Goal: Task Accomplishment & Management: Complete application form

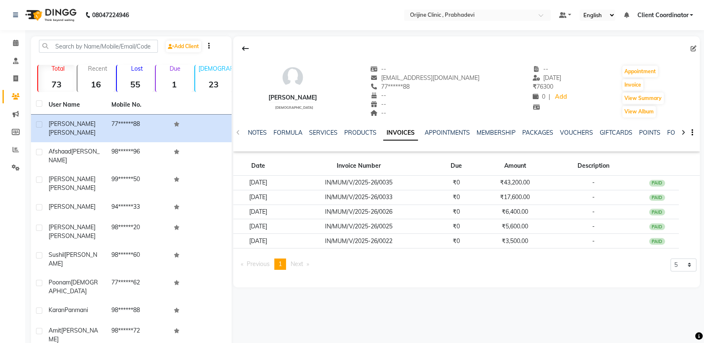
click at [171, 79] on strong "1" at bounding box center [174, 84] width 37 height 10
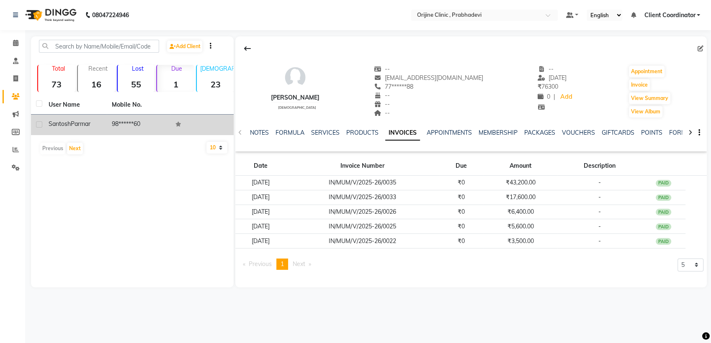
click at [130, 123] on td "98******60" at bounding box center [138, 125] width 63 height 21
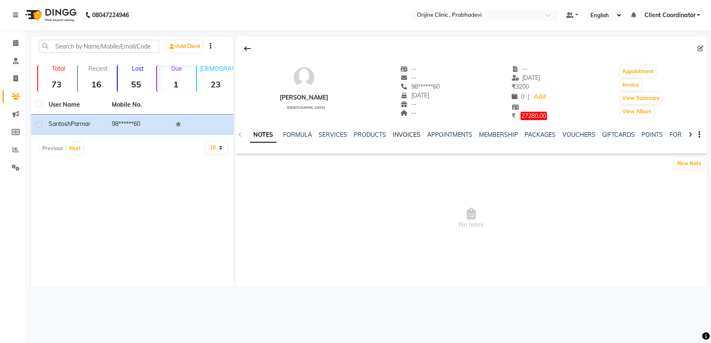
click at [405, 136] on link "INVOICES" at bounding box center [407, 135] width 28 height 8
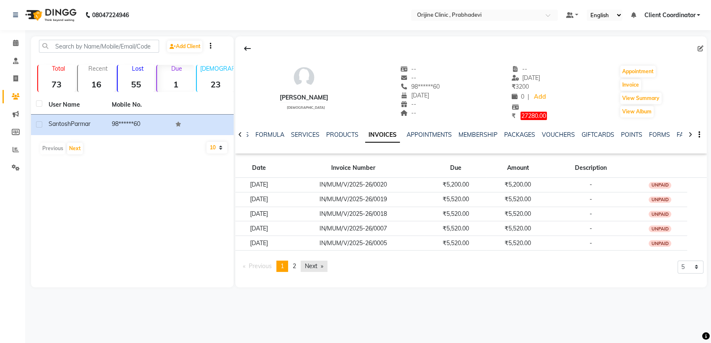
click at [314, 263] on link "Next page" at bounding box center [314, 266] width 27 height 11
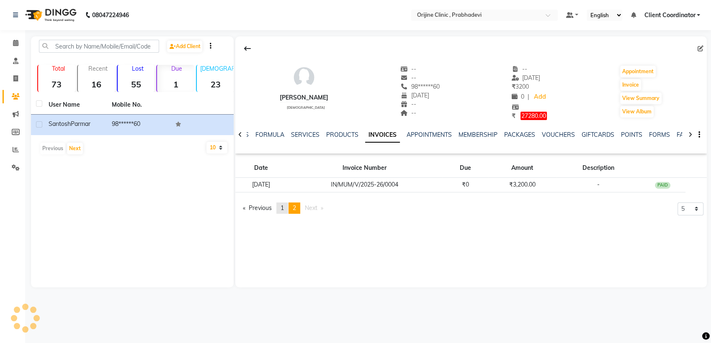
click at [283, 208] on span "1" at bounding box center [281, 208] width 3 height 8
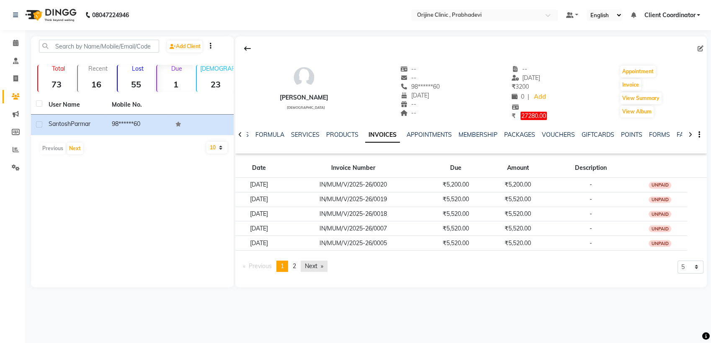
click at [311, 265] on link "Next page" at bounding box center [314, 266] width 27 height 11
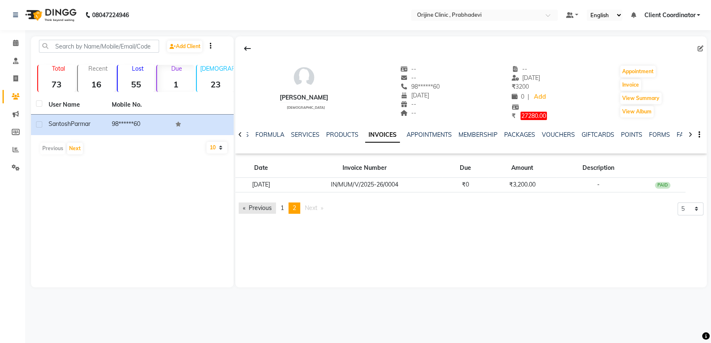
click at [270, 208] on link "Previous page" at bounding box center [257, 208] width 37 height 11
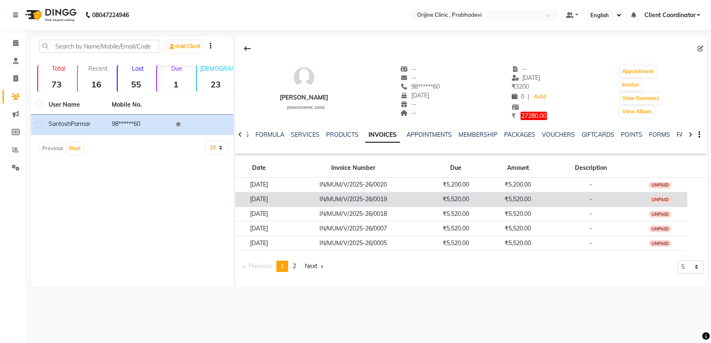
click at [339, 197] on td "IN/MUM/V/2025-26/0019" at bounding box center [353, 199] width 142 height 15
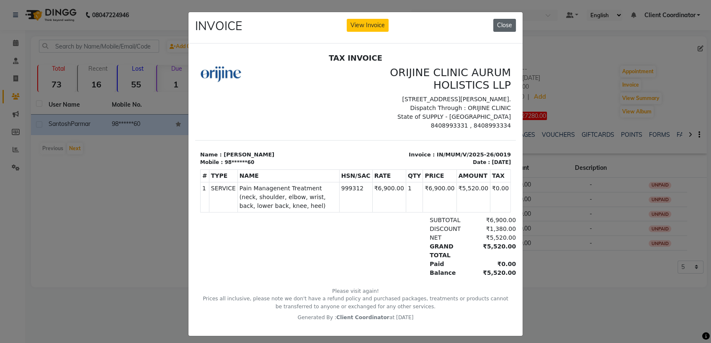
click at [503, 22] on button "Close" at bounding box center [504, 25] width 23 height 13
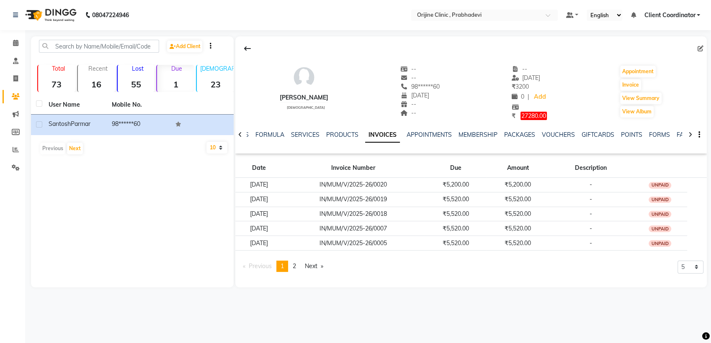
click at [62, 80] on strong "73" at bounding box center [56, 84] width 37 height 10
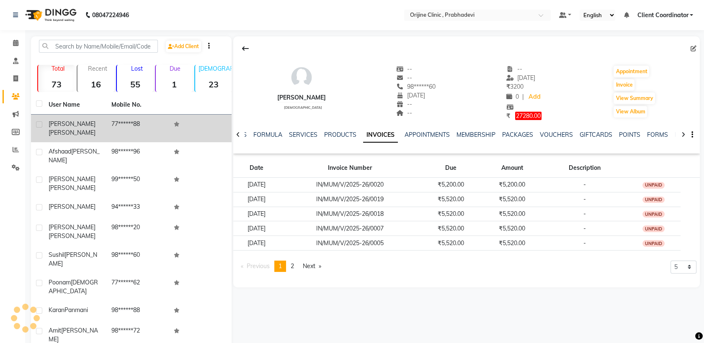
click at [100, 123] on div "[PERSON_NAME]" at bounding box center [75, 129] width 53 height 18
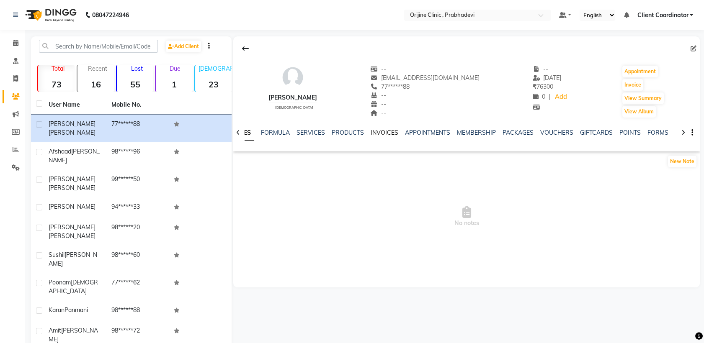
click at [375, 135] on link "INVOICES" at bounding box center [384, 133] width 28 height 8
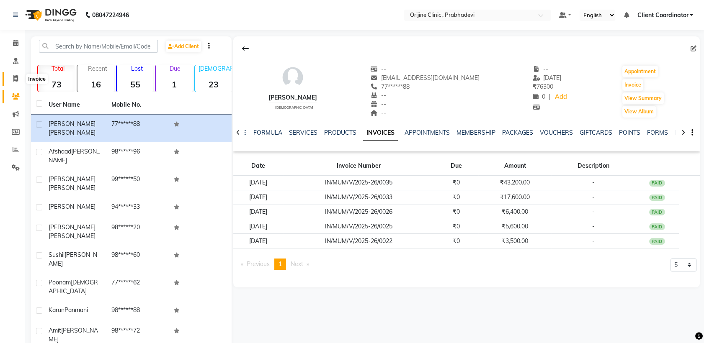
click at [10, 80] on span at bounding box center [15, 79] width 15 height 10
select select "service"
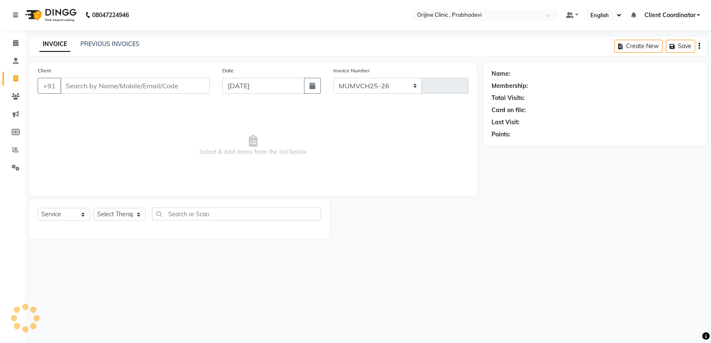
select select "8675"
type input "0001"
click at [119, 86] on input "Client" at bounding box center [134, 86] width 149 height 16
type input "ATUL"
click at [187, 88] on span "Add Client" at bounding box center [188, 86] width 33 height 8
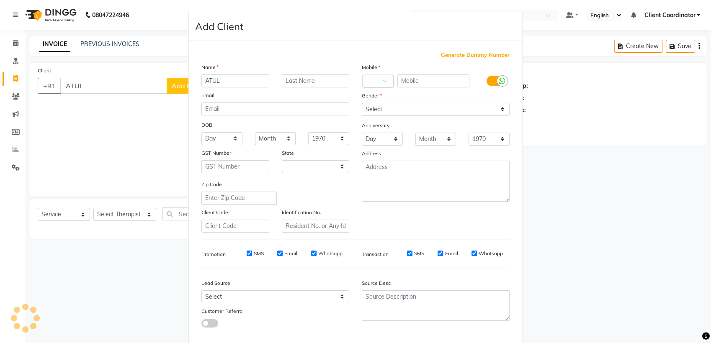
select select "22"
click at [306, 83] on input "text" at bounding box center [316, 81] width 68 height 13
type input "[PERSON_NAME]"
click at [469, 55] on span "Generate Dummy Number" at bounding box center [475, 55] width 69 height 8
type input "1351900000003"
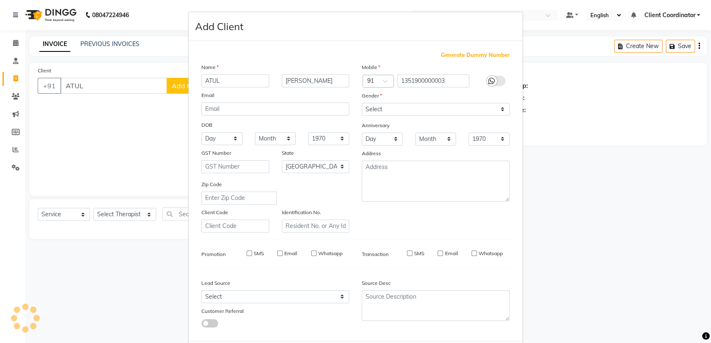
checkbox input "false"
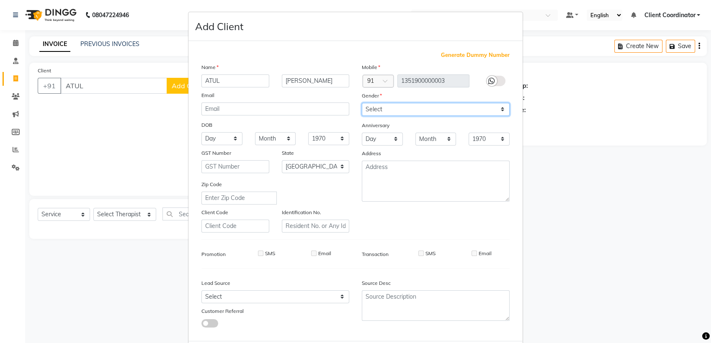
click at [480, 113] on select "Select [DEMOGRAPHIC_DATA] [DEMOGRAPHIC_DATA] Other Prefer Not To Say" at bounding box center [436, 109] width 148 height 13
select select "[DEMOGRAPHIC_DATA]"
click at [362, 103] on select "Select [DEMOGRAPHIC_DATA] [DEMOGRAPHIC_DATA] Other Prefer Not To Say" at bounding box center [436, 109] width 148 height 13
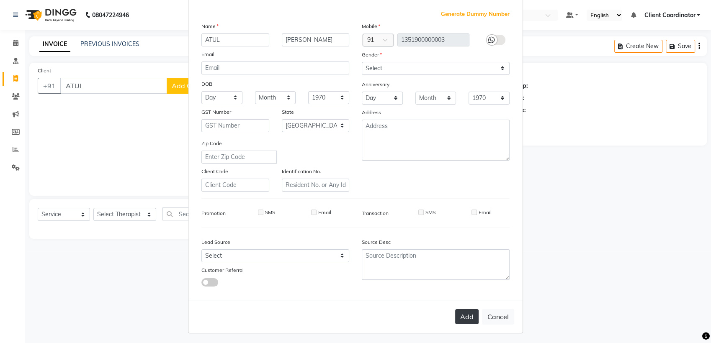
click at [462, 312] on button "Add" at bounding box center [466, 316] width 23 height 15
type input "13*********03"
select select
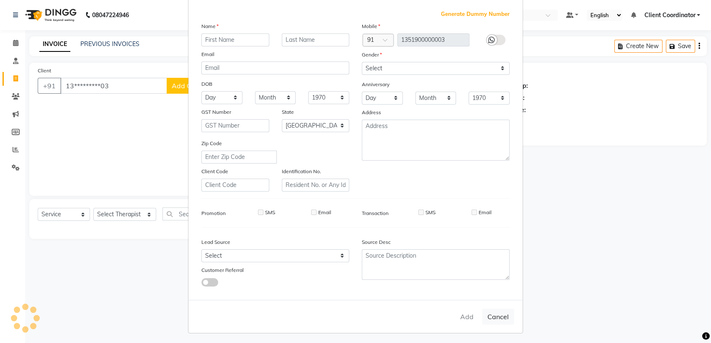
select select "null"
select select
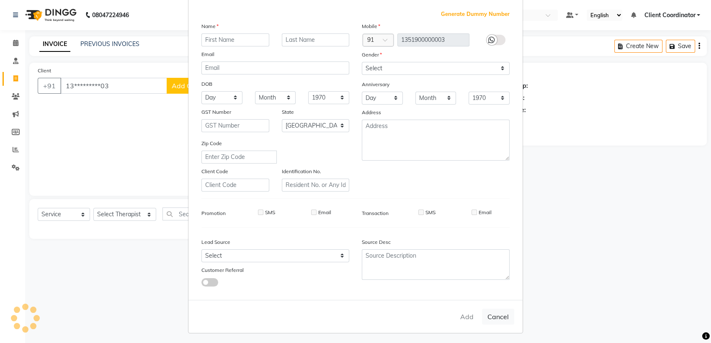
checkbox input "false"
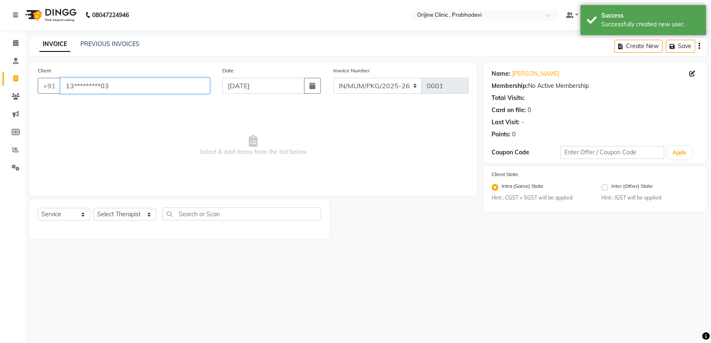
click at [188, 85] on input "13*********03" at bounding box center [134, 86] width 149 height 16
type input "1"
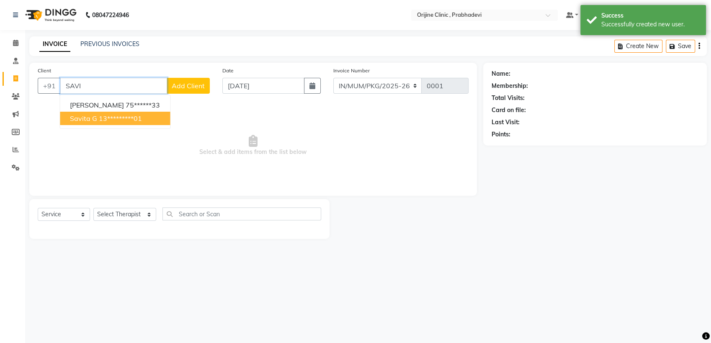
click at [113, 118] on ngb-highlight "13*********01" at bounding box center [120, 118] width 43 height 8
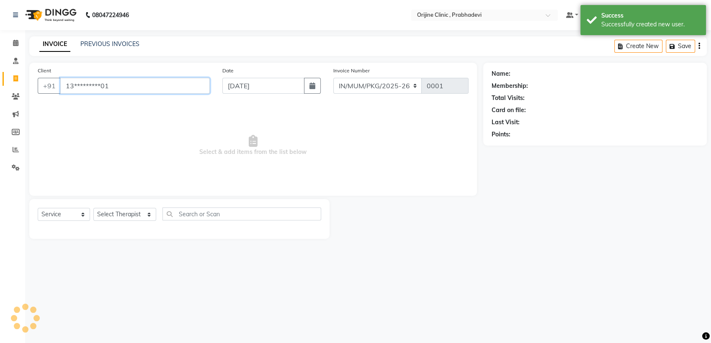
type input "13*********01"
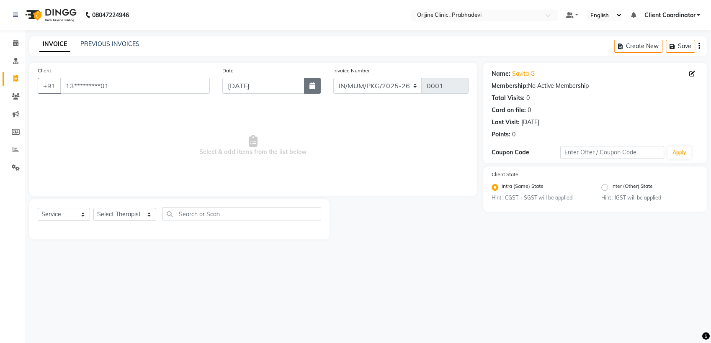
click at [312, 89] on icon "button" at bounding box center [312, 85] width 6 height 7
select select "9"
select select "2025"
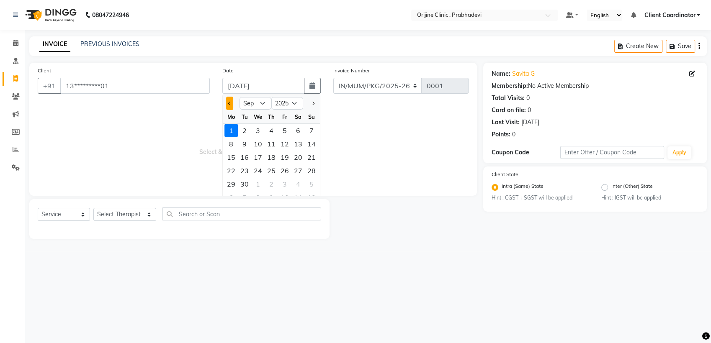
click at [227, 104] on button "Previous month" at bounding box center [229, 103] width 7 height 13
select select "7"
click at [233, 159] on div "14" at bounding box center [230, 157] width 13 height 13
type input "[DATE]"
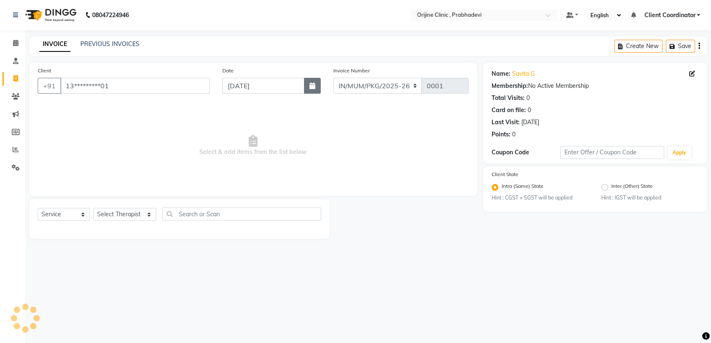
click at [310, 90] on button "button" at bounding box center [312, 86] width 17 height 16
select select "7"
select select "2025"
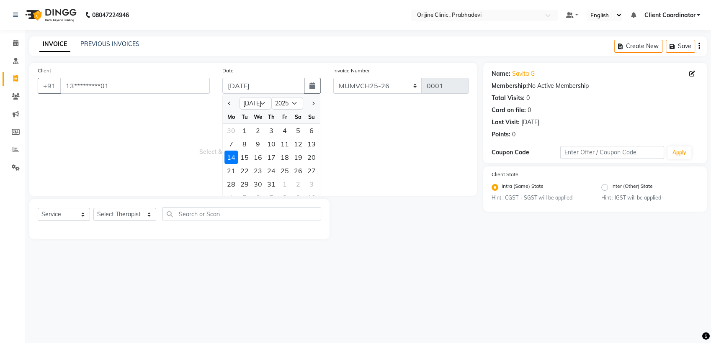
click at [231, 159] on div "14" at bounding box center [230, 157] width 13 height 13
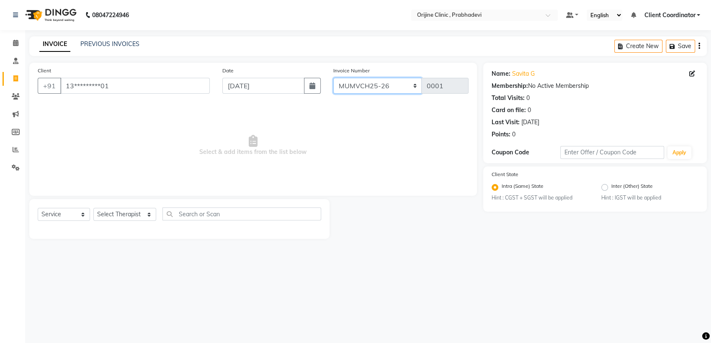
click at [396, 87] on select "MUMVCH25-26 IN/MUM/PKG/2025-26 IN/MUM/V/2025-26" at bounding box center [377, 86] width 89 height 16
select select "8674"
click at [333, 78] on select "MUMVCH25-26 IN/MUM/PKG/2025-26 IN/MUM/V/2025-26" at bounding box center [377, 86] width 89 height 16
type input "0036"
click at [114, 214] on select "Select Therapist [PERSON_NAME] [PERSON_NAME] [PERSON_NAME] [PERSON_NAME] A Assi…" at bounding box center [124, 214] width 63 height 13
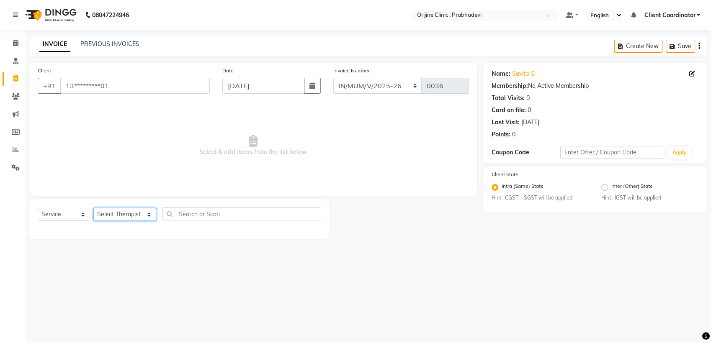
select select "85383"
click at [93, 208] on select "Select Therapist [PERSON_NAME] [PERSON_NAME] [PERSON_NAME] [PERSON_NAME] A Assi…" at bounding box center [124, 214] width 63 height 13
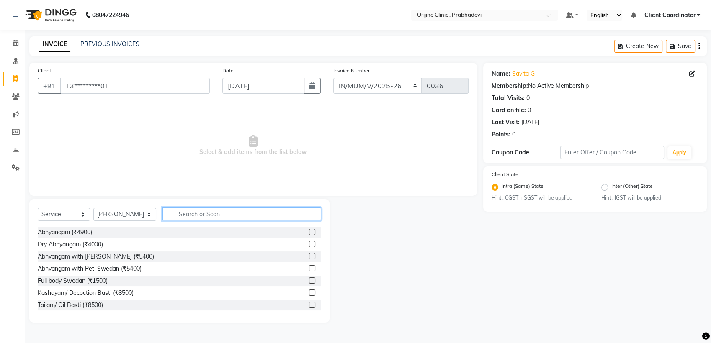
click at [204, 215] on input "text" at bounding box center [241, 214] width 159 height 13
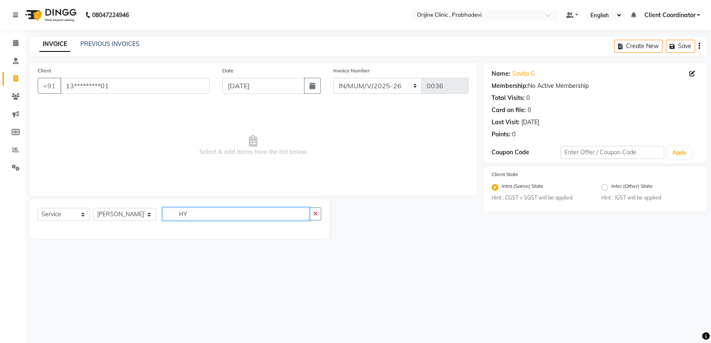
type input "H"
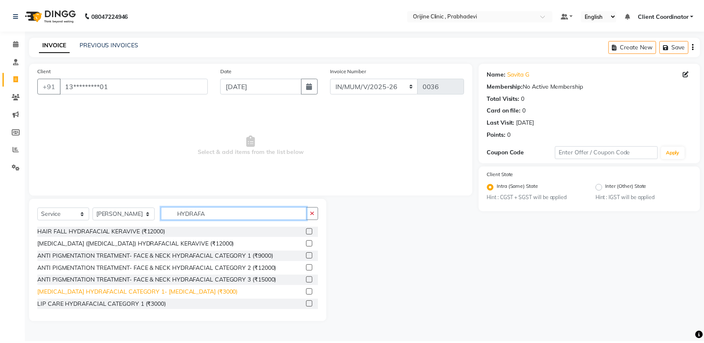
scroll to position [1, 0]
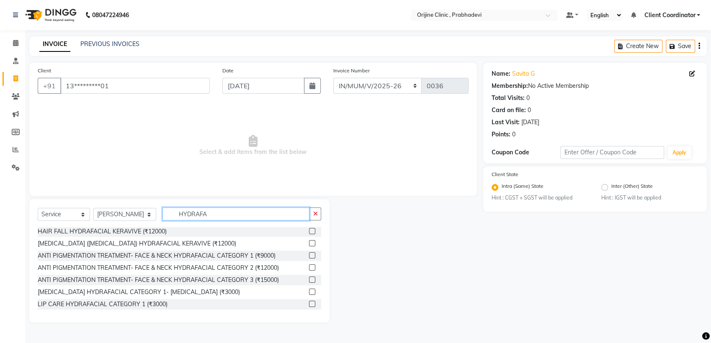
type input "HYDRAFA"
click at [309, 277] on label at bounding box center [312, 280] width 6 height 6
click at [309, 278] on input "checkbox" at bounding box center [311, 280] width 5 height 5
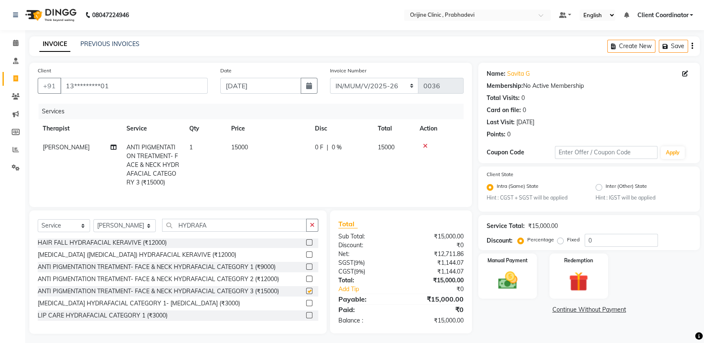
checkbox input "false"
click at [247, 144] on span "15000" at bounding box center [239, 148] width 17 height 8
select select "85383"
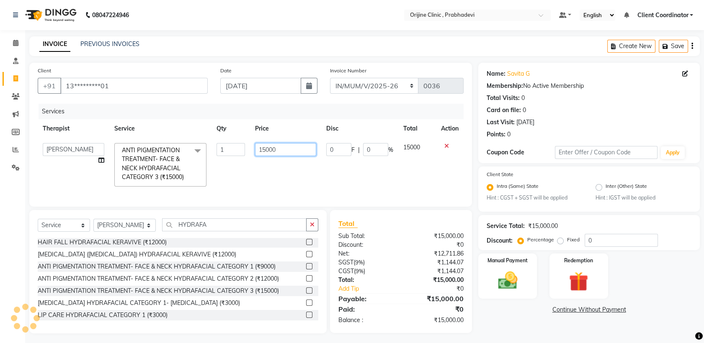
click at [288, 147] on input "15000" at bounding box center [285, 149] width 61 height 13
type input "1"
type input "93000"
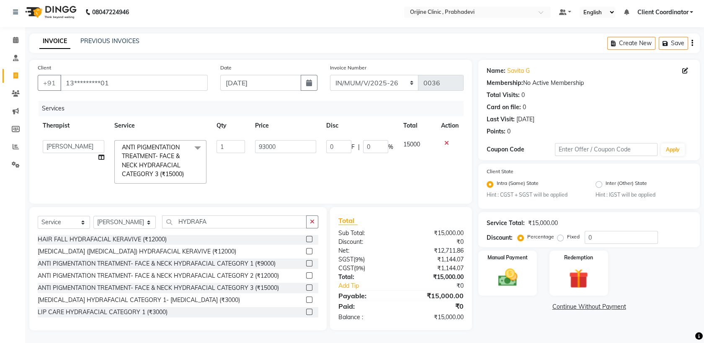
click at [522, 311] on div "Name: Savita G Membership: No Active Membership Total Visits: 0 Card on file: 0…" at bounding box center [592, 195] width 228 height 271
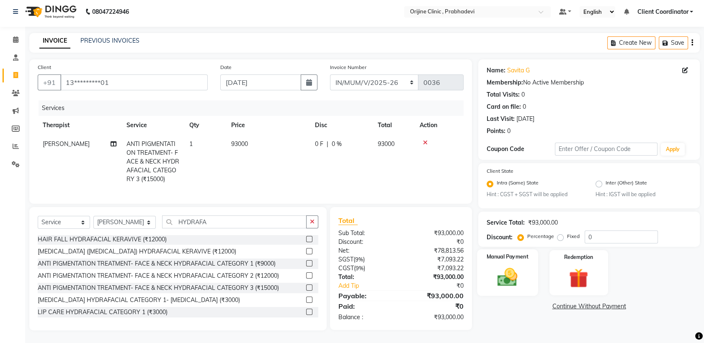
click at [516, 266] on img at bounding box center [507, 277] width 33 height 23
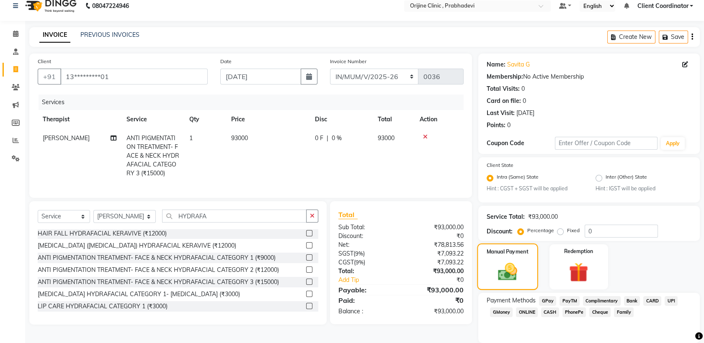
scroll to position [38, 0]
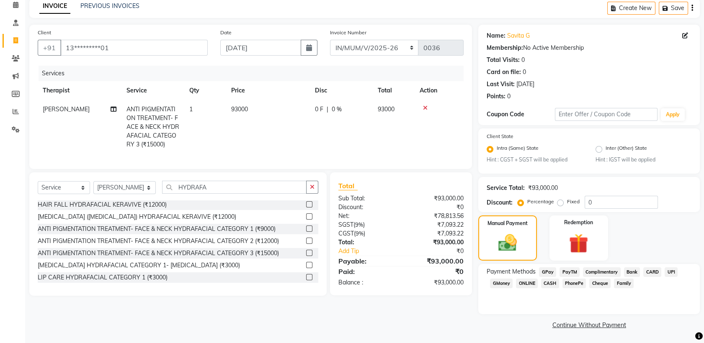
click at [549, 283] on span "CASH" at bounding box center [550, 284] width 18 height 10
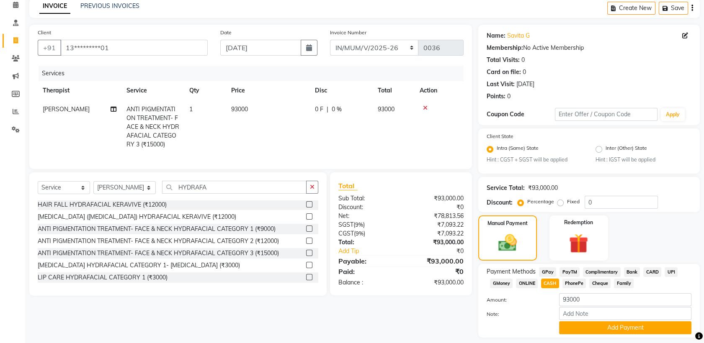
scroll to position [62, 0]
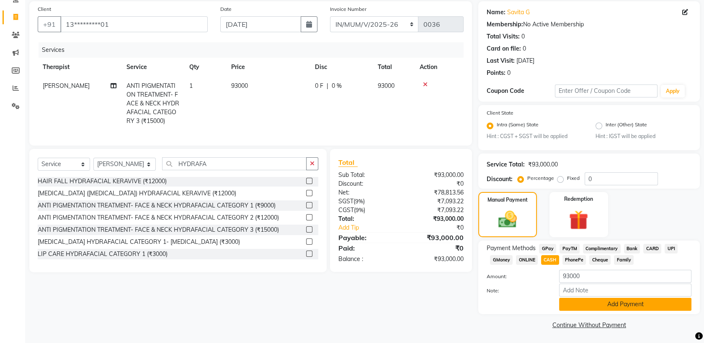
click at [589, 305] on button "Add Payment" at bounding box center [625, 304] width 132 height 13
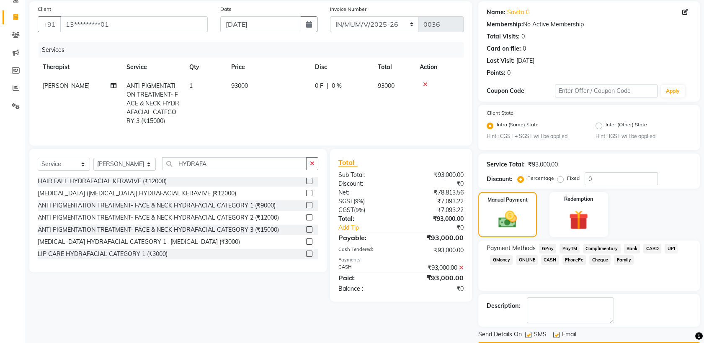
scroll to position [85, 0]
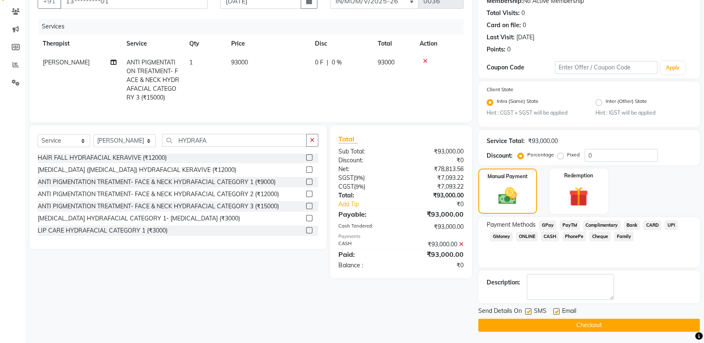
click at [527, 311] on label at bounding box center [528, 312] width 6 height 6
click at [527, 311] on input "checkbox" at bounding box center [527, 311] width 5 height 5
checkbox input "false"
click at [556, 310] on label at bounding box center [556, 312] width 6 height 6
click at [556, 310] on input "checkbox" at bounding box center [555, 311] width 5 height 5
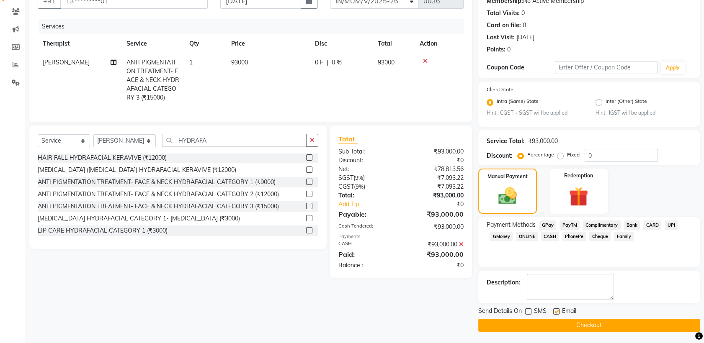
checkbox input "false"
click at [537, 324] on button "Checkout" at bounding box center [588, 325] width 221 height 13
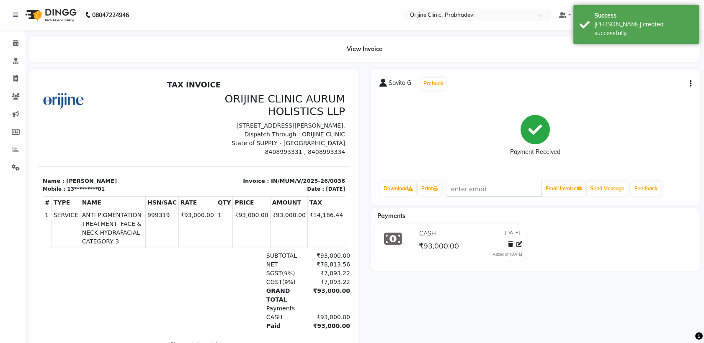
select select "service"
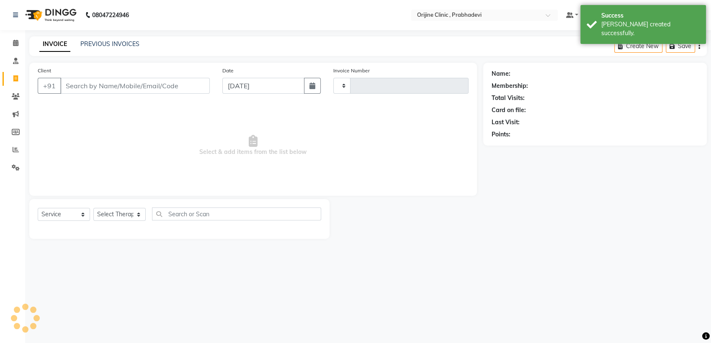
type input "0001"
select select "8675"
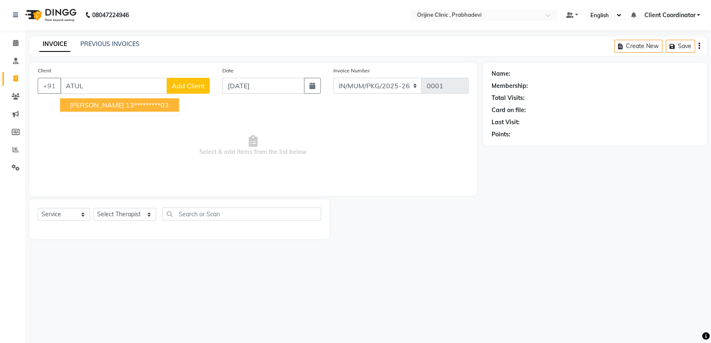
click at [107, 108] on span "[PERSON_NAME]" at bounding box center [97, 105] width 54 height 8
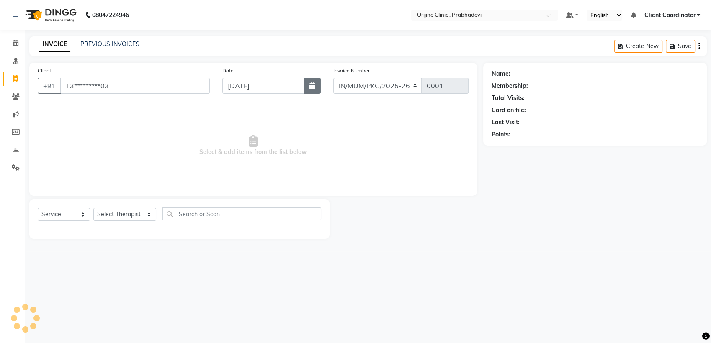
type input "13*********03"
click at [311, 89] on icon "button" at bounding box center [312, 85] width 6 height 7
select select "9"
select select "2025"
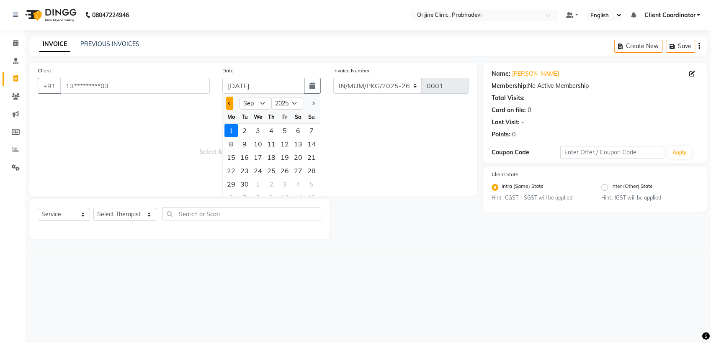
click at [230, 100] on button "Previous month" at bounding box center [229, 103] width 7 height 13
select select "7"
click at [234, 155] on div "14" at bounding box center [230, 157] width 13 height 13
type input "[DATE]"
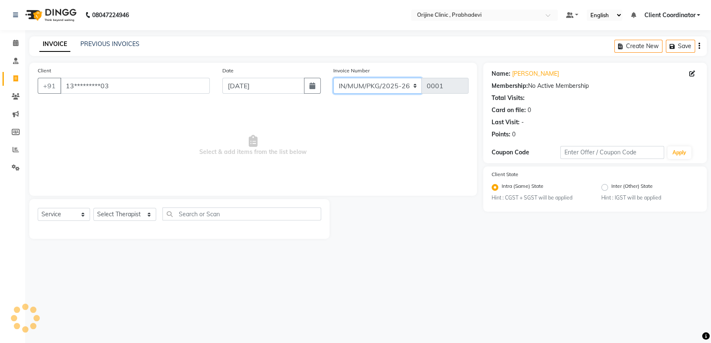
click at [408, 82] on select "MUMVCH25-26 IN/MUM/PKG/2025-26 IN/MUM/V/2025-26" at bounding box center [377, 86] width 89 height 16
select select "8674"
click at [333, 78] on select "MUMVCH25-26 IN/MUM/PKG/2025-26 IN/MUM/V/2025-26" at bounding box center [377, 86] width 89 height 16
type input "0037"
click at [131, 212] on select "Select Therapist [PERSON_NAME] [PERSON_NAME] [PERSON_NAME] [PERSON_NAME] A Assi…" at bounding box center [124, 214] width 63 height 13
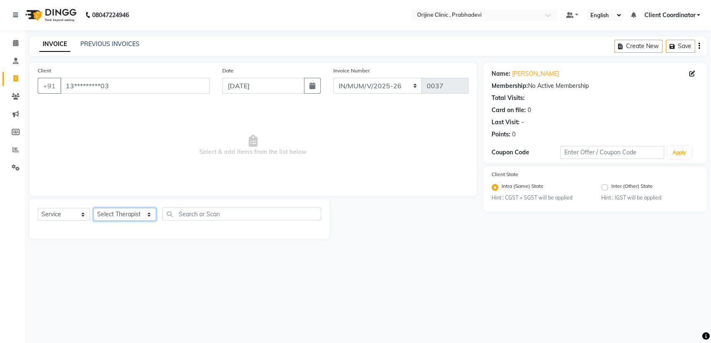
select select "84752"
click at [93, 208] on select "Select Therapist [PERSON_NAME] [PERSON_NAME] [PERSON_NAME] [PERSON_NAME] A Assi…" at bounding box center [124, 214] width 63 height 13
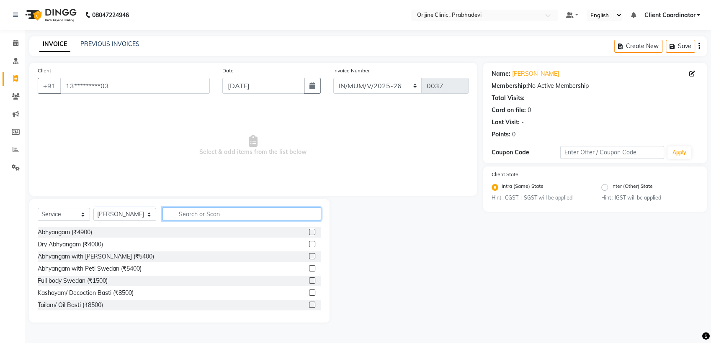
click at [195, 212] on input "text" at bounding box center [241, 214] width 159 height 13
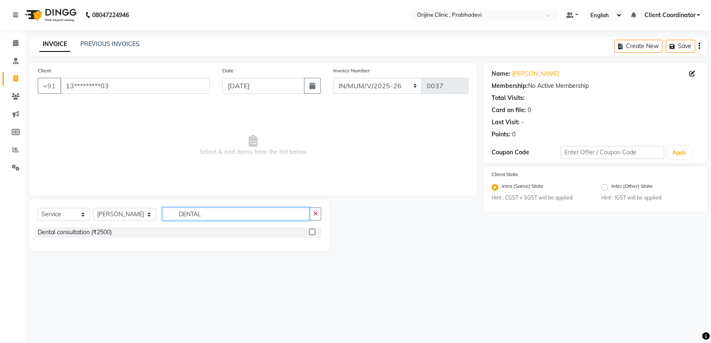
type input "DENTAL"
click at [315, 233] on label at bounding box center [312, 232] width 6 height 6
click at [314, 233] on input "checkbox" at bounding box center [311, 232] width 5 height 5
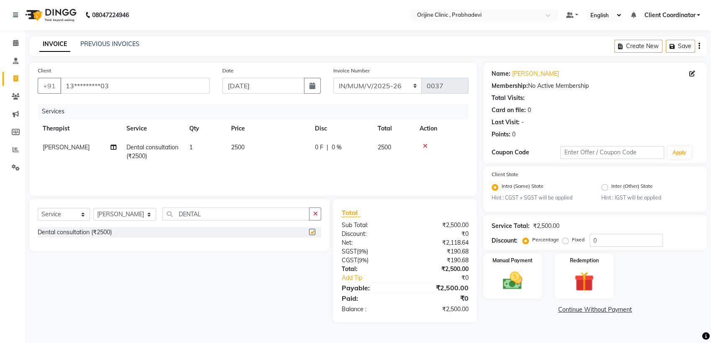
checkbox input "false"
click at [266, 213] on input "DENTAL" at bounding box center [235, 214] width 147 height 13
type input "D"
type input "OPG"
click at [311, 233] on label at bounding box center [312, 232] width 6 height 6
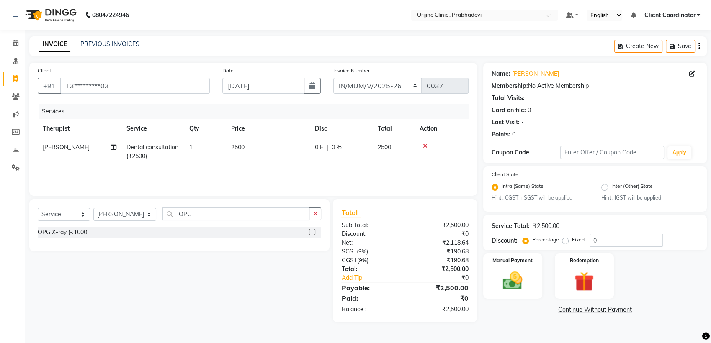
click at [311, 233] on input "checkbox" at bounding box center [311, 232] width 5 height 5
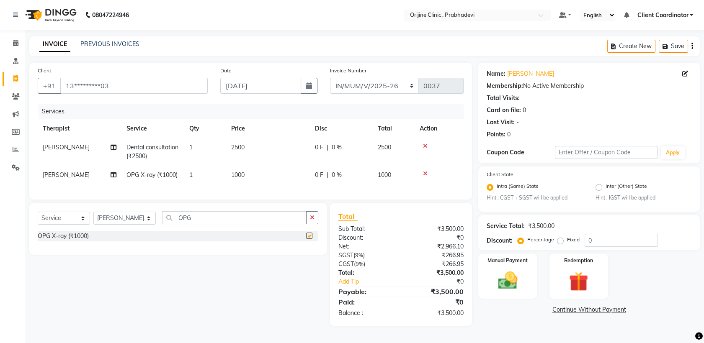
checkbox input "false"
click at [239, 172] on span "1000" at bounding box center [237, 175] width 13 height 8
select select "84752"
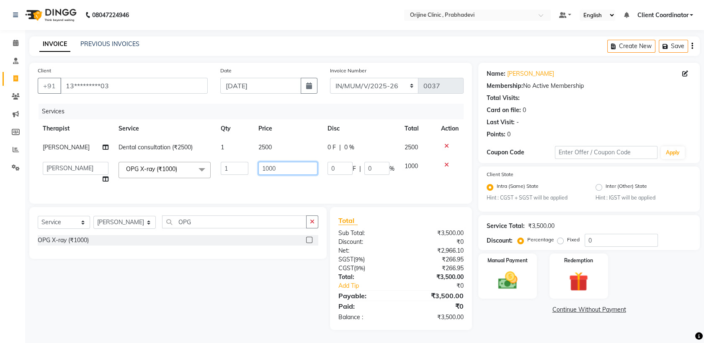
click at [261, 166] on input "1000" at bounding box center [287, 168] width 59 height 13
type input "2000"
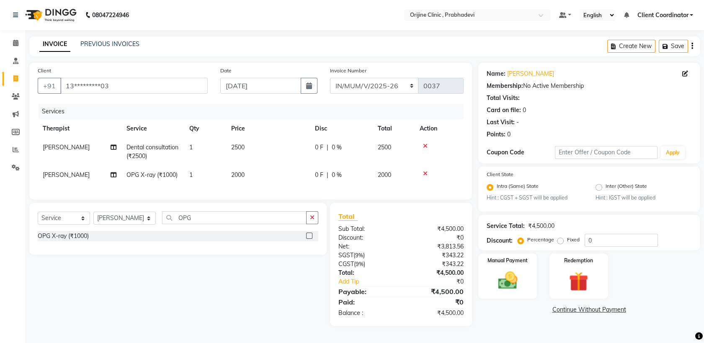
scroll to position [2, 0]
click at [507, 266] on div "Manual Payment" at bounding box center [507, 276] width 61 height 46
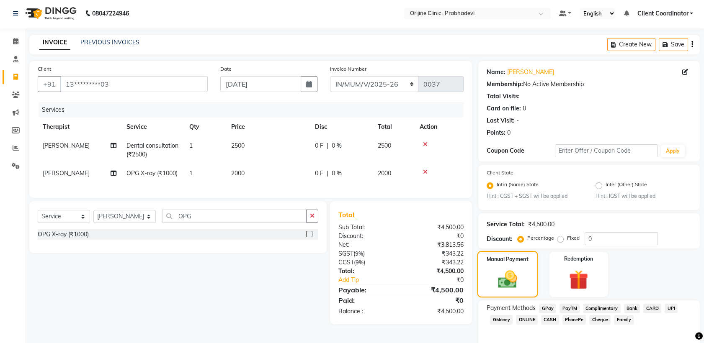
scroll to position [38, 0]
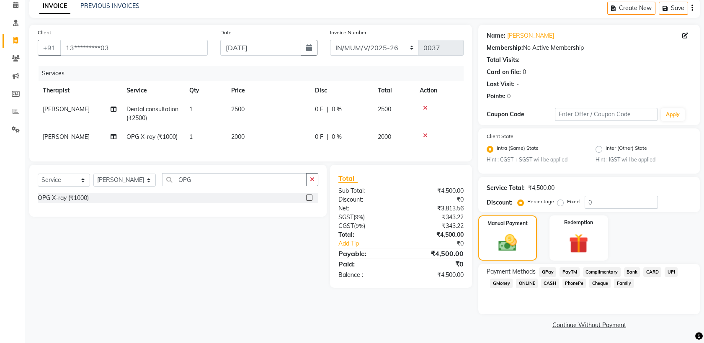
click at [545, 281] on span "CASH" at bounding box center [550, 284] width 18 height 10
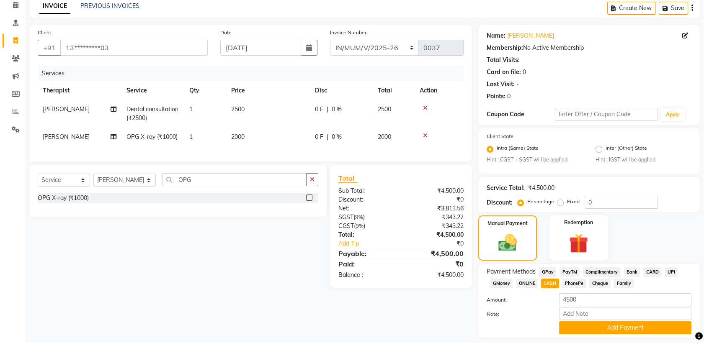
scroll to position [62, 0]
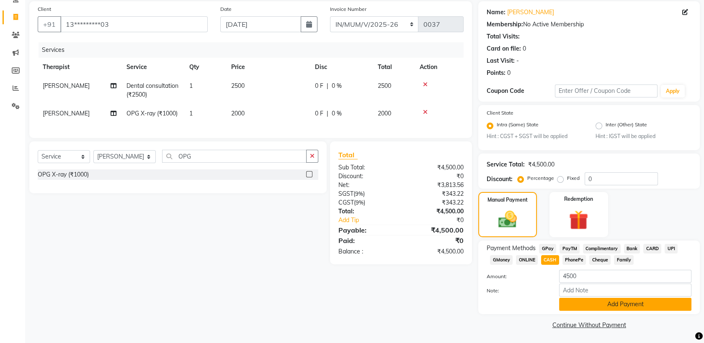
click at [585, 305] on button "Add Payment" at bounding box center [625, 304] width 132 height 13
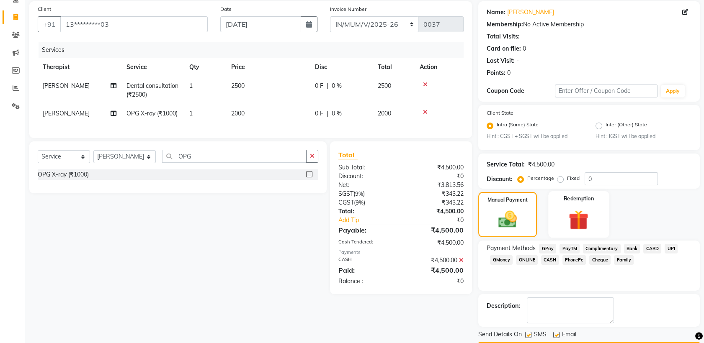
scroll to position [85, 0]
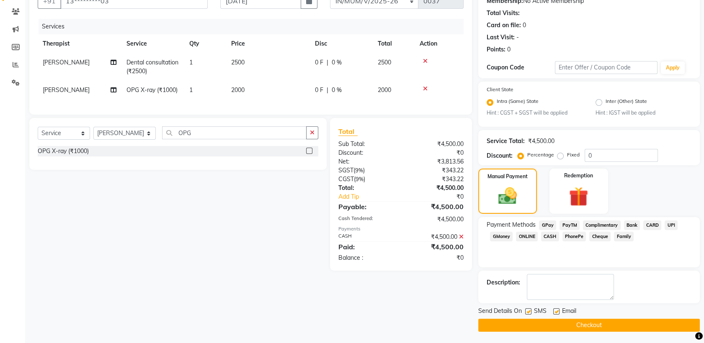
click at [528, 310] on label at bounding box center [528, 312] width 6 height 6
click at [528, 310] on input "checkbox" at bounding box center [527, 311] width 5 height 5
checkbox input "false"
click at [555, 310] on label at bounding box center [556, 312] width 6 height 6
click at [555, 310] on input "checkbox" at bounding box center [555, 311] width 5 height 5
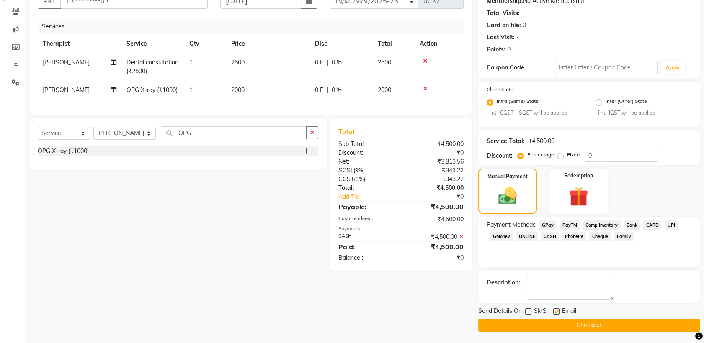
checkbox input "false"
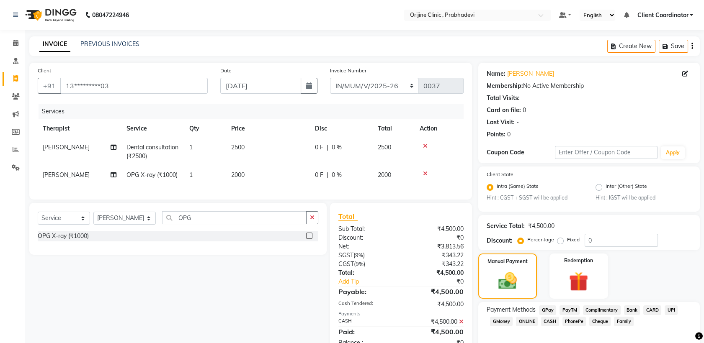
click at [692, 46] on icon "button" at bounding box center [692, 46] width 2 height 0
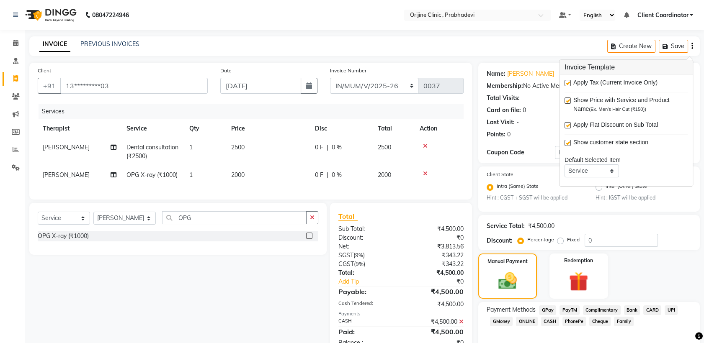
click at [567, 84] on label at bounding box center [567, 83] width 6 height 6
click at [567, 84] on input "checkbox" at bounding box center [566, 83] width 5 height 5
checkbox input "false"
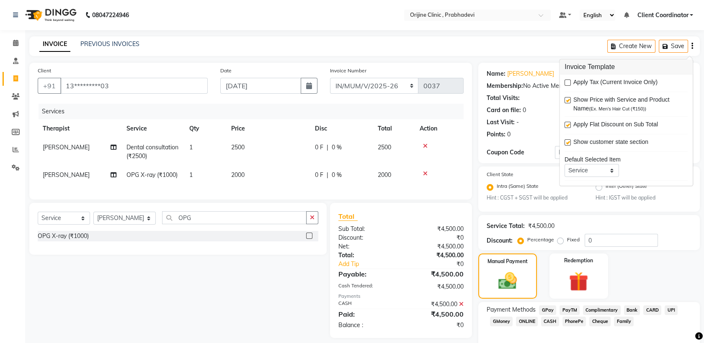
scroll to position [85, 0]
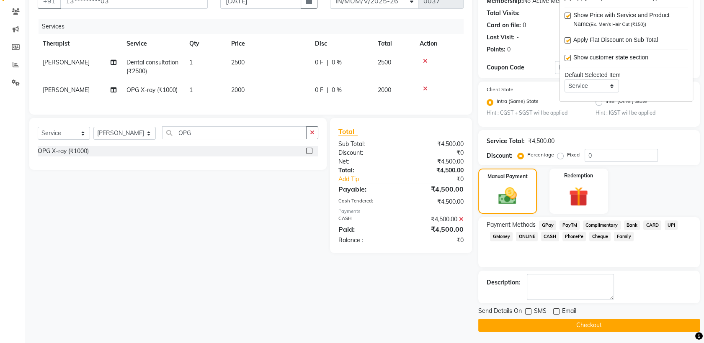
click at [531, 324] on button "Checkout" at bounding box center [588, 325] width 221 height 13
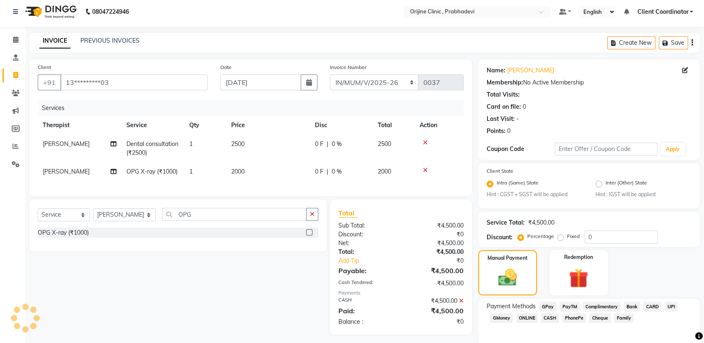
scroll to position [0, 0]
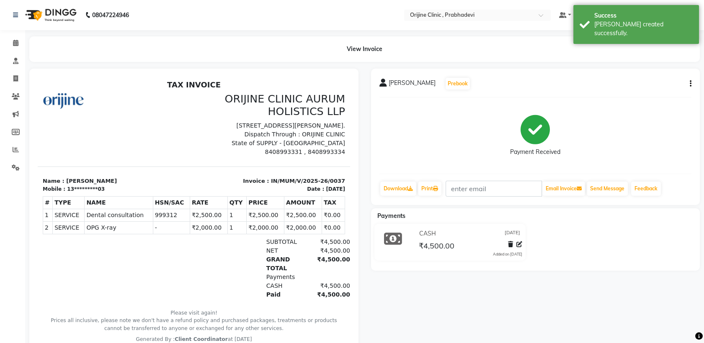
select select "8675"
select select "service"
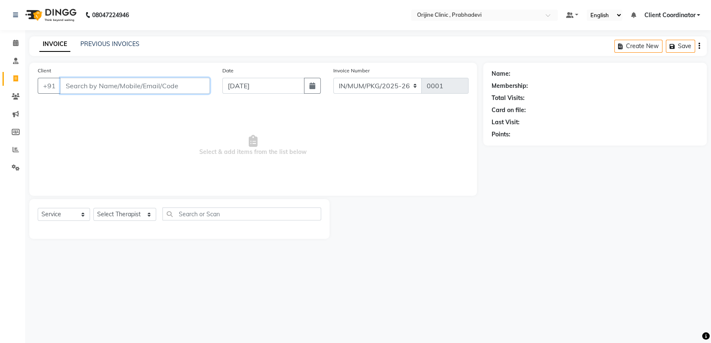
click at [114, 90] on input "Client" at bounding box center [134, 86] width 149 height 16
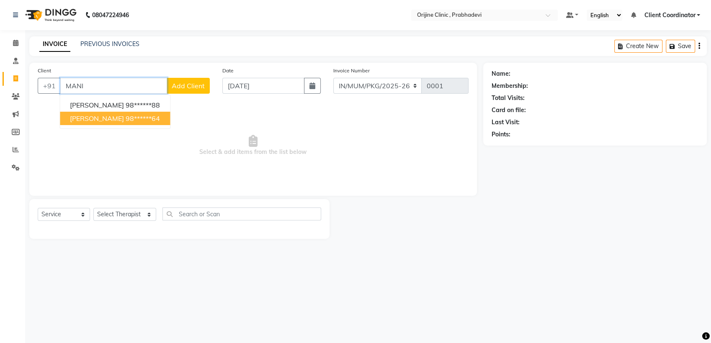
click at [117, 123] on button "[PERSON_NAME] 98******64" at bounding box center [115, 118] width 110 height 13
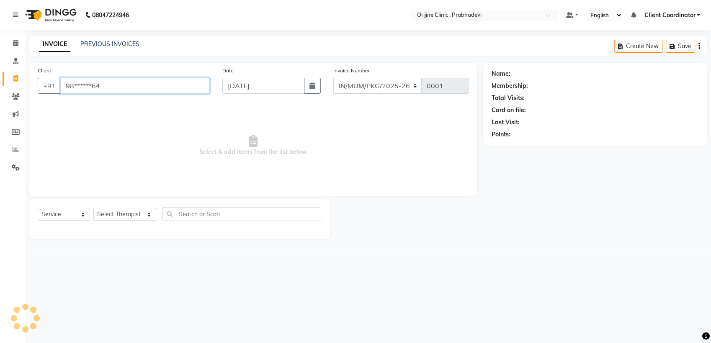
type input "98******64"
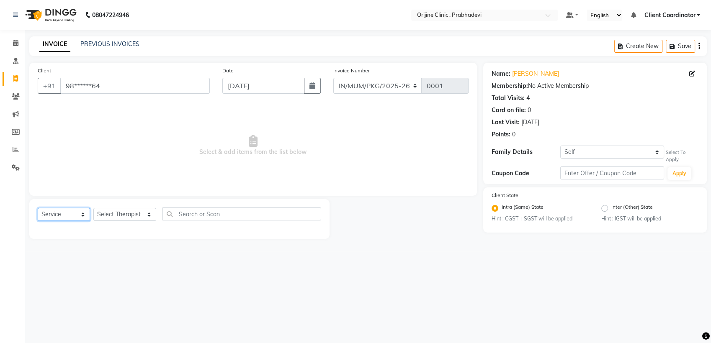
click at [76, 218] on select "Select Service Product Membership Package Voucher Prepaid Gift Card" at bounding box center [64, 214] width 52 height 13
select select "P"
click at [38, 208] on select "Select Service Product Membership Package Voucher Prepaid Gift Card" at bounding box center [64, 214] width 52 height 13
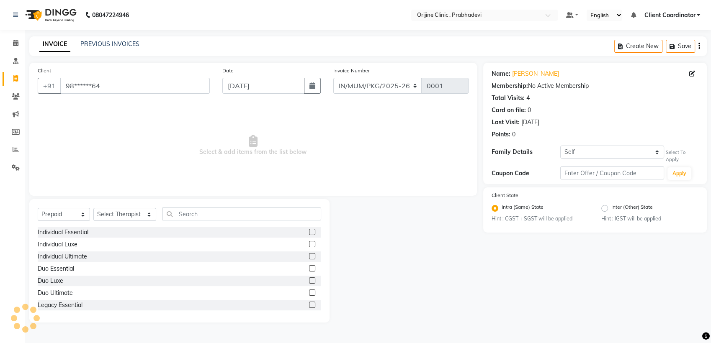
click at [309, 255] on label at bounding box center [312, 256] width 6 height 6
click at [309, 255] on input "checkbox" at bounding box center [311, 256] width 5 height 5
checkbox input "false"
click at [134, 213] on select "Select Therapist [PERSON_NAME] [PERSON_NAME] [PERSON_NAME] [PERSON_NAME] A Assi…" at bounding box center [124, 214] width 63 height 13
select select "84759"
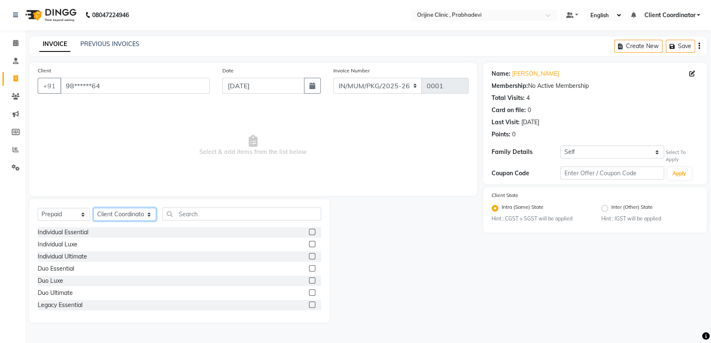
click at [93, 208] on select "Select Therapist [PERSON_NAME] [PERSON_NAME] [PERSON_NAME] [PERSON_NAME] A Assi…" at bounding box center [124, 214] width 63 height 13
click at [309, 256] on label at bounding box center [312, 256] width 6 height 6
click at [309, 256] on input "checkbox" at bounding box center [311, 256] width 5 height 5
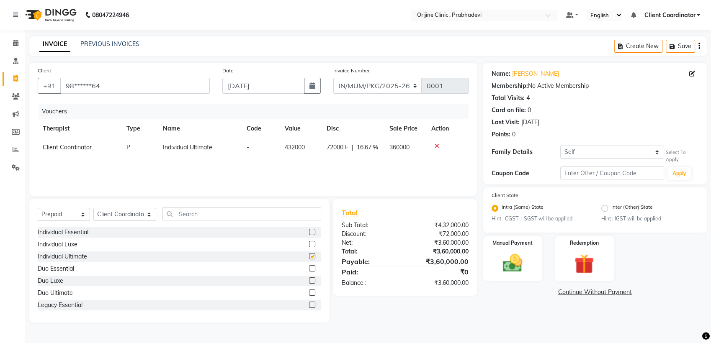
checkbox input "false"
click at [409, 87] on select "MUMVCH25-26 IN/MUM/PKG/2025-26 IN/MUM/V/2025-26" at bounding box center [377, 86] width 89 height 16
select select "8674"
click at [333, 78] on select "MUMVCH25-26 IN/MUM/PKG/2025-26 IN/MUM/V/2025-26" at bounding box center [377, 86] width 89 height 16
type input "0038"
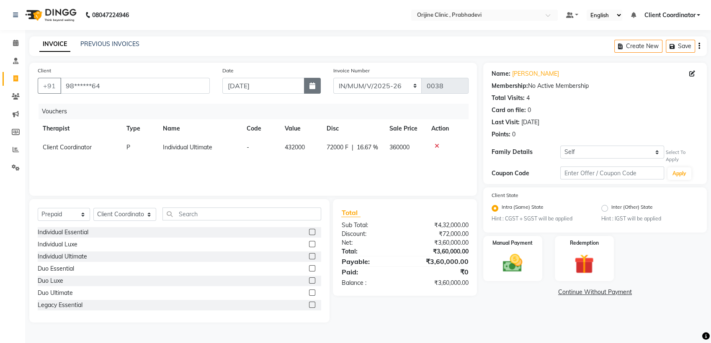
click at [305, 88] on button "button" at bounding box center [312, 86] width 17 height 16
select select "9"
select select "2025"
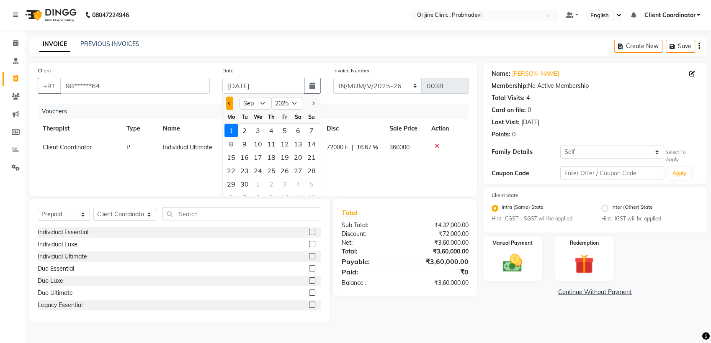
click at [229, 100] on button "Previous month" at bounding box center [229, 103] width 7 height 13
select select "7"
click at [246, 156] on div "15" at bounding box center [244, 157] width 13 height 13
type input "[DATE]"
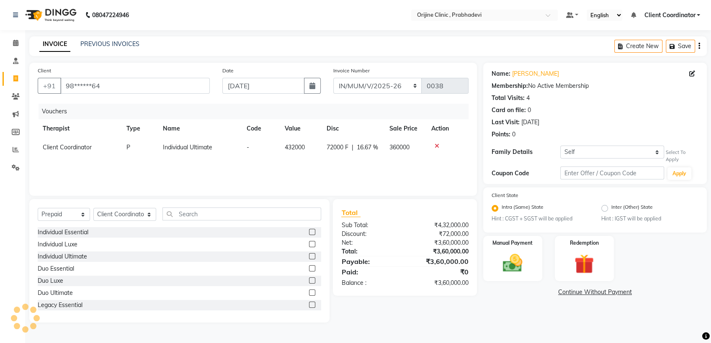
type input "0001"
click at [409, 86] on select "MUMVCH25-26 IN/MUM/PKG/2025-26 IN/MUM/V/2025-26" at bounding box center [377, 86] width 89 height 16
select select "8674"
click at [333, 78] on select "MUMVCH25-26 IN/MUM/PKG/2025-26 IN/MUM/V/2025-26" at bounding box center [377, 86] width 89 height 16
type input "0038"
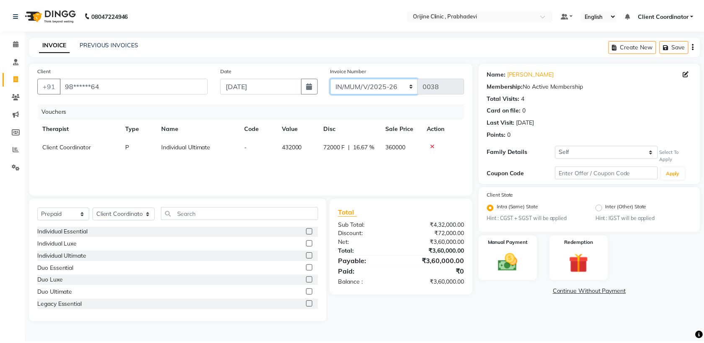
scroll to position [26, 0]
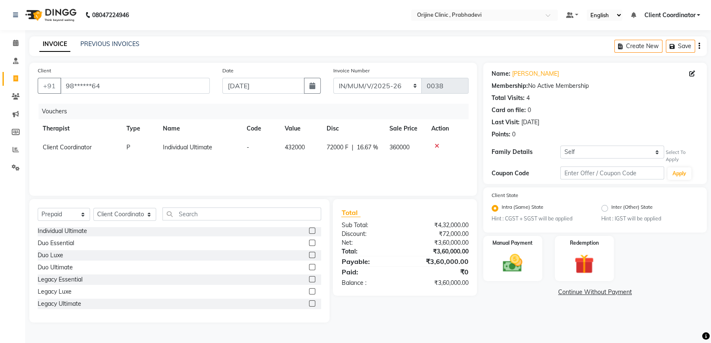
click at [309, 305] on label at bounding box center [312, 304] width 6 height 6
click at [309, 305] on input "checkbox" at bounding box center [311, 303] width 5 height 5
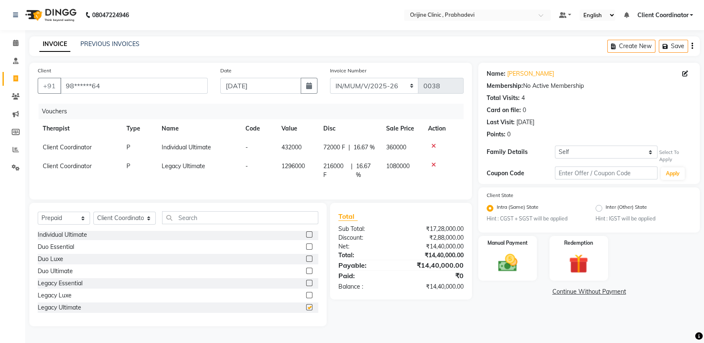
checkbox input "false"
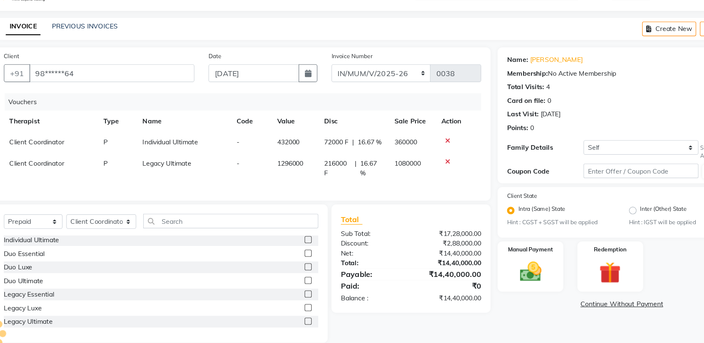
scroll to position [3, 0]
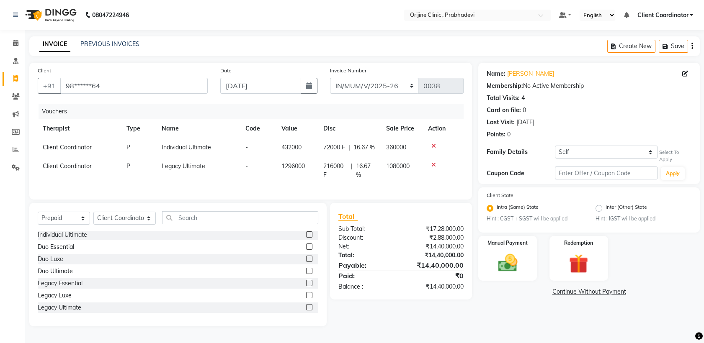
click at [432, 162] on icon at bounding box center [433, 165] width 5 height 6
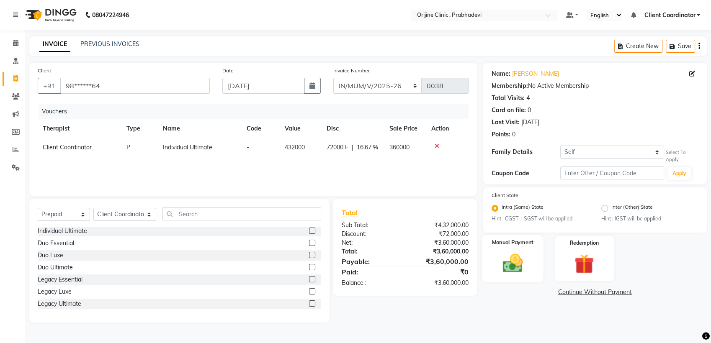
click at [512, 264] on img at bounding box center [512, 263] width 33 height 23
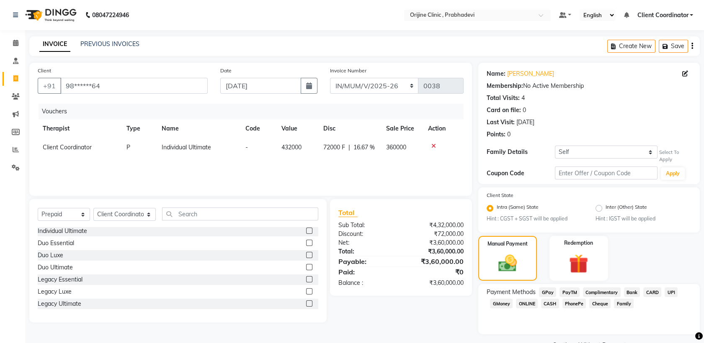
click at [627, 291] on span "Bank" at bounding box center [632, 293] width 16 height 10
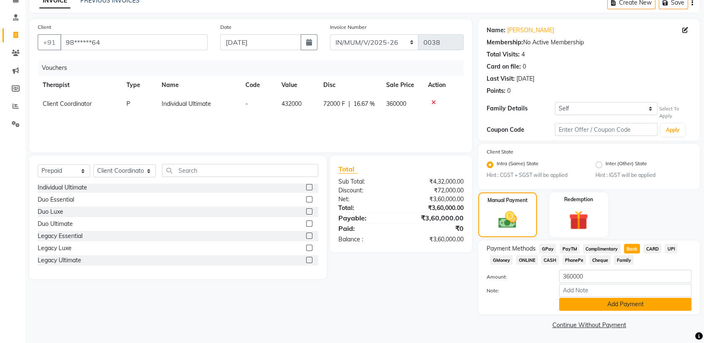
click at [596, 307] on button "Add Payment" at bounding box center [625, 304] width 132 height 13
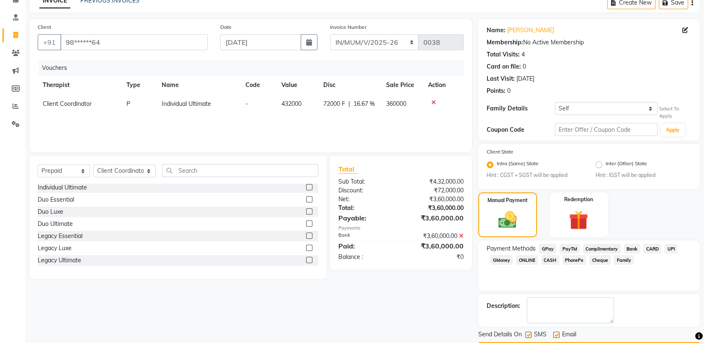
scroll to position [67, 0]
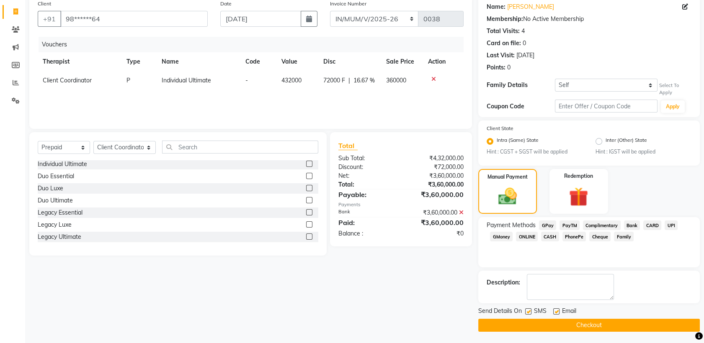
click at [527, 311] on label at bounding box center [528, 312] width 6 height 6
click at [527, 311] on input "checkbox" at bounding box center [527, 311] width 5 height 5
checkbox input "false"
click at [558, 311] on label at bounding box center [556, 312] width 6 height 6
click at [558, 311] on input "checkbox" at bounding box center [555, 311] width 5 height 5
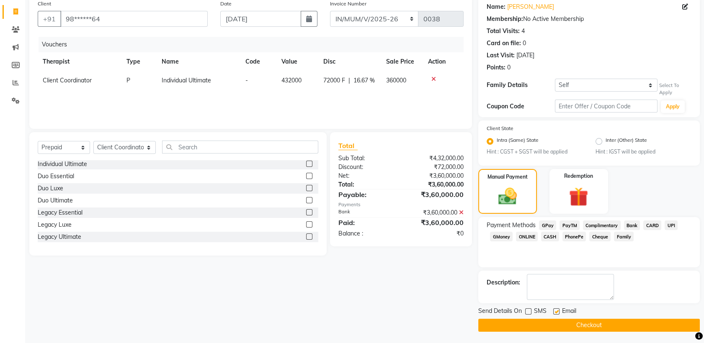
checkbox input "false"
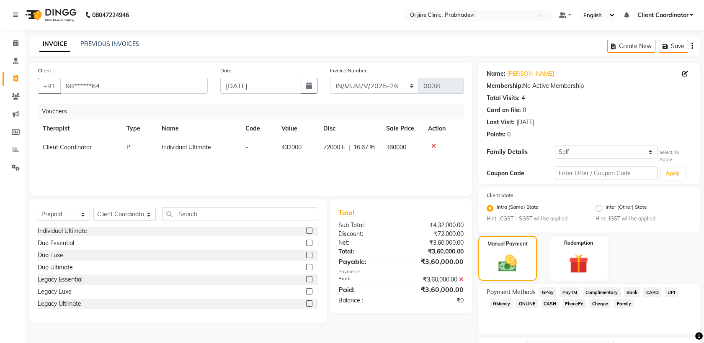
click at [692, 46] on icon "button" at bounding box center [692, 46] width 2 height 0
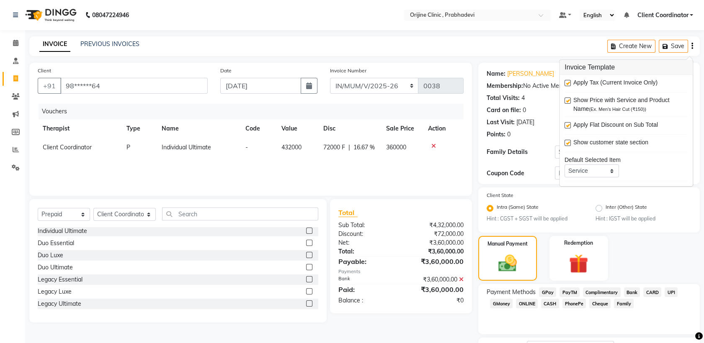
click at [567, 82] on label at bounding box center [567, 83] width 6 height 6
click at [567, 82] on input "checkbox" at bounding box center [566, 83] width 5 height 5
click at [567, 82] on label at bounding box center [567, 83] width 6 height 6
click at [567, 82] on input "checkbox" at bounding box center [566, 83] width 5 height 5
click at [567, 82] on label at bounding box center [567, 83] width 6 height 6
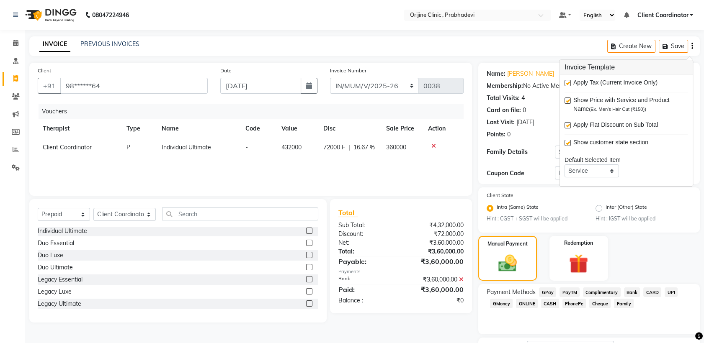
click at [567, 82] on input "checkbox" at bounding box center [566, 83] width 5 height 5
checkbox input "false"
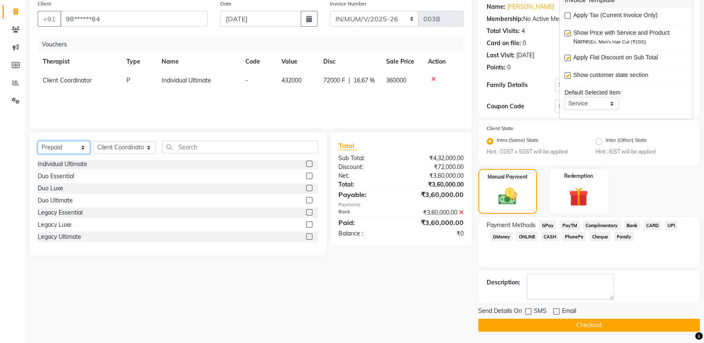
click at [67, 144] on select "Select Service Product Membership Package Voucher Prepaid Gift Card" at bounding box center [64, 147] width 52 height 13
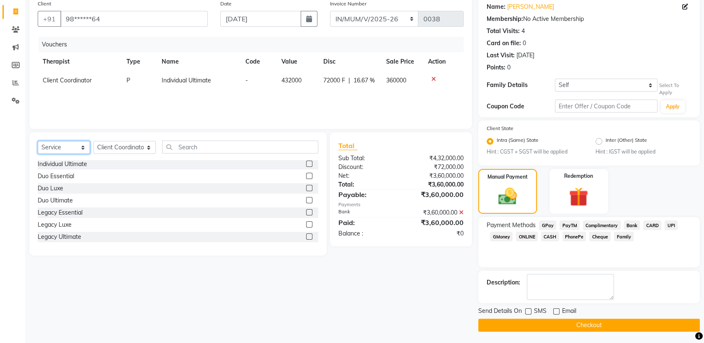
click at [38, 141] on select "Select Service Product Membership Package Voucher Prepaid Gift Card" at bounding box center [64, 147] width 52 height 13
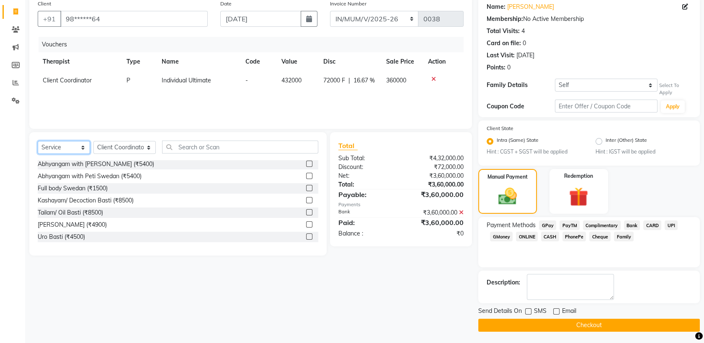
click at [71, 147] on select "Select Service Product Membership Package Voucher Prepaid Gift Card" at bounding box center [64, 147] width 52 height 13
click at [38, 141] on select "Select Service Product Membership Package Voucher Prepaid Gift Card" at bounding box center [64, 147] width 52 height 13
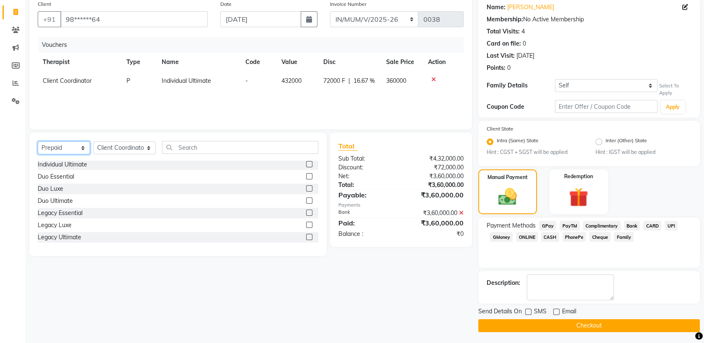
scroll to position [62, 0]
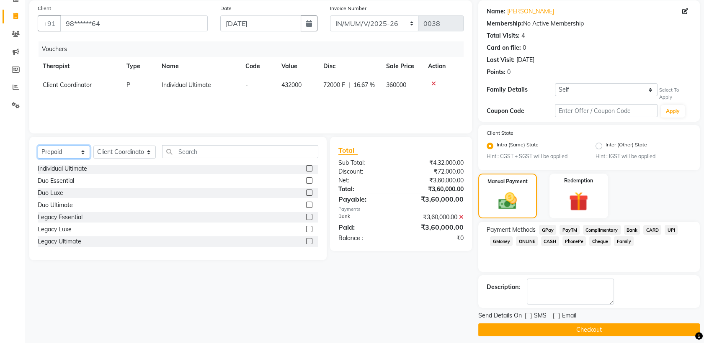
click at [84, 153] on select "Select Service Product Membership Package Voucher Prepaid Gift Card" at bounding box center [64, 152] width 52 height 13
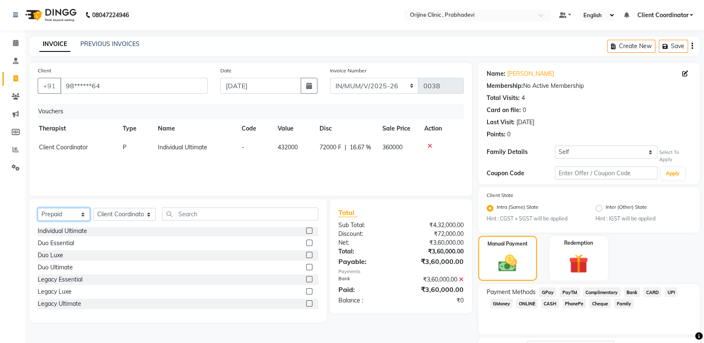
click at [69, 214] on select "Select Service Product Membership Package Voucher Prepaid Gift Card" at bounding box center [64, 214] width 52 height 13
click at [38, 208] on select "Select Service Product Membership Package Voucher Prepaid Gift Card" at bounding box center [64, 214] width 52 height 13
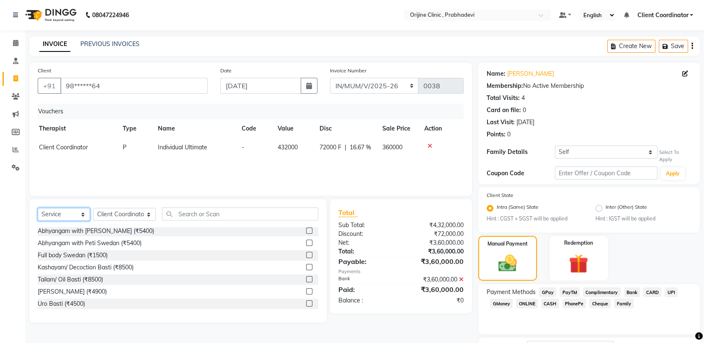
click at [82, 213] on select "Select Service Product Membership Package Voucher Prepaid Gift Card" at bounding box center [64, 214] width 52 height 13
select select "P"
click at [38, 208] on select "Select Service Product Membership Package Voucher Prepaid Gift Card" at bounding box center [64, 214] width 52 height 13
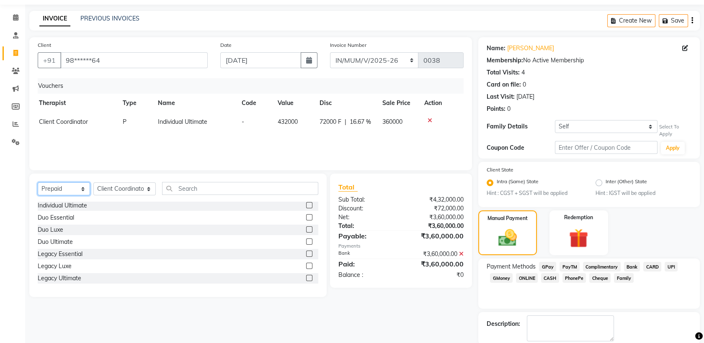
scroll to position [26, 0]
click at [429, 118] on icon at bounding box center [429, 120] width 5 height 6
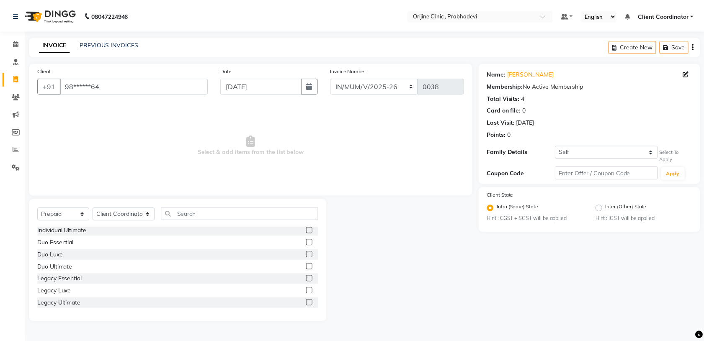
scroll to position [0, 0]
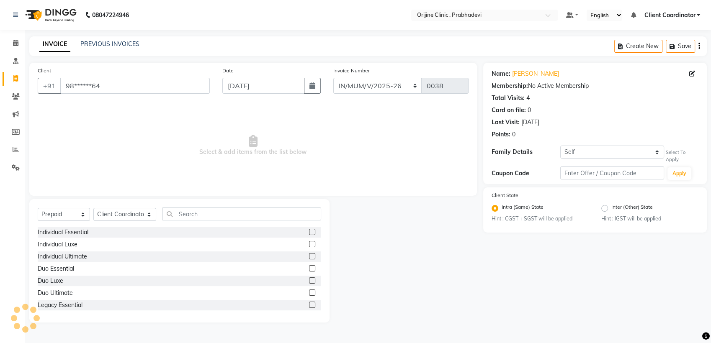
click at [309, 255] on label at bounding box center [312, 256] width 6 height 6
click at [309, 255] on input "checkbox" at bounding box center [311, 256] width 5 height 5
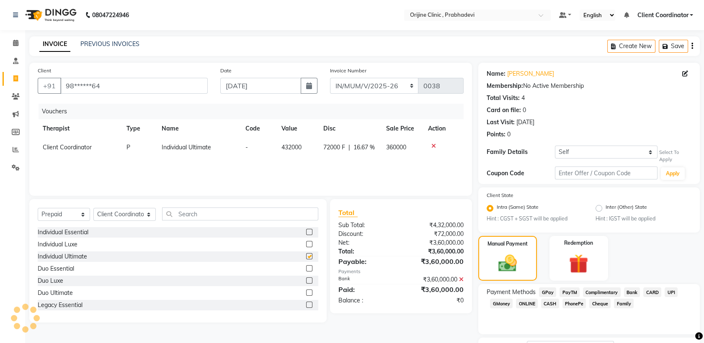
checkbox input "false"
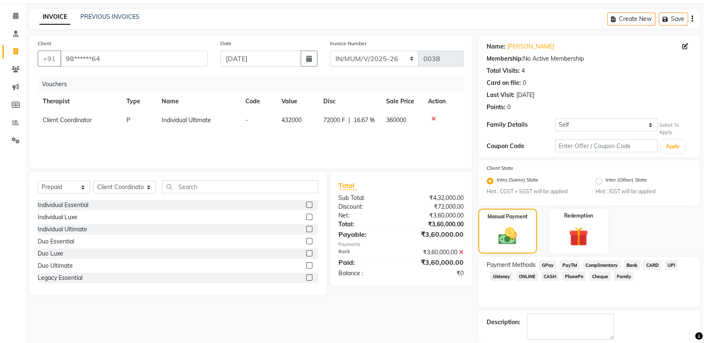
scroll to position [67, 0]
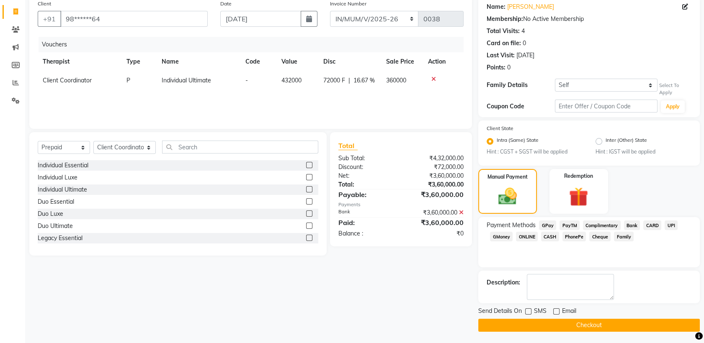
click at [633, 224] on span "Bank" at bounding box center [632, 226] width 16 height 10
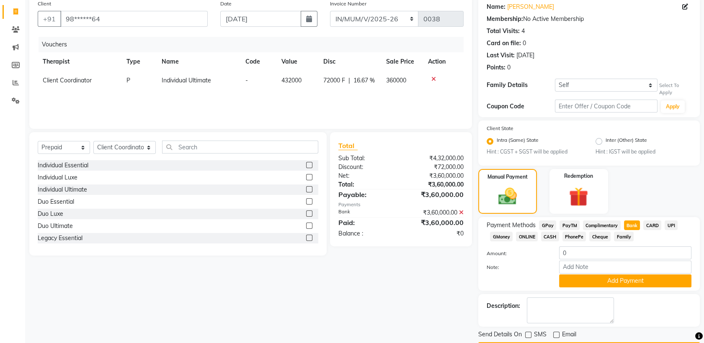
scroll to position [90, 0]
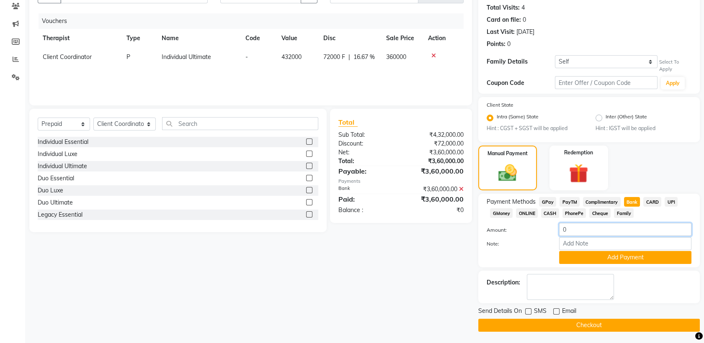
click at [589, 229] on input "0" at bounding box center [625, 229] width 132 height 13
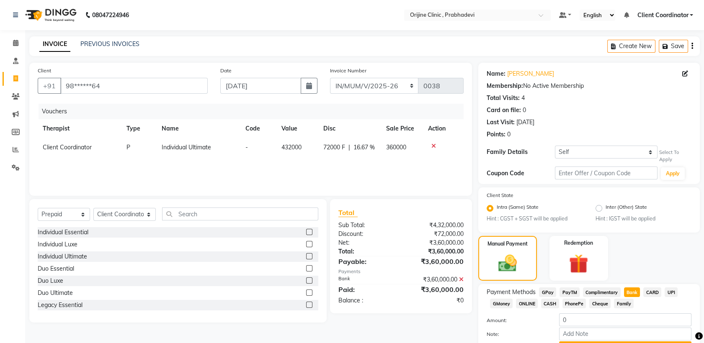
click at [431, 145] on icon at bounding box center [433, 146] width 5 height 6
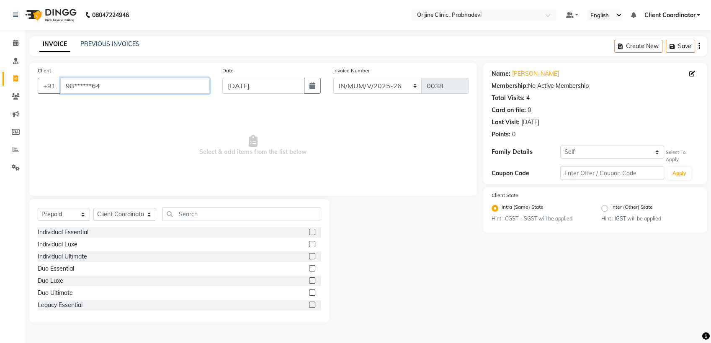
click at [177, 84] on input "98******64" at bounding box center [134, 86] width 149 height 16
type input "9"
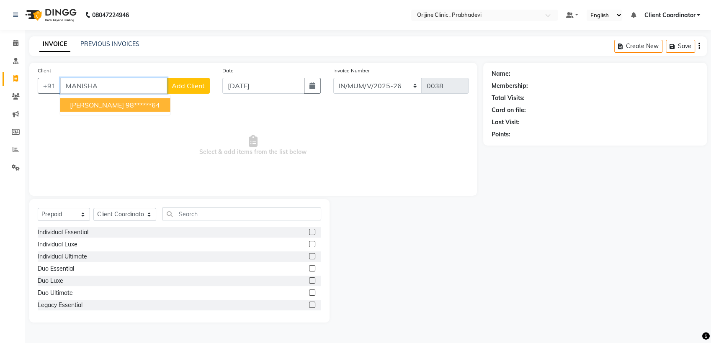
click at [134, 103] on ngb-highlight "98******64" at bounding box center [143, 105] width 34 height 8
type input "98******64"
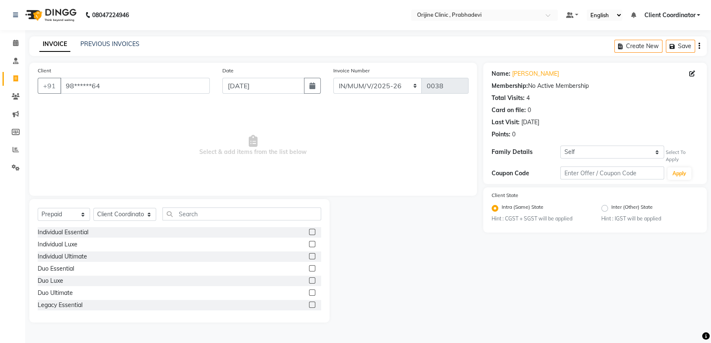
click at [309, 255] on label at bounding box center [312, 256] width 6 height 6
click at [309, 255] on input "checkbox" at bounding box center [311, 256] width 5 height 5
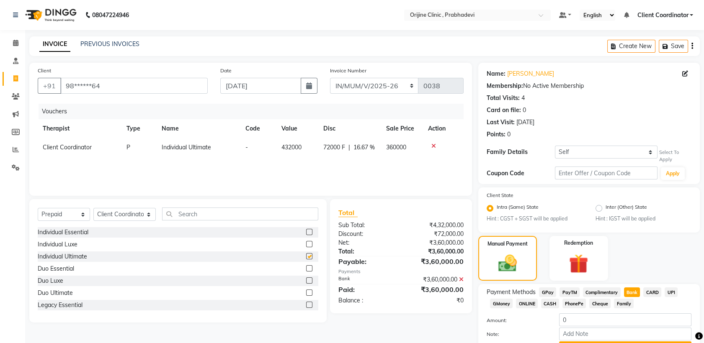
checkbox input "false"
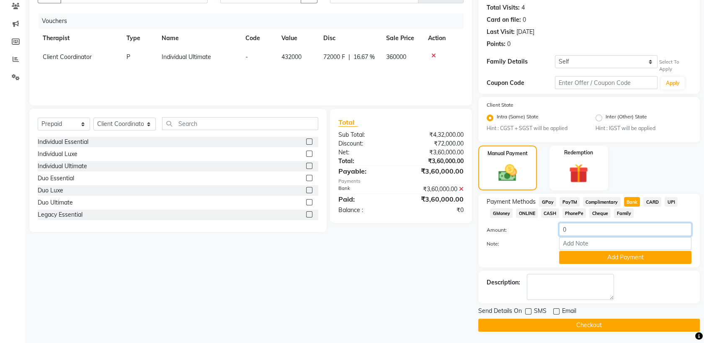
click at [593, 231] on input "0" at bounding box center [625, 229] width 132 height 13
type input "360000"
click at [516, 325] on button "Checkout" at bounding box center [588, 325] width 221 height 13
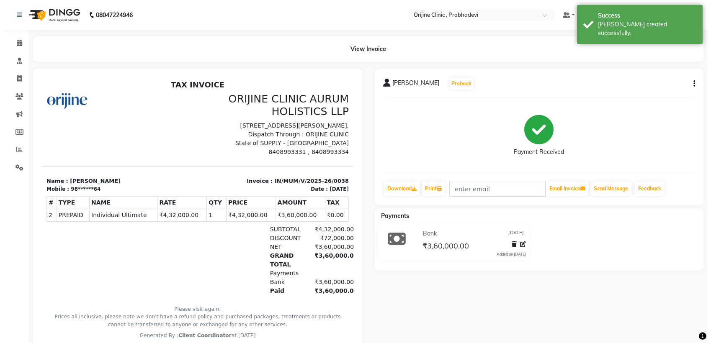
scroll to position [15, 0]
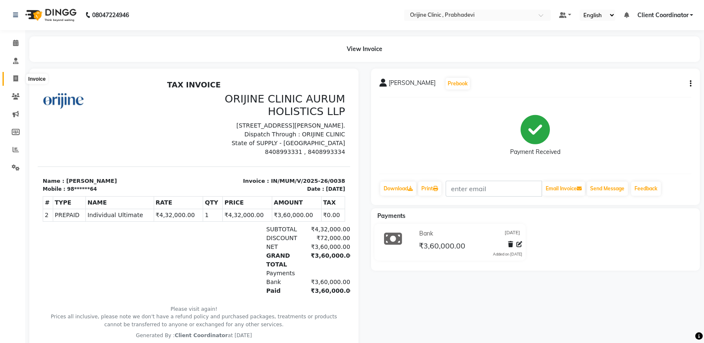
click at [16, 79] on icon at bounding box center [15, 78] width 5 height 6
select select "service"
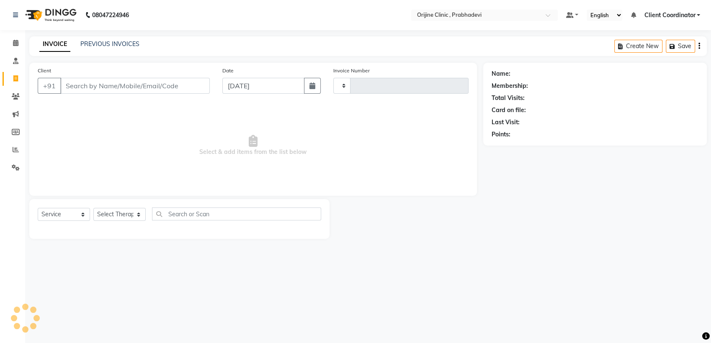
click at [100, 91] on input "Client" at bounding box center [134, 86] width 149 height 16
type input "MAN"
type input "0001"
select select "8675"
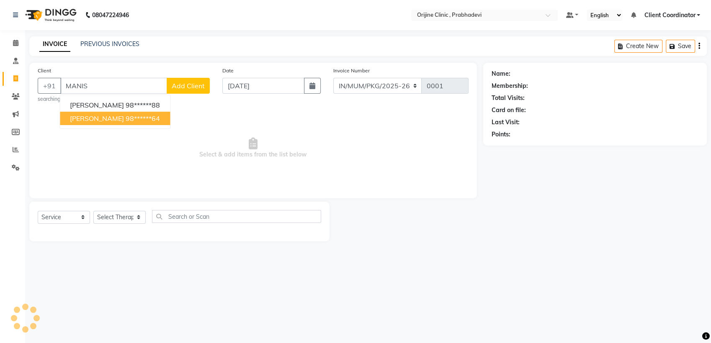
click at [126, 119] on ngb-highlight "98******64" at bounding box center [143, 118] width 34 height 8
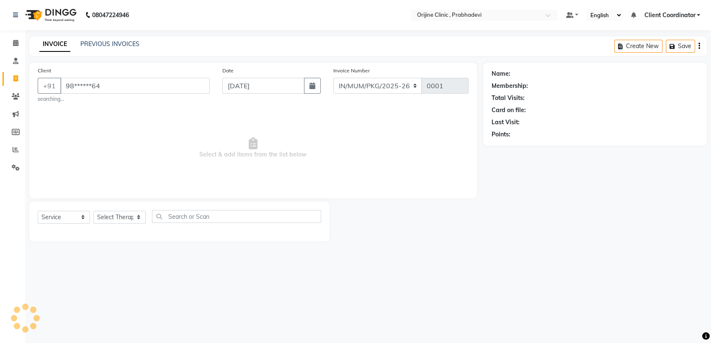
type input "98******64"
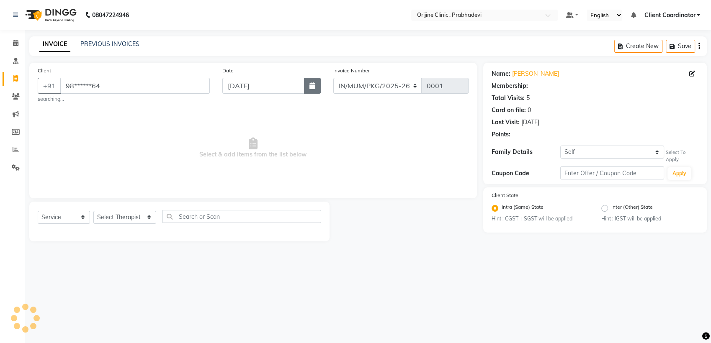
click at [312, 83] on icon "button" at bounding box center [312, 85] width 6 height 7
select select "9"
select select "2025"
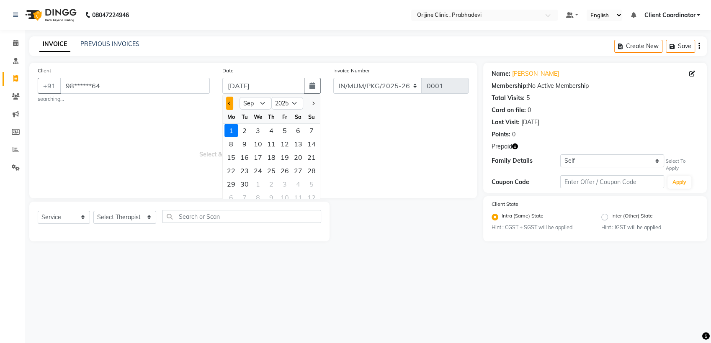
click at [229, 100] on button "Previous month" at bounding box center [229, 103] width 7 height 13
select select "7"
click at [244, 157] on div "15" at bounding box center [244, 157] width 13 height 13
type input "[DATE]"
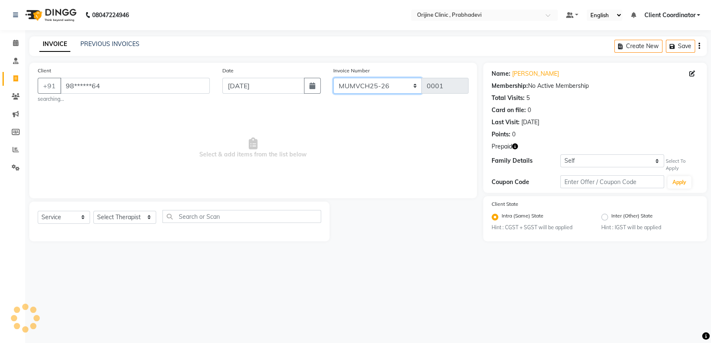
click at [408, 88] on select "MUMVCH25-26 IN/MUM/PKG/2025-26 IN/MUM/V/2025-26" at bounding box center [377, 86] width 89 height 16
click at [333, 78] on select "MUMVCH25-26 IN/MUM/PKG/2025-26 IN/MUM/V/2025-26" at bounding box center [377, 86] width 89 height 16
click at [386, 84] on select "MUMVCH25-26 IN/MUM/PKG/2025-26 IN/MUM/V/2025-26" at bounding box center [377, 86] width 89 height 16
select select "8729"
click at [333, 78] on select "MUMVCH25-26 IN/MUM/PKG/2025-26 IN/MUM/V/2025-26" at bounding box center [377, 86] width 89 height 16
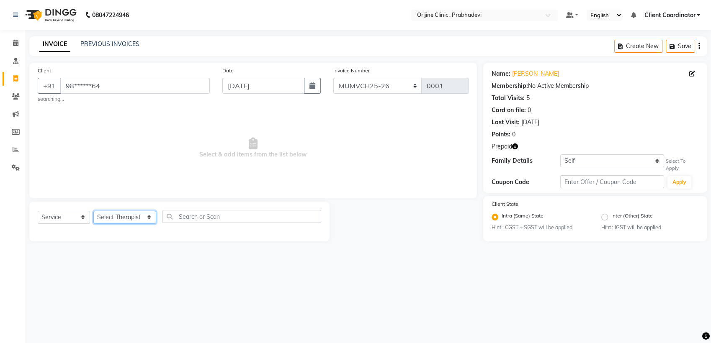
click at [137, 219] on select "Select Therapist [PERSON_NAME] [PERSON_NAME] [PERSON_NAME] [PERSON_NAME] A Assi…" at bounding box center [124, 217] width 63 height 13
select select "85383"
click at [93, 211] on select "Select Therapist [PERSON_NAME] [PERSON_NAME] [PERSON_NAME] [PERSON_NAME] A Assi…" at bounding box center [124, 217] width 63 height 13
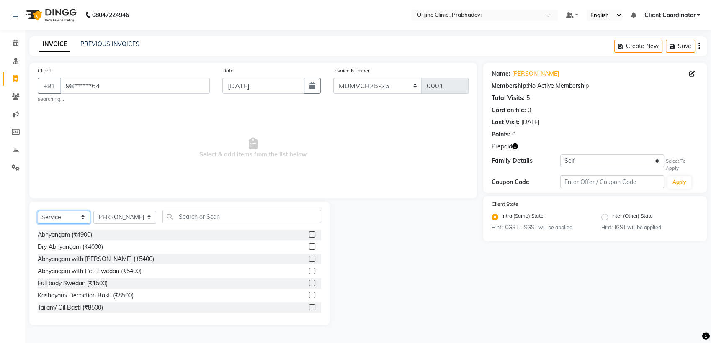
click at [80, 215] on select "Select Service Product Membership Package Voucher Prepaid Gift Card" at bounding box center [64, 217] width 52 height 13
click at [224, 214] on input "text" at bounding box center [241, 216] width 159 height 13
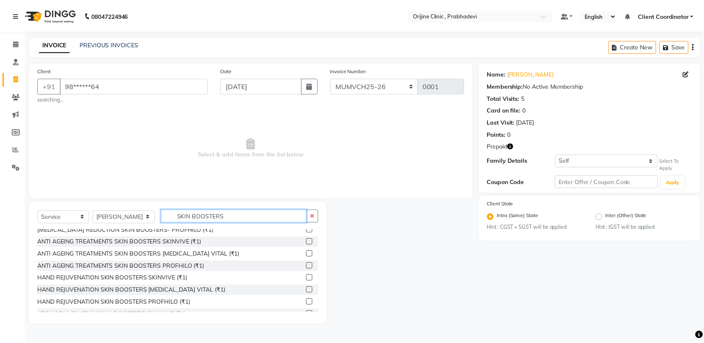
scroll to position [65, 0]
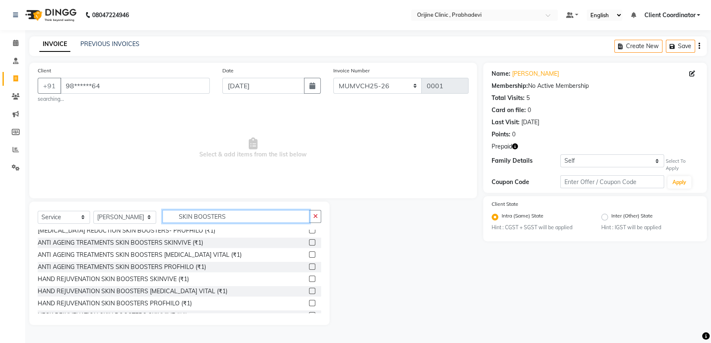
type input "SKIN BOOSTERS"
click at [309, 242] on label at bounding box center [312, 242] width 6 height 6
click at [309, 242] on input "checkbox" at bounding box center [311, 242] width 5 height 5
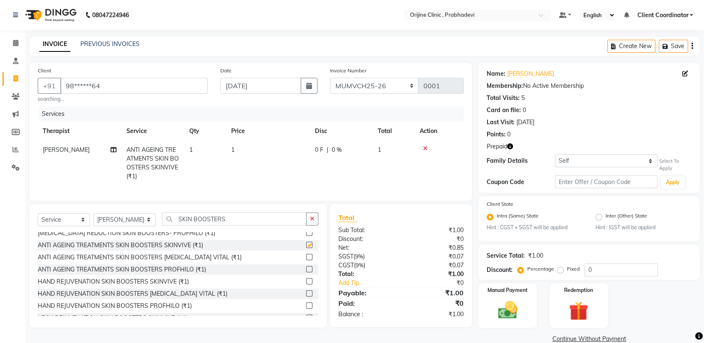
checkbox input "false"
click at [194, 148] on td "1" at bounding box center [205, 163] width 42 height 45
select select "85383"
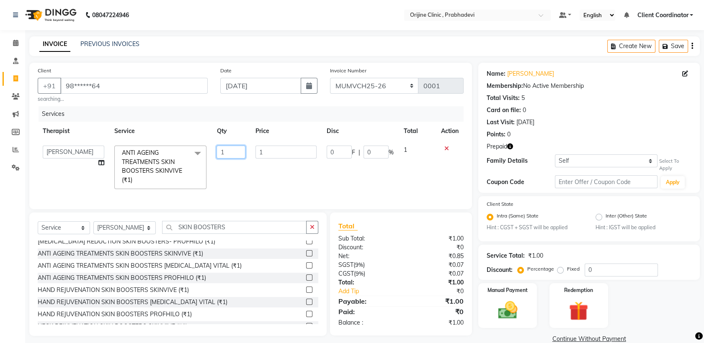
click at [231, 147] on input "1" at bounding box center [230, 152] width 28 height 13
type input "3"
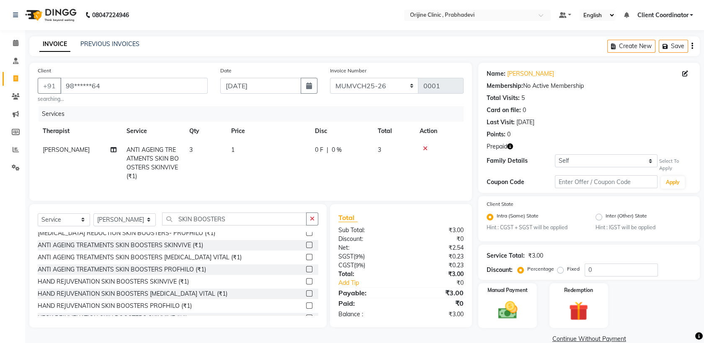
click at [259, 150] on td "1" at bounding box center [268, 163] width 84 height 45
select select "85383"
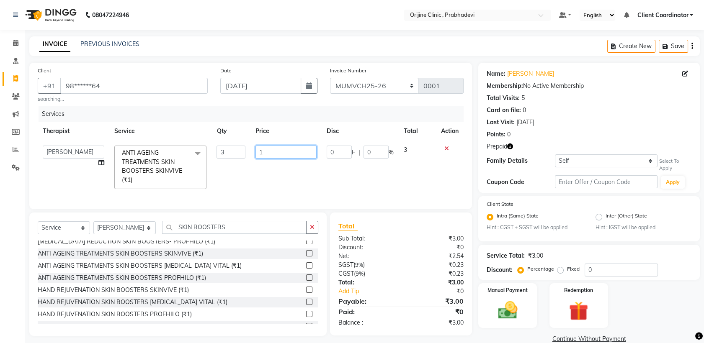
click at [270, 149] on input "1" at bounding box center [285, 152] width 61 height 13
type input "25000"
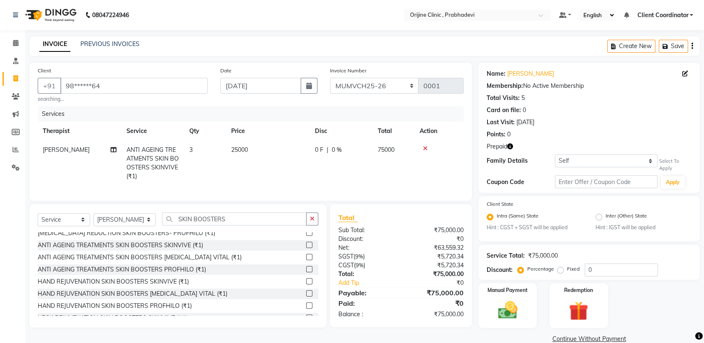
click at [432, 319] on div "Total Sub Total: ₹75,000.00 Discount: ₹0 Net: ₹63,559.32 SGST ( 9% ) ₹5,720.34 …" at bounding box center [400, 266] width 125 height 106
click at [598, 268] on input "0" at bounding box center [620, 270] width 73 height 13
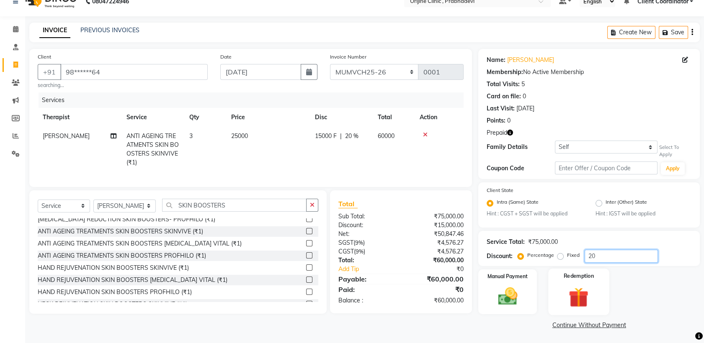
type input "20"
click at [583, 280] on div "Redemption" at bounding box center [578, 292] width 61 height 46
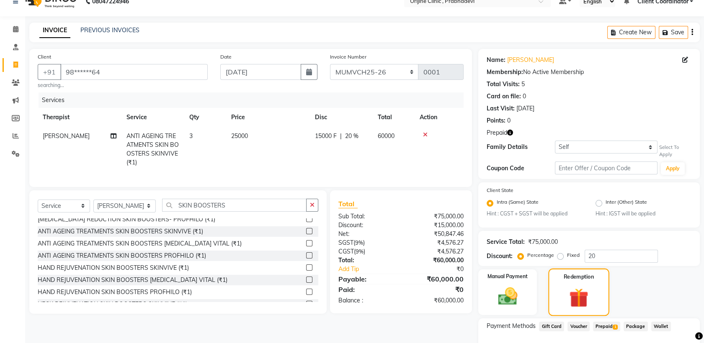
scroll to position [68, 0]
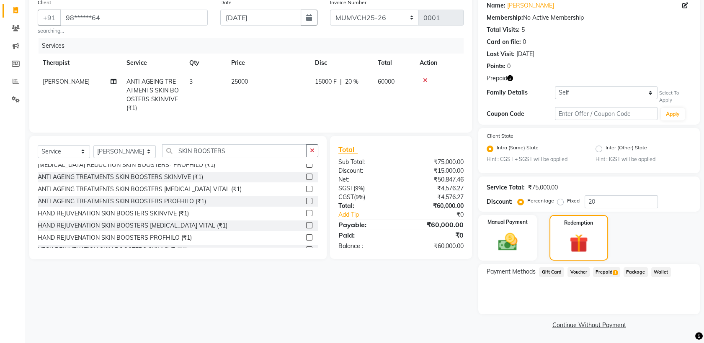
click at [607, 271] on span "Prepaid 1" at bounding box center [606, 272] width 27 height 10
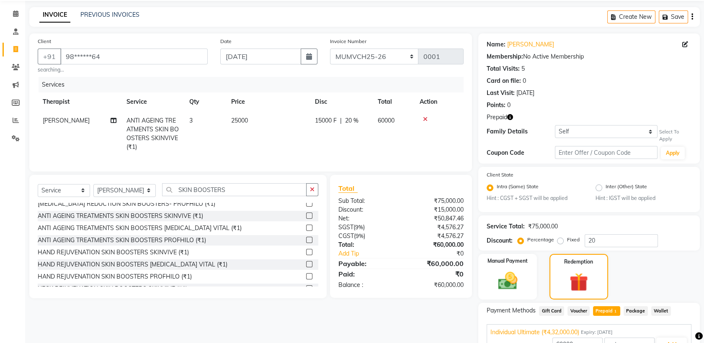
scroll to position [0, 0]
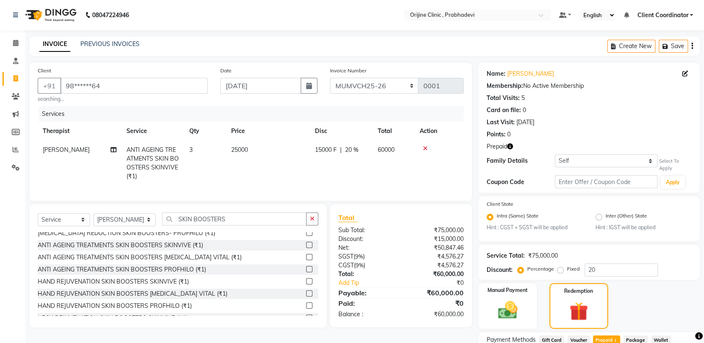
click at [692, 46] on icon "button" at bounding box center [692, 46] width 2 height 0
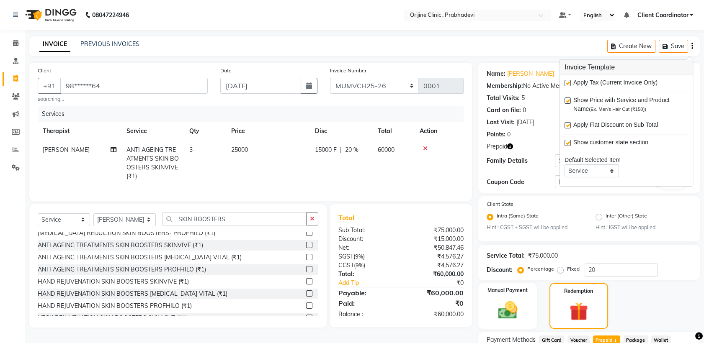
click at [566, 82] on label at bounding box center [567, 83] width 6 height 6
click at [566, 82] on input "checkbox" at bounding box center [566, 83] width 5 height 5
checkbox input "false"
click at [431, 176] on td at bounding box center [438, 163] width 49 height 45
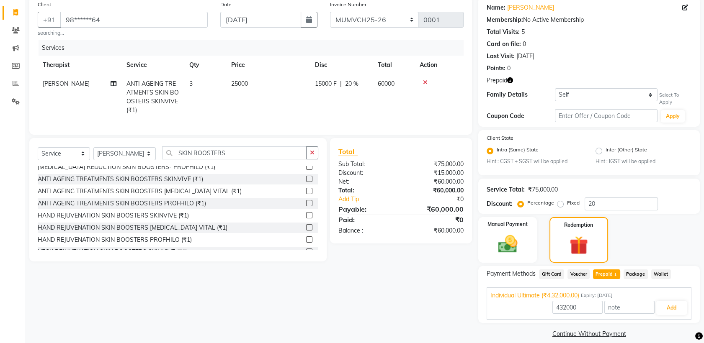
scroll to position [75, 0]
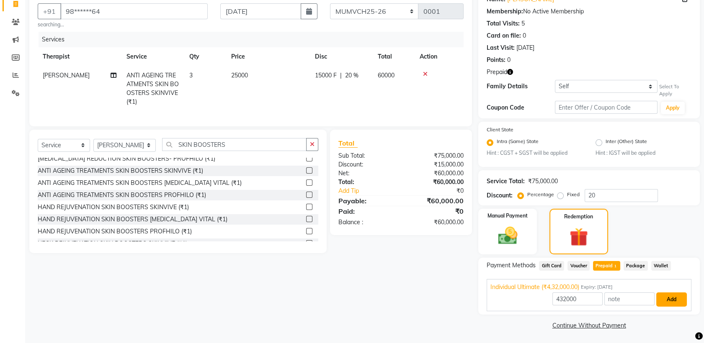
click at [669, 300] on button "Add" at bounding box center [671, 300] width 31 height 14
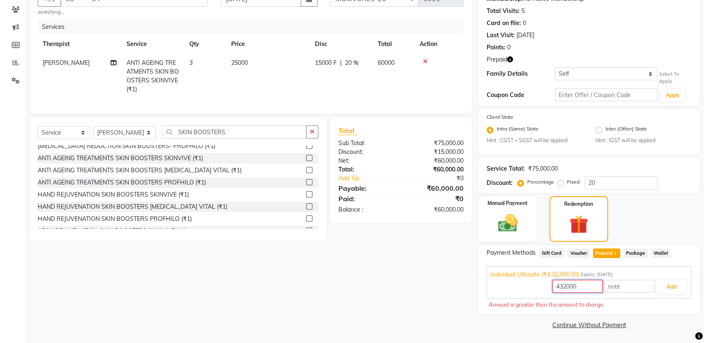
click at [583, 286] on input "432000" at bounding box center [577, 286] width 50 height 13
type input "4"
type input "60000"
click at [663, 288] on button "Add" at bounding box center [671, 287] width 31 height 14
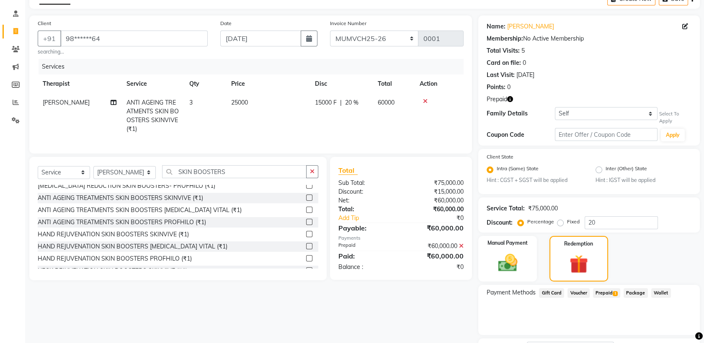
scroll to position [47, 0]
click at [423, 102] on icon at bounding box center [425, 102] width 5 height 6
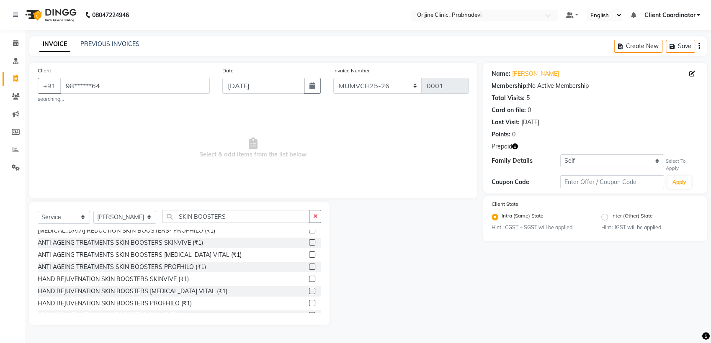
click at [309, 243] on label at bounding box center [312, 242] width 6 height 6
click at [309, 243] on input "checkbox" at bounding box center [311, 242] width 5 height 5
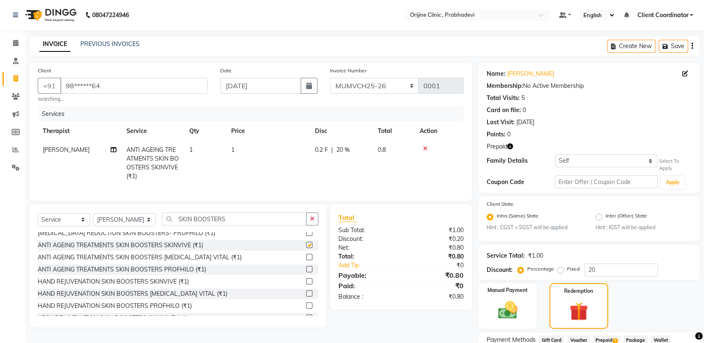
checkbox input "false"
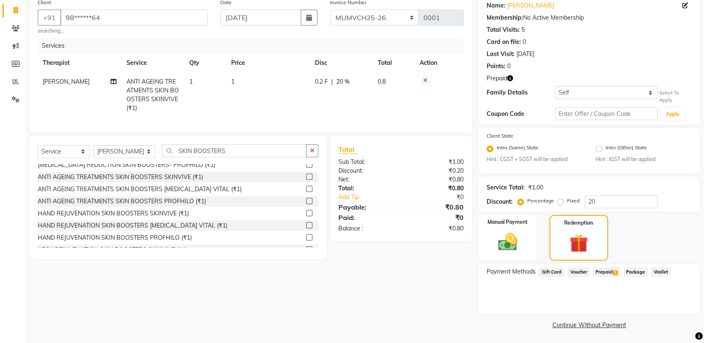
click at [608, 271] on span "Prepaid 1" at bounding box center [606, 272] width 27 height 10
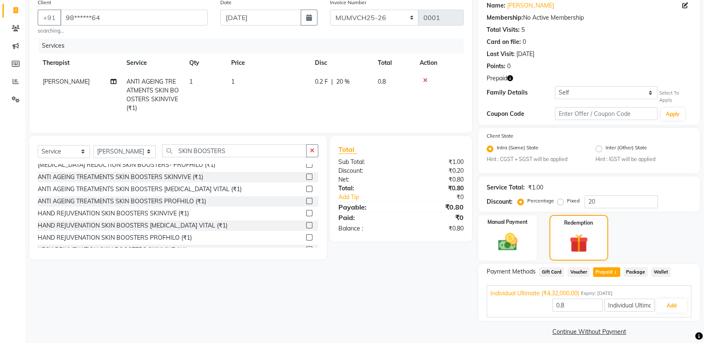
scroll to position [75, 0]
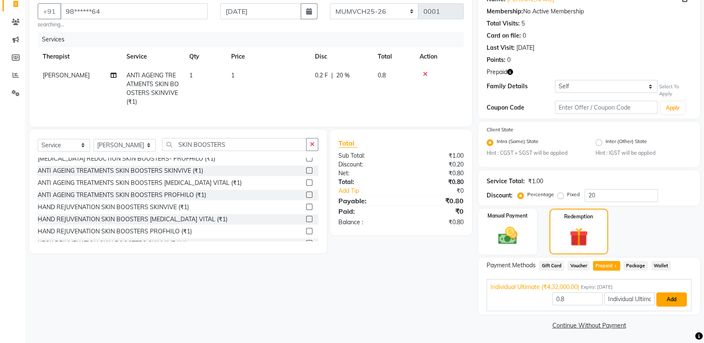
click at [667, 299] on button "Add" at bounding box center [671, 300] width 31 height 14
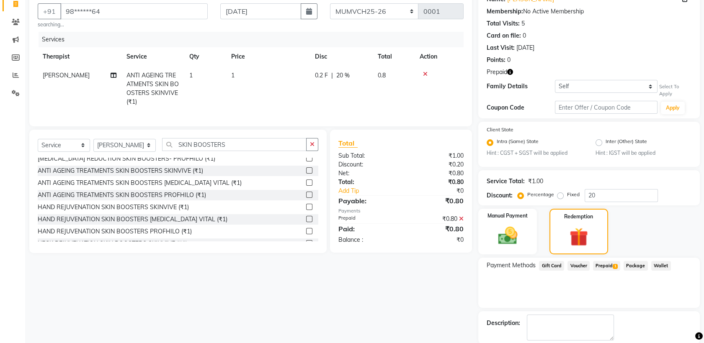
scroll to position [115, 0]
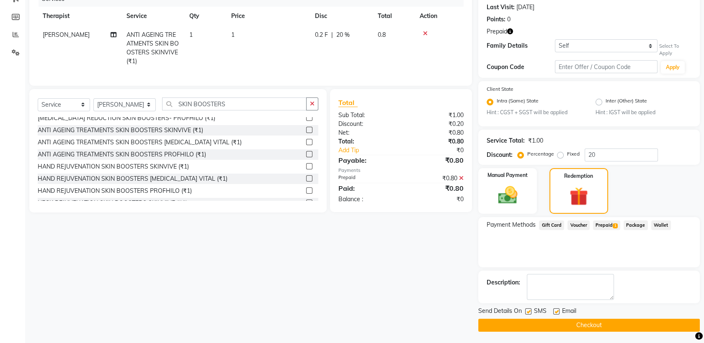
click at [461, 181] on icon at bounding box center [461, 178] width 5 height 6
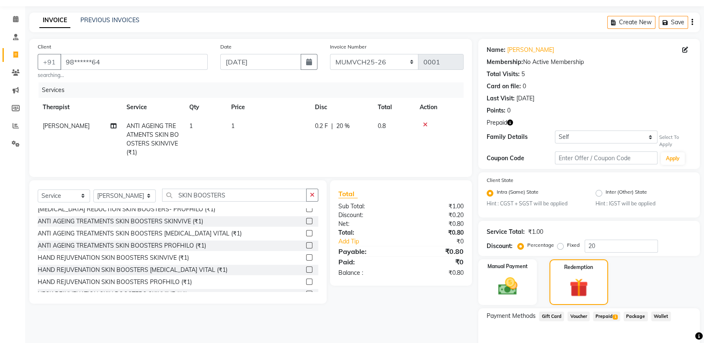
scroll to position [23, 0]
click at [192, 123] on span "1" at bounding box center [190, 127] width 3 height 8
select select "85383"
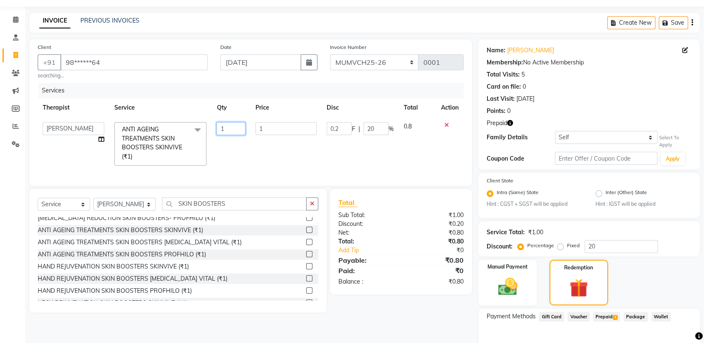
click at [231, 126] on input "1" at bounding box center [230, 128] width 28 height 13
type input "3"
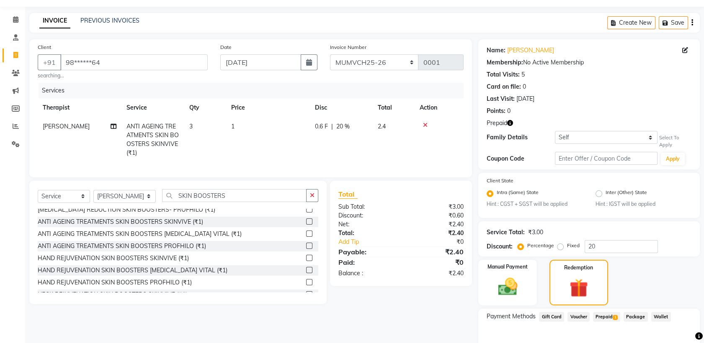
click at [269, 127] on td "1" at bounding box center [268, 139] width 84 height 45
select select "85383"
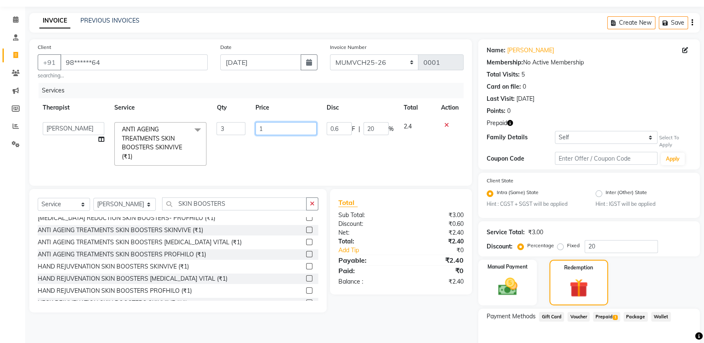
click at [269, 127] on input "1" at bounding box center [285, 128] width 61 height 13
type input "25000"
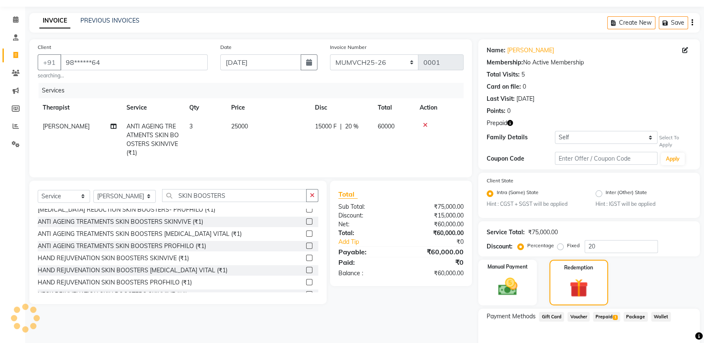
click at [406, 276] on div "Total Sub Total: ₹75,000.00 Discount: ₹15,000.00 Net: ₹60,000.00 Total: ₹60,000…" at bounding box center [400, 233] width 125 height 89
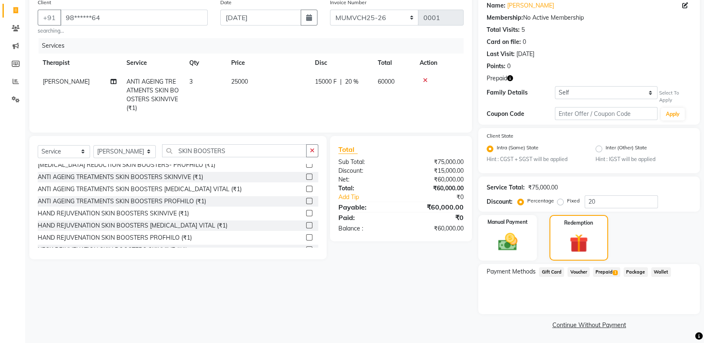
click at [604, 273] on span "Prepaid 1" at bounding box center [606, 272] width 27 height 10
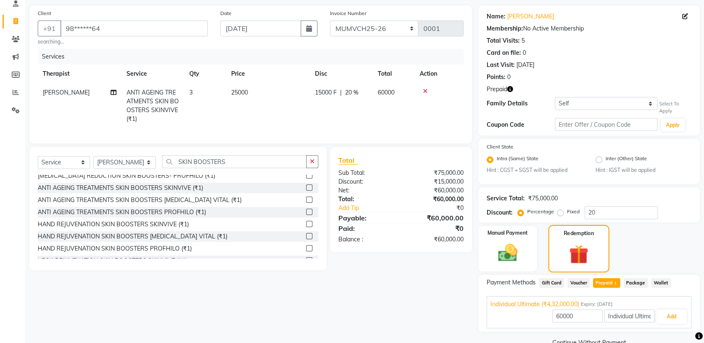
scroll to position [75, 0]
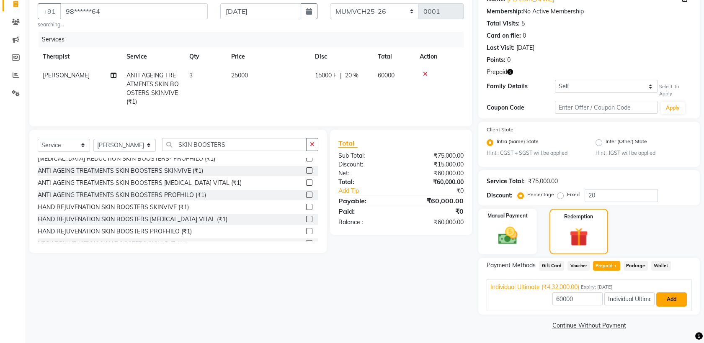
click at [666, 298] on button "Add" at bounding box center [671, 300] width 31 height 14
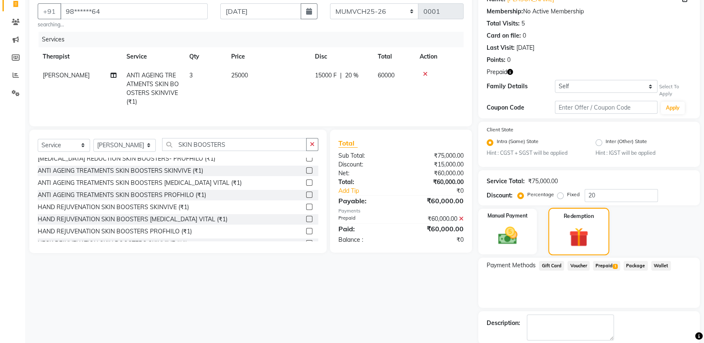
scroll to position [115, 0]
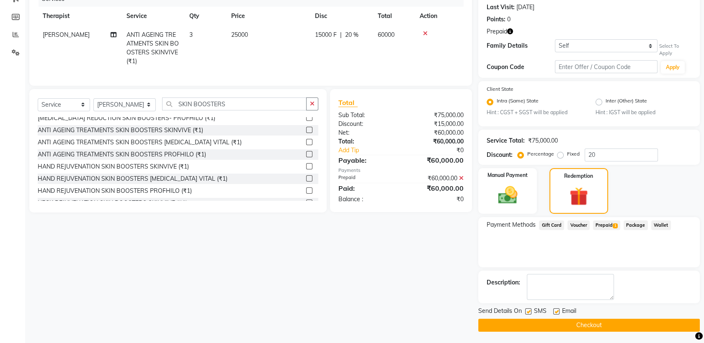
click at [527, 311] on label at bounding box center [528, 312] width 6 height 6
click at [527, 311] on input "checkbox" at bounding box center [527, 311] width 5 height 5
checkbox input "false"
click at [556, 312] on label at bounding box center [556, 312] width 6 height 6
click at [556, 312] on input "checkbox" at bounding box center [555, 311] width 5 height 5
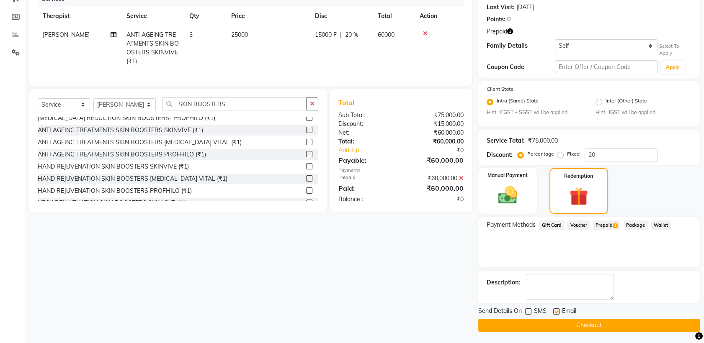
checkbox input "false"
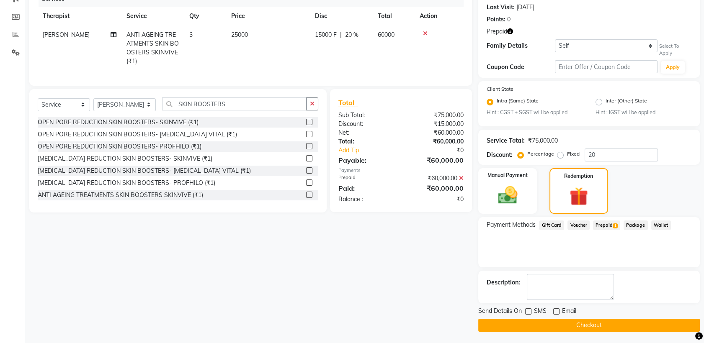
click at [565, 324] on button "Checkout" at bounding box center [588, 325] width 221 height 13
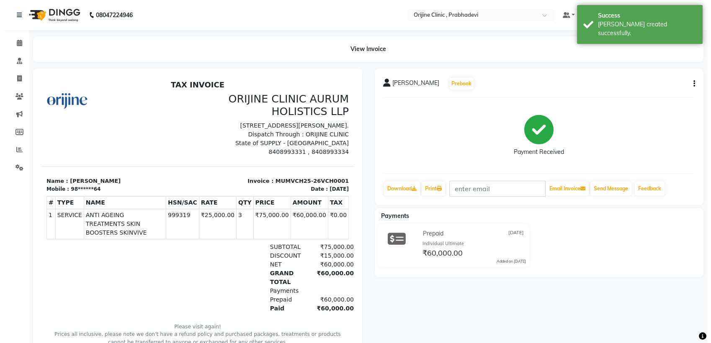
scroll to position [15, 0]
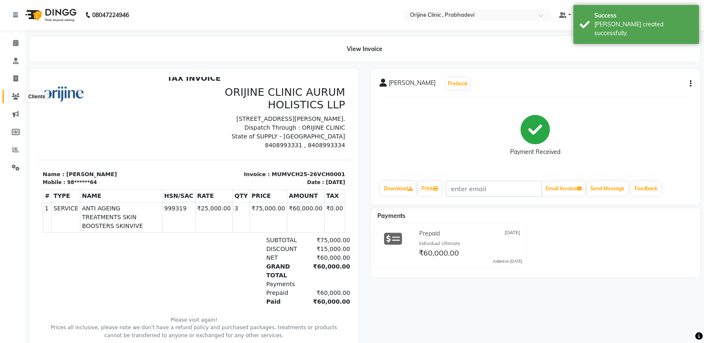
click at [14, 95] on icon at bounding box center [16, 96] width 8 height 6
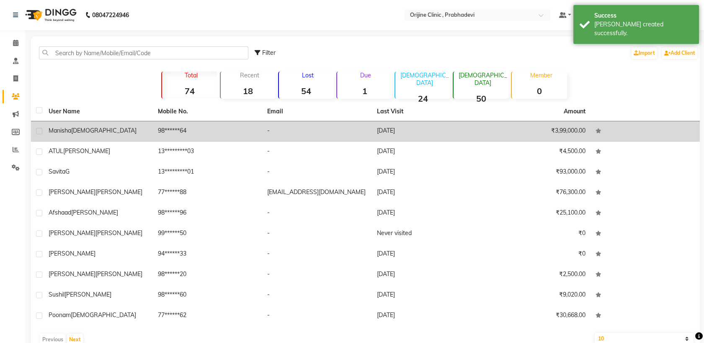
click at [77, 130] on span "[DEMOGRAPHIC_DATA]" at bounding box center [103, 131] width 65 height 8
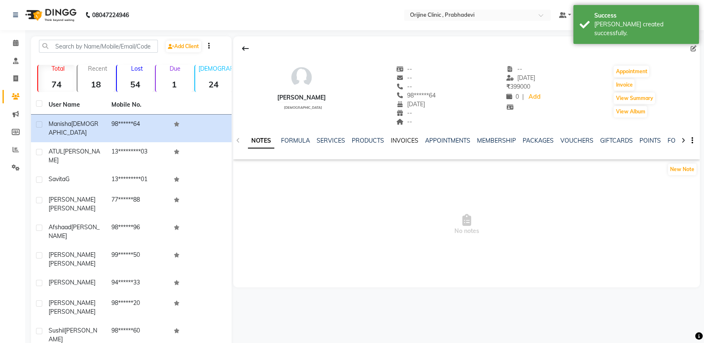
click at [391, 138] on link "INVOICES" at bounding box center [405, 141] width 28 height 8
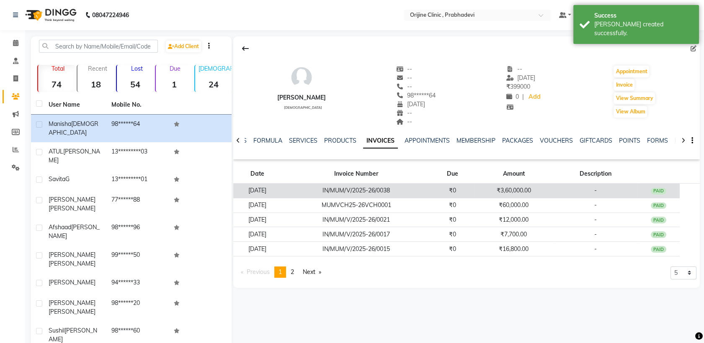
click at [419, 193] on td "IN/MUM/V/2025-26/0038" at bounding box center [356, 191] width 150 height 15
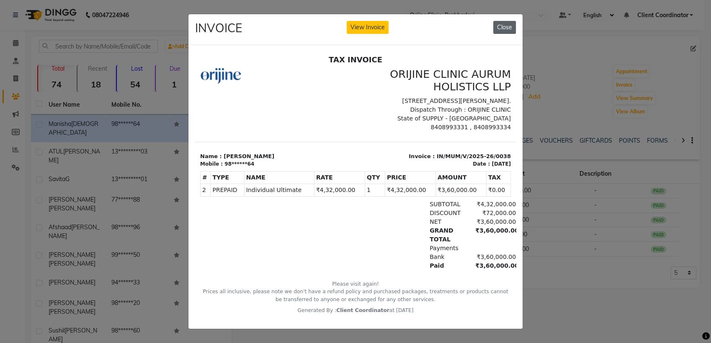
click at [500, 27] on button "Close" at bounding box center [504, 27] width 23 height 13
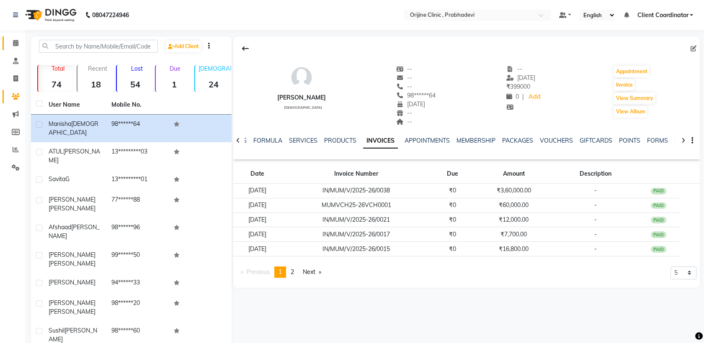
click at [15, 49] on link "Calendar" at bounding box center [13, 43] width 20 height 14
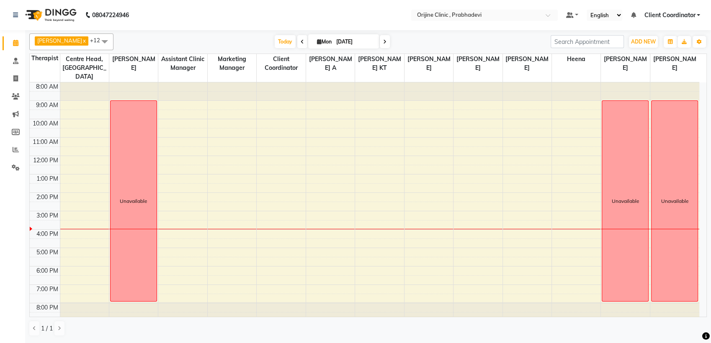
click at [380, 39] on span at bounding box center [385, 41] width 10 height 13
type input "02-09-2025"
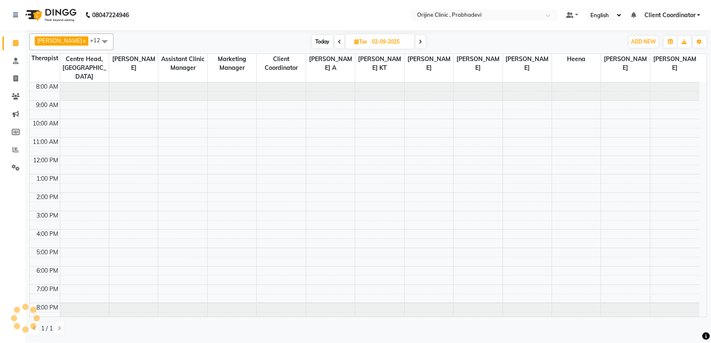
scroll to position [3, 0]
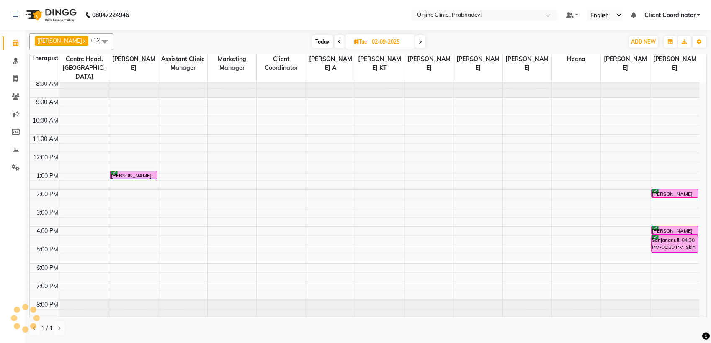
click at [96, 43] on span at bounding box center [104, 41] width 17 height 16
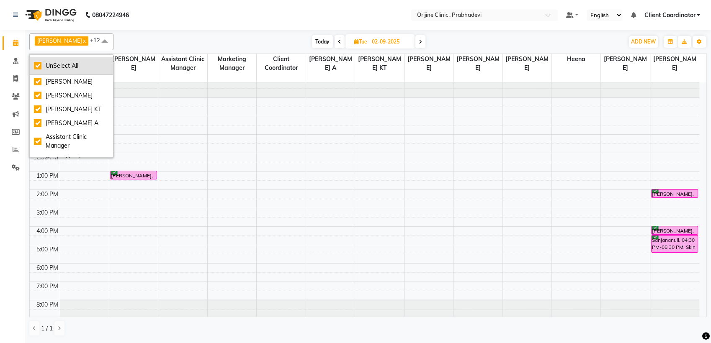
click at [36, 65] on div "UnSelect All" at bounding box center [71, 66] width 75 height 9
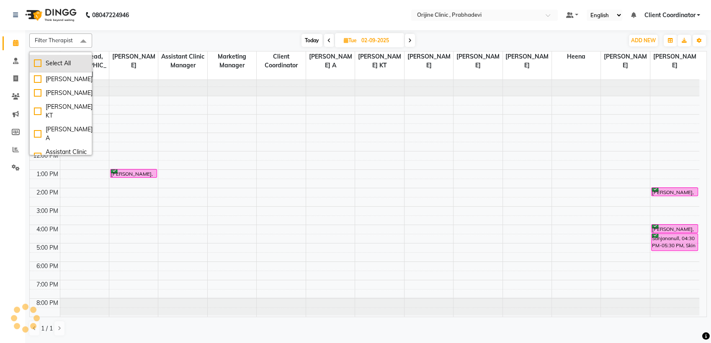
checkbox input "false"
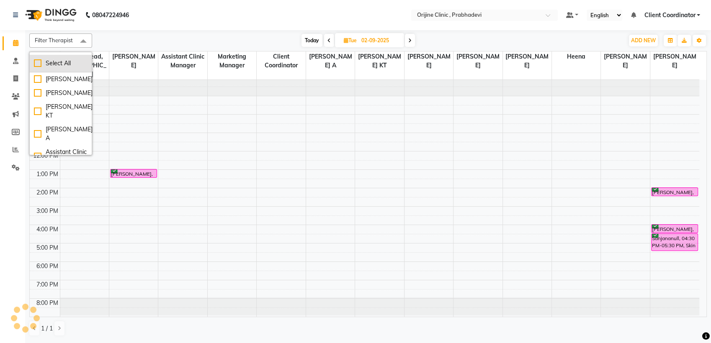
checkbox input "false"
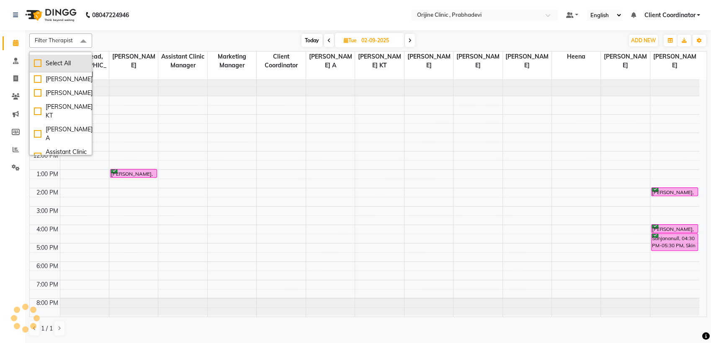
checkbox input "false"
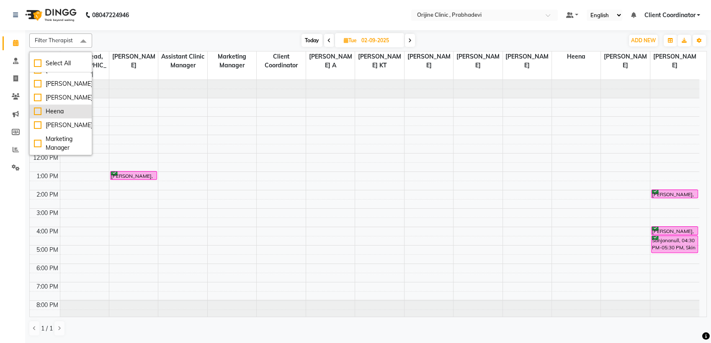
scroll to position [162, 1]
click at [36, 102] on div "[PERSON_NAME]" at bounding box center [60, 97] width 54 height 9
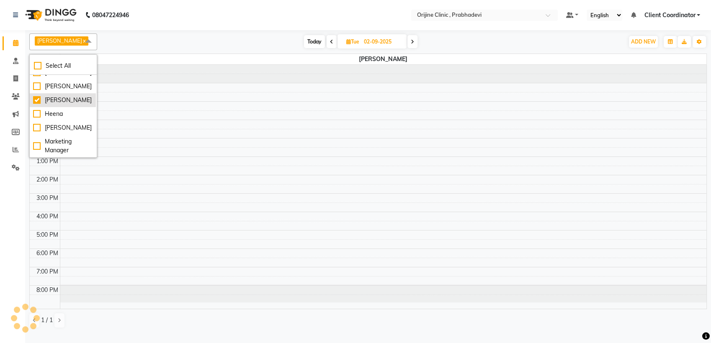
checkbox input "true"
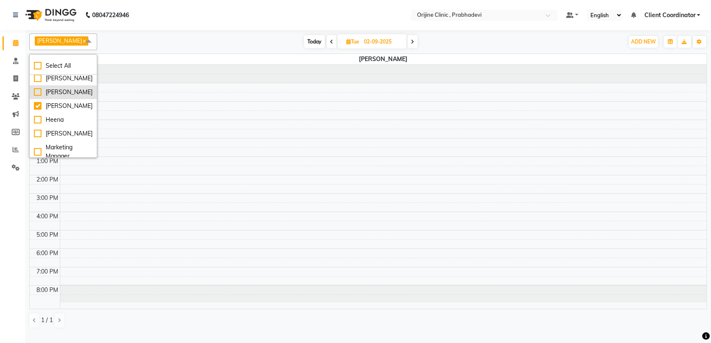
click at [37, 94] on div "[PERSON_NAME]" at bounding box center [63, 92] width 59 height 9
checkbox input "true"
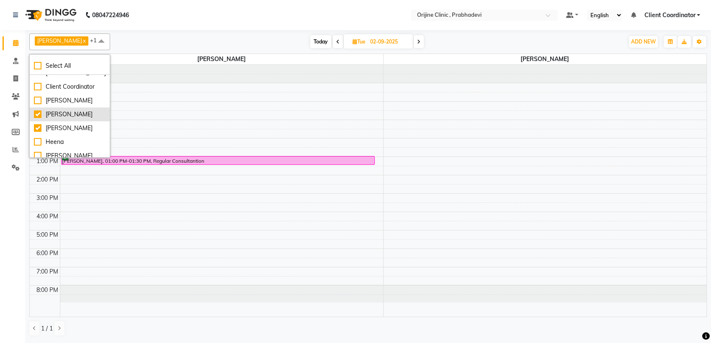
scroll to position [90, 0]
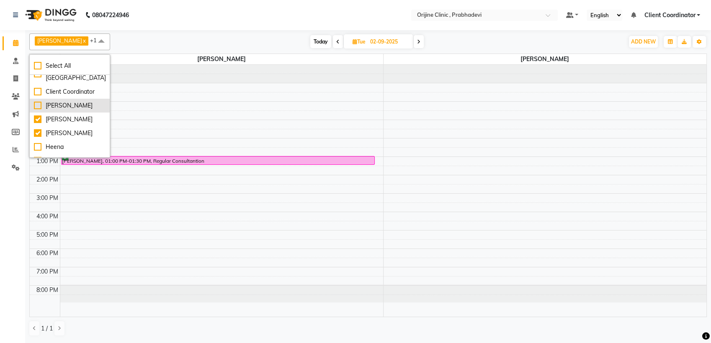
click at [37, 104] on div "[PERSON_NAME]" at bounding box center [70, 105] width 72 height 9
checkbox input "true"
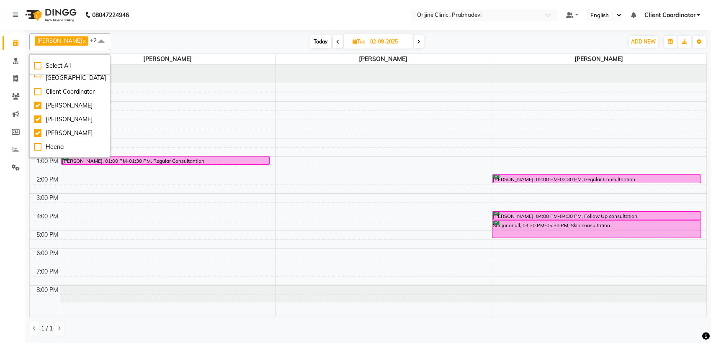
click at [217, 36] on div "[DATE] [DATE]" at bounding box center [366, 42] width 505 height 13
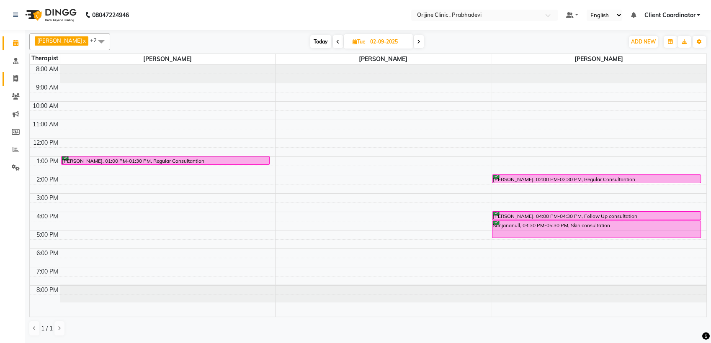
click at [13, 84] on link "Invoice" at bounding box center [13, 79] width 20 height 14
select select "service"
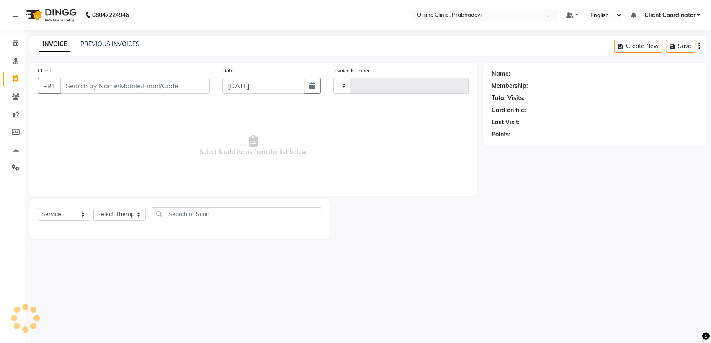
type input "0001"
select select "8675"
click at [113, 83] on input "Client" at bounding box center [134, 86] width 149 height 16
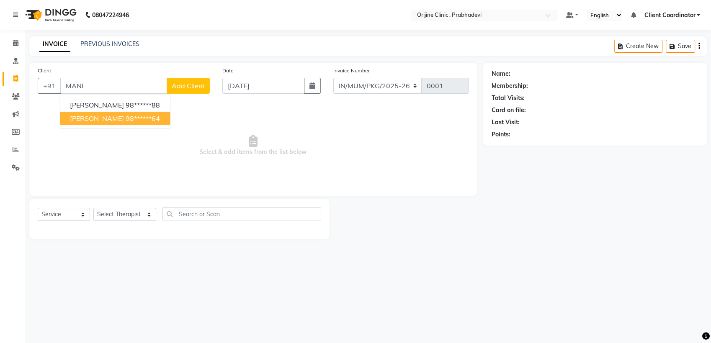
click at [126, 119] on ngb-highlight "98******64" at bounding box center [143, 118] width 34 height 8
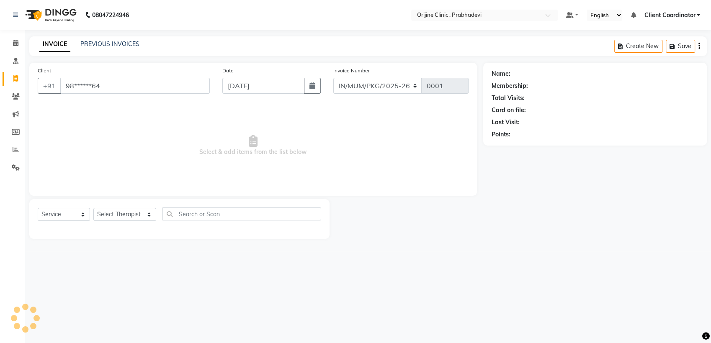
type input "98******64"
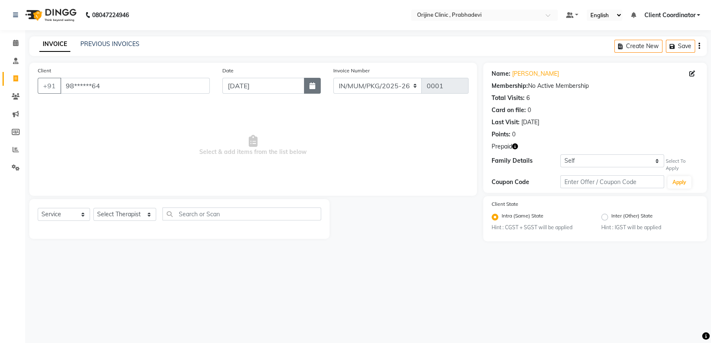
click at [313, 88] on icon "button" at bounding box center [312, 85] width 6 height 7
select select "9"
select select "2025"
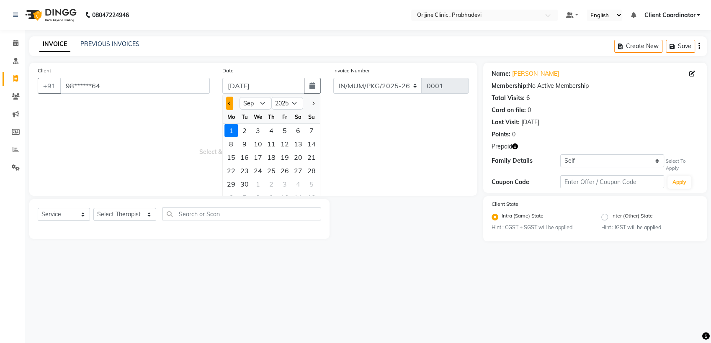
click at [229, 102] on span "Previous month" at bounding box center [229, 103] width 3 height 3
select select "7"
click at [256, 172] on div "23" at bounding box center [257, 170] width 13 height 13
type input "[DATE]"
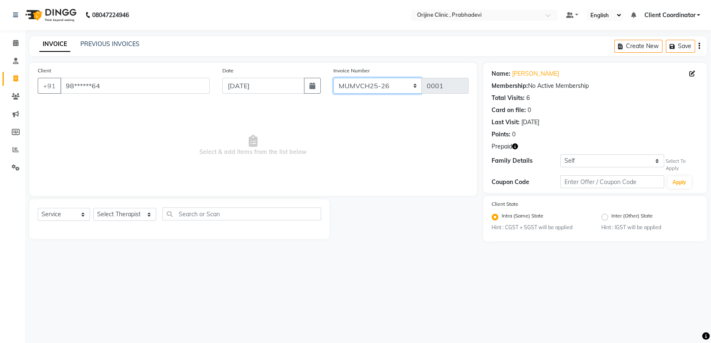
click at [405, 82] on select "MUMVCH25-26 IN/MUM/PKG/2025-26 IN/MUM/V/2025-26" at bounding box center [377, 86] width 89 height 16
select select "8674"
click at [333, 78] on select "MUMVCH25-26 IN/MUM/PKG/2025-26 IN/MUM/V/2025-26" at bounding box center [377, 86] width 89 height 16
type input "0039"
click at [409, 82] on select "MUMVCH25-26 IN/MUM/PKG/2025-26 IN/MUM/V/2025-26" at bounding box center [377, 86] width 89 height 16
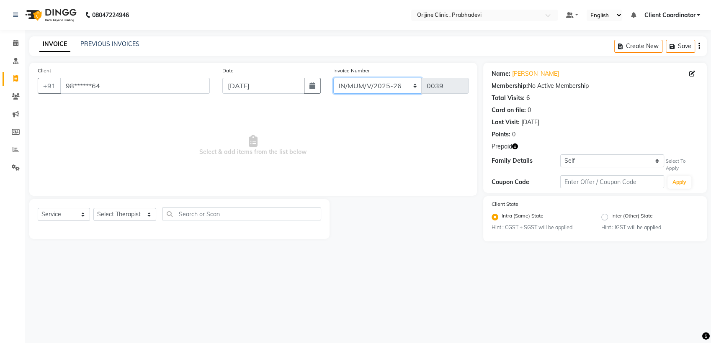
select select "8729"
click at [333, 78] on select "MUMVCH25-26 IN/MUM/PKG/2025-26 IN/MUM/V/2025-26" at bounding box center [377, 86] width 89 height 16
type input "0002"
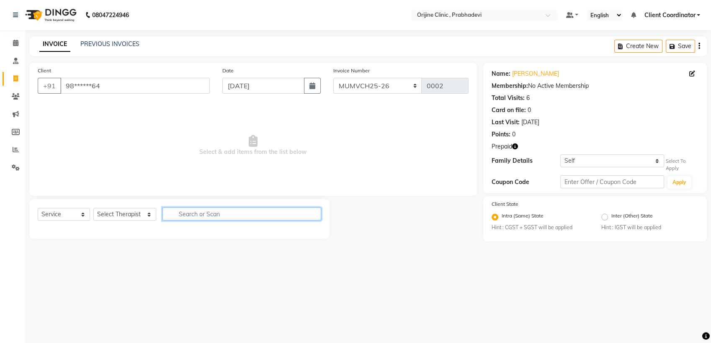
click at [196, 213] on input "text" at bounding box center [241, 214] width 159 height 13
type input "LASE"
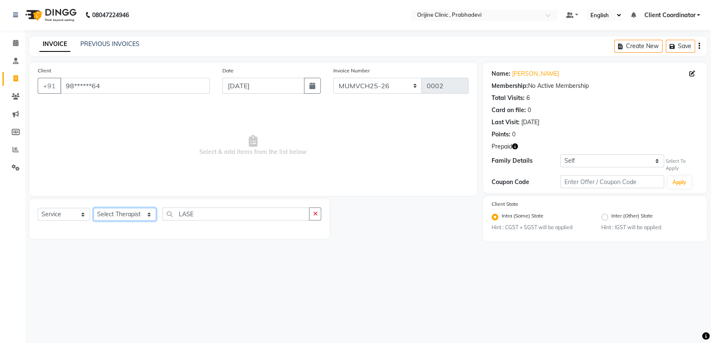
click at [131, 211] on select "Select Therapist [PERSON_NAME] [PERSON_NAME] [PERSON_NAME] [PERSON_NAME] A Assi…" at bounding box center [124, 214] width 63 height 13
select select "85343"
click at [93, 208] on select "Select Therapist [PERSON_NAME] [PERSON_NAME] [PERSON_NAME] [PERSON_NAME] A Assi…" at bounding box center [124, 214] width 63 height 13
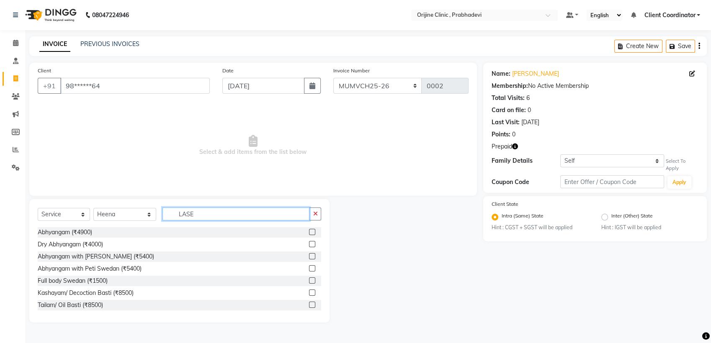
click at [241, 216] on input "LASE" at bounding box center [235, 214] width 147 height 13
type input "L"
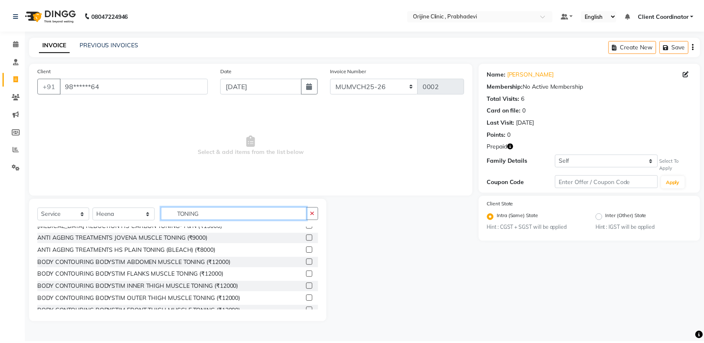
scroll to position [67, 0]
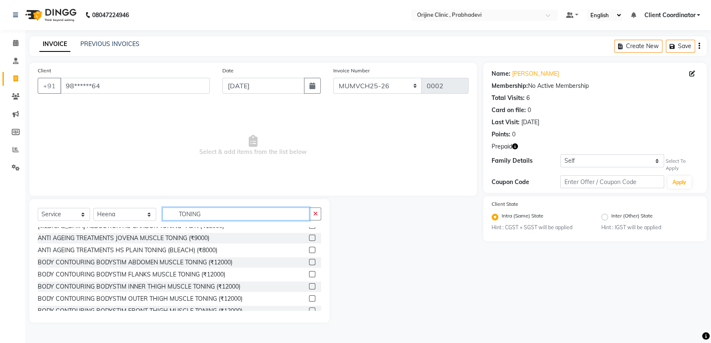
type input "TONING"
click at [309, 248] on label at bounding box center [312, 250] width 6 height 6
click at [309, 248] on input "checkbox" at bounding box center [311, 250] width 5 height 5
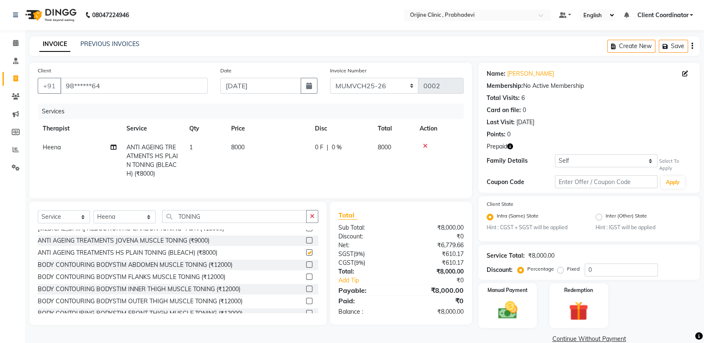
checkbox input "false"
click at [604, 268] on input "0" at bounding box center [620, 270] width 73 height 13
type input "20"
click at [368, 284] on link "Add Tip" at bounding box center [372, 280] width 80 height 9
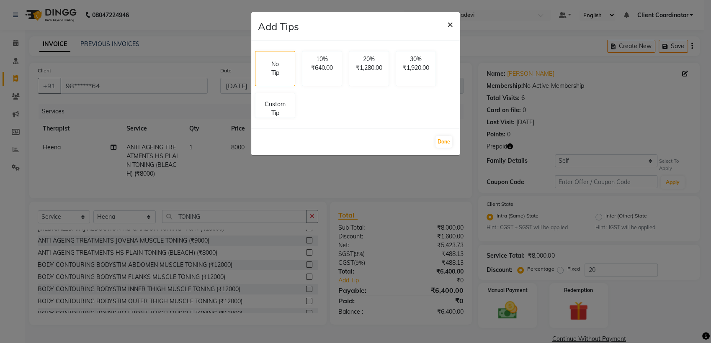
click at [453, 21] on span "×" at bounding box center [450, 24] width 6 height 13
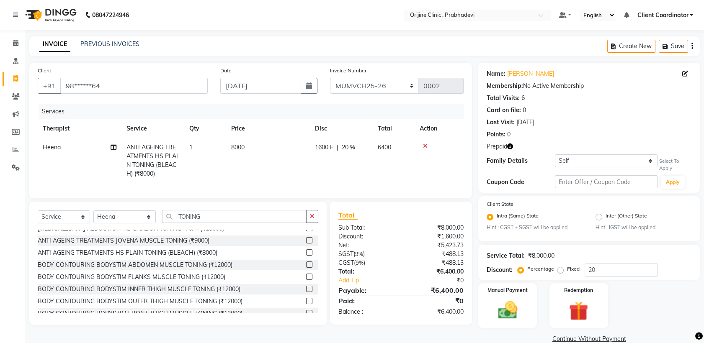
scroll to position [14, 0]
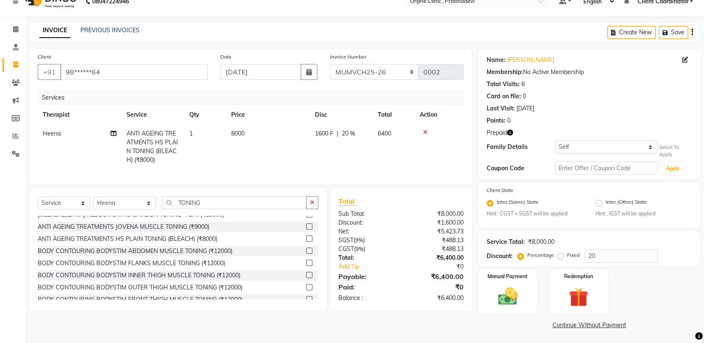
click at [437, 227] on div "₹1,600.00" at bounding box center [435, 223] width 69 height 9
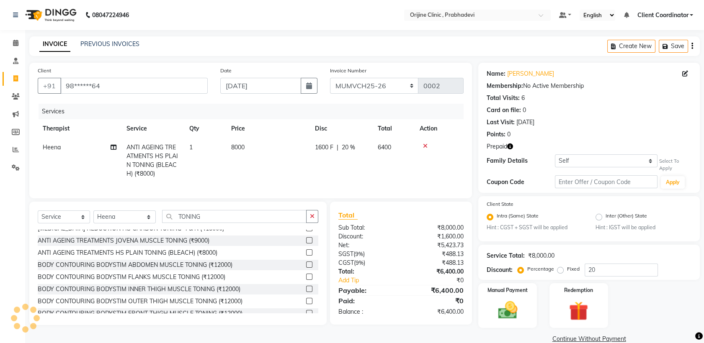
click at [692, 46] on icon "button" at bounding box center [692, 46] width 2 height 0
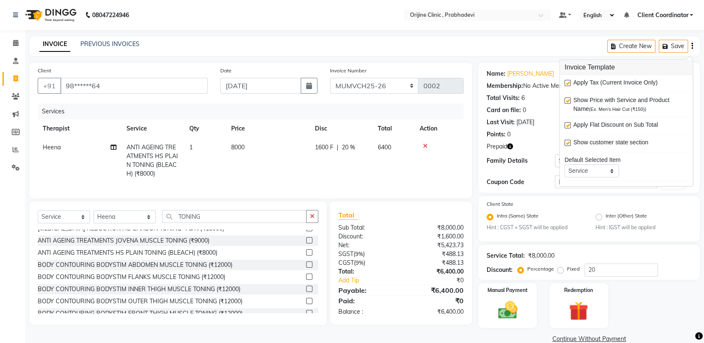
click at [566, 82] on label at bounding box center [567, 83] width 6 height 6
click at [566, 82] on input "checkbox" at bounding box center [566, 83] width 5 height 5
checkbox input "false"
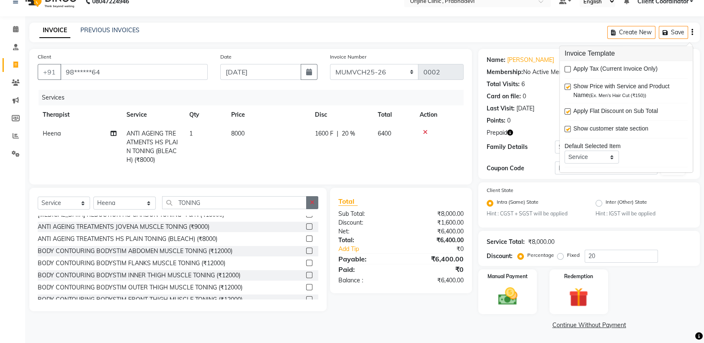
click at [311, 206] on icon "button" at bounding box center [312, 203] width 5 height 6
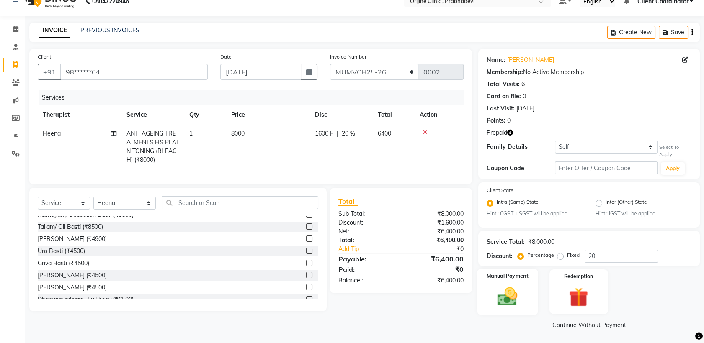
click at [511, 285] on img at bounding box center [507, 296] width 33 height 23
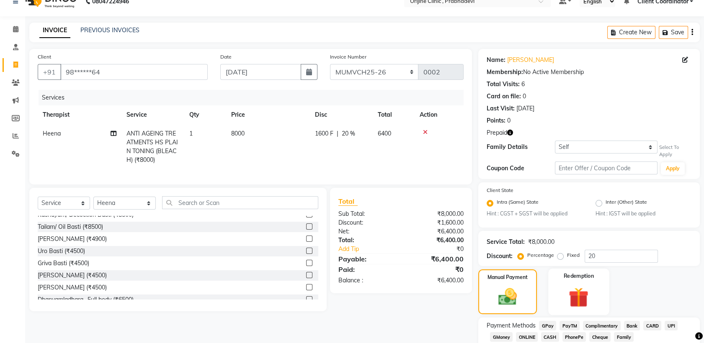
click at [589, 288] on img at bounding box center [578, 297] width 33 height 25
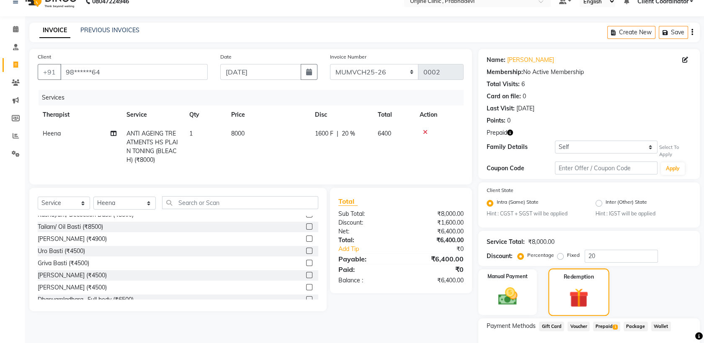
scroll to position [68, 0]
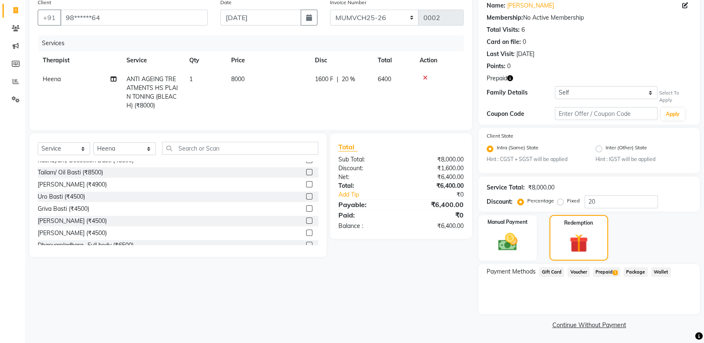
click at [602, 273] on span "Prepaid 1" at bounding box center [606, 272] width 27 height 10
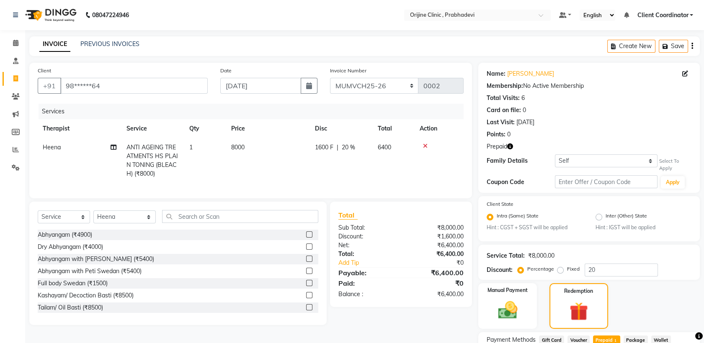
scroll to position [75, 0]
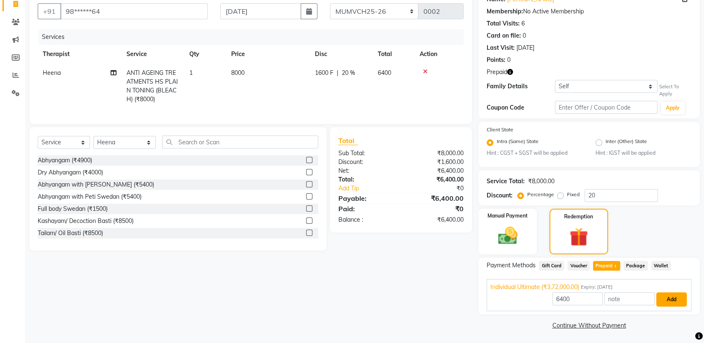
click at [669, 300] on button "Add" at bounding box center [671, 300] width 31 height 14
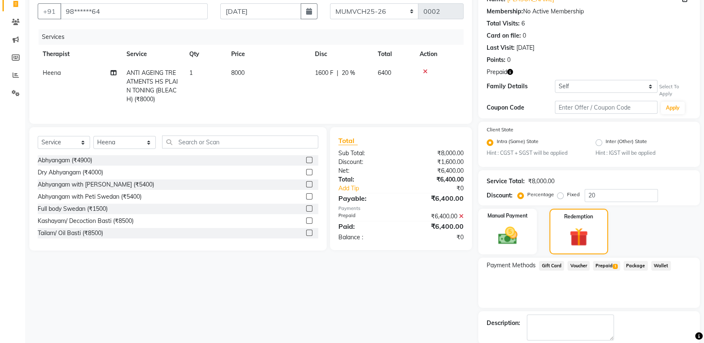
scroll to position [115, 0]
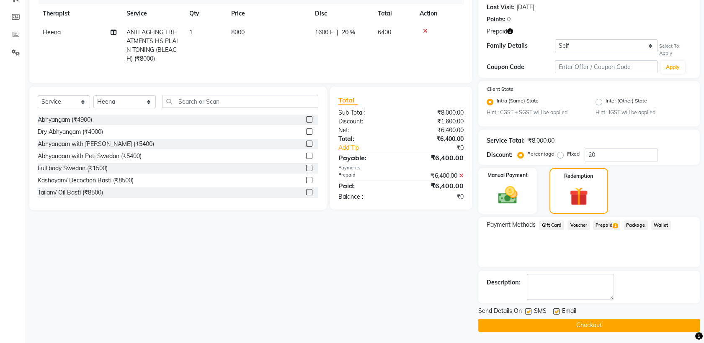
click at [554, 312] on label at bounding box center [556, 312] width 6 height 6
click at [554, 312] on input "checkbox" at bounding box center [555, 311] width 5 height 5
checkbox input "false"
click at [526, 309] on label at bounding box center [528, 312] width 6 height 6
click at [526, 309] on input "checkbox" at bounding box center [527, 311] width 5 height 5
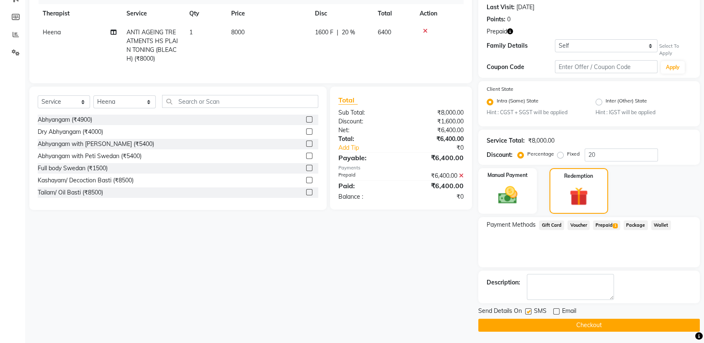
checkbox input "false"
click at [522, 321] on button "Checkout" at bounding box center [588, 325] width 221 height 13
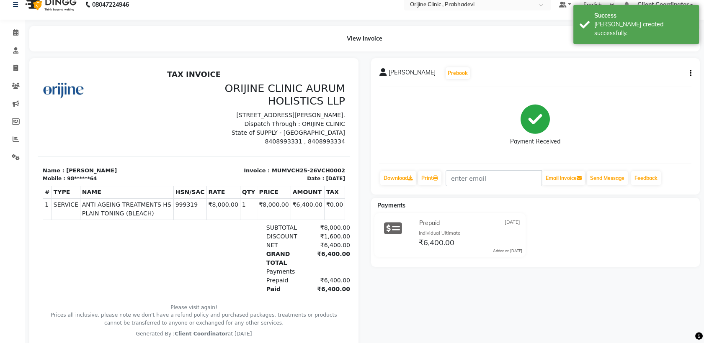
scroll to position [11, 0]
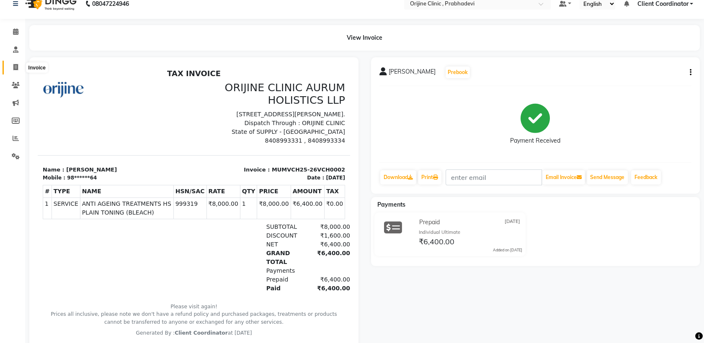
click at [18, 63] on span at bounding box center [15, 68] width 15 height 10
select select "service"
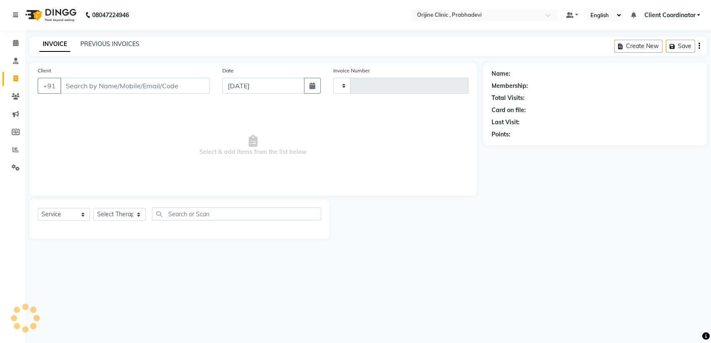
click at [141, 85] on input "Client" at bounding box center [134, 86] width 149 height 16
type input "0001"
type input "M"
select select "8675"
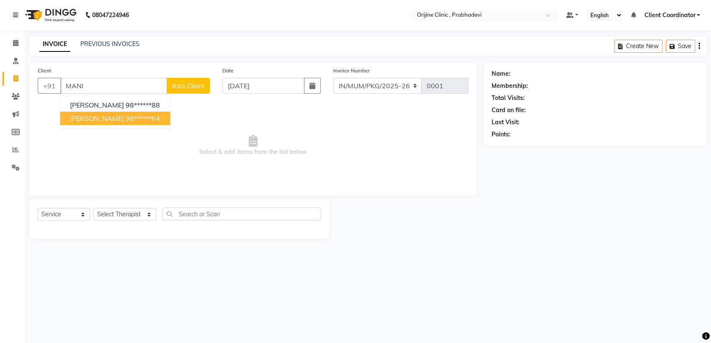
click at [129, 115] on ngb-highlight "98******64" at bounding box center [143, 118] width 34 height 8
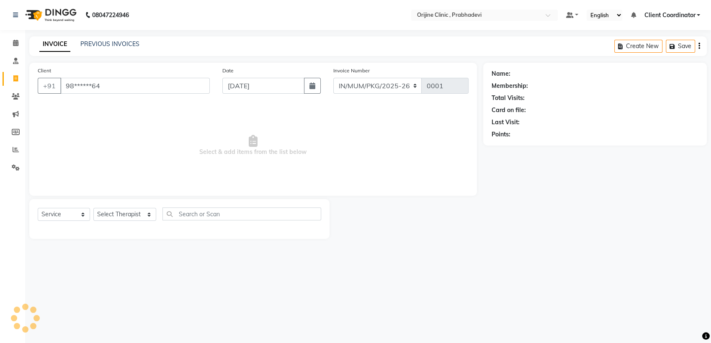
type input "98******64"
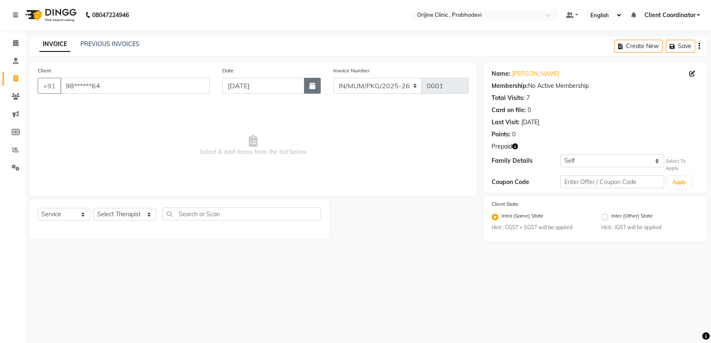
click at [312, 86] on icon "button" at bounding box center [312, 85] width 6 height 7
select select "9"
select select "2025"
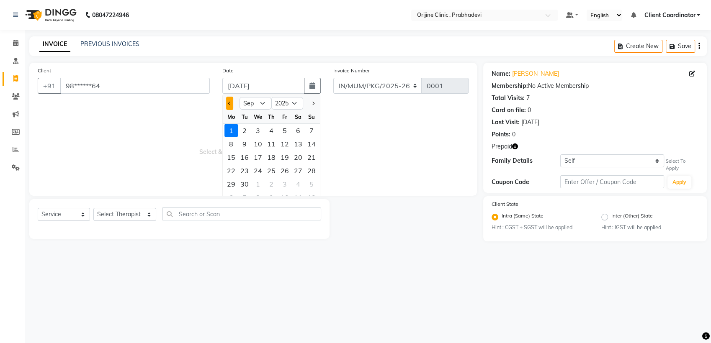
click at [229, 100] on button "Previous month" at bounding box center [229, 103] width 7 height 13
select select "7"
click at [283, 171] on div "25" at bounding box center [284, 170] width 13 height 13
type input "[DATE]"
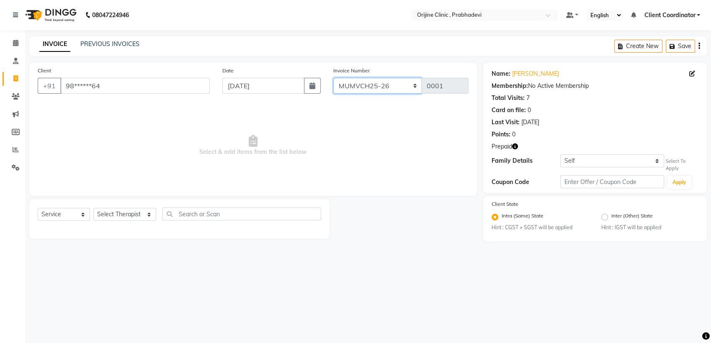
click at [410, 90] on select "MUMVCH25-26 IN/MUM/PKG/2025-26 IN/MUM/V/2025-26" at bounding box center [377, 86] width 89 height 16
click at [333, 78] on select "MUMVCH25-26 IN/MUM/PKG/2025-26 IN/MUM/V/2025-26" at bounding box center [377, 86] width 89 height 16
click at [131, 212] on select "Select Therapist [PERSON_NAME] [PERSON_NAME] [PERSON_NAME] [PERSON_NAME] A Assi…" at bounding box center [124, 214] width 63 height 13
select select "85335"
click at [93, 208] on select "Select Therapist [PERSON_NAME] [PERSON_NAME] [PERSON_NAME] [PERSON_NAME] A Assi…" at bounding box center [124, 214] width 63 height 13
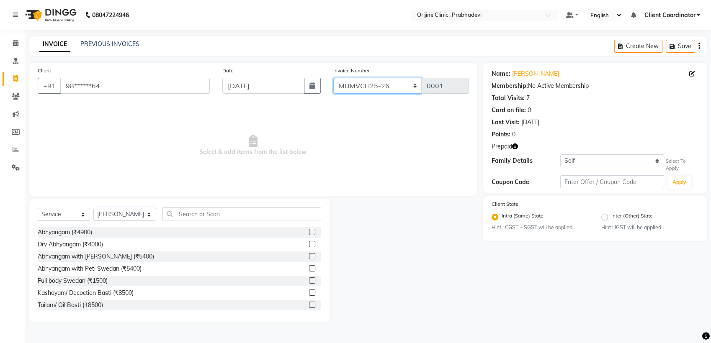
click at [404, 82] on select "MUMVCH25-26 IN/MUM/PKG/2025-26 IN/MUM/V/2025-26" at bounding box center [377, 86] width 89 height 16
click at [333, 78] on select "MUMVCH25-26 IN/MUM/PKG/2025-26 IN/MUM/V/2025-26" at bounding box center [377, 86] width 89 height 16
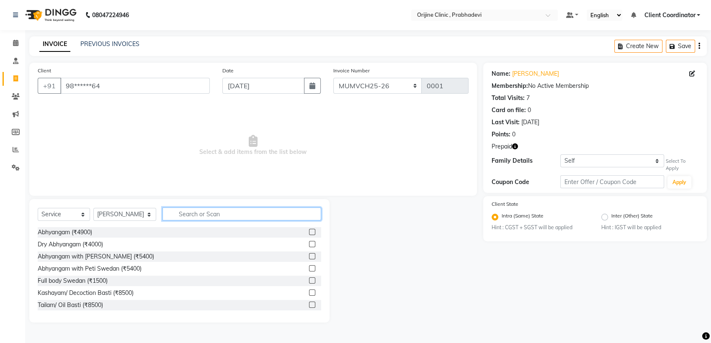
click at [239, 216] on input "text" at bounding box center [241, 214] width 159 height 13
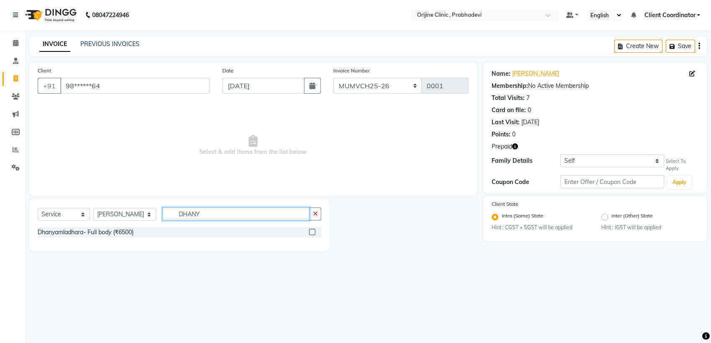
type input "DHANY"
click at [311, 227] on div at bounding box center [315, 232] width 12 height 10
click at [312, 230] on label at bounding box center [312, 232] width 6 height 6
click at [312, 230] on input "checkbox" at bounding box center [311, 232] width 5 height 5
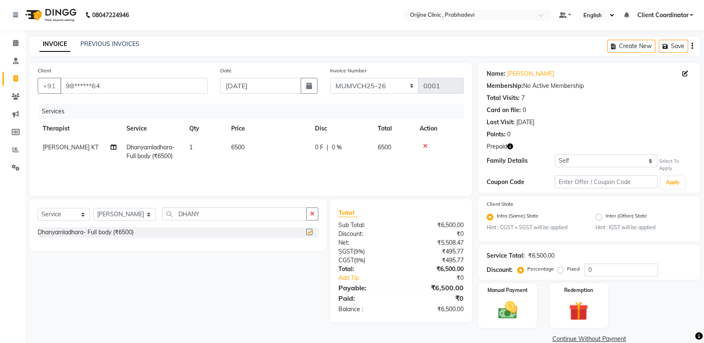
checkbox input "false"
click at [254, 212] on input "DHANY" at bounding box center [234, 214] width 144 height 13
type input "D"
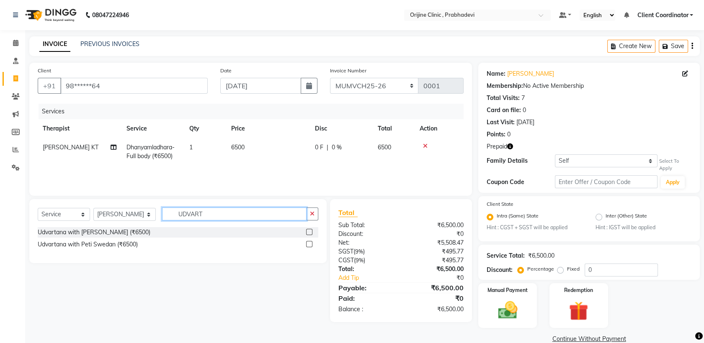
type input "UDVART"
click at [309, 244] on label at bounding box center [309, 244] width 6 height 6
click at [309, 244] on input "checkbox" at bounding box center [308, 244] width 5 height 5
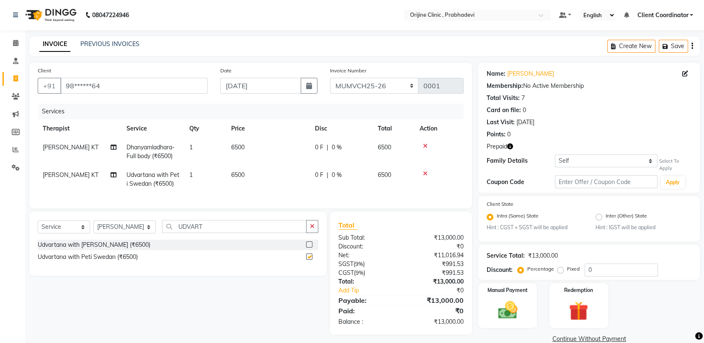
checkbox input "false"
click at [691, 44] on button "button" at bounding box center [692, 46] width 2 height 20
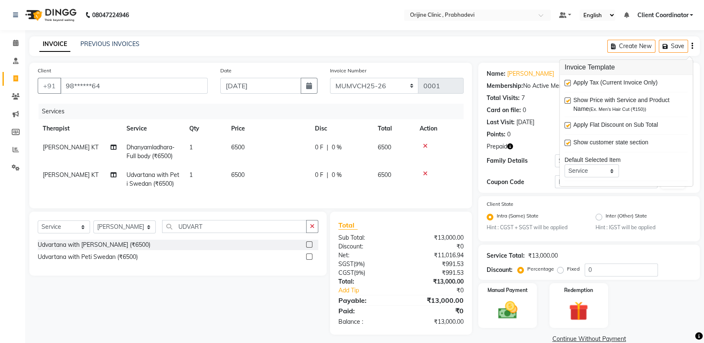
click at [567, 82] on label at bounding box center [567, 83] width 6 height 6
click at [567, 82] on input "checkbox" at bounding box center [566, 83] width 5 height 5
checkbox input "false"
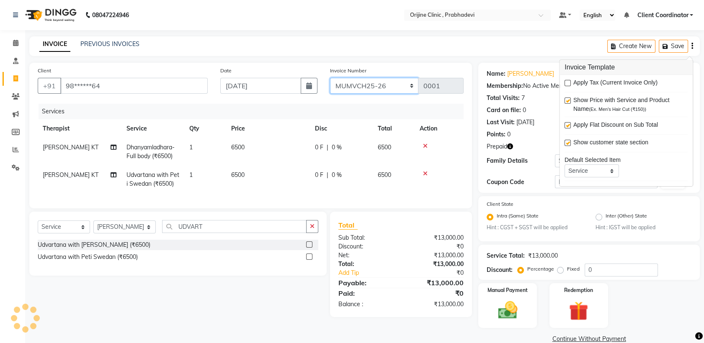
click at [398, 84] on select "MUMVCH25-26 IN/MUM/PKG/2025-26 IN/MUM/V/2025-26" at bounding box center [374, 86] width 89 height 16
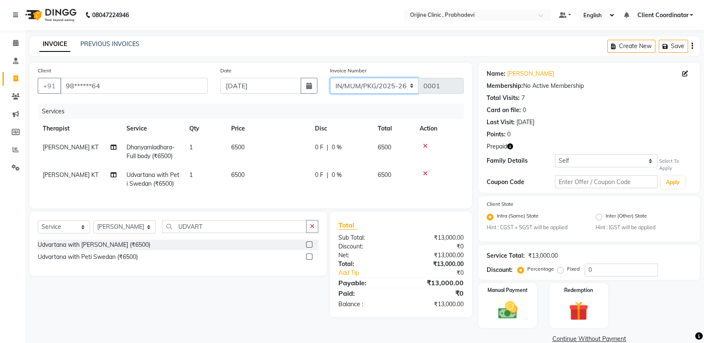
click at [330, 78] on select "MUMVCH25-26 IN/MUM/PKG/2025-26 IN/MUM/V/2025-26" at bounding box center [374, 86] width 89 height 16
click at [402, 84] on select "MUMVCH25-26 IN/MUM/PKG/2025-26 IN/MUM/V/2025-26" at bounding box center [374, 86] width 89 height 16
select select "8729"
click at [330, 78] on select "MUMVCH25-26 IN/MUM/PKG/2025-26 IN/MUM/V/2025-26" at bounding box center [374, 86] width 89 height 16
type input "0003"
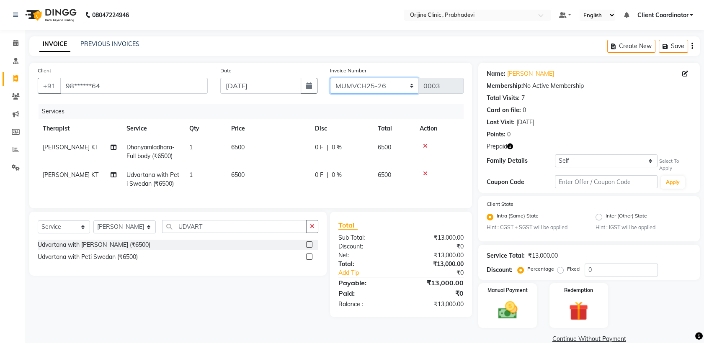
scroll to position [14, 0]
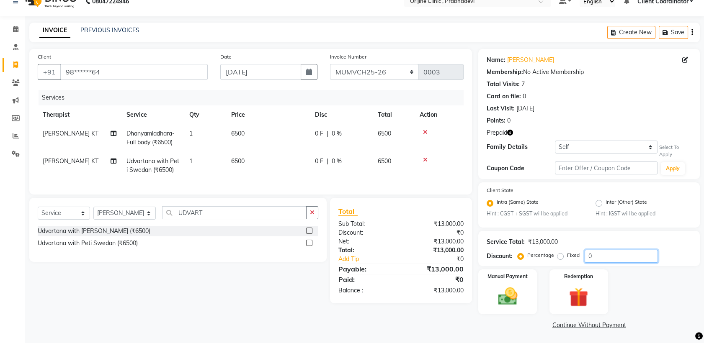
click at [598, 256] on input "0" at bounding box center [620, 256] width 73 height 13
type input "20"
click at [406, 263] on link "Add Tip" at bounding box center [372, 259] width 80 height 9
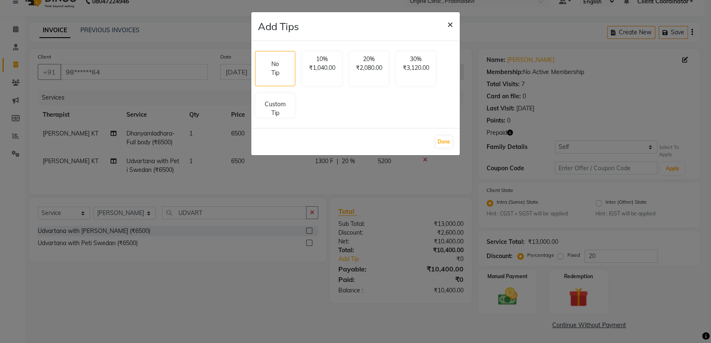
click at [449, 24] on span "×" at bounding box center [450, 24] width 6 height 13
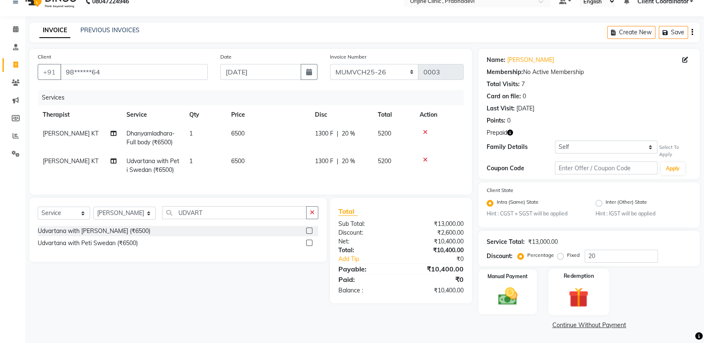
click at [578, 289] on img at bounding box center [578, 297] width 33 height 25
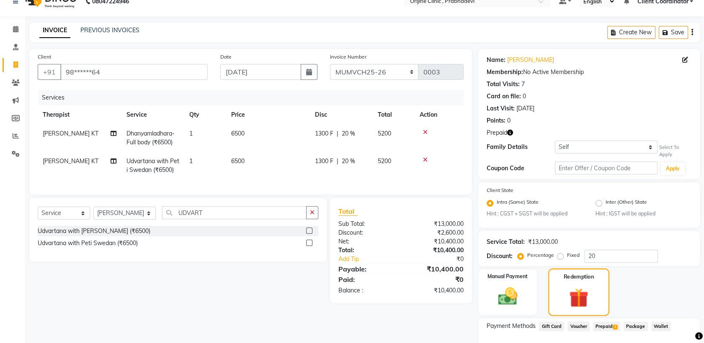
scroll to position [68, 0]
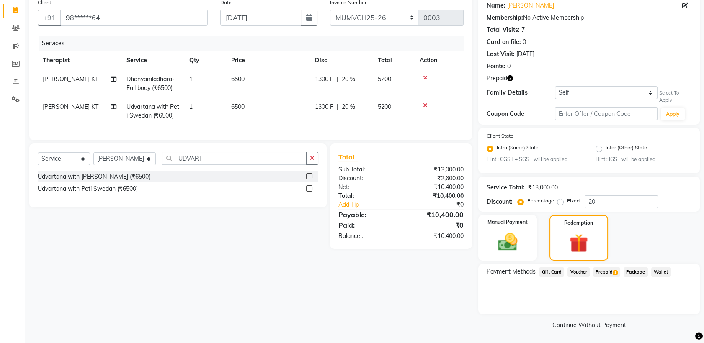
click at [604, 272] on span "Prepaid 1" at bounding box center [606, 272] width 27 height 10
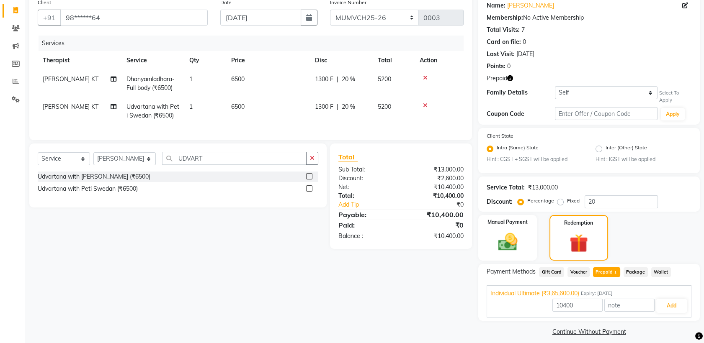
scroll to position [75, 0]
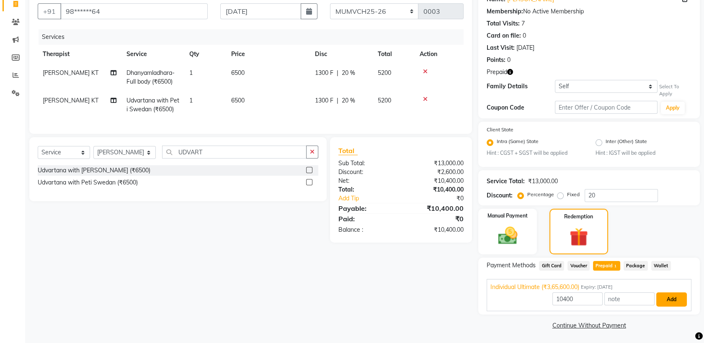
click at [666, 296] on button "Add" at bounding box center [671, 300] width 31 height 14
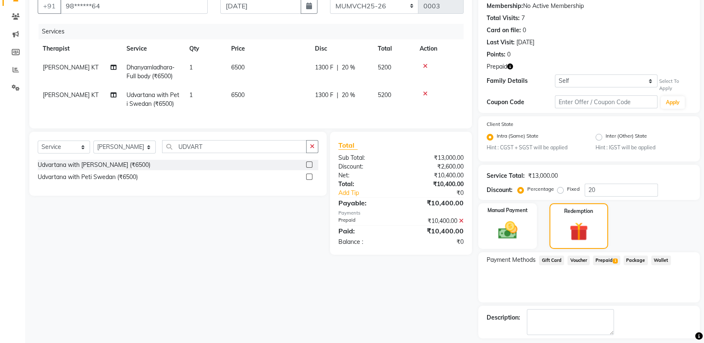
scroll to position [115, 0]
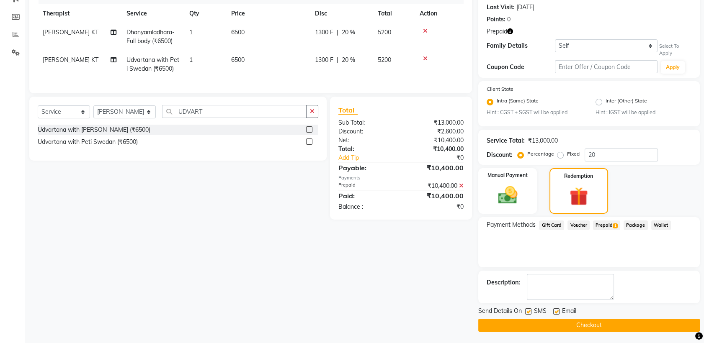
click at [527, 310] on label at bounding box center [528, 312] width 6 height 6
click at [527, 310] on input "checkbox" at bounding box center [527, 311] width 5 height 5
checkbox input "false"
click at [558, 313] on label at bounding box center [556, 312] width 6 height 6
click at [558, 313] on input "checkbox" at bounding box center [555, 311] width 5 height 5
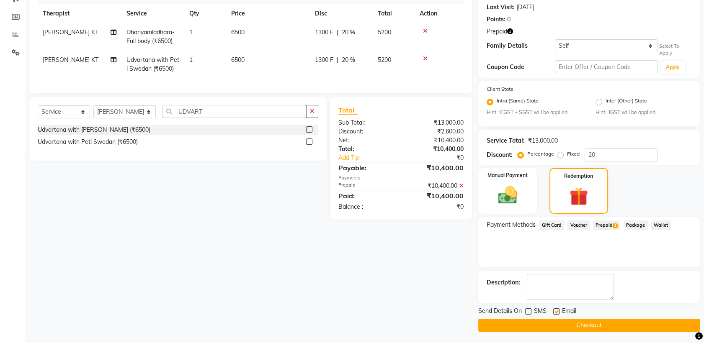
checkbox input "false"
click at [607, 224] on span "Prepaid 1" at bounding box center [606, 226] width 27 height 10
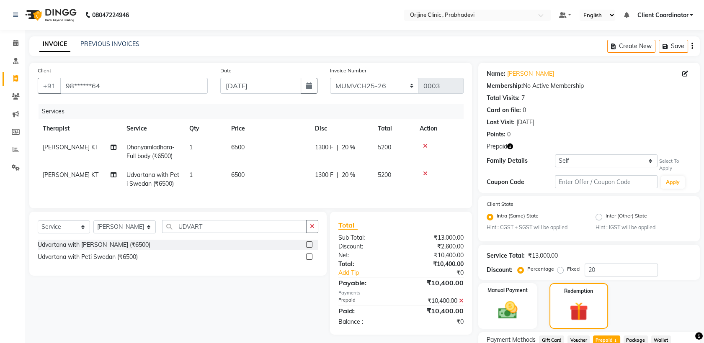
click at [424, 143] on icon at bounding box center [425, 146] width 5 height 6
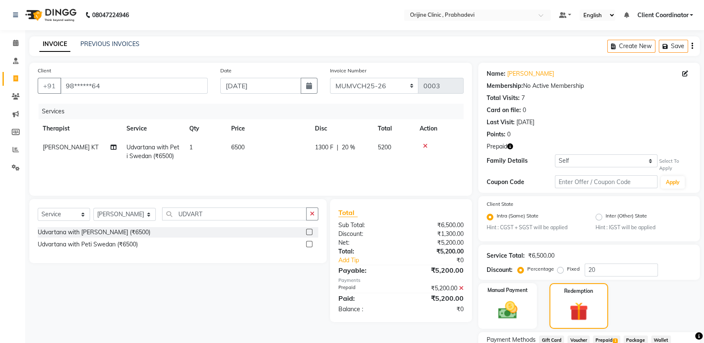
click at [424, 145] on icon at bounding box center [425, 146] width 5 height 6
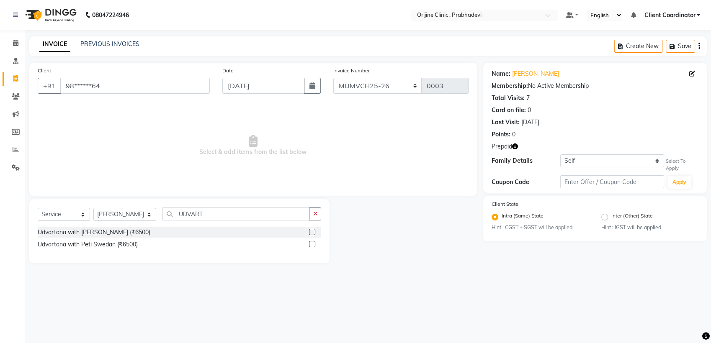
click at [311, 243] on label at bounding box center [312, 244] width 6 height 6
click at [311, 243] on input "checkbox" at bounding box center [311, 244] width 5 height 5
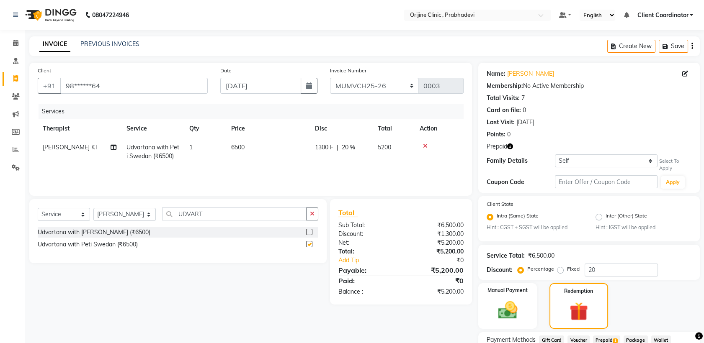
checkbox input "false"
click at [238, 213] on input "UDVART" at bounding box center [234, 214] width 144 height 13
click at [425, 147] on icon at bounding box center [425, 146] width 5 height 6
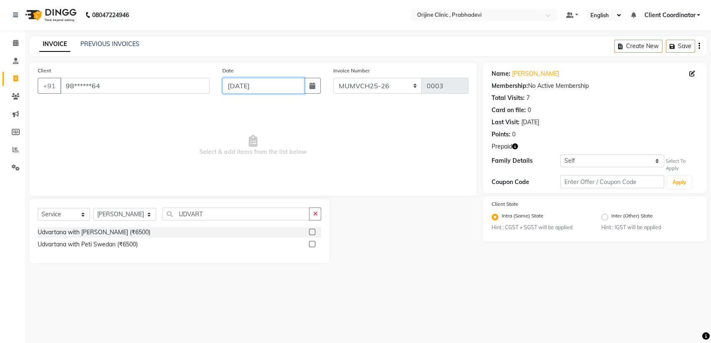
click at [278, 90] on input "[DATE]" at bounding box center [263, 86] width 82 height 16
select select "7"
select select "2025"
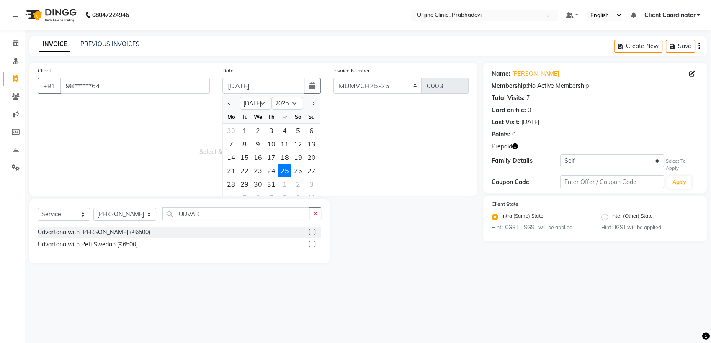
click at [284, 169] on div "25" at bounding box center [284, 170] width 13 height 13
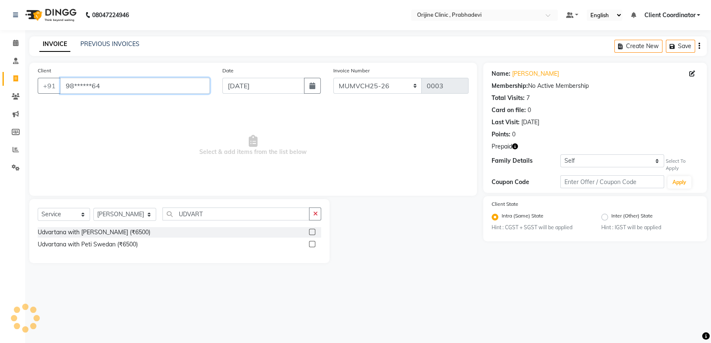
type input "0001"
select select "8675"
click at [147, 89] on input "98******64" at bounding box center [134, 86] width 149 height 16
type input "9"
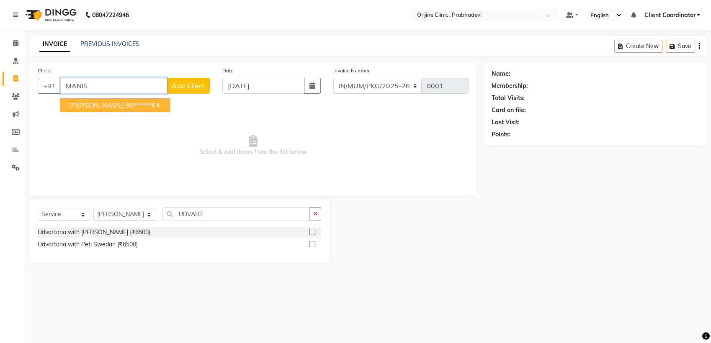
click at [144, 105] on ngb-highlight "98******64" at bounding box center [143, 105] width 34 height 8
type input "98******64"
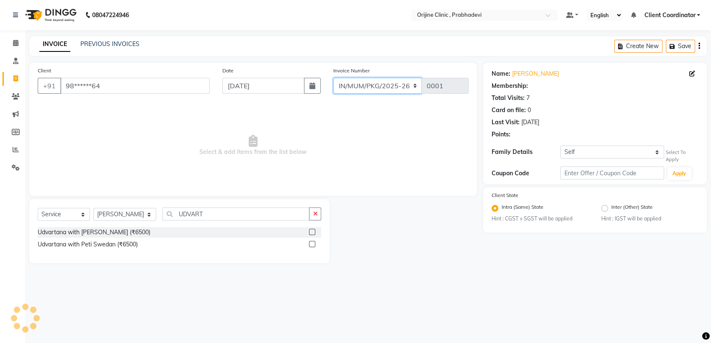
click at [383, 86] on select "MUMVCH25-26 IN/MUM/PKG/2025-26 IN/MUM/V/2025-26" at bounding box center [377, 86] width 89 height 16
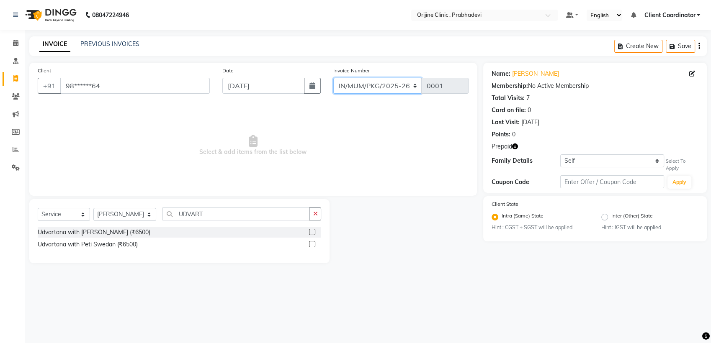
select select "8674"
click at [333, 78] on select "MUMVCH25-26 IN/MUM/PKG/2025-26 IN/MUM/V/2025-26" at bounding box center [377, 86] width 89 height 16
type input "0039"
click at [311, 231] on label at bounding box center [312, 232] width 6 height 6
click at [311, 231] on input "checkbox" at bounding box center [311, 232] width 5 height 5
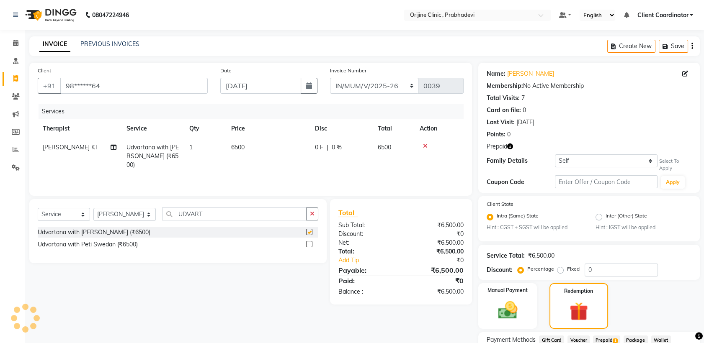
checkbox input "false"
click at [424, 146] on icon at bounding box center [425, 146] width 5 height 6
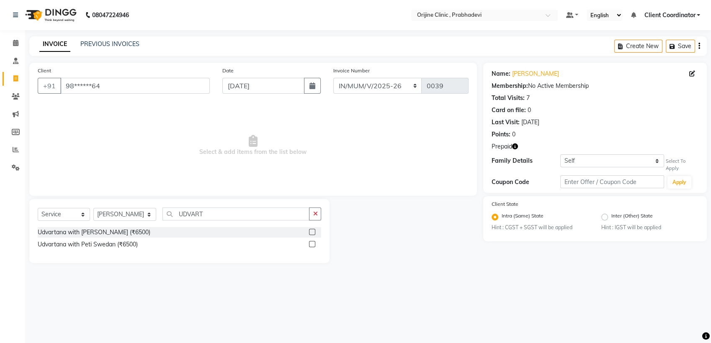
click at [310, 243] on label at bounding box center [312, 244] width 6 height 6
click at [310, 243] on input "checkbox" at bounding box center [311, 244] width 5 height 5
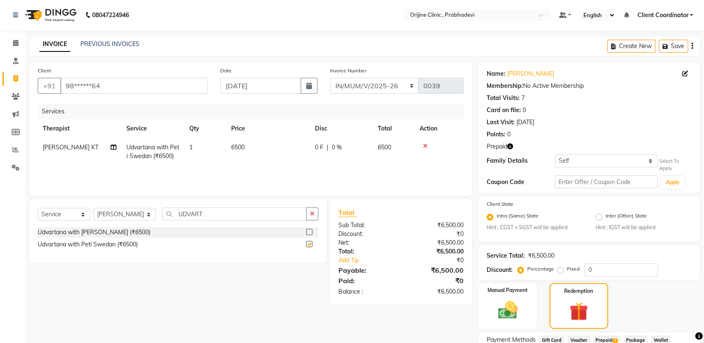
checkbox input "false"
click at [241, 216] on input "UDVART" at bounding box center [234, 214] width 144 height 13
type input "U"
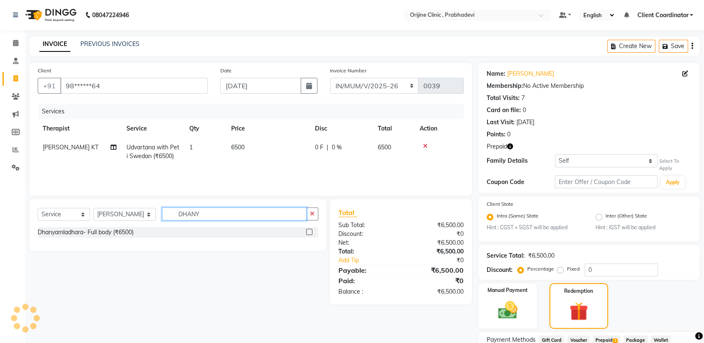
type input "DHANY"
click at [309, 231] on label at bounding box center [309, 232] width 6 height 6
click at [309, 231] on input "checkbox" at bounding box center [308, 232] width 5 height 5
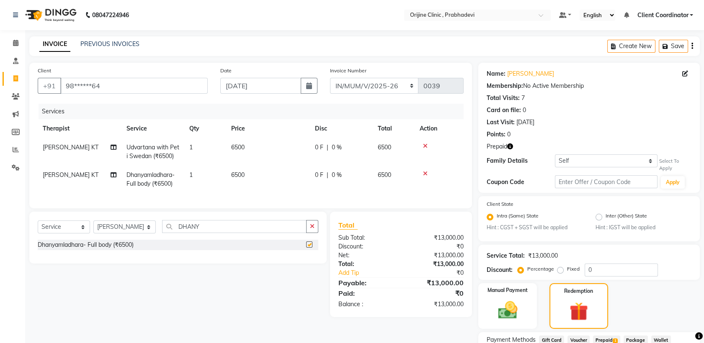
checkbox input "false"
click at [382, 87] on select "MUMVCH25-26 IN/MUM/PKG/2025-26 IN/MUM/V/2025-26" at bounding box center [374, 86] width 89 height 16
select select "8729"
click at [330, 78] on select "MUMVCH25-26 IN/MUM/PKG/2025-26 IN/MUM/V/2025-26" at bounding box center [374, 86] width 89 height 16
type input "0003"
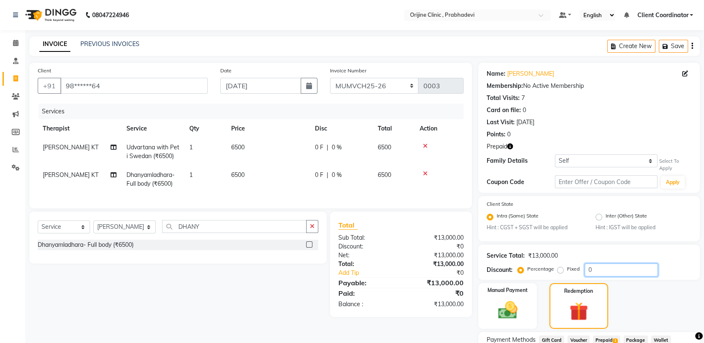
click at [603, 267] on input "0" at bounding box center [620, 270] width 73 height 13
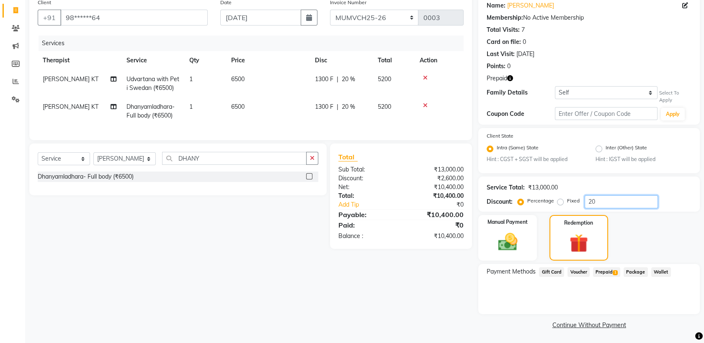
type input "20"
click at [610, 272] on span "Prepaid 1" at bounding box center [606, 272] width 27 height 10
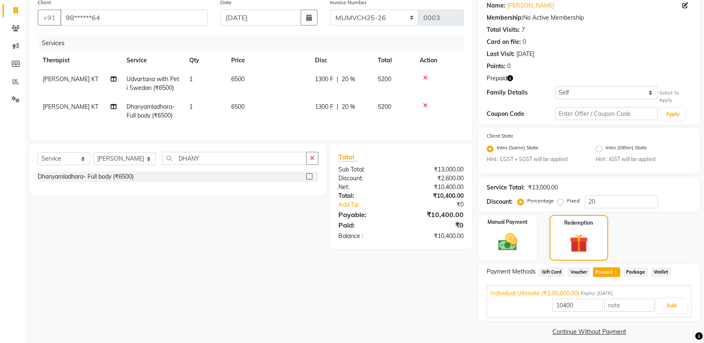
scroll to position [75, 0]
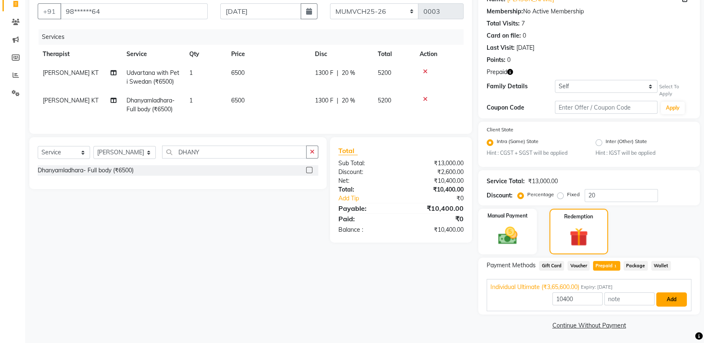
click at [679, 300] on button "Add" at bounding box center [671, 300] width 31 height 14
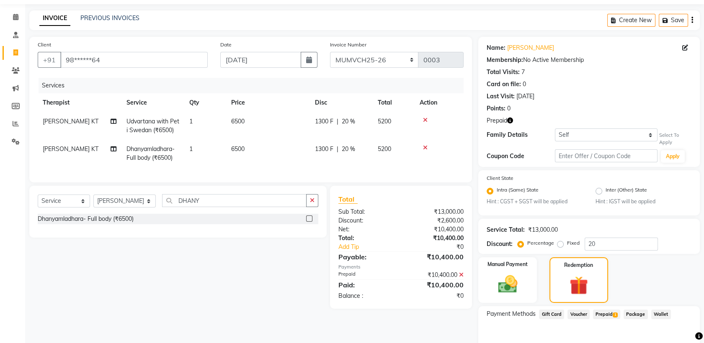
scroll to position [115, 0]
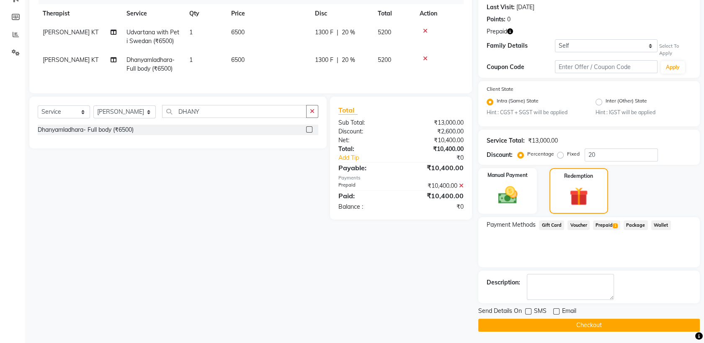
click at [547, 325] on button "Checkout" at bounding box center [588, 325] width 221 height 13
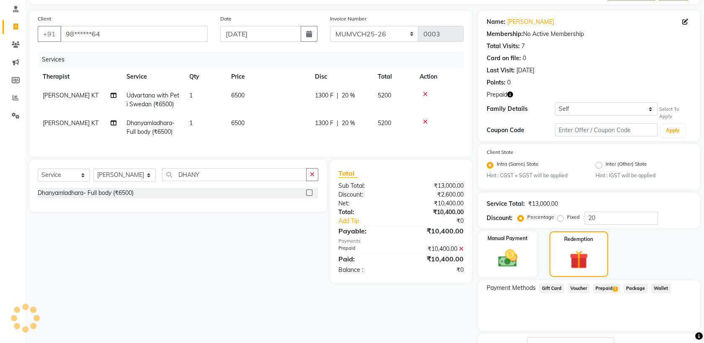
scroll to position [51, 0]
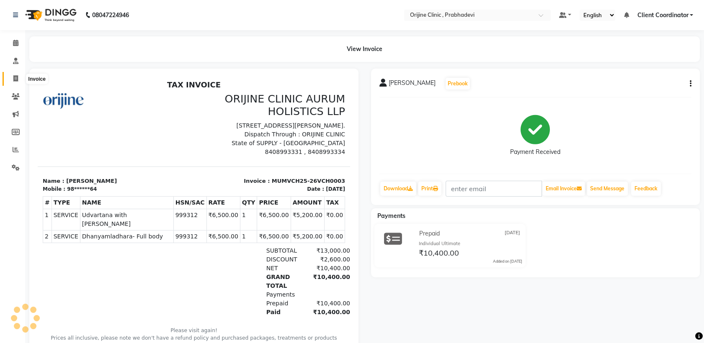
click at [13, 81] on icon at bounding box center [15, 78] width 5 height 6
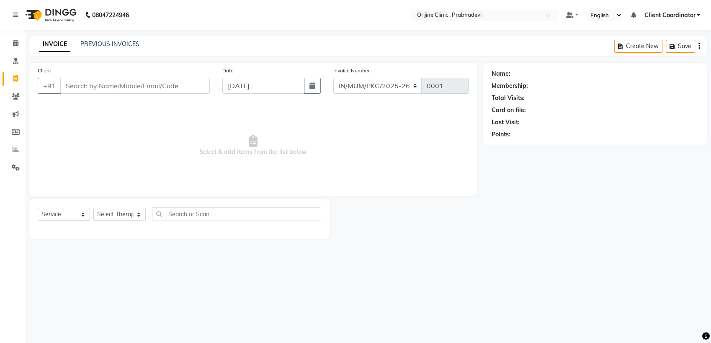
click at [102, 82] on input "Client" at bounding box center [134, 86] width 149 height 16
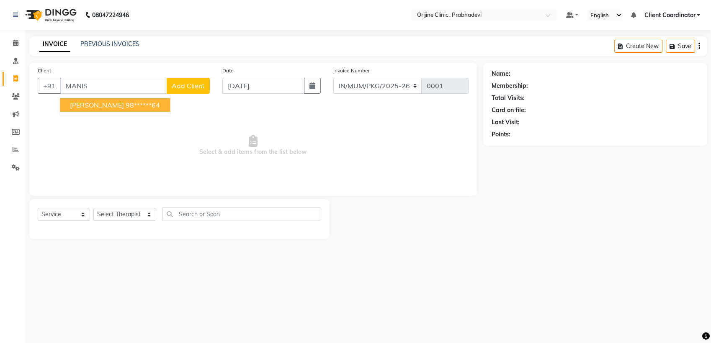
click at [126, 102] on ngb-highlight "98******64" at bounding box center [143, 105] width 34 height 8
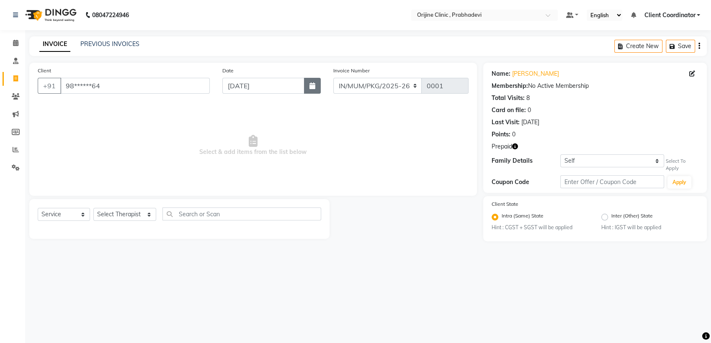
click at [311, 87] on icon "button" at bounding box center [312, 85] width 6 height 7
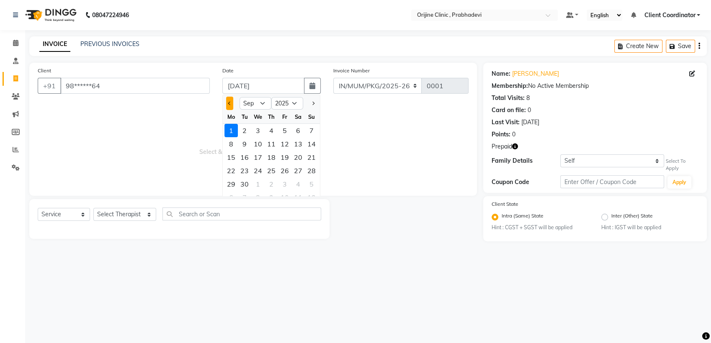
click at [231, 105] on button "Previous month" at bounding box center [229, 103] width 7 height 13
click at [256, 147] on div "6" at bounding box center [257, 143] width 13 height 13
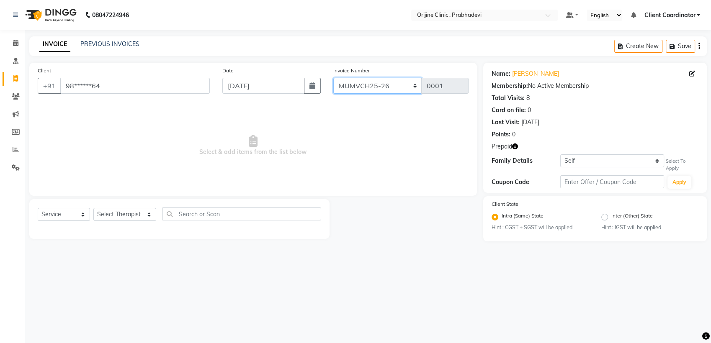
click at [403, 85] on select "MUMVCH25-26 IN/MUM/PKG/2025-26 IN/MUM/V/2025-26" at bounding box center [377, 86] width 89 height 16
click at [333, 78] on select "MUMVCH25-26 IN/MUM/PKG/2025-26 IN/MUM/V/2025-26" at bounding box center [377, 86] width 89 height 16
click at [141, 212] on select "Select Therapist [PERSON_NAME] [PERSON_NAME] [PERSON_NAME] [PERSON_NAME] A Assi…" at bounding box center [124, 214] width 63 height 13
click at [93, 208] on select "Select Therapist [PERSON_NAME] [PERSON_NAME] [PERSON_NAME] [PERSON_NAME] A Assi…" at bounding box center [124, 214] width 63 height 13
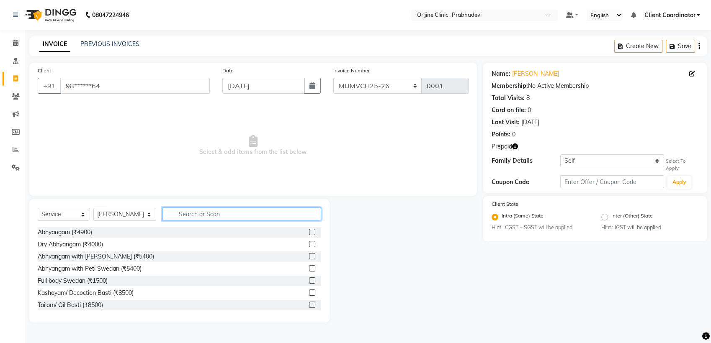
click at [206, 212] on input "text" at bounding box center [241, 214] width 159 height 13
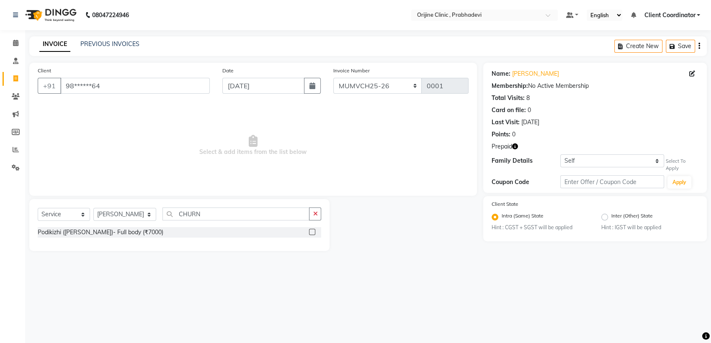
click at [311, 233] on label at bounding box center [312, 232] width 6 height 6
click at [311, 233] on input "checkbox" at bounding box center [311, 232] width 5 height 5
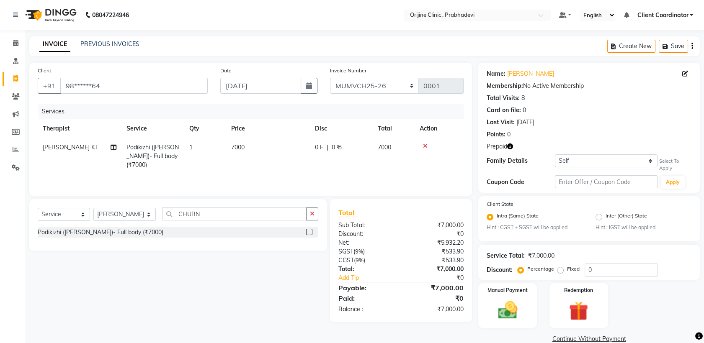
scroll to position [14, 0]
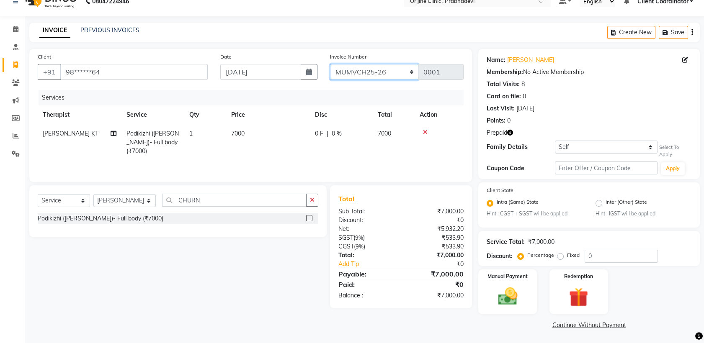
click at [409, 73] on select "MUMVCH25-26 IN/MUM/PKG/2025-26 IN/MUM/V/2025-26" at bounding box center [374, 72] width 89 height 16
click at [330, 64] on select "MUMVCH25-26 IN/MUM/PKG/2025-26 IN/MUM/V/2025-26" at bounding box center [374, 72] width 89 height 16
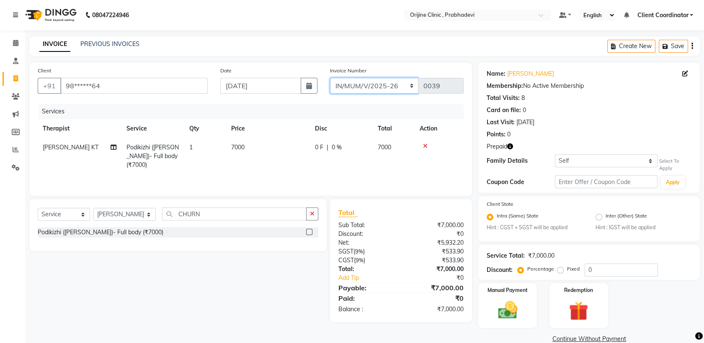
click at [397, 84] on select "MUMVCH25-26 IN/MUM/PKG/2025-26 IN/MUM/V/2025-26" at bounding box center [374, 86] width 89 height 16
click at [330, 78] on select "MUMVCH25-26 IN/MUM/PKG/2025-26 IN/MUM/V/2025-26" at bounding box center [374, 86] width 89 height 16
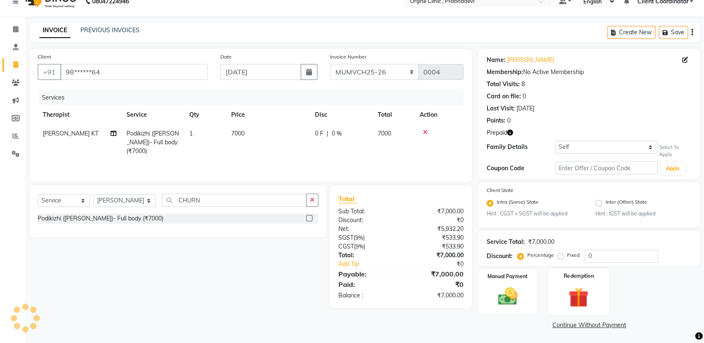
click at [586, 277] on label "Redemption" at bounding box center [578, 276] width 30 height 8
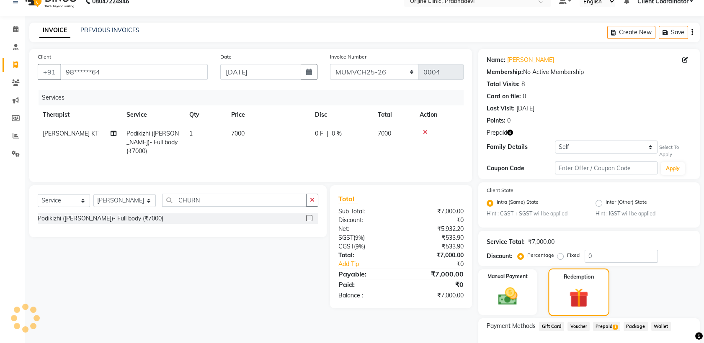
scroll to position [68, 0]
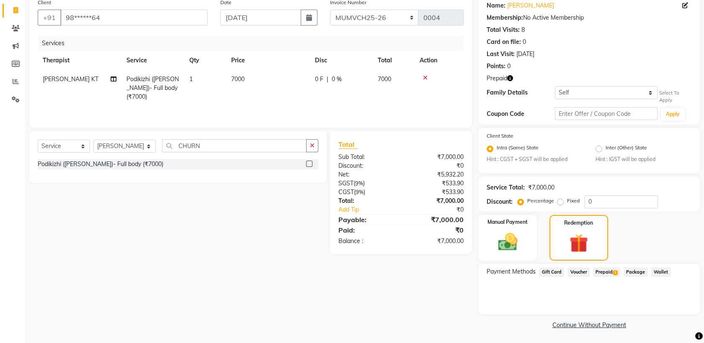
click at [611, 270] on span "Prepaid 1" at bounding box center [606, 272] width 27 height 10
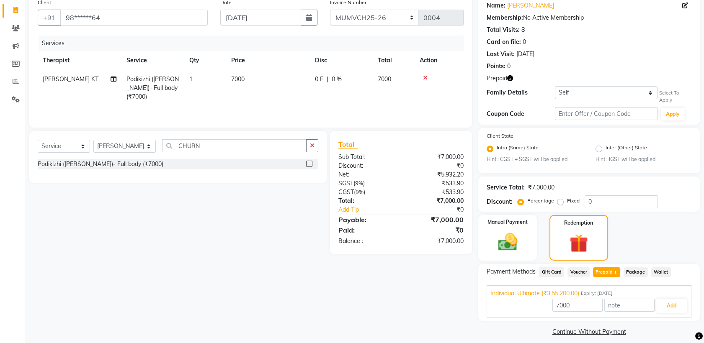
scroll to position [0, 0]
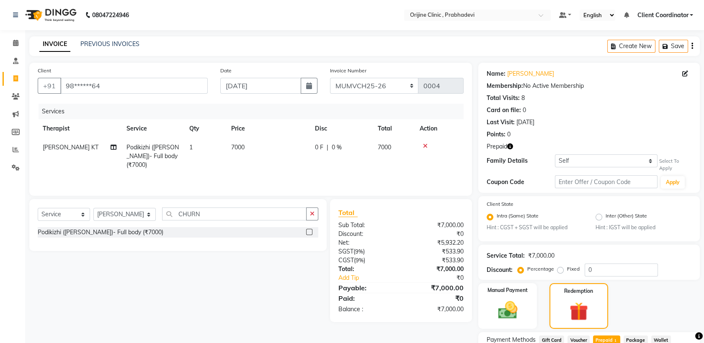
click at [692, 46] on icon "button" at bounding box center [692, 46] width 2 height 0
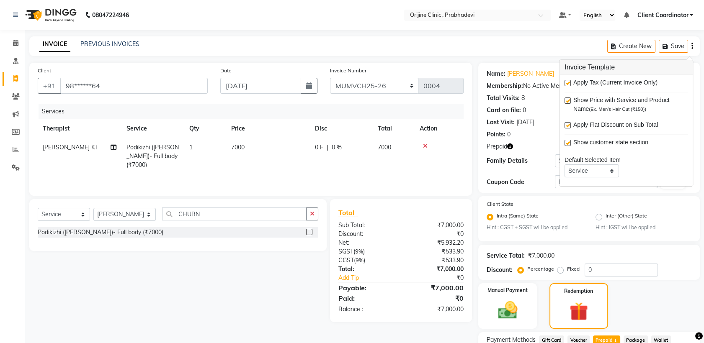
click at [569, 81] on label at bounding box center [567, 83] width 6 height 6
click at [569, 81] on input "checkbox" at bounding box center [566, 83] width 5 height 5
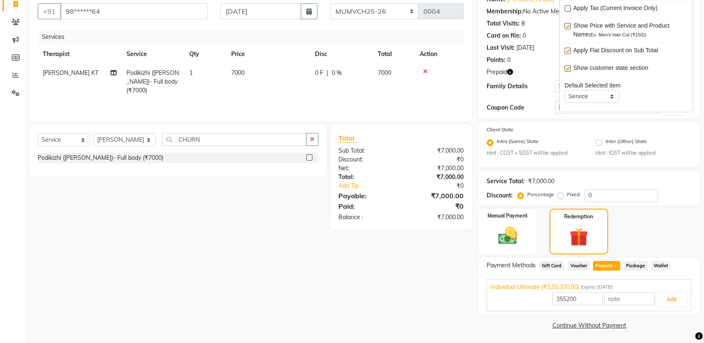
click at [435, 258] on div "Client +91 98******64 Date [DATE] Invoice Number MUMVCH25-26 IN/MUM/PKG/2025-26…" at bounding box center [250, 160] width 455 height 344
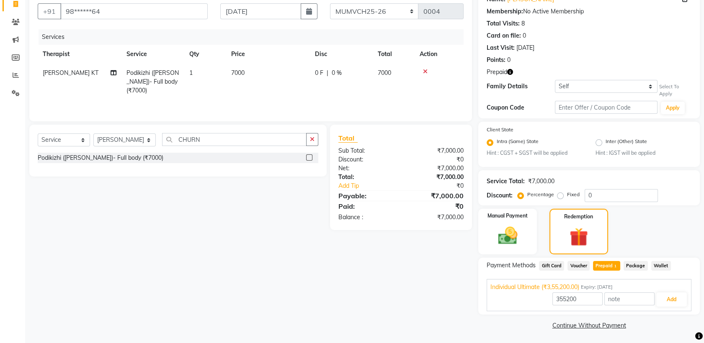
scroll to position [39, 0]
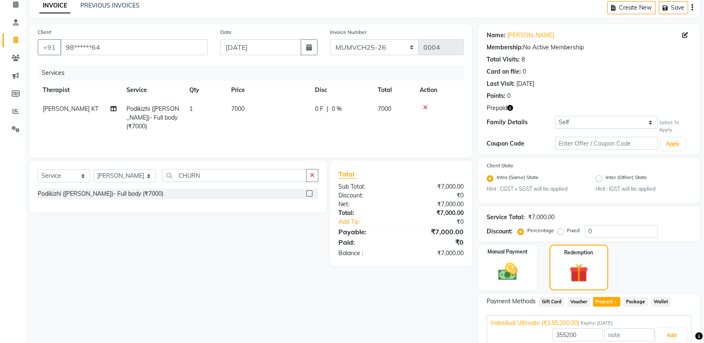
click at [424, 105] on icon at bounding box center [425, 108] width 5 height 6
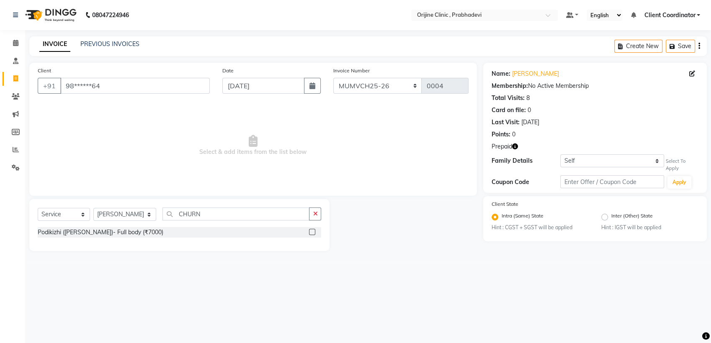
click at [312, 233] on label at bounding box center [312, 232] width 6 height 6
click at [312, 233] on input "checkbox" at bounding box center [311, 232] width 5 height 5
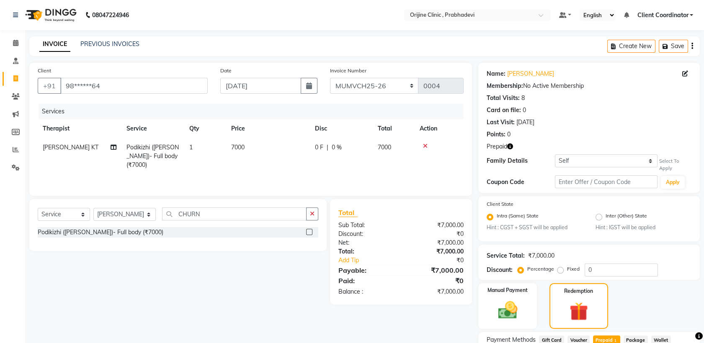
scroll to position [75, 0]
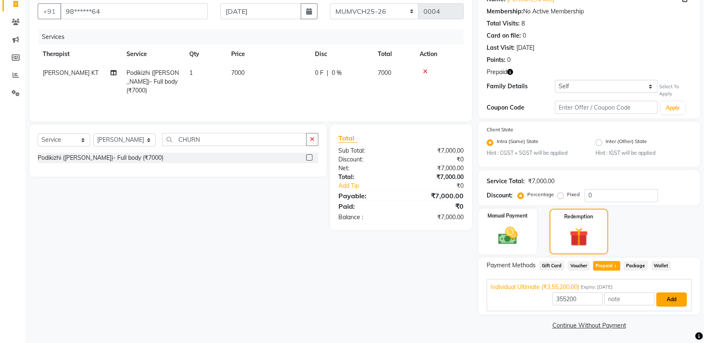
click at [669, 297] on button "Add" at bounding box center [671, 300] width 31 height 14
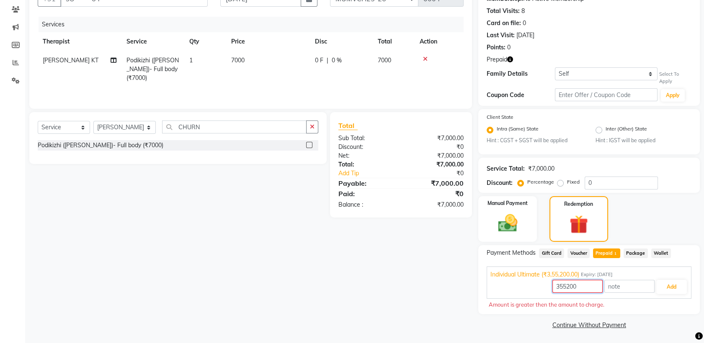
click at [588, 287] on input "355200" at bounding box center [577, 286] width 50 height 13
click at [674, 285] on button "Add" at bounding box center [671, 287] width 31 height 14
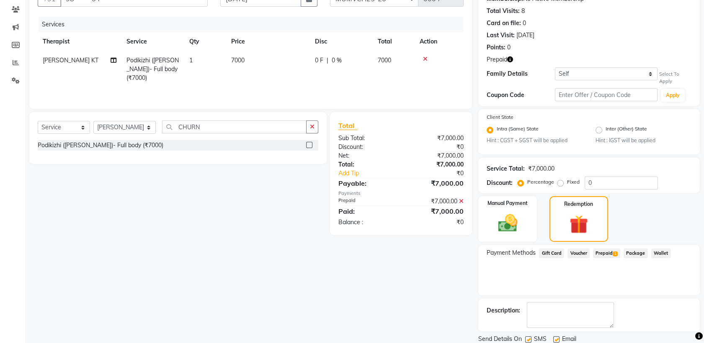
scroll to position [115, 0]
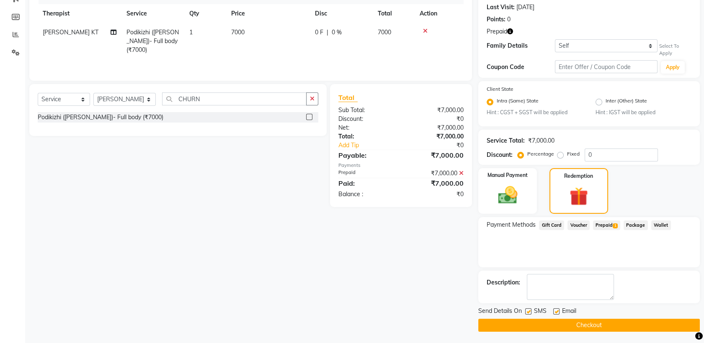
click at [528, 313] on label at bounding box center [528, 312] width 6 height 6
click at [528, 313] on input "checkbox" at bounding box center [527, 311] width 5 height 5
click at [556, 314] on div at bounding box center [555, 313] width 5 height 9
click at [556, 309] on label at bounding box center [556, 312] width 6 height 6
click at [556, 309] on input "checkbox" at bounding box center [555, 311] width 5 height 5
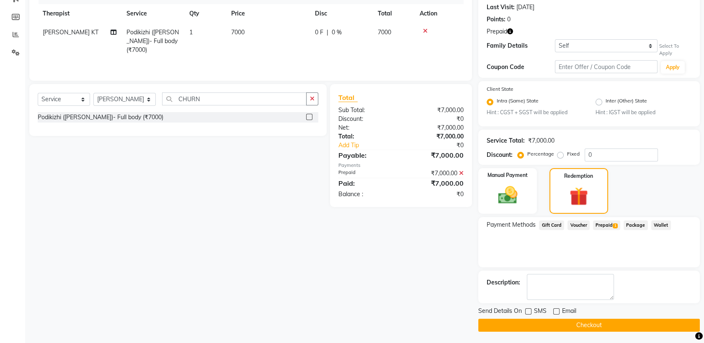
click at [547, 320] on button "Checkout" at bounding box center [588, 325] width 221 height 13
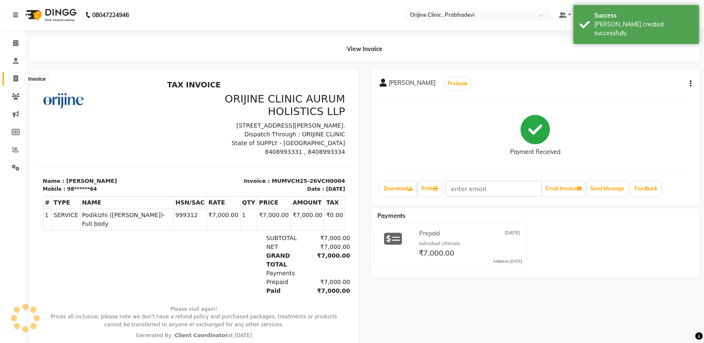
click at [17, 80] on icon at bounding box center [15, 78] width 5 height 6
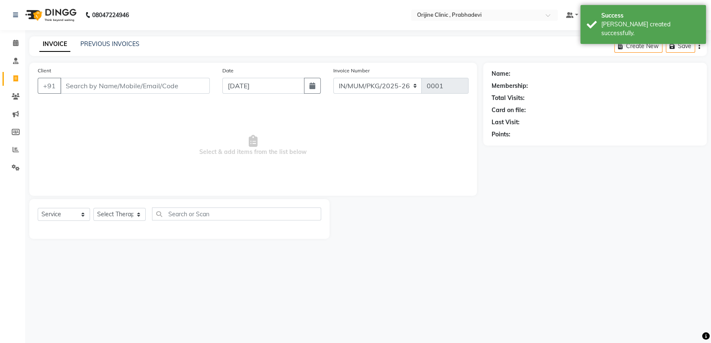
click at [151, 86] on input "Client" at bounding box center [134, 86] width 149 height 16
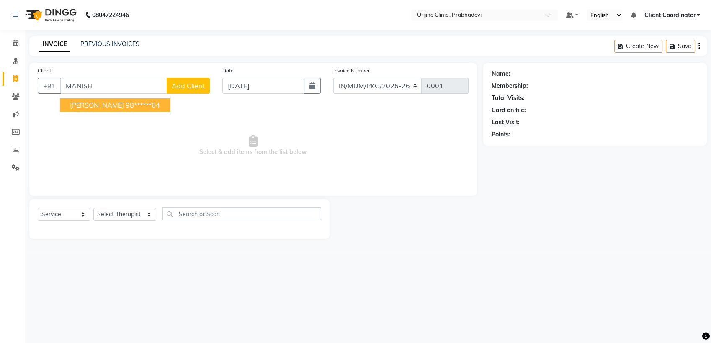
click at [132, 105] on ngb-highlight "98******64" at bounding box center [143, 105] width 34 height 8
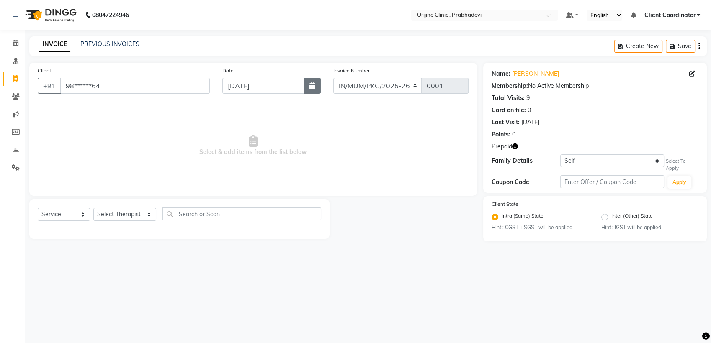
click at [315, 88] on icon "button" at bounding box center [312, 85] width 6 height 7
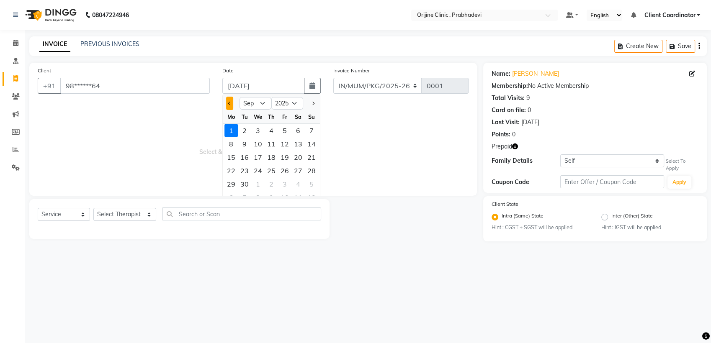
click at [231, 102] on button "Previous month" at bounding box center [229, 103] width 7 height 13
click at [272, 144] on div "7" at bounding box center [271, 143] width 13 height 13
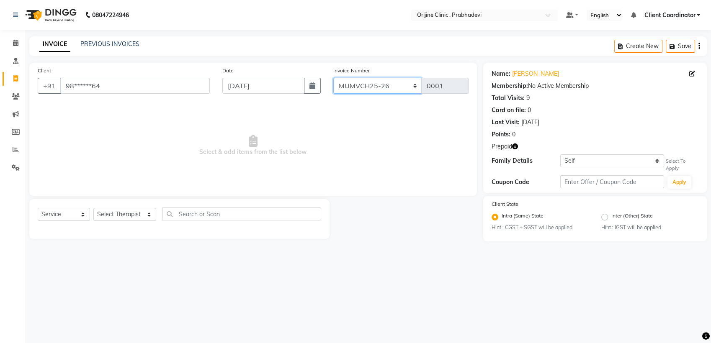
click at [402, 87] on select "MUMVCH25-26 IN/MUM/PKG/2025-26 IN/MUM/V/2025-26" at bounding box center [377, 86] width 89 height 16
click at [333, 78] on select "MUMVCH25-26 IN/MUM/PKG/2025-26 IN/MUM/V/2025-26" at bounding box center [377, 86] width 89 height 16
click at [119, 212] on select "Select Therapist [PERSON_NAME] [PERSON_NAME] [PERSON_NAME] [PERSON_NAME] A Assi…" at bounding box center [124, 214] width 63 height 13
click at [93, 208] on select "Select Therapist [PERSON_NAME] [PERSON_NAME] [PERSON_NAME] [PERSON_NAME] A Assi…" at bounding box center [124, 214] width 63 height 13
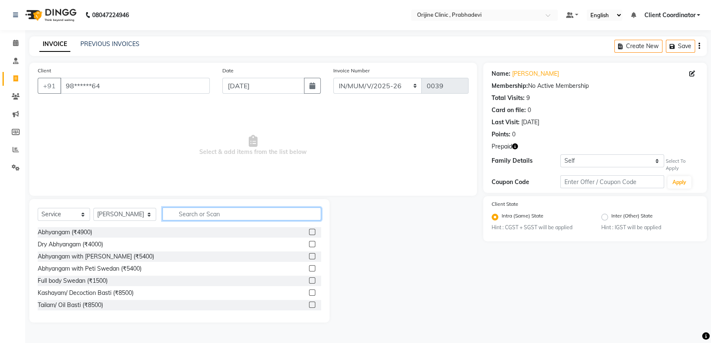
click at [232, 215] on input "text" at bounding box center [241, 214] width 159 height 13
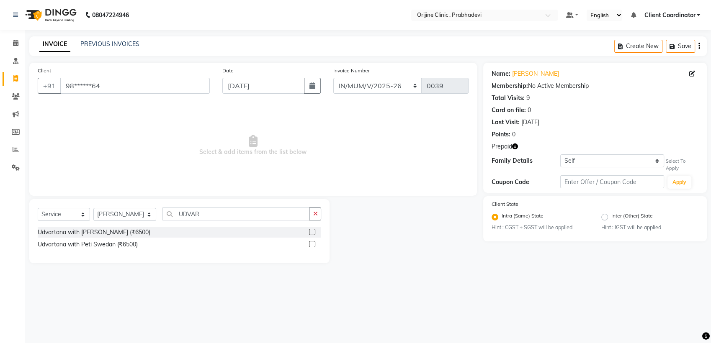
click at [311, 244] on label at bounding box center [312, 244] width 6 height 6
click at [311, 244] on input "checkbox" at bounding box center [311, 244] width 5 height 5
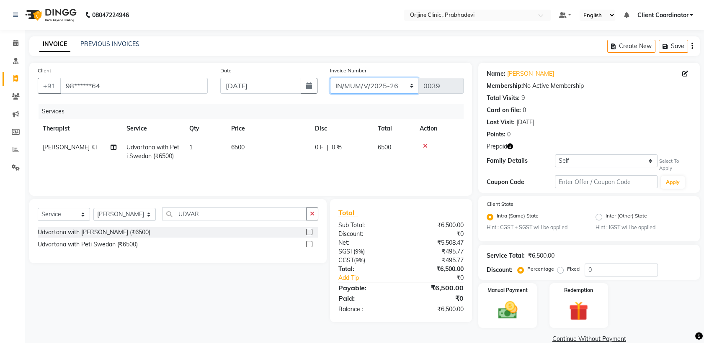
click at [393, 87] on select "MUMVCH25-26 IN/MUM/PKG/2025-26 IN/MUM/V/2025-26" at bounding box center [374, 86] width 89 height 16
click at [330, 78] on select "MUMVCH25-26 IN/MUM/PKG/2025-26 IN/MUM/V/2025-26" at bounding box center [374, 86] width 89 height 16
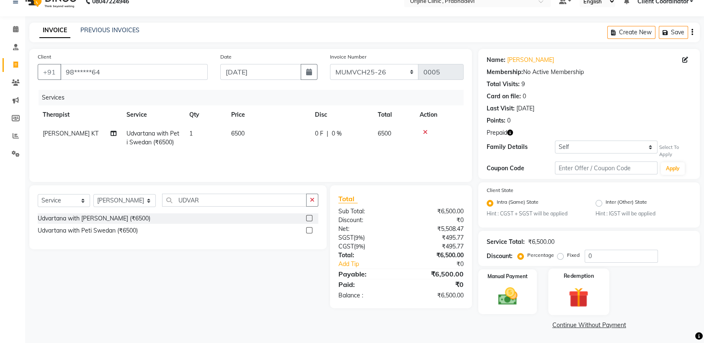
click at [588, 290] on img at bounding box center [578, 297] width 33 height 25
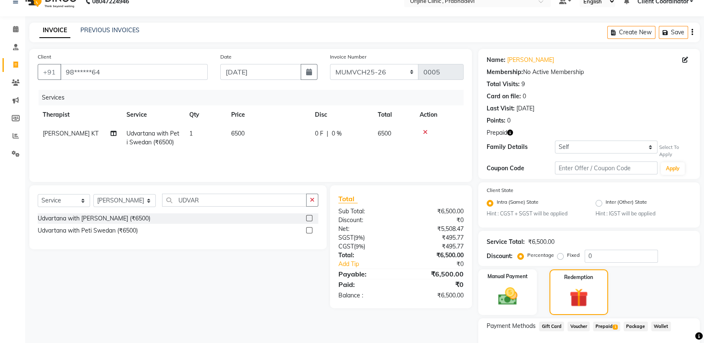
scroll to position [0, 0]
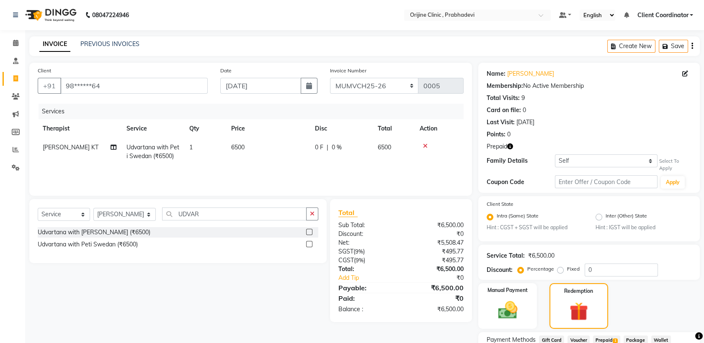
click at [692, 46] on icon "button" at bounding box center [692, 46] width 2 height 0
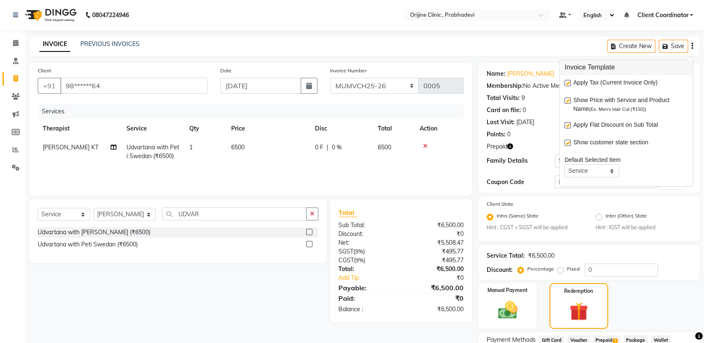
click at [568, 82] on label at bounding box center [567, 83] width 6 height 6
click at [568, 82] on input "checkbox" at bounding box center [566, 83] width 5 height 5
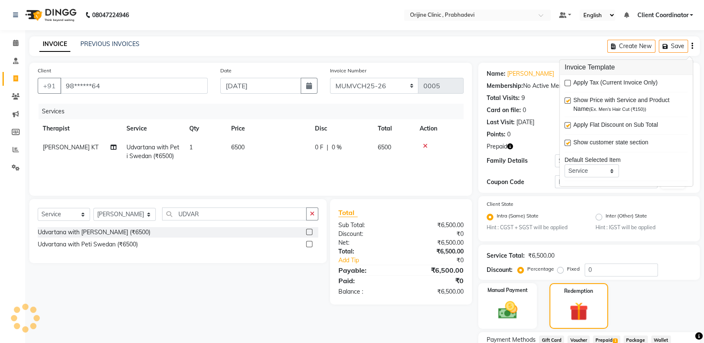
click at [425, 317] on div "Client +91 98******64 Date [DATE] Invoice Number MUMVCH25-26 IN/MUM/PKG/2025-26…" at bounding box center [250, 231] width 455 height 337
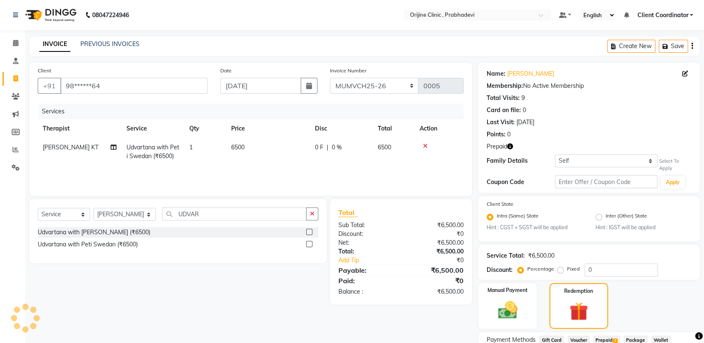
scroll to position [68, 0]
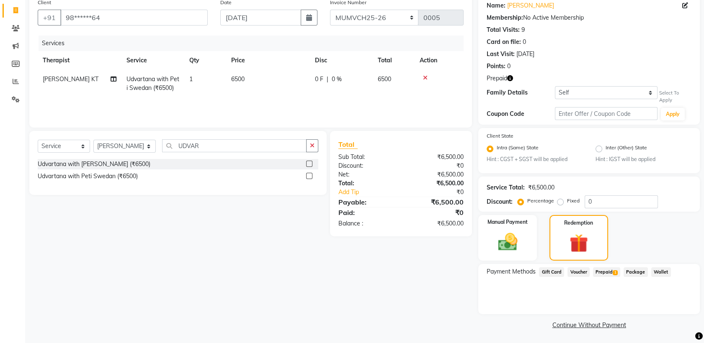
click at [604, 273] on span "Prepaid 1" at bounding box center [606, 272] width 27 height 10
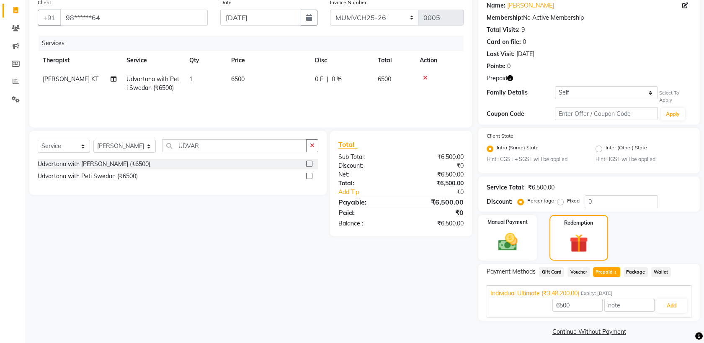
scroll to position [75, 0]
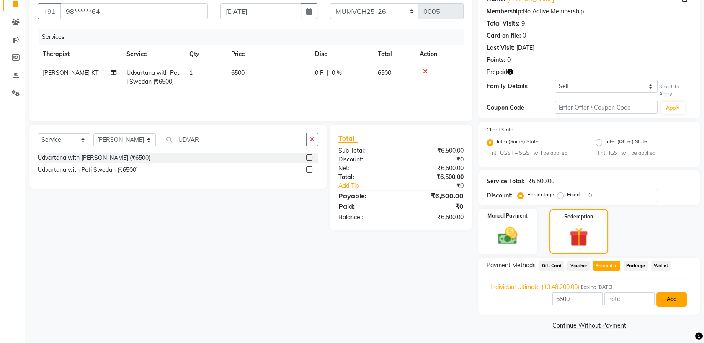
click at [673, 299] on button "Add" at bounding box center [671, 300] width 31 height 14
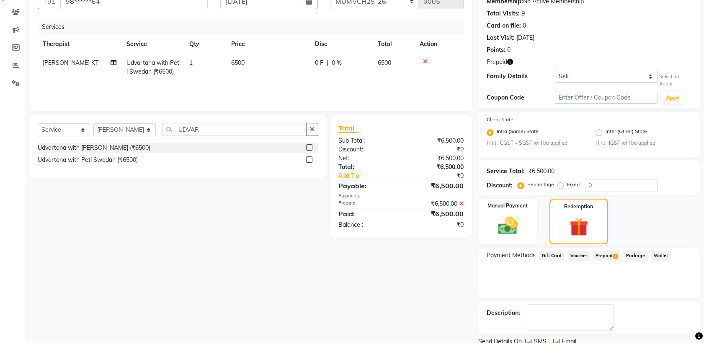
scroll to position [115, 0]
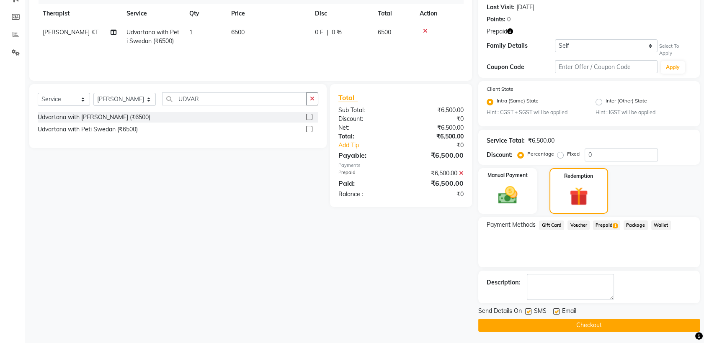
click at [527, 311] on label at bounding box center [528, 312] width 6 height 6
click at [527, 311] on input "checkbox" at bounding box center [527, 311] width 5 height 5
click at [558, 311] on label at bounding box center [556, 312] width 6 height 6
click at [558, 311] on input "checkbox" at bounding box center [555, 311] width 5 height 5
click at [513, 326] on button "Checkout" at bounding box center [588, 325] width 221 height 13
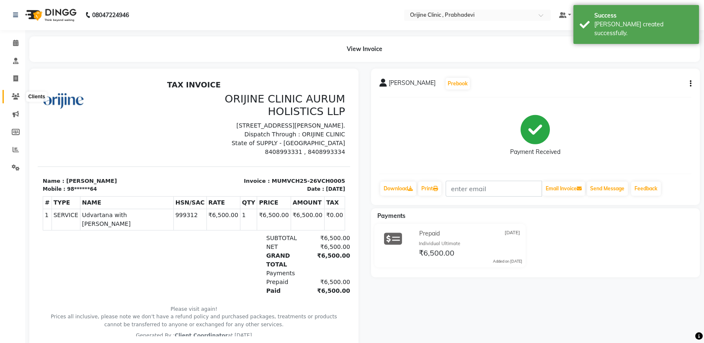
click at [15, 97] on icon at bounding box center [16, 96] width 8 height 6
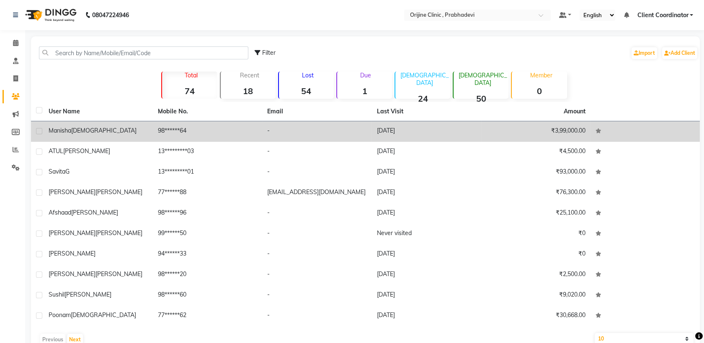
click at [97, 131] on div "[PERSON_NAME]" at bounding box center [98, 130] width 99 height 9
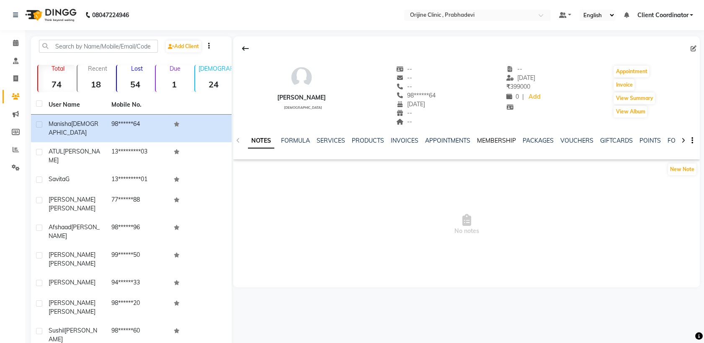
click at [484, 137] on link "MEMBERSHIP" at bounding box center [496, 141] width 39 height 8
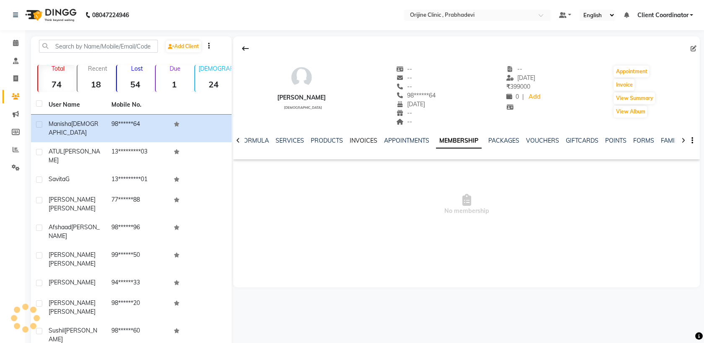
click at [358, 141] on link "INVOICES" at bounding box center [364, 141] width 28 height 8
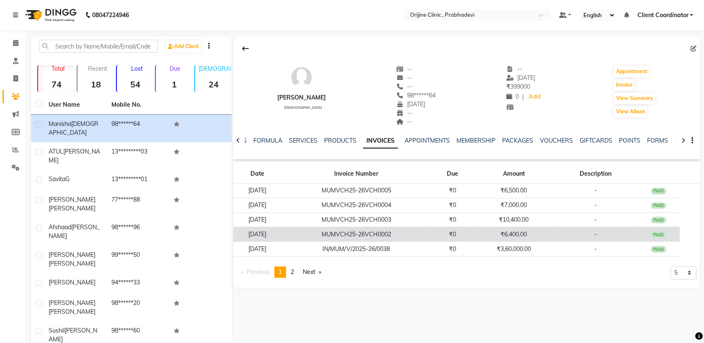
click at [474, 234] on td "₹0" at bounding box center [452, 234] width 43 height 15
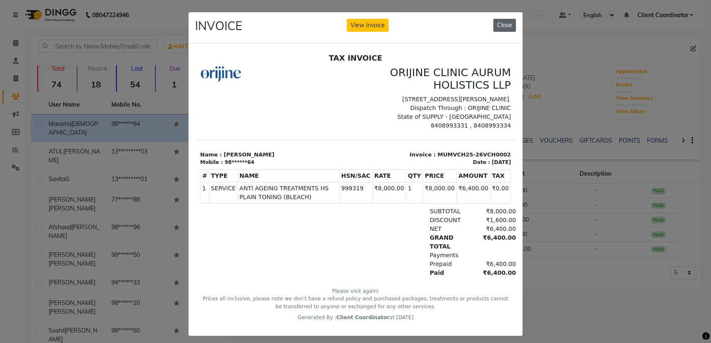
click at [501, 29] on button "Close" at bounding box center [504, 25] width 23 height 13
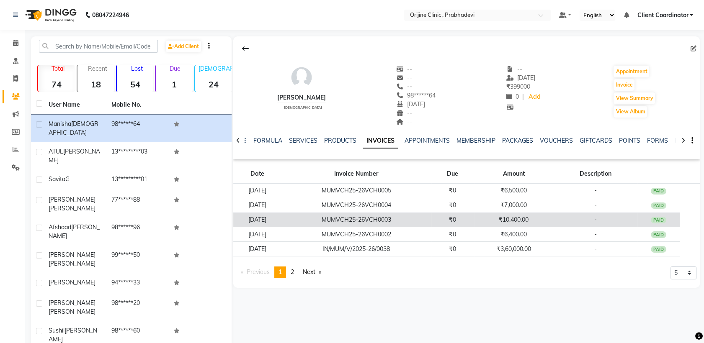
click at [522, 223] on td "₹10,400.00" at bounding box center [514, 220] width 80 height 15
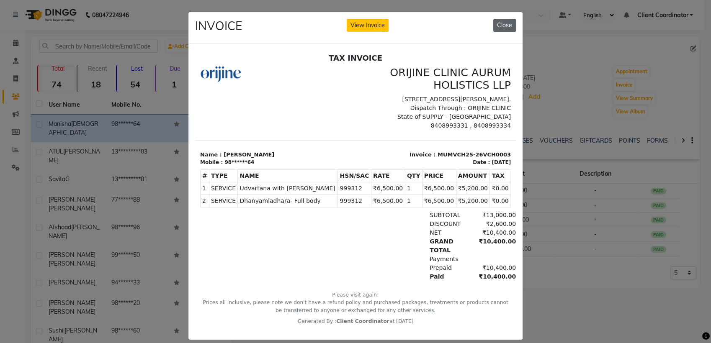
click at [504, 23] on button "Close" at bounding box center [504, 25] width 23 height 13
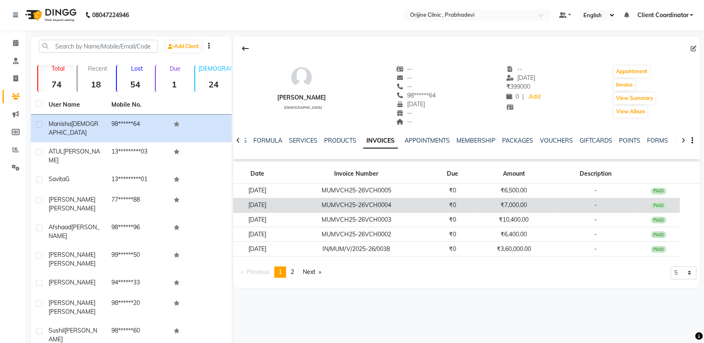
click at [503, 205] on td "₹7,000.00" at bounding box center [514, 205] width 80 height 15
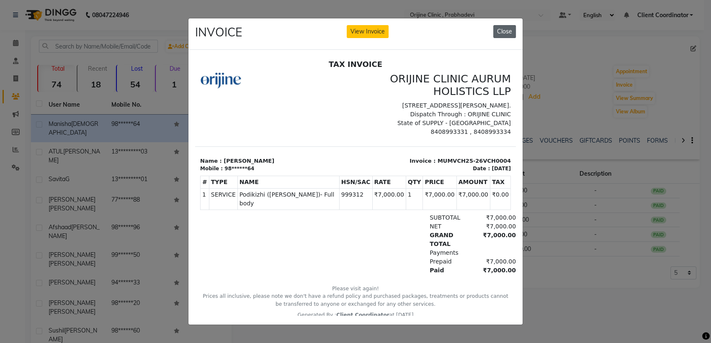
click at [506, 30] on button "Close" at bounding box center [504, 31] width 23 height 13
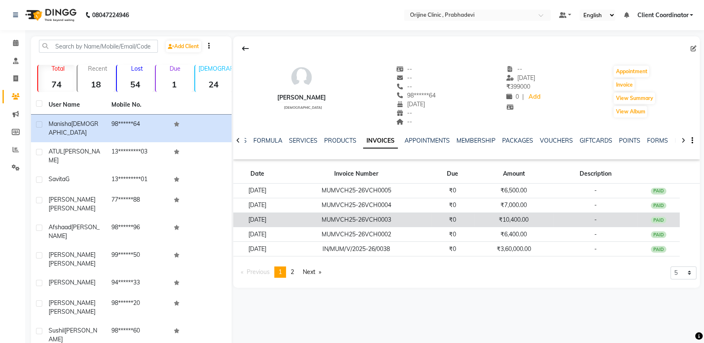
click at [474, 220] on td "₹0" at bounding box center [452, 220] width 43 height 15
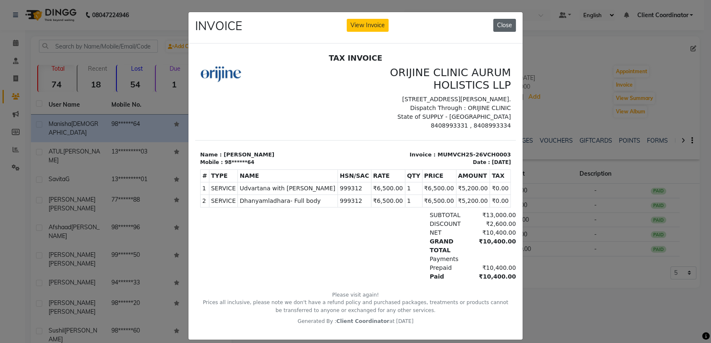
click at [502, 26] on button "Close" at bounding box center [504, 25] width 23 height 13
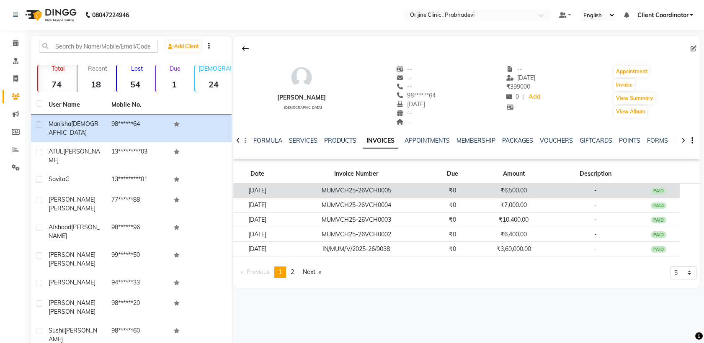
click at [472, 189] on td "₹0" at bounding box center [452, 191] width 43 height 15
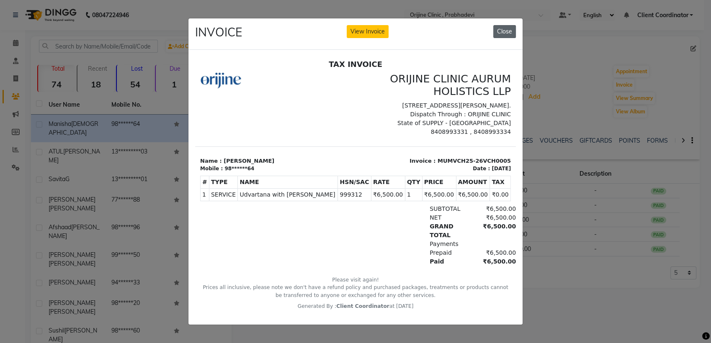
click at [499, 25] on button "Close" at bounding box center [504, 31] width 23 height 13
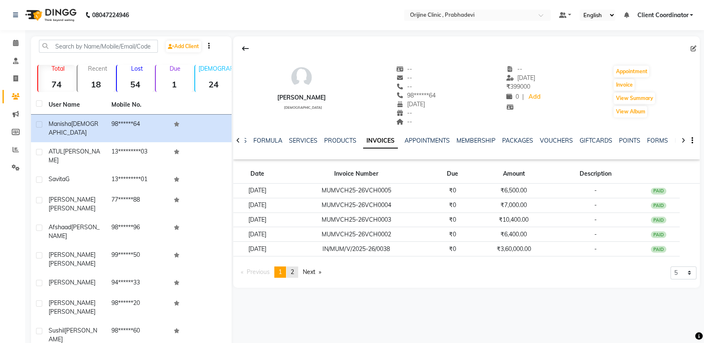
click at [294, 274] on span "2" at bounding box center [292, 272] width 3 height 8
click at [282, 273] on span "1" at bounding box center [279, 272] width 3 height 8
click at [15, 44] on icon at bounding box center [15, 43] width 5 height 6
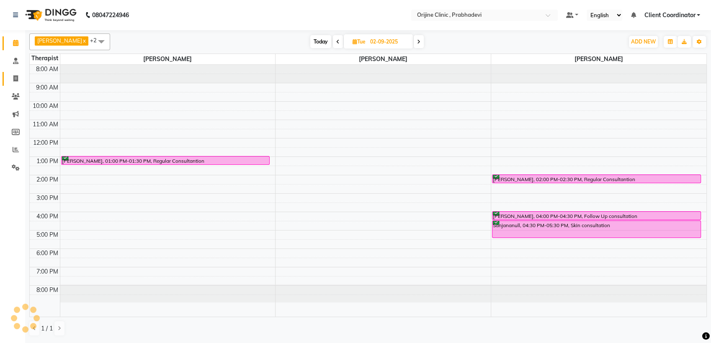
click at [18, 77] on span at bounding box center [15, 79] width 15 height 10
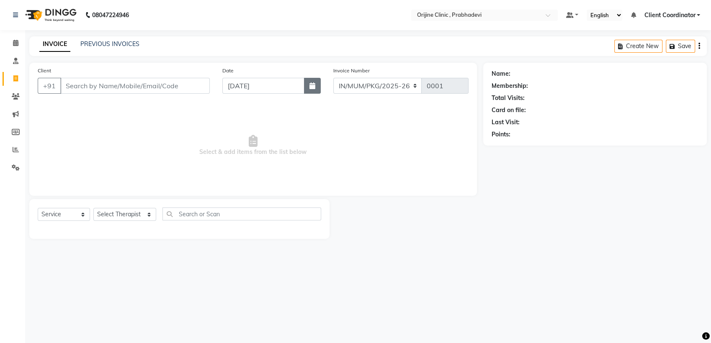
click at [307, 93] on button "button" at bounding box center [312, 86] width 17 height 16
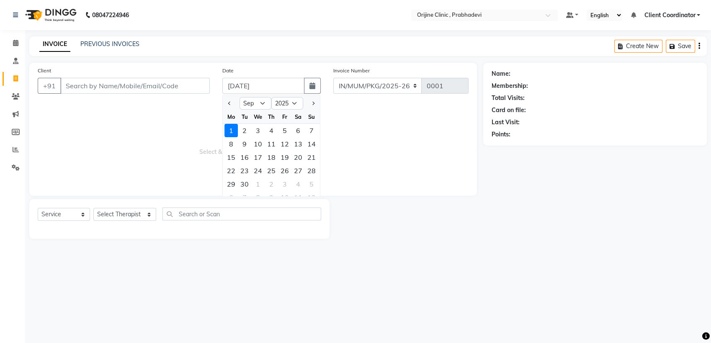
click at [225, 105] on div at bounding box center [231, 103] width 17 height 13
click at [229, 106] on button "Previous month" at bounding box center [229, 103] width 7 height 13
click at [299, 161] on div "16" at bounding box center [297, 157] width 13 height 13
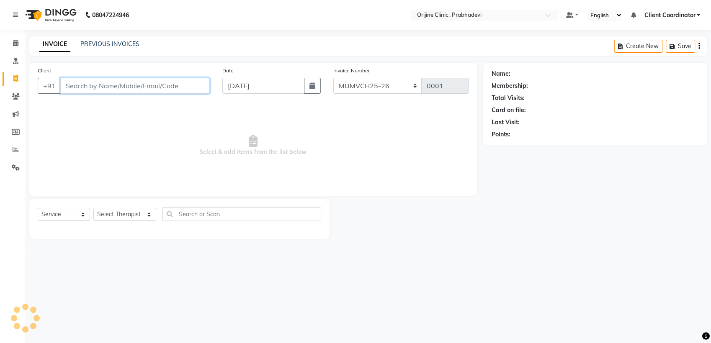
click at [168, 82] on input "Client" at bounding box center [134, 86] width 149 height 16
click at [145, 146] on span "Select & add items from the list below" at bounding box center [253, 146] width 431 height 84
click at [164, 85] on input "Client" at bounding box center [134, 86] width 149 height 16
click at [400, 88] on select "MUMVCH25-26 IN/MUM/PKG/2025-26 IN/MUM/V/2025-26" at bounding box center [377, 86] width 89 height 16
click at [333, 78] on select "MUMVCH25-26 IN/MUM/PKG/2025-26 IN/MUM/V/2025-26" at bounding box center [377, 86] width 89 height 16
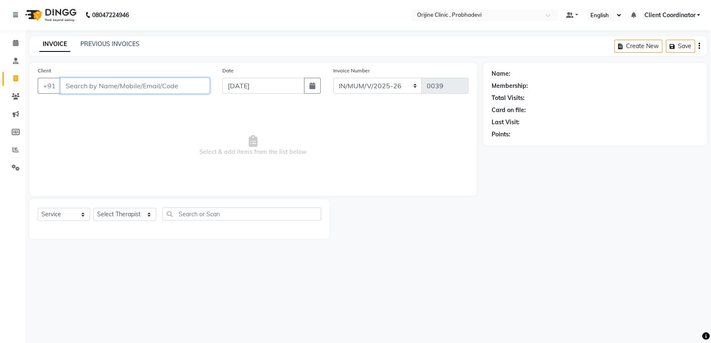
click at [167, 85] on input "Client" at bounding box center [134, 86] width 149 height 16
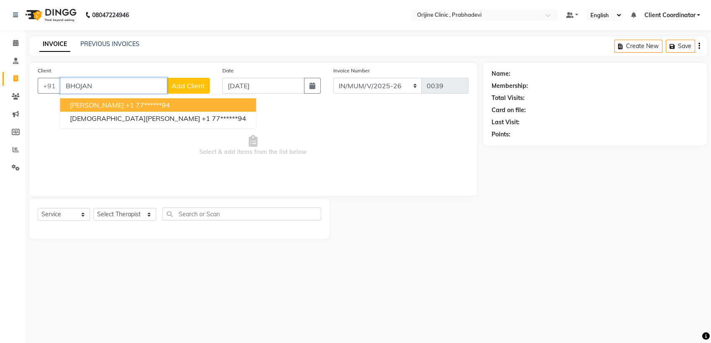
click at [126, 105] on ngb-highlight "+1 77******94" at bounding box center [148, 105] width 44 height 8
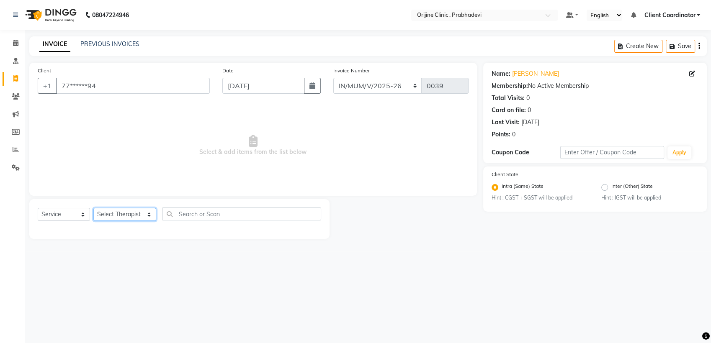
click at [113, 211] on select "Select Therapist [PERSON_NAME] [PERSON_NAME] [PERSON_NAME] [PERSON_NAME] A Assi…" at bounding box center [124, 214] width 63 height 13
click at [93, 208] on select "Select Therapist [PERSON_NAME] [PERSON_NAME] [PERSON_NAME] [PERSON_NAME] A Assi…" at bounding box center [124, 214] width 63 height 13
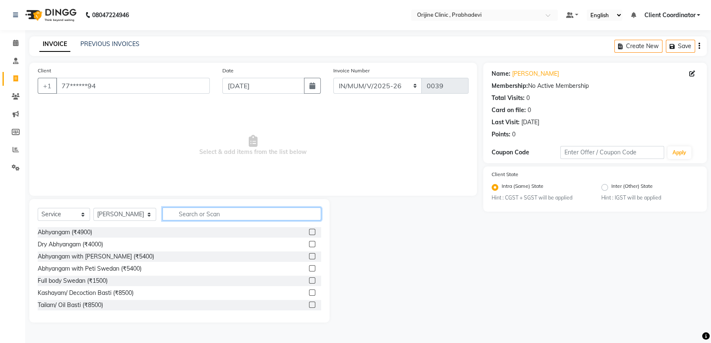
click at [261, 219] on input "text" at bounding box center [241, 214] width 159 height 13
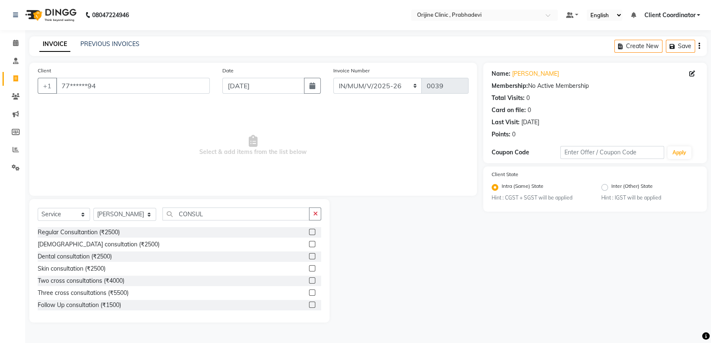
click at [309, 268] on label at bounding box center [312, 268] width 6 height 6
click at [309, 268] on input "checkbox" at bounding box center [311, 268] width 5 height 5
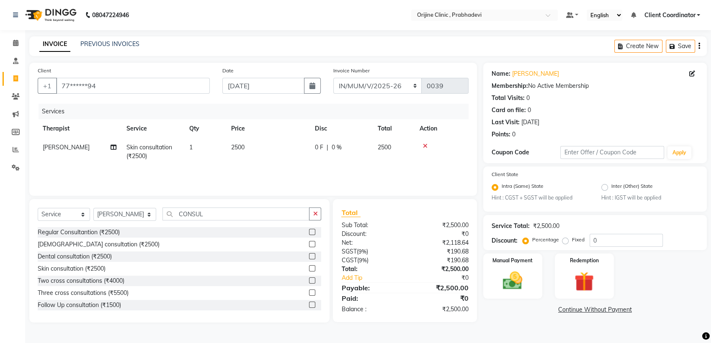
click at [698, 46] on icon "button" at bounding box center [699, 46] width 2 height 0
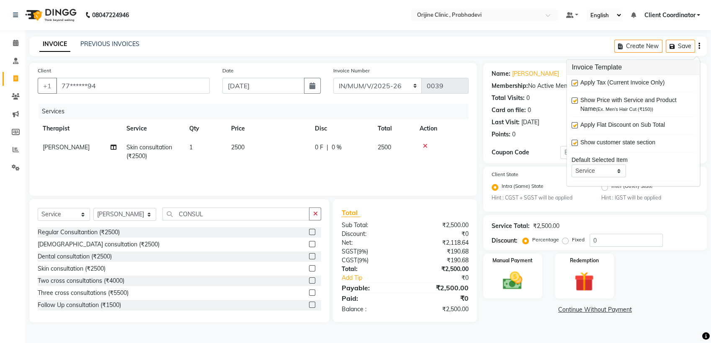
click at [573, 82] on label at bounding box center [574, 83] width 6 height 6
click at [573, 82] on input "checkbox" at bounding box center [573, 83] width 5 height 5
click at [658, 282] on div "Manual Payment Redemption" at bounding box center [595, 276] width 236 height 45
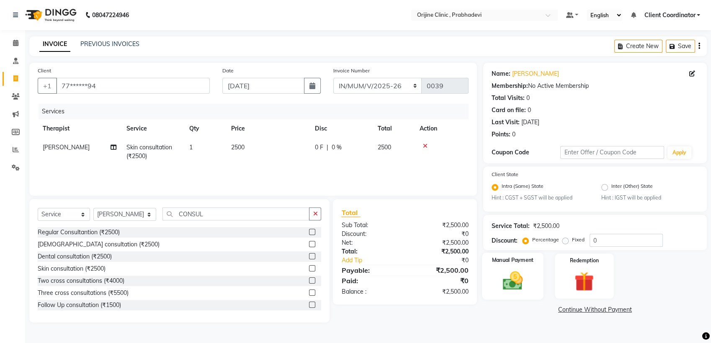
click at [506, 282] on img at bounding box center [512, 281] width 33 height 23
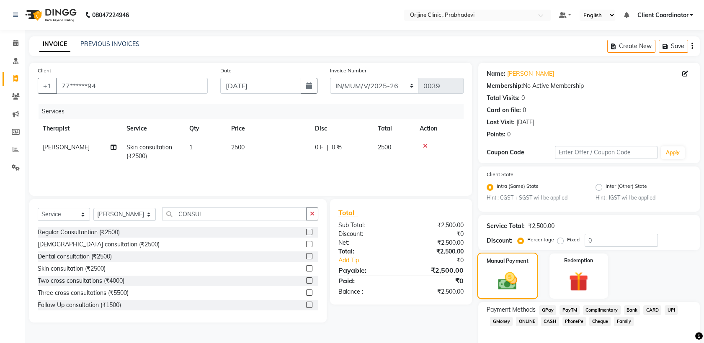
scroll to position [38, 0]
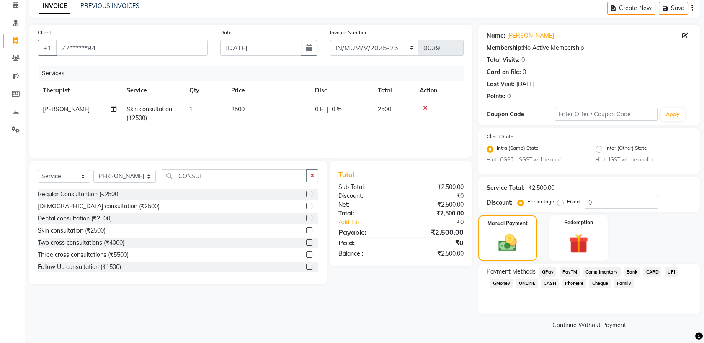
click at [546, 283] on span "CASH" at bounding box center [550, 284] width 18 height 10
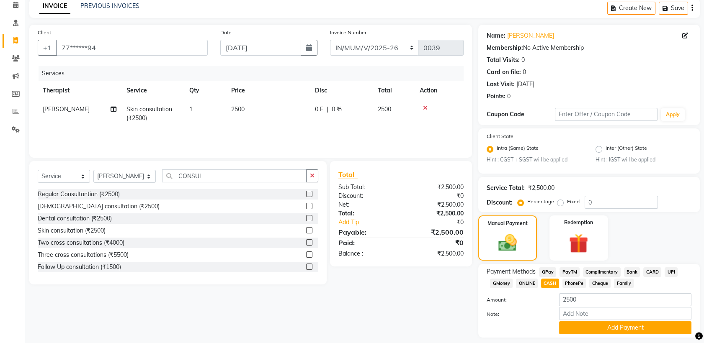
scroll to position [62, 0]
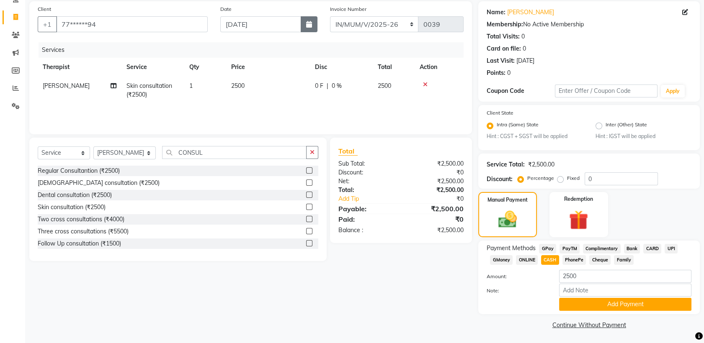
click at [313, 23] on button "button" at bounding box center [309, 24] width 17 height 16
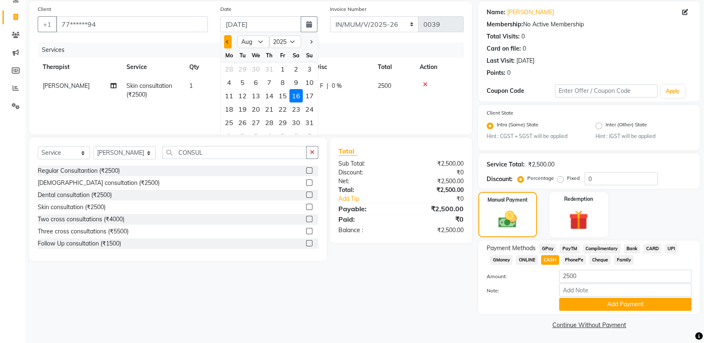
click at [228, 41] on span "Previous month" at bounding box center [227, 41] width 3 height 3
click at [257, 95] on div "16" at bounding box center [255, 95] width 13 height 13
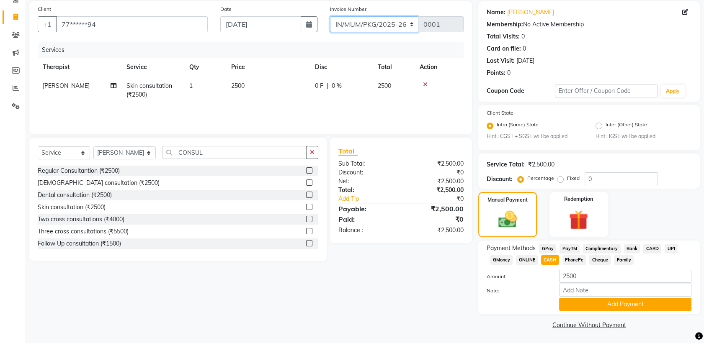
click at [390, 26] on select "MUMVCH25-26 IN/MUM/PKG/2025-26 IN/MUM/V/2025-26" at bounding box center [374, 24] width 89 height 16
click at [330, 16] on select "MUMVCH25-26 IN/MUM/PKG/2025-26 IN/MUM/V/2025-26" at bounding box center [374, 24] width 89 height 16
click at [655, 306] on button "Add Payment" at bounding box center [625, 304] width 132 height 13
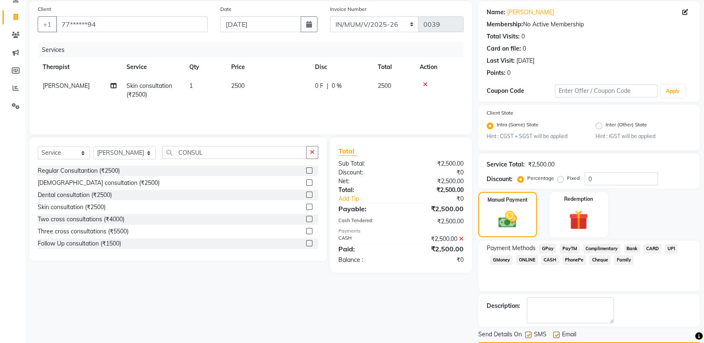
scroll to position [85, 0]
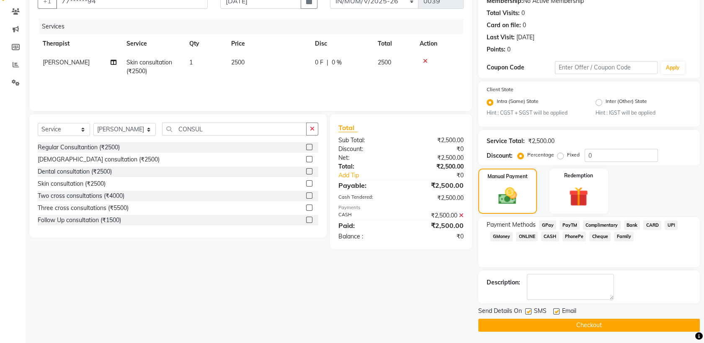
click at [527, 313] on label at bounding box center [528, 312] width 6 height 6
click at [527, 313] on input "checkbox" at bounding box center [527, 311] width 5 height 5
click at [556, 310] on label at bounding box center [556, 312] width 6 height 6
click at [556, 310] on input "checkbox" at bounding box center [555, 311] width 5 height 5
click at [559, 319] on button "Checkout" at bounding box center [588, 325] width 221 height 13
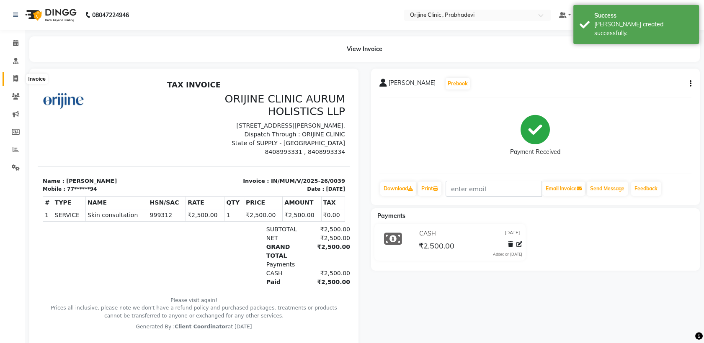
click at [15, 76] on icon at bounding box center [15, 78] width 5 height 6
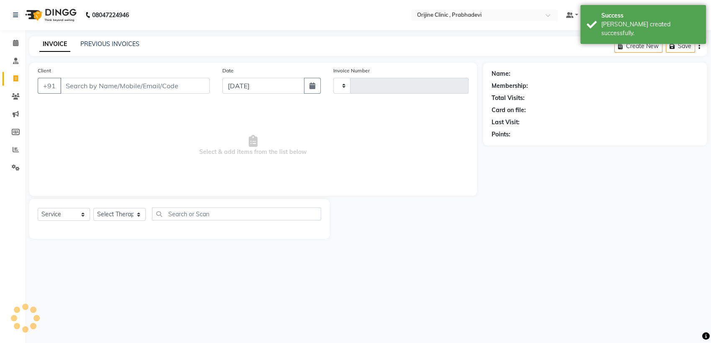
click at [147, 90] on input "Client" at bounding box center [134, 86] width 149 height 16
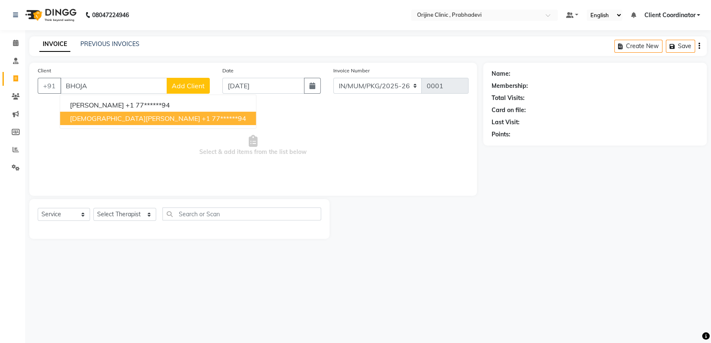
click at [148, 113] on button "[DEMOGRAPHIC_DATA][PERSON_NAME] +1 77******94" at bounding box center [158, 118] width 196 height 13
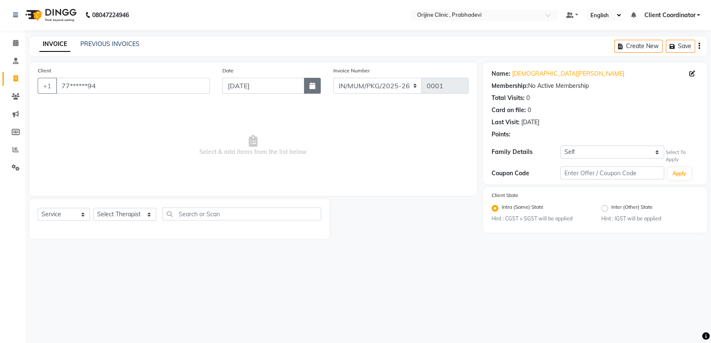
click at [314, 86] on icon "button" at bounding box center [312, 85] width 6 height 7
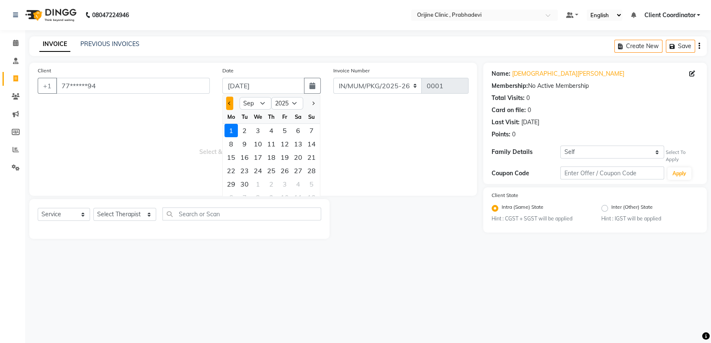
click at [229, 104] on span "Previous month" at bounding box center [229, 103] width 3 height 3
click at [260, 153] on div "16" at bounding box center [257, 157] width 13 height 13
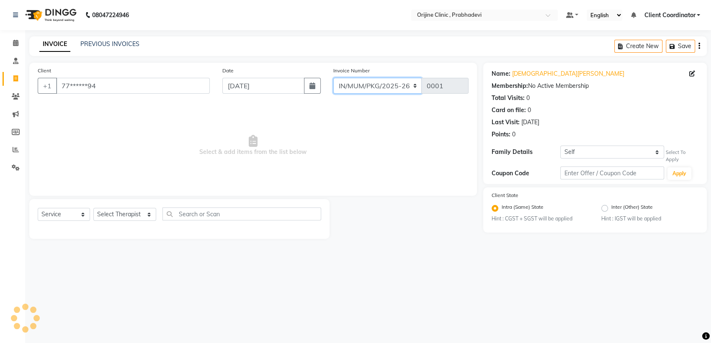
click at [388, 82] on select "MUMVCH25-26 IN/MUM/PKG/2025-26 IN/MUM/V/2025-26" at bounding box center [377, 86] width 89 height 16
click at [333, 78] on select "MUMVCH25-26 IN/MUM/PKG/2025-26 IN/MUM/V/2025-26" at bounding box center [377, 86] width 89 height 16
click at [107, 216] on select "Select Therapist [PERSON_NAME] [PERSON_NAME] [PERSON_NAME] [PERSON_NAME] A Assi…" at bounding box center [124, 214] width 63 height 13
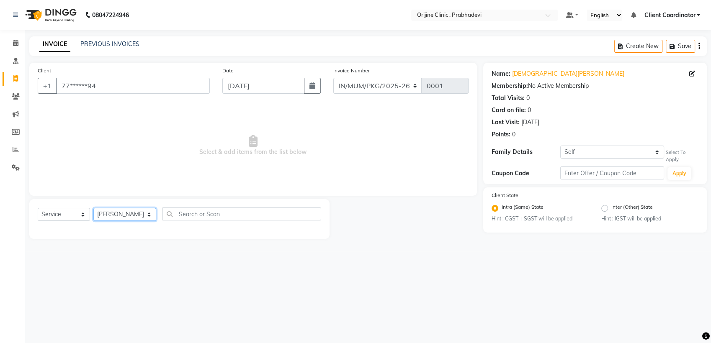
click at [93, 208] on select "Select Therapist [PERSON_NAME] [PERSON_NAME] [PERSON_NAME] [PERSON_NAME] A Assi…" at bounding box center [124, 214] width 63 height 13
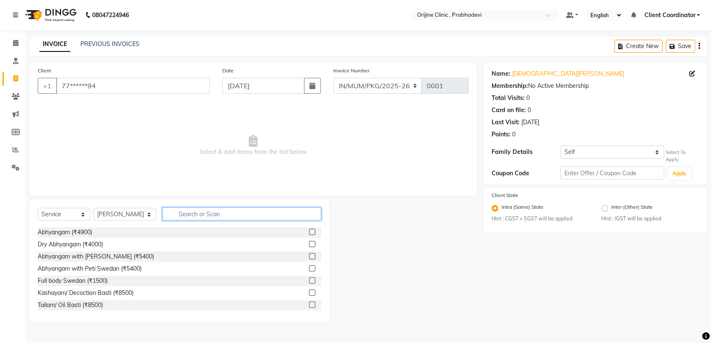
click at [197, 211] on input "text" at bounding box center [241, 214] width 159 height 13
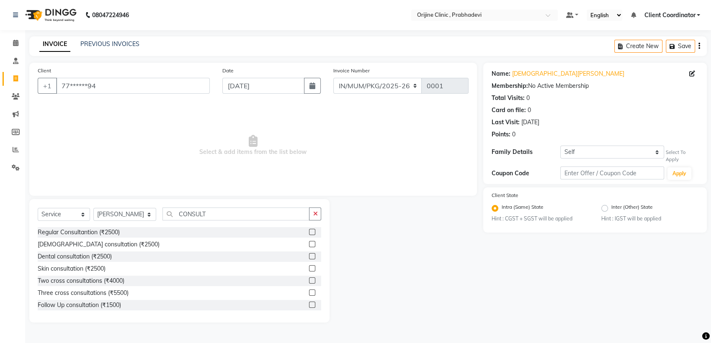
click at [309, 268] on label at bounding box center [312, 268] width 6 height 6
click at [309, 268] on input "checkbox" at bounding box center [311, 268] width 5 height 5
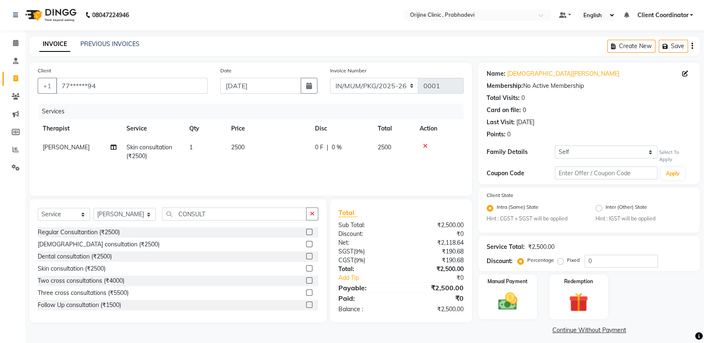
scroll to position [5, 0]
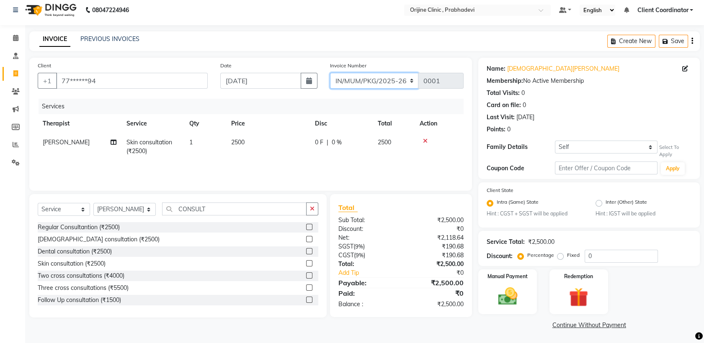
click at [395, 78] on select "MUMVCH25-26 IN/MUM/PKG/2025-26 IN/MUM/V/2025-26" at bounding box center [374, 81] width 89 height 16
click at [330, 73] on select "MUMVCH25-26 IN/MUM/PKG/2025-26 IN/MUM/V/2025-26" at bounding box center [374, 81] width 89 height 16
click at [646, 148] on select "Self [PERSON_NAME]" at bounding box center [606, 147] width 102 height 13
click at [555, 141] on select "Self [PERSON_NAME]" at bounding box center [606, 147] width 102 height 13
click at [692, 41] on icon "button" at bounding box center [692, 41] width 2 height 0
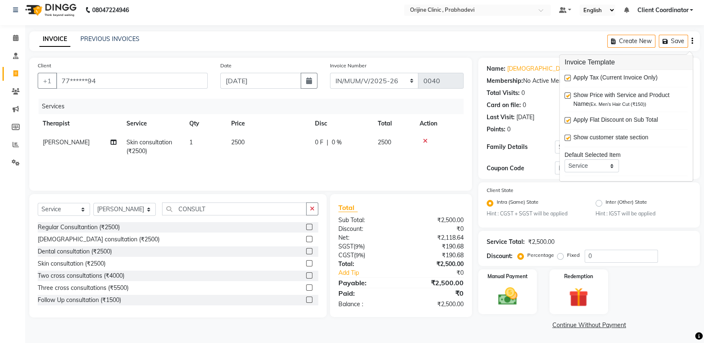
click at [567, 76] on label at bounding box center [567, 78] width 6 height 6
click at [567, 76] on input "checkbox" at bounding box center [566, 78] width 5 height 5
click at [660, 309] on div "Manual Payment Redemption" at bounding box center [589, 292] width 234 height 45
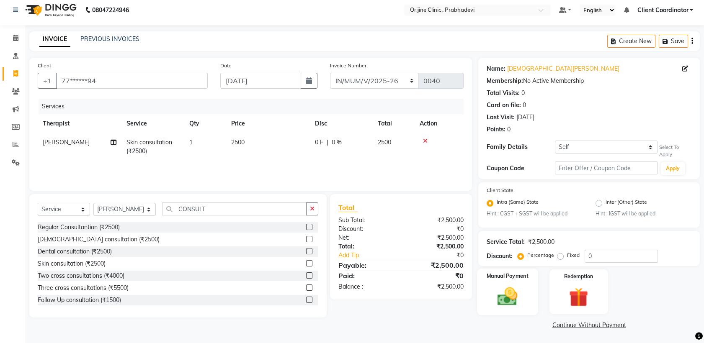
click at [522, 290] on img at bounding box center [507, 296] width 33 height 23
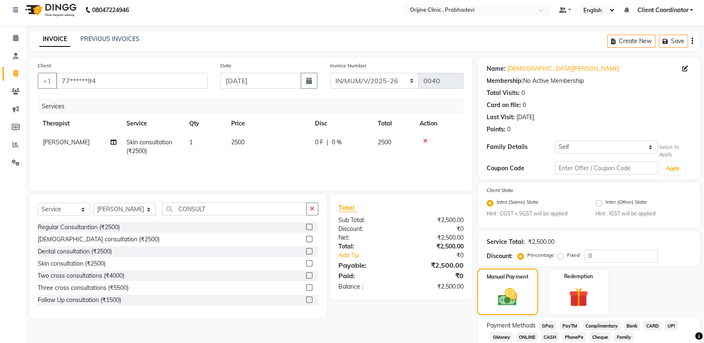
scroll to position [59, 0]
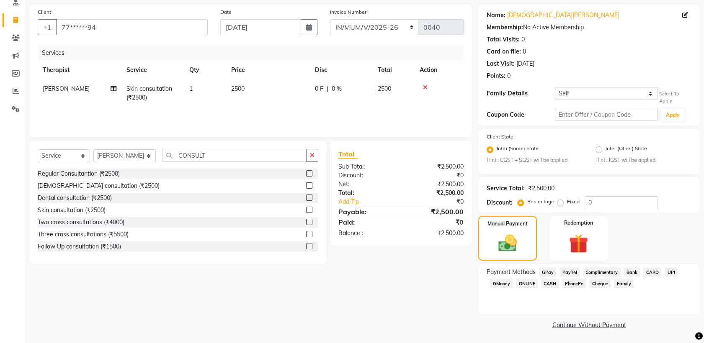
click at [550, 283] on span "CASH" at bounding box center [550, 284] width 18 height 10
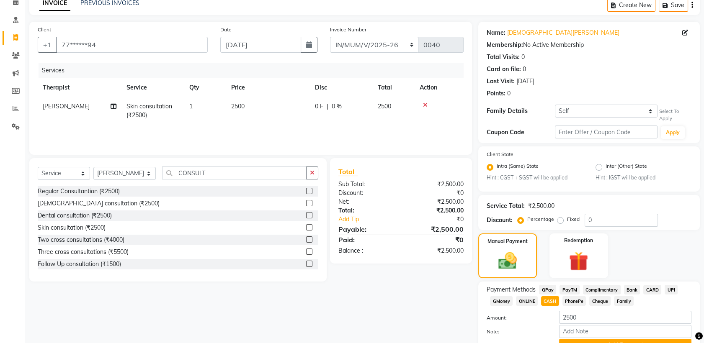
scroll to position [82, 0]
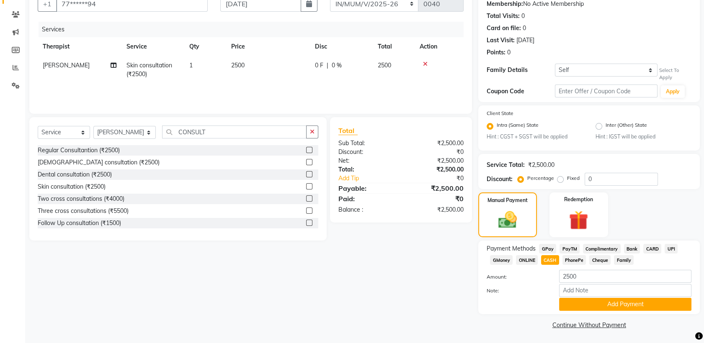
click at [362, 143] on div "Sub Total:" at bounding box center [366, 143] width 69 height 9
click at [590, 299] on button "Add Payment" at bounding box center [625, 304] width 132 height 13
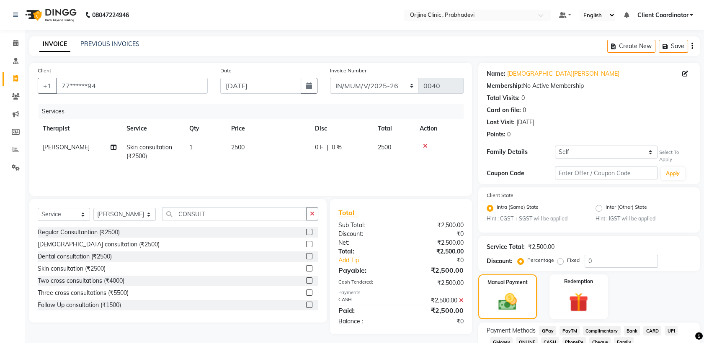
scroll to position [106, 0]
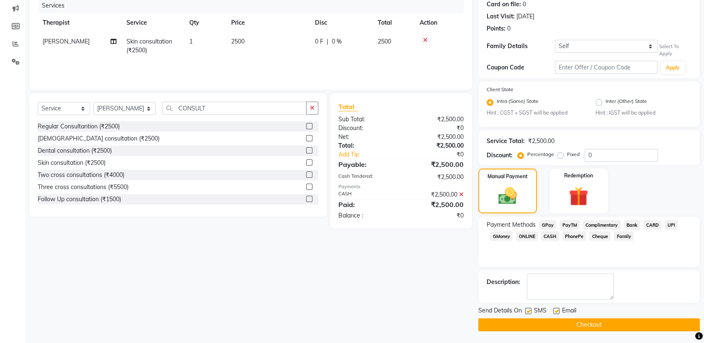
click at [527, 310] on label at bounding box center [528, 311] width 6 height 6
click at [527, 310] on input "checkbox" at bounding box center [527, 311] width 5 height 5
click at [555, 312] on label at bounding box center [556, 311] width 6 height 6
click at [555, 312] on input "checkbox" at bounding box center [555, 311] width 5 height 5
click at [550, 323] on button "Checkout" at bounding box center [588, 325] width 221 height 13
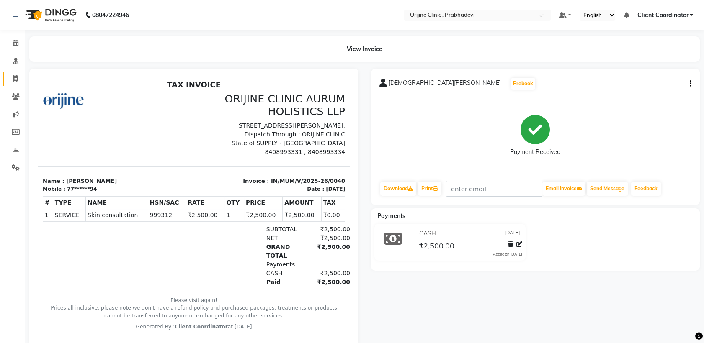
click at [13, 72] on link "Invoice" at bounding box center [13, 79] width 20 height 14
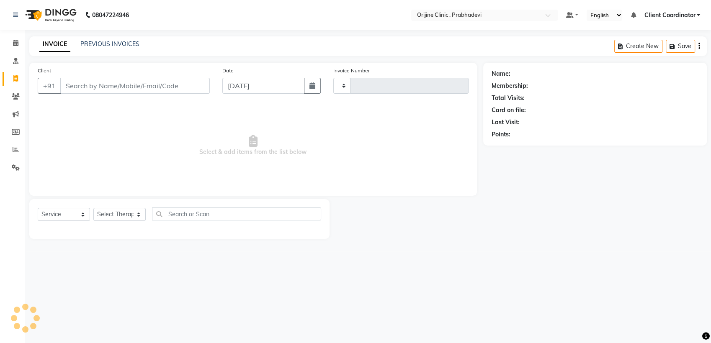
click at [128, 90] on input "Client" at bounding box center [134, 86] width 149 height 16
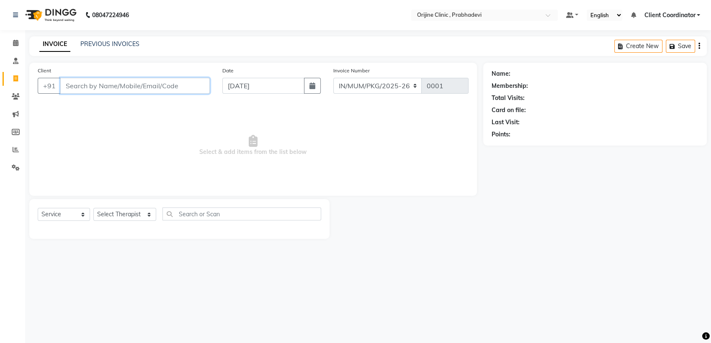
click at [173, 87] on input "Client" at bounding box center [134, 86] width 149 height 16
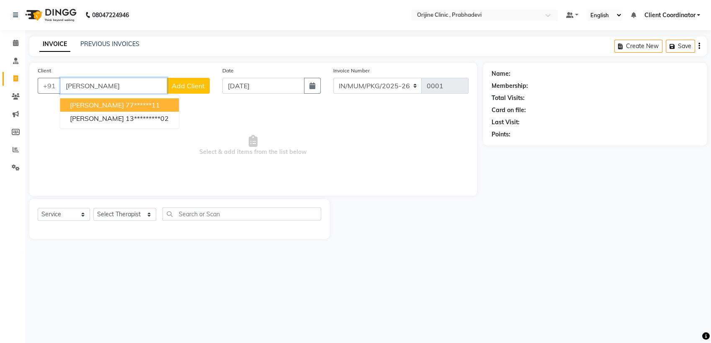
click at [158, 102] on ngb-highlight "77******11" at bounding box center [143, 105] width 34 height 8
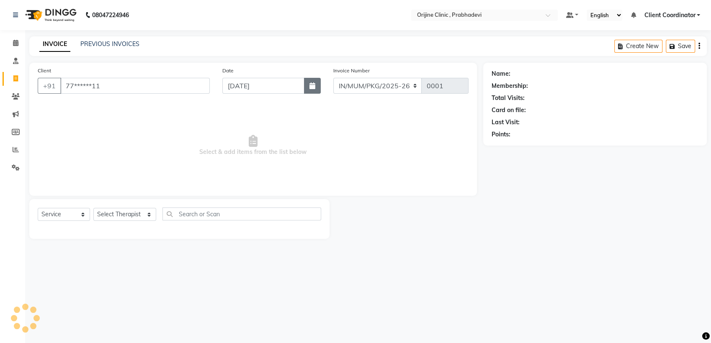
click at [316, 85] on button "button" at bounding box center [312, 86] width 17 height 16
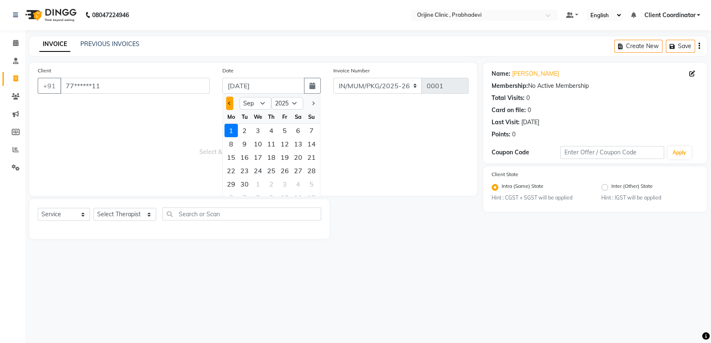
click at [229, 104] on span "Previous month" at bounding box center [229, 103] width 3 height 3
click at [260, 157] on div "16" at bounding box center [257, 157] width 13 height 13
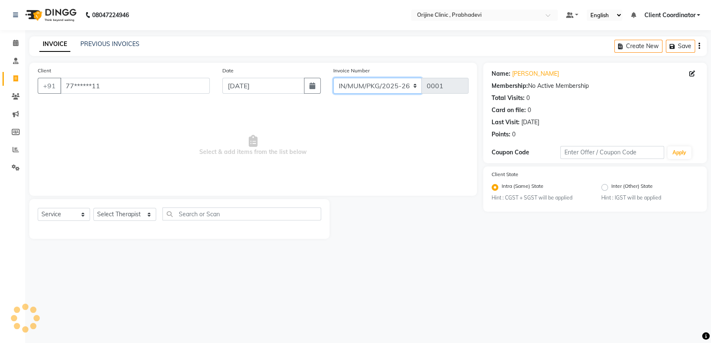
click at [398, 87] on select "MUMVCH25-26 IN/MUM/PKG/2025-26 IN/MUM/V/2025-26" at bounding box center [377, 86] width 89 height 16
click at [333, 78] on select "MUMVCH25-26 IN/MUM/PKG/2025-26 IN/MUM/V/2025-26" at bounding box center [377, 86] width 89 height 16
click at [118, 219] on select "Select Therapist [PERSON_NAME] [PERSON_NAME] [PERSON_NAME] [PERSON_NAME] A Assi…" at bounding box center [124, 214] width 63 height 13
click at [393, 89] on select "MUMVCH25-26 IN/MUM/PKG/2025-26 IN/MUM/V/2025-26" at bounding box center [377, 86] width 89 height 16
click at [333, 78] on select "MUMVCH25-26 IN/MUM/PKG/2025-26 IN/MUM/V/2025-26" at bounding box center [377, 86] width 89 height 16
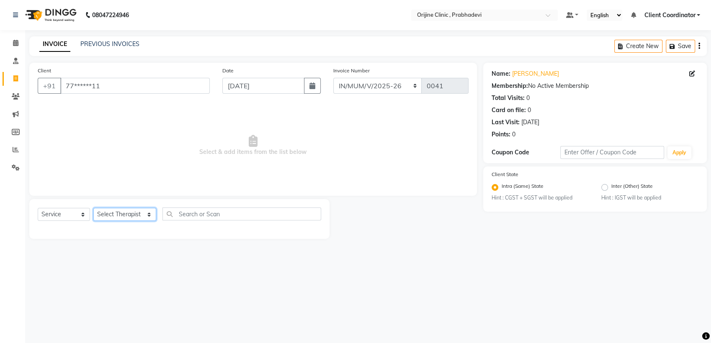
click at [129, 219] on select "Select Therapist [PERSON_NAME] [PERSON_NAME] [PERSON_NAME] [PERSON_NAME] A Assi…" at bounding box center [124, 214] width 63 height 13
click at [93, 208] on select "Select Therapist [PERSON_NAME] [PERSON_NAME] [PERSON_NAME] [PERSON_NAME] A Assi…" at bounding box center [124, 214] width 63 height 13
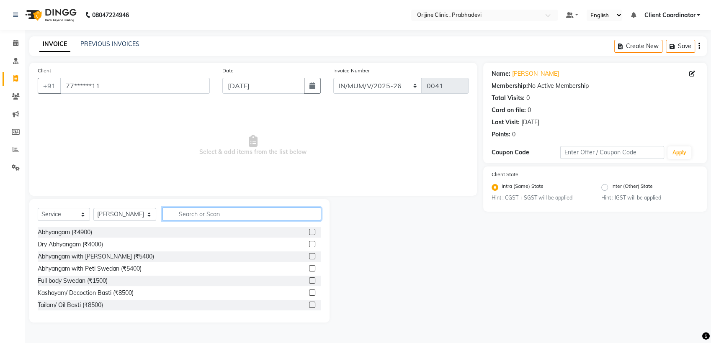
click at [187, 216] on input "text" at bounding box center [241, 214] width 159 height 13
click at [241, 216] on input "text" at bounding box center [241, 214] width 159 height 13
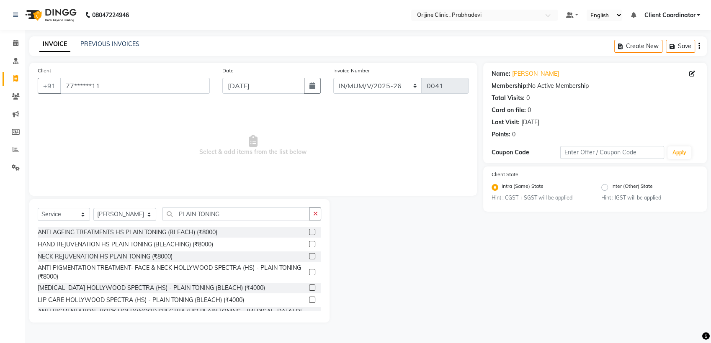
click at [309, 231] on label at bounding box center [312, 232] width 6 height 6
click at [309, 231] on input "checkbox" at bounding box center [311, 232] width 5 height 5
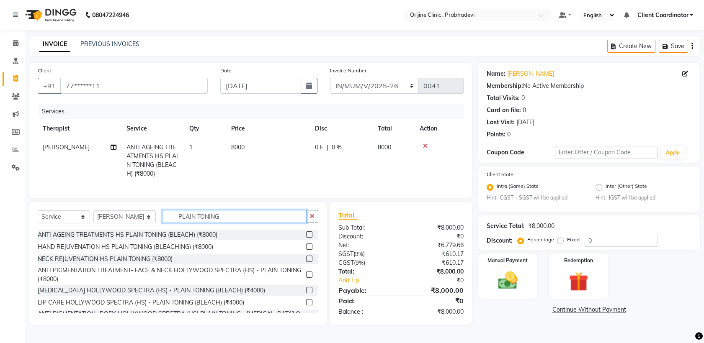
click at [255, 223] on input "PLAIN TONING" at bounding box center [234, 216] width 144 height 13
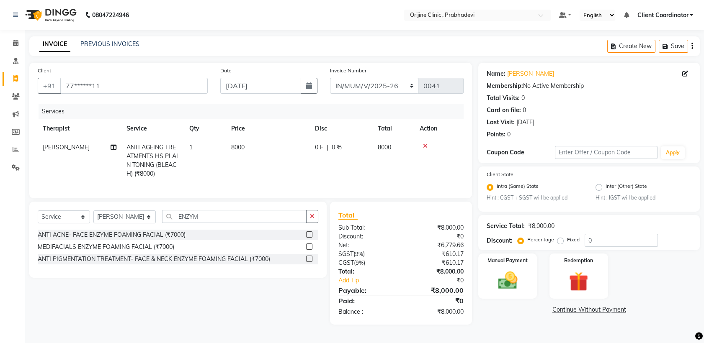
click at [306, 250] on label at bounding box center [309, 247] width 6 height 6
click at [306, 250] on input "checkbox" at bounding box center [308, 246] width 5 height 5
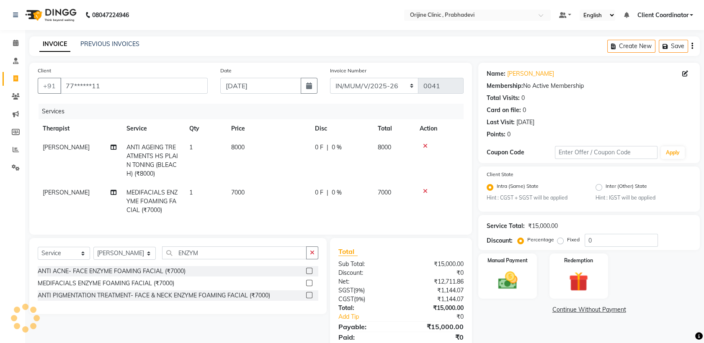
click at [339, 147] on span "0 %" at bounding box center [337, 147] width 10 height 9
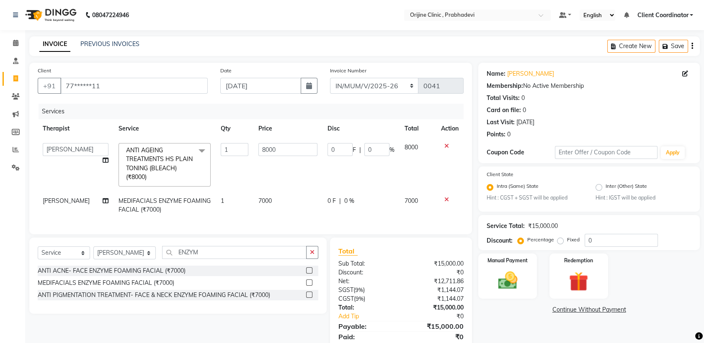
click at [404, 148] on span "8000" at bounding box center [410, 148] width 13 height 8
click at [342, 150] on input "0" at bounding box center [339, 149] width 25 height 13
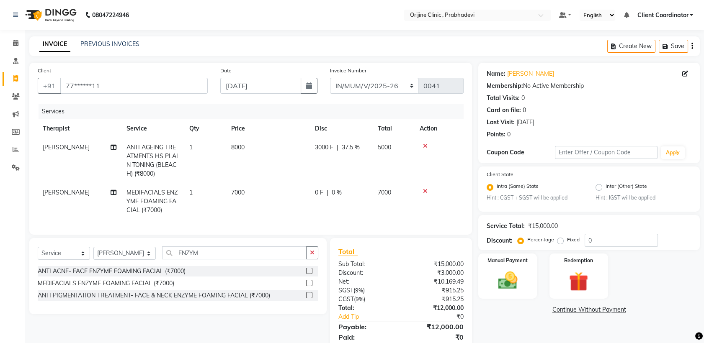
click at [346, 179] on td "3000 F | 37.5 %" at bounding box center [341, 160] width 63 height 45
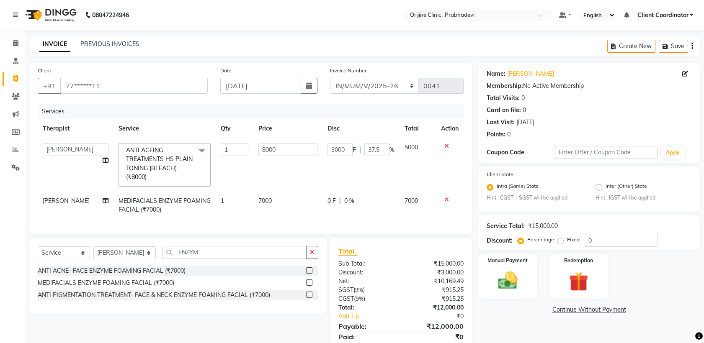
click at [326, 206] on td "0 F | 0 %" at bounding box center [360, 206] width 77 height 28
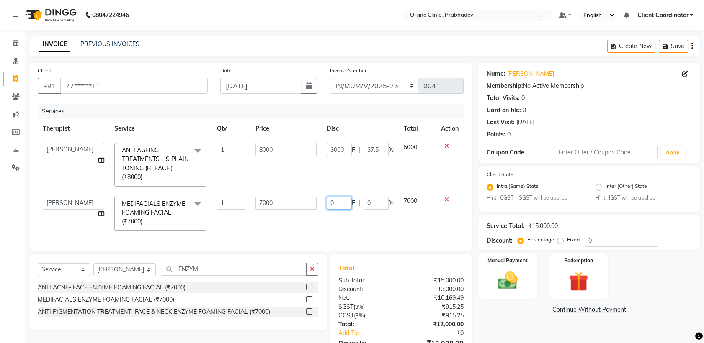
click at [337, 205] on input "0" at bounding box center [339, 203] width 25 height 13
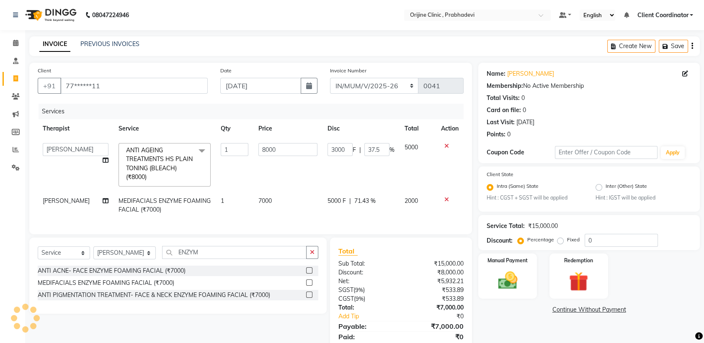
click at [345, 226] on div "Services Therapist Service Qty Price Disc Total Action [PERSON_NAME] [PERSON_NA…" at bounding box center [251, 165] width 426 height 122
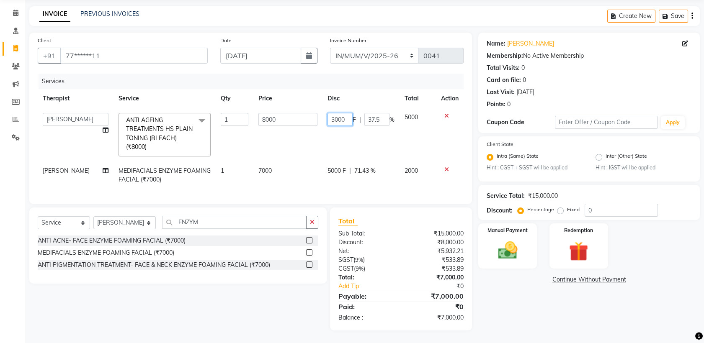
click at [334, 113] on input "3000" at bounding box center [339, 119] width 25 height 13
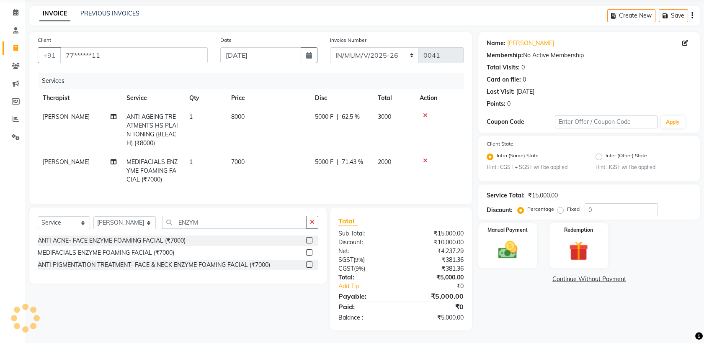
click at [445, 277] on div "₹5,000.00" at bounding box center [435, 277] width 69 height 9
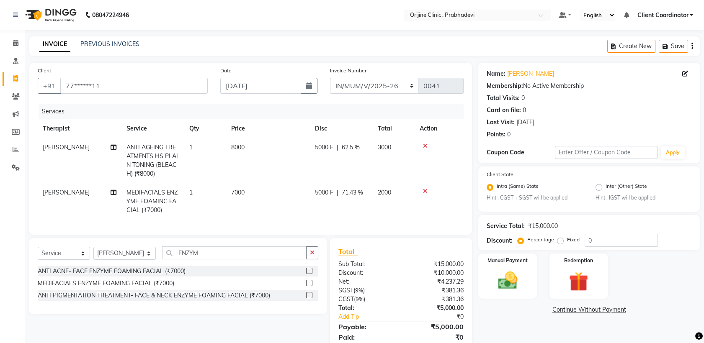
scroll to position [37, 0]
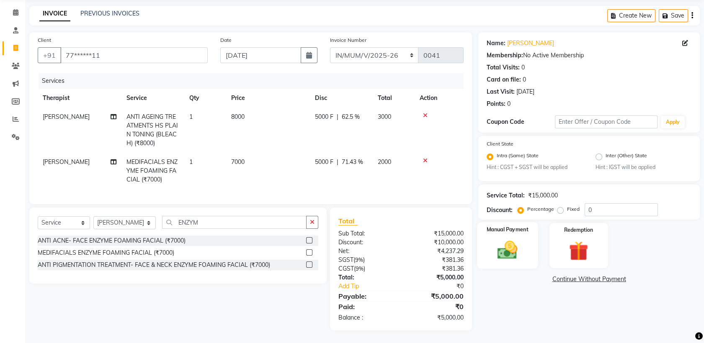
click at [510, 242] on img at bounding box center [507, 250] width 33 height 23
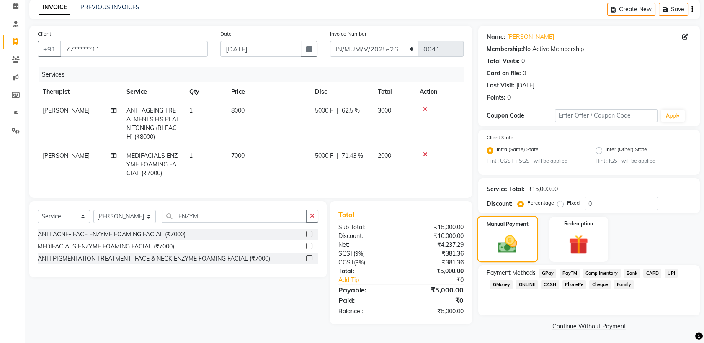
scroll to position [38, 0]
click at [553, 282] on span "CASH" at bounding box center [550, 284] width 18 height 10
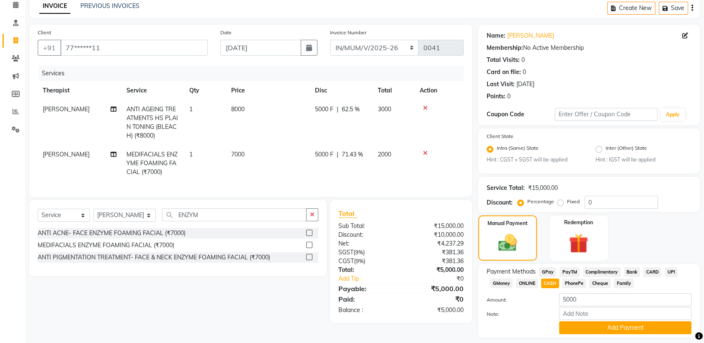
scroll to position [62, 0]
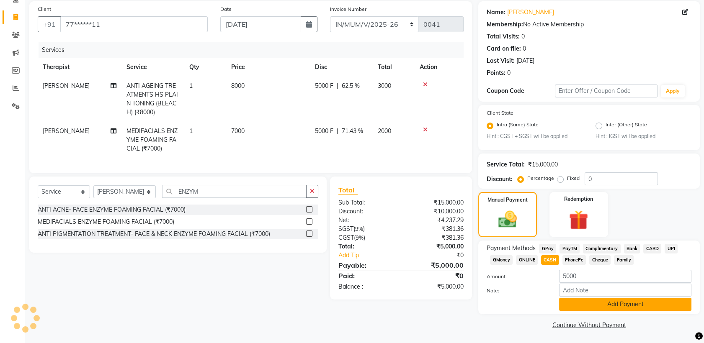
click at [606, 298] on button "Add Payment" at bounding box center [625, 304] width 132 height 13
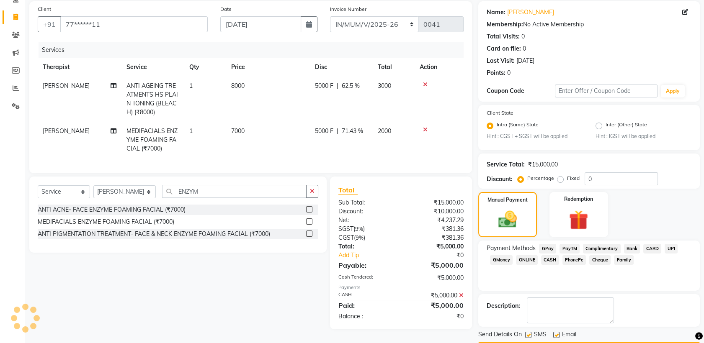
scroll to position [85, 0]
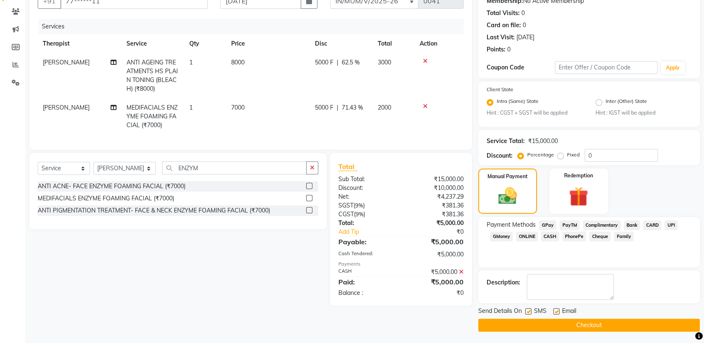
click at [529, 309] on label at bounding box center [528, 312] width 6 height 6
click at [529, 309] on input "checkbox" at bounding box center [527, 311] width 5 height 5
click at [556, 313] on label at bounding box center [556, 312] width 6 height 6
click at [556, 313] on input "checkbox" at bounding box center [555, 311] width 5 height 5
click at [548, 325] on button "Checkout" at bounding box center [588, 325] width 221 height 13
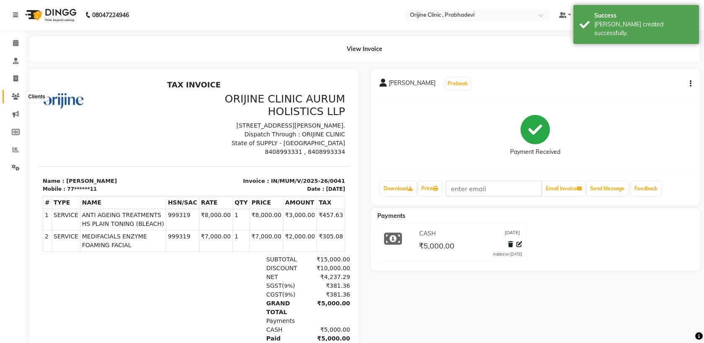
click at [15, 94] on icon at bounding box center [16, 96] width 8 height 6
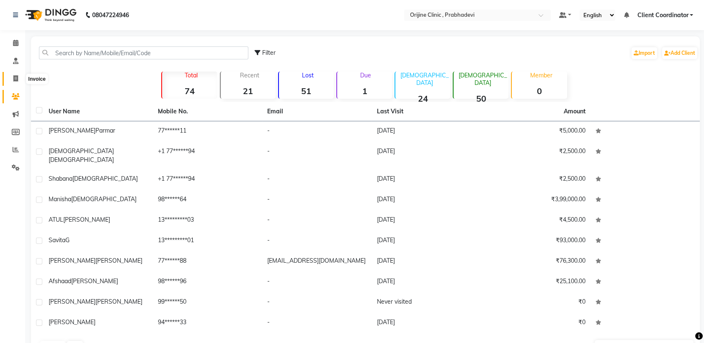
click at [14, 79] on icon at bounding box center [15, 78] width 5 height 6
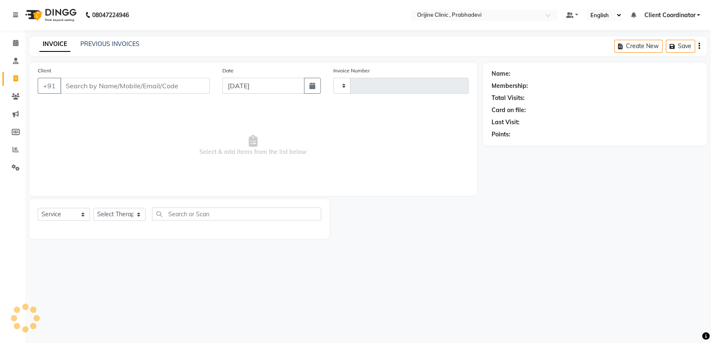
click at [125, 90] on input "Client" at bounding box center [134, 86] width 149 height 16
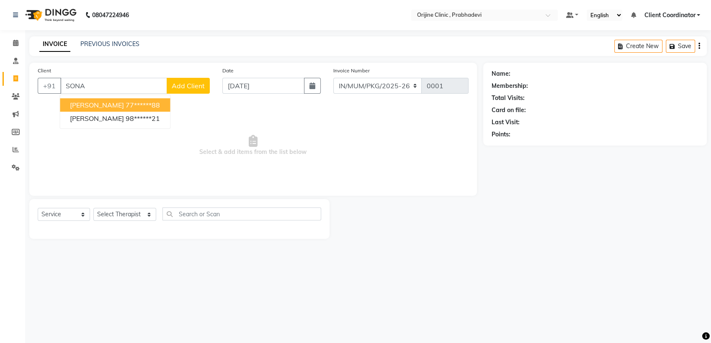
click at [131, 105] on ngb-highlight "77******88" at bounding box center [143, 105] width 34 height 8
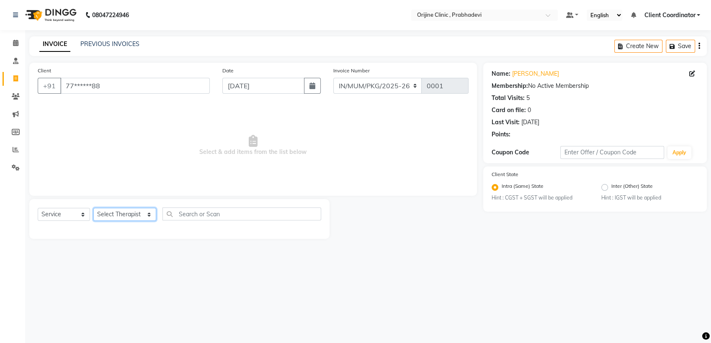
click at [129, 213] on select "Select Therapist [PERSON_NAME] [PERSON_NAME] [PERSON_NAME] [PERSON_NAME] A Assi…" at bounding box center [124, 214] width 63 height 13
click at [93, 208] on select "Select Therapist [PERSON_NAME] [PERSON_NAME] [PERSON_NAME] [PERSON_NAME] A Assi…" at bounding box center [124, 214] width 63 height 13
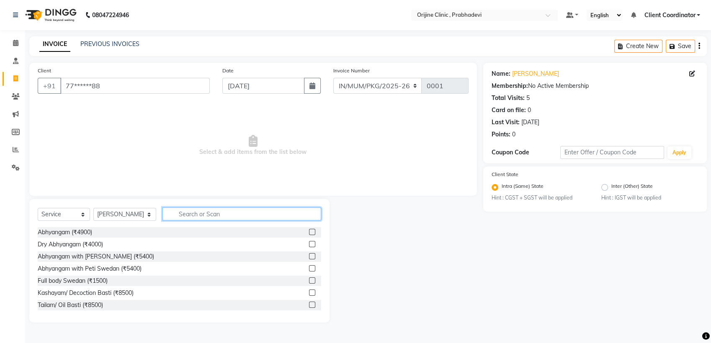
click at [201, 209] on input "text" at bounding box center [241, 214] width 159 height 13
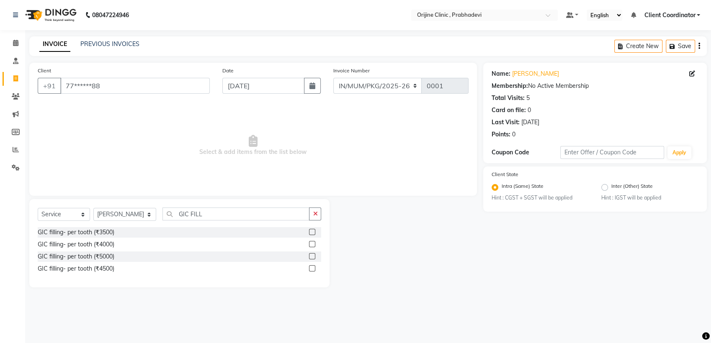
click at [311, 232] on label at bounding box center [312, 232] width 6 height 6
click at [311, 232] on input "checkbox" at bounding box center [311, 232] width 5 height 5
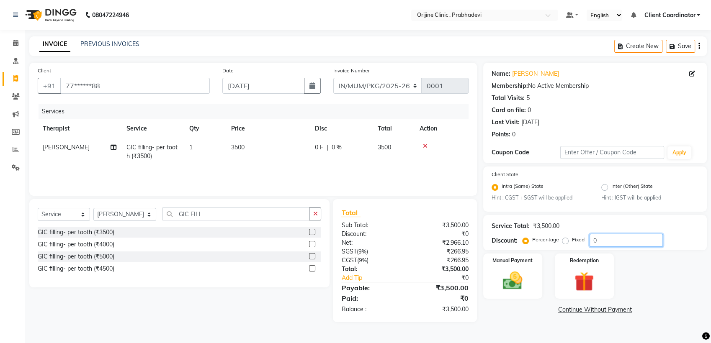
click at [604, 241] on input "0" at bounding box center [625, 240] width 73 height 13
click at [471, 269] on div "₹2,800.00" at bounding box center [440, 269] width 70 height 9
click at [399, 89] on select "MUMVCH25-26 IN/MUM/PKG/2025-26 IN/MUM/V/2025-26" at bounding box center [377, 86] width 89 height 16
click at [333, 78] on select "MUMVCH25-26 IN/MUM/PKG/2025-26 IN/MUM/V/2025-26" at bounding box center [377, 86] width 89 height 16
click at [309, 88] on icon "button" at bounding box center [312, 85] width 6 height 7
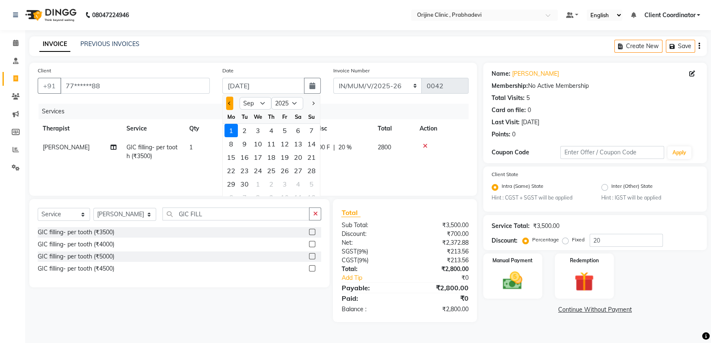
click at [231, 102] on span "Previous month" at bounding box center [229, 103] width 3 height 3
click at [260, 157] on div "16" at bounding box center [257, 157] width 13 height 13
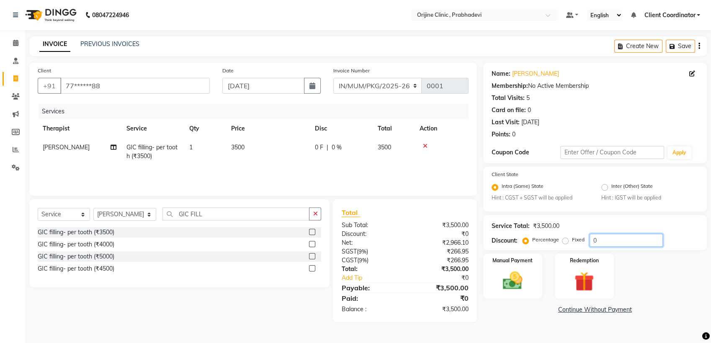
click at [612, 238] on input "0" at bounding box center [625, 240] width 73 height 13
click at [415, 84] on select "MUMVCH25-26 IN/MUM/PKG/2025-26 IN/MUM/V/2025-26" at bounding box center [377, 86] width 89 height 16
click at [333, 78] on select "MUMVCH25-26 IN/MUM/PKG/2025-26 IN/MUM/V/2025-26" at bounding box center [377, 86] width 89 height 16
click at [515, 280] on img at bounding box center [512, 281] width 33 height 23
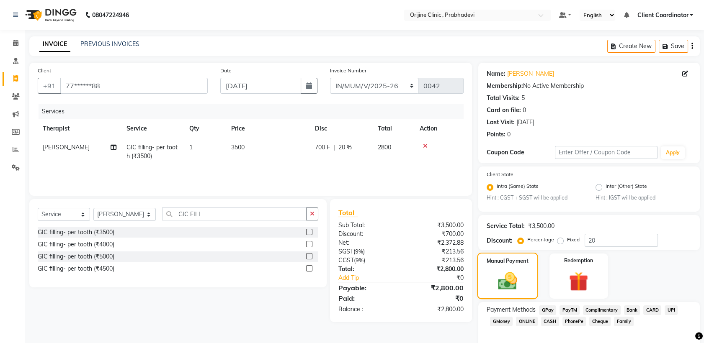
scroll to position [38, 0]
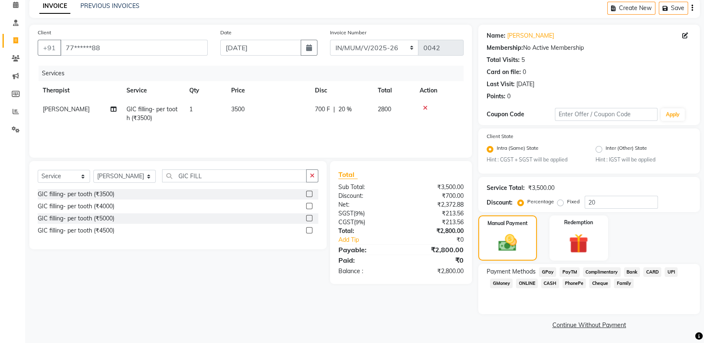
click at [549, 273] on span "GPay" at bounding box center [547, 272] width 17 height 10
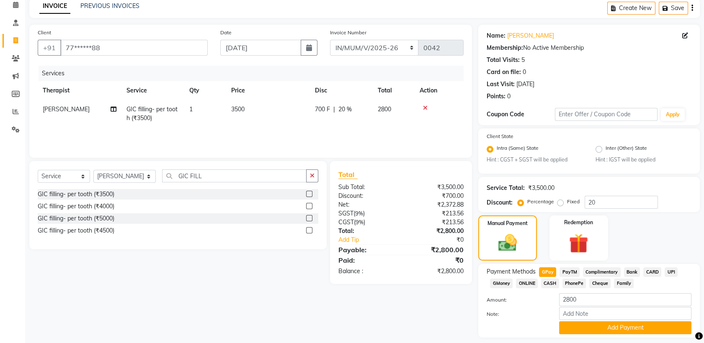
scroll to position [62, 0]
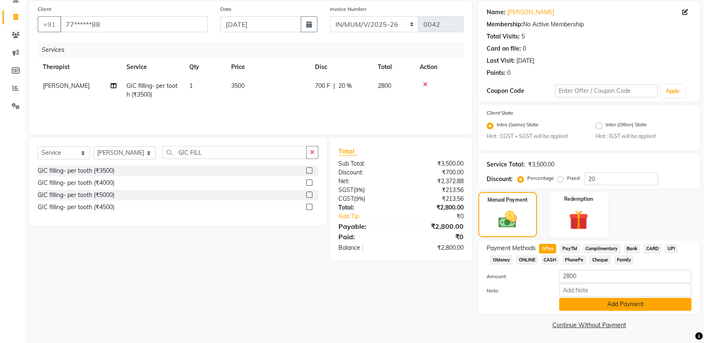
click at [593, 306] on button "Add Payment" at bounding box center [625, 304] width 132 height 13
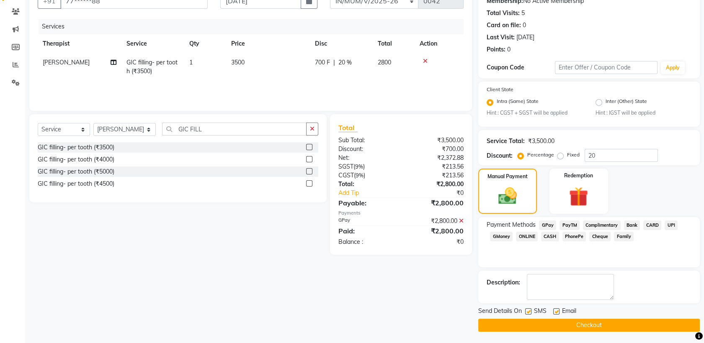
scroll to position [0, 0]
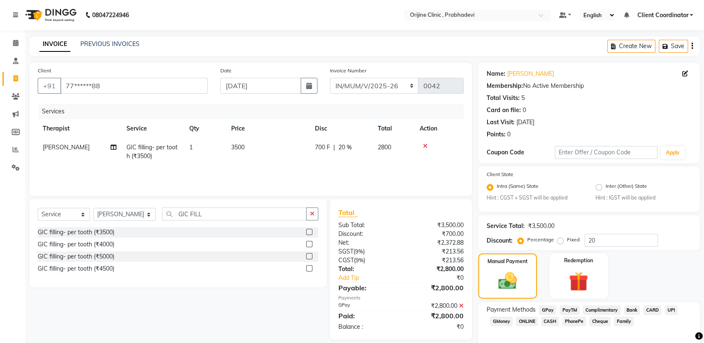
click at [692, 46] on icon "button" at bounding box center [692, 46] width 2 height 0
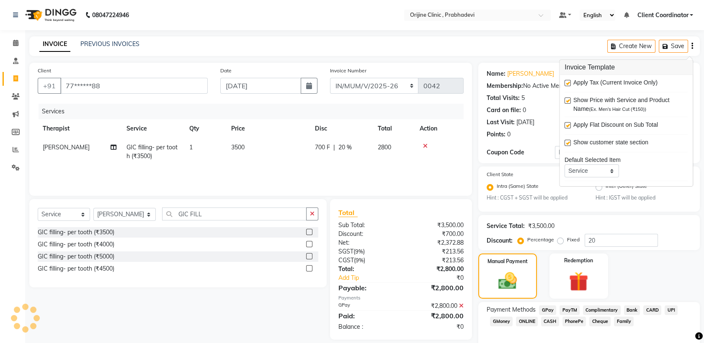
click at [565, 83] on label at bounding box center [567, 83] width 6 height 6
click at [565, 83] on input "checkbox" at bounding box center [566, 83] width 5 height 5
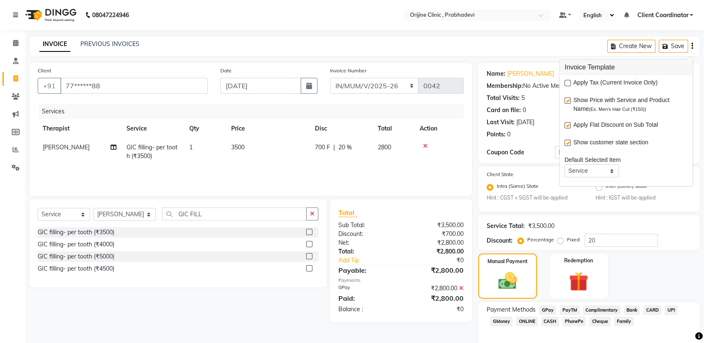
scroll to position [85, 0]
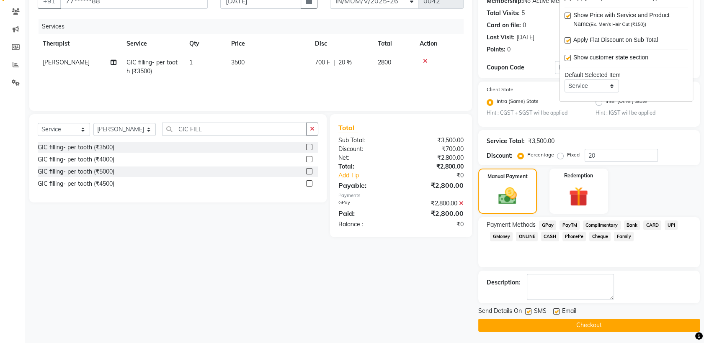
click at [494, 320] on button "Checkout" at bounding box center [588, 325] width 221 height 13
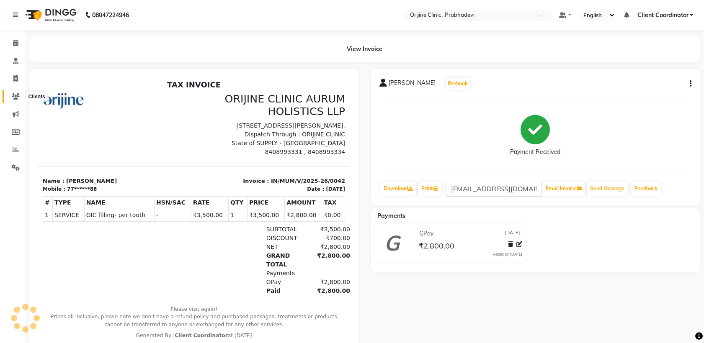
click at [17, 100] on span at bounding box center [15, 97] width 15 height 10
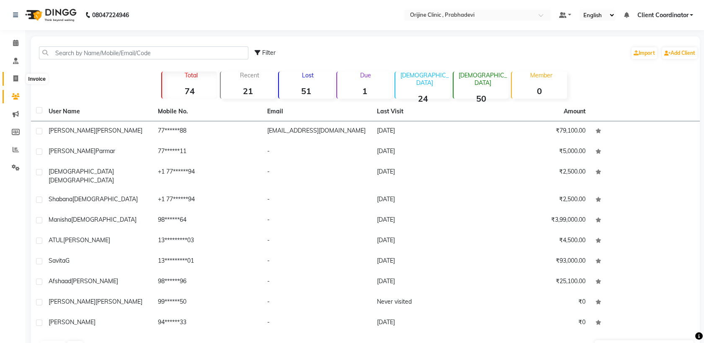
click at [18, 80] on span at bounding box center [15, 79] width 15 height 10
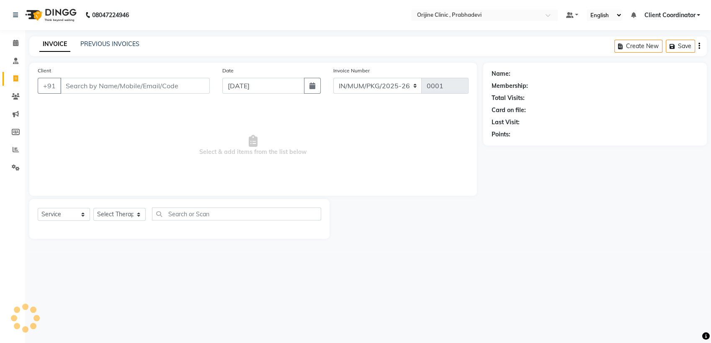
click at [131, 84] on input "Client" at bounding box center [134, 86] width 149 height 16
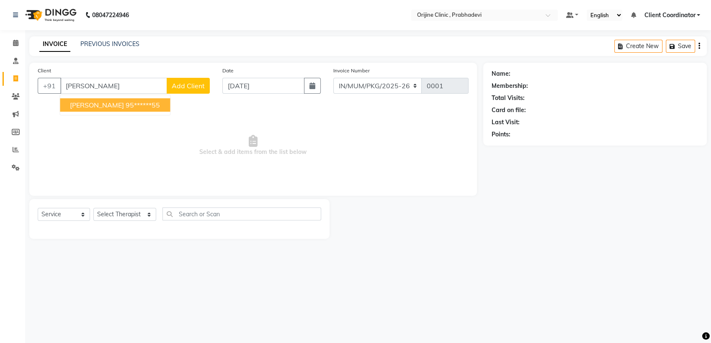
click at [134, 101] on ngb-highlight "95******55" at bounding box center [143, 105] width 34 height 8
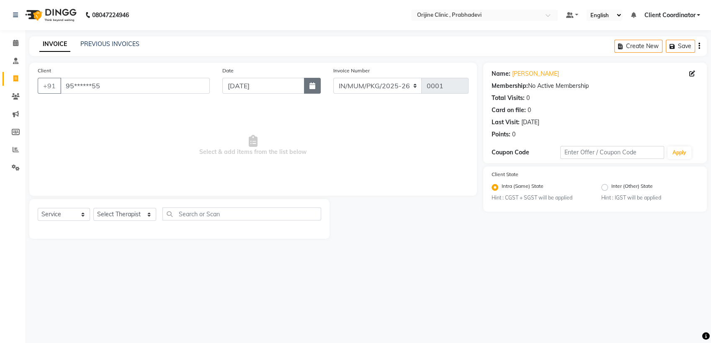
click at [311, 81] on button "button" at bounding box center [312, 86] width 17 height 16
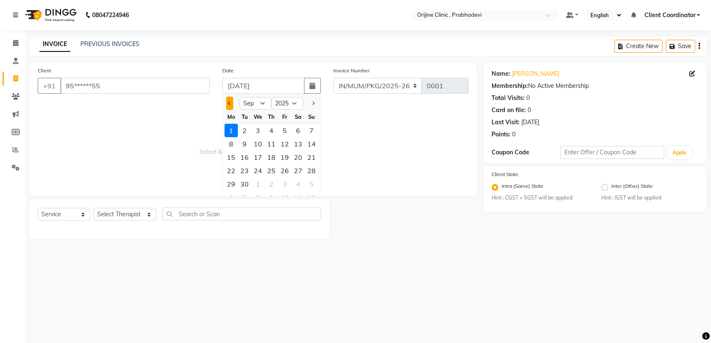
click at [231, 101] on button "Previous month" at bounding box center [229, 103] width 7 height 13
click at [272, 156] on div "17" at bounding box center [271, 157] width 13 height 13
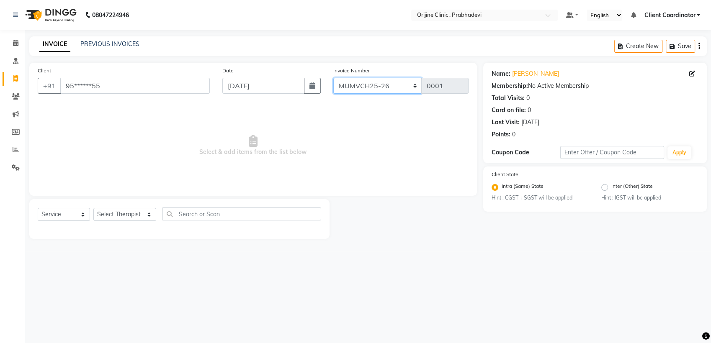
click at [405, 82] on select "MUMVCH25-26 IN/MUM/PKG/2025-26 IN/MUM/V/2025-26" at bounding box center [377, 86] width 89 height 16
click at [333, 78] on select "MUMVCH25-26 IN/MUM/PKG/2025-26 IN/MUM/V/2025-26" at bounding box center [377, 86] width 89 height 16
click at [123, 219] on select "Select Therapist [PERSON_NAME] [PERSON_NAME] [PERSON_NAME] [PERSON_NAME] A Assi…" at bounding box center [124, 214] width 63 height 13
click at [93, 208] on select "Select Therapist [PERSON_NAME] [PERSON_NAME] [PERSON_NAME] [PERSON_NAME] A Assi…" at bounding box center [124, 214] width 63 height 13
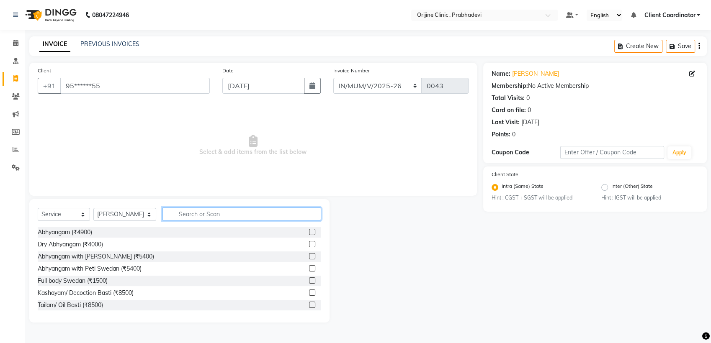
click at [177, 211] on input "text" at bounding box center [241, 214] width 159 height 13
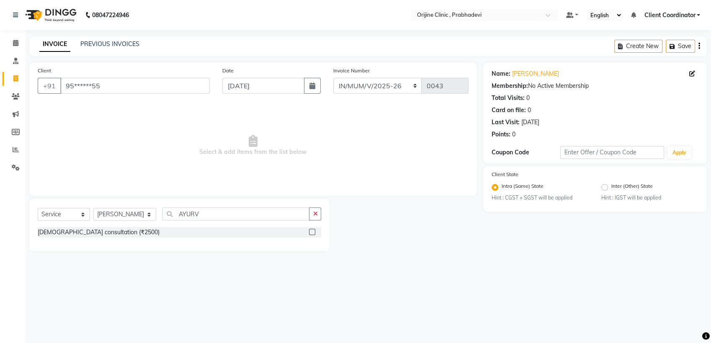
click at [315, 232] on label at bounding box center [312, 232] width 6 height 6
click at [314, 232] on input "checkbox" at bounding box center [311, 232] width 5 height 5
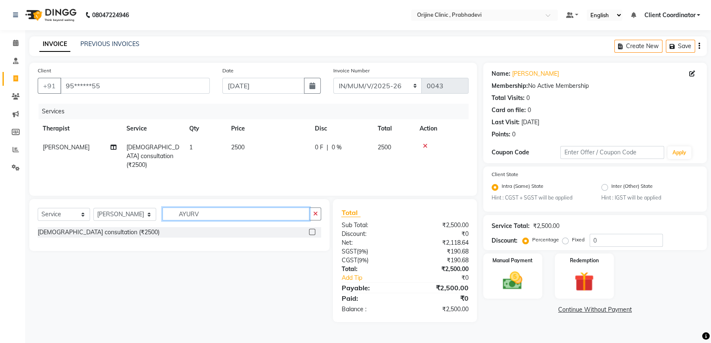
click at [211, 217] on input "AYURV" at bounding box center [235, 214] width 147 height 13
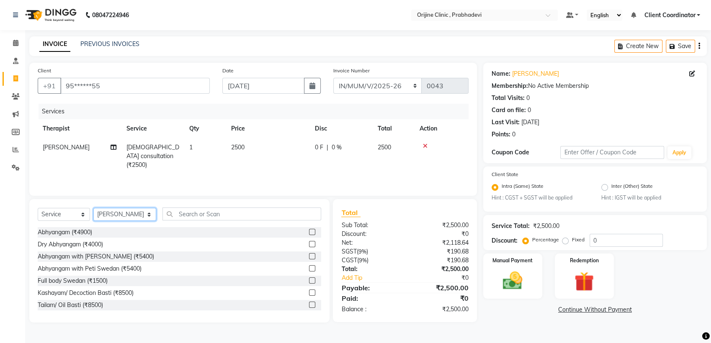
click at [131, 214] on select "Select Therapist [PERSON_NAME] [PERSON_NAME] [PERSON_NAME] [PERSON_NAME] A Assi…" at bounding box center [124, 214] width 63 height 13
click at [93, 208] on select "Select Therapist [PERSON_NAME] [PERSON_NAME] [PERSON_NAME] [PERSON_NAME] A Assi…" at bounding box center [124, 214] width 63 height 13
click at [188, 213] on input "text" at bounding box center [241, 214] width 159 height 13
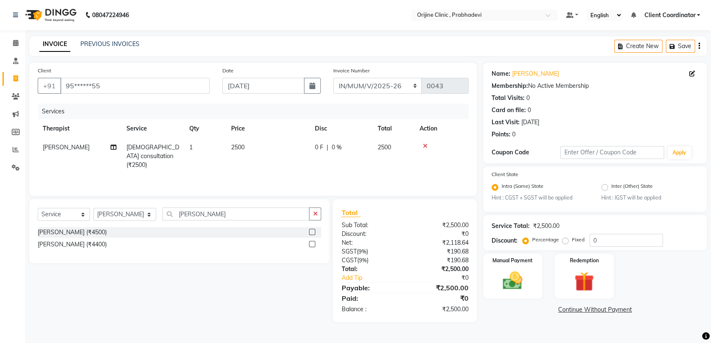
click at [312, 244] on label at bounding box center [312, 244] width 6 height 6
click at [312, 244] on input "checkbox" at bounding box center [311, 244] width 5 height 5
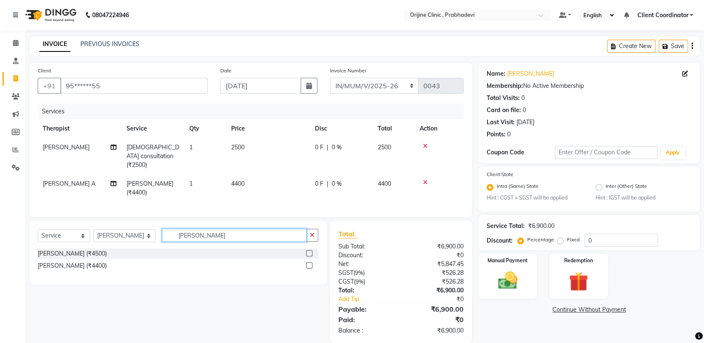
click at [245, 230] on input "[PERSON_NAME]" at bounding box center [234, 235] width 144 height 13
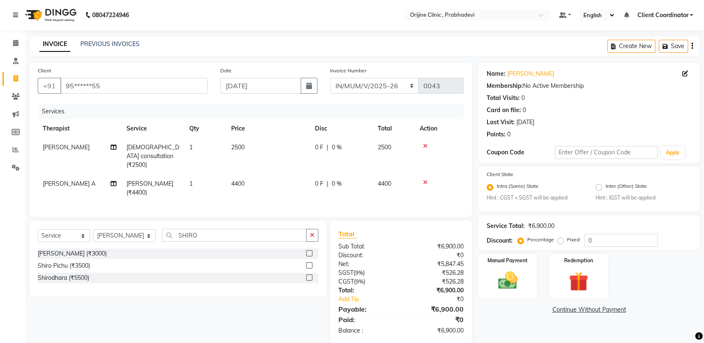
click at [310, 250] on label at bounding box center [309, 253] width 6 height 6
click at [310, 251] on input "checkbox" at bounding box center [308, 253] width 5 height 5
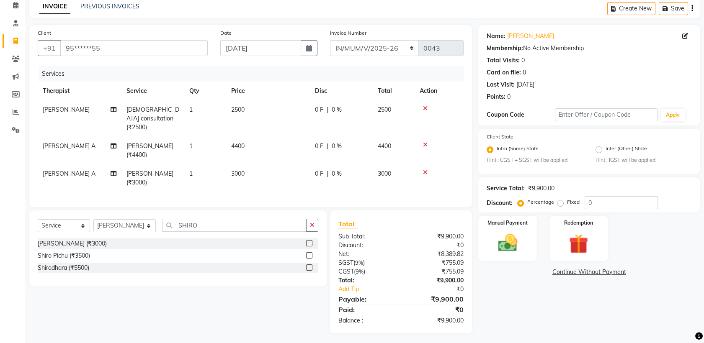
scroll to position [38, 0]
click at [275, 223] on input "SHIRO" at bounding box center [234, 225] width 144 height 13
click at [605, 205] on input "0" at bounding box center [620, 202] width 73 height 13
click at [231, 221] on input "SHIRO" at bounding box center [234, 225] width 144 height 13
click at [308, 240] on label at bounding box center [309, 243] width 6 height 6
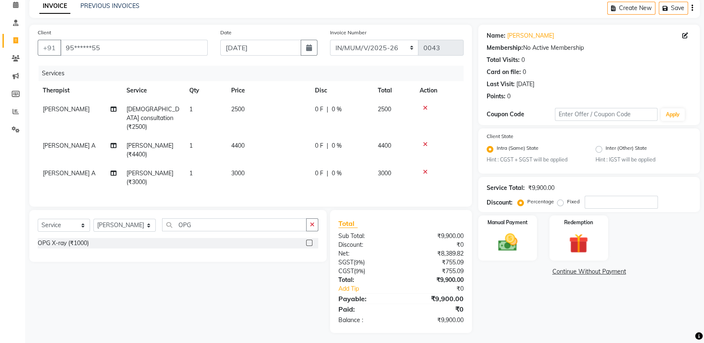
click at [308, 241] on input "checkbox" at bounding box center [308, 243] width 5 height 5
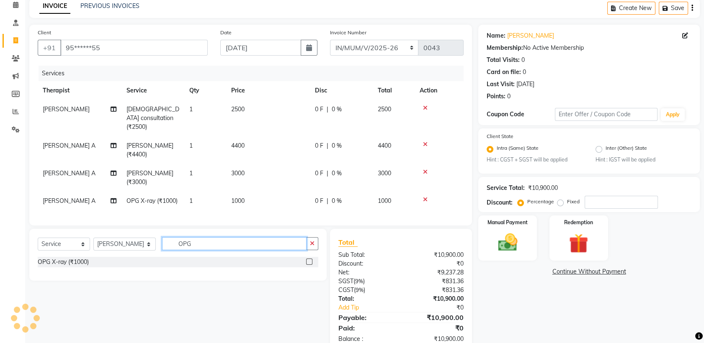
click at [271, 239] on input "OPG" at bounding box center [234, 243] width 144 height 13
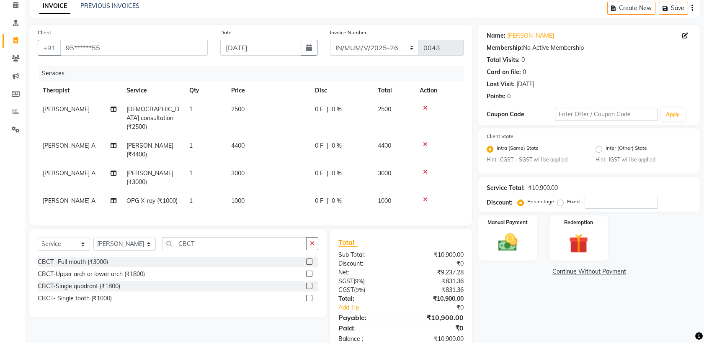
click at [311, 261] on label at bounding box center [309, 262] width 6 height 6
click at [311, 261] on input "checkbox" at bounding box center [308, 262] width 5 height 5
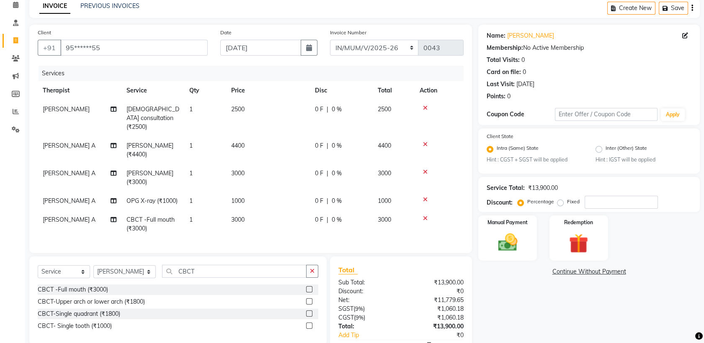
scroll to position [0, 0]
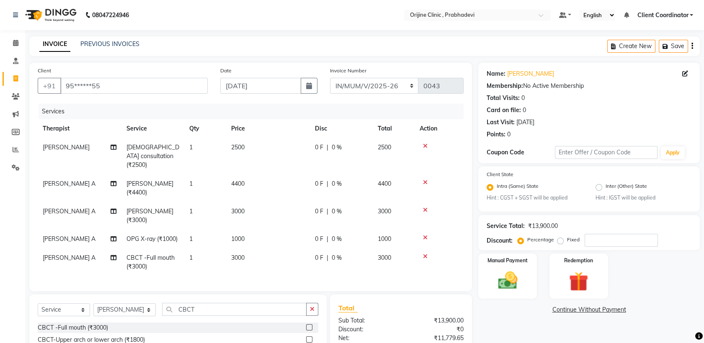
click at [334, 180] on span "0 %" at bounding box center [337, 184] width 10 height 9
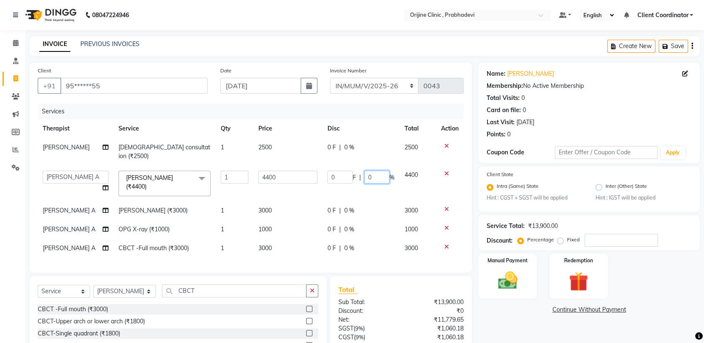
click at [372, 171] on input "0" at bounding box center [376, 177] width 25 height 13
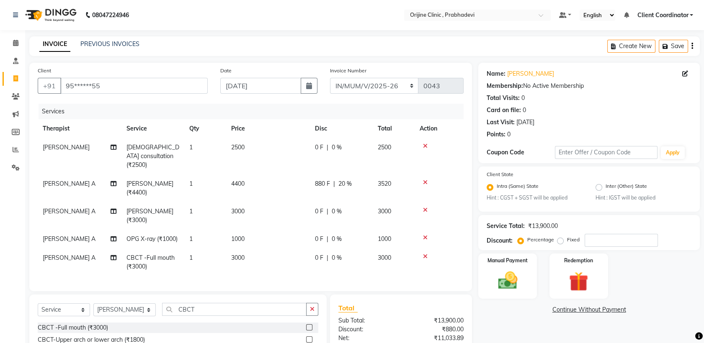
click at [340, 202] on td "0 F | 0 %" at bounding box center [341, 216] width 63 height 28
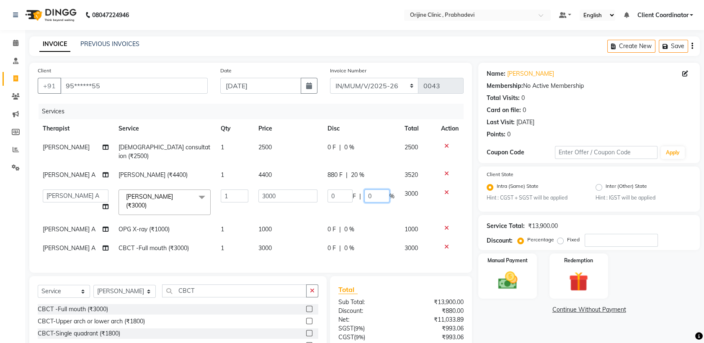
click at [371, 190] on input "0" at bounding box center [376, 196] width 25 height 13
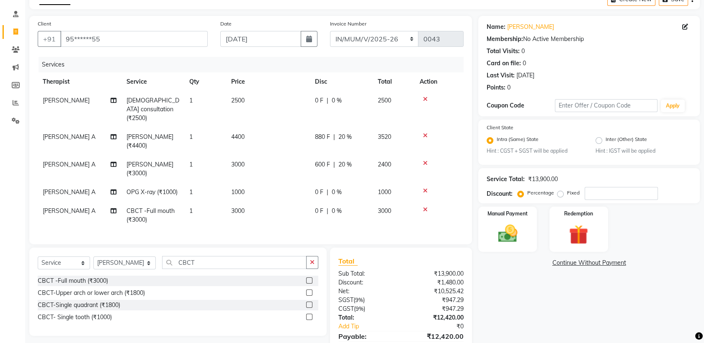
scroll to position [55, 0]
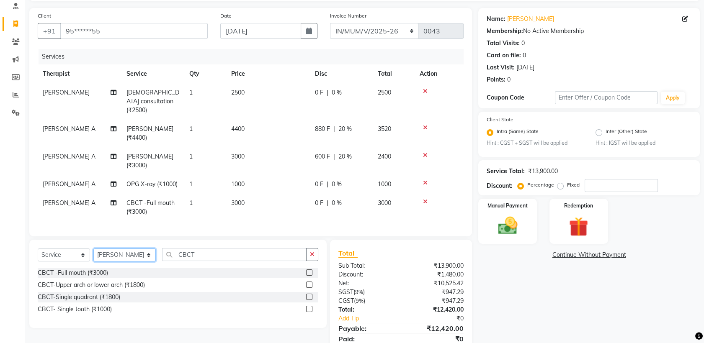
click at [127, 252] on select "Select Therapist [PERSON_NAME] [PERSON_NAME] [PERSON_NAME] [PERSON_NAME] A Assi…" at bounding box center [124, 255] width 62 height 13
click at [93, 249] on select "Select Therapist [PERSON_NAME] [PERSON_NAME] [PERSON_NAME] [PERSON_NAME] A Assi…" at bounding box center [124, 255] width 62 height 13
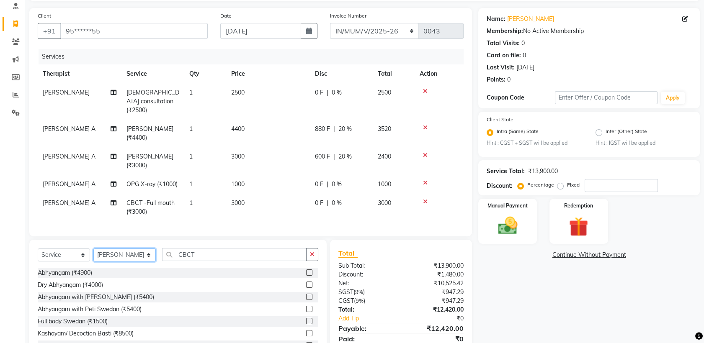
scroll to position [16, 0]
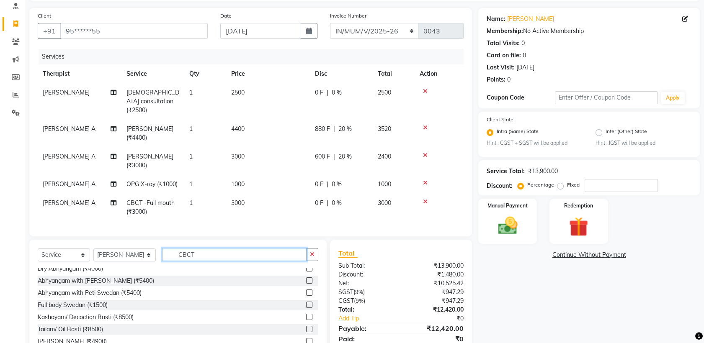
click at [244, 252] on input "CBCT" at bounding box center [234, 254] width 144 height 13
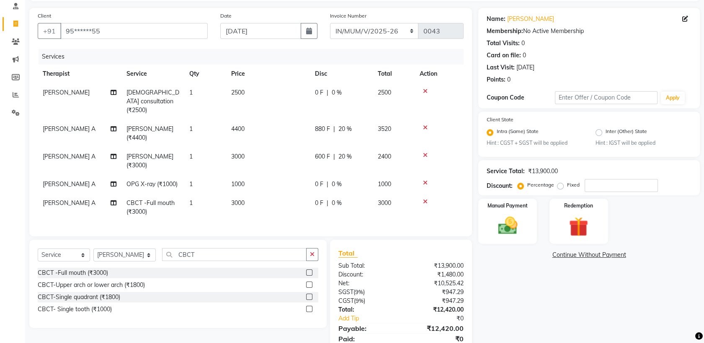
click at [307, 270] on label at bounding box center [309, 273] width 6 height 6
click at [307, 270] on input "checkbox" at bounding box center [308, 272] width 5 height 5
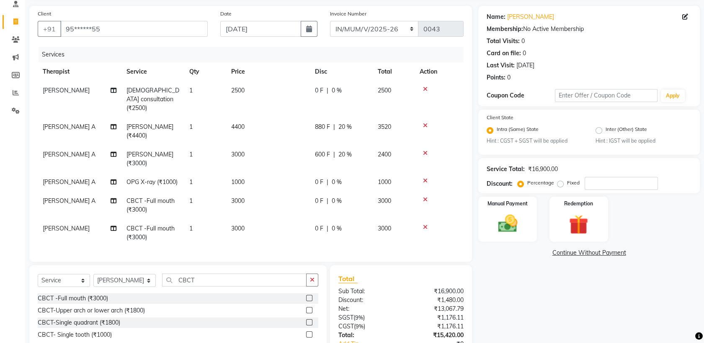
scroll to position [51, 0]
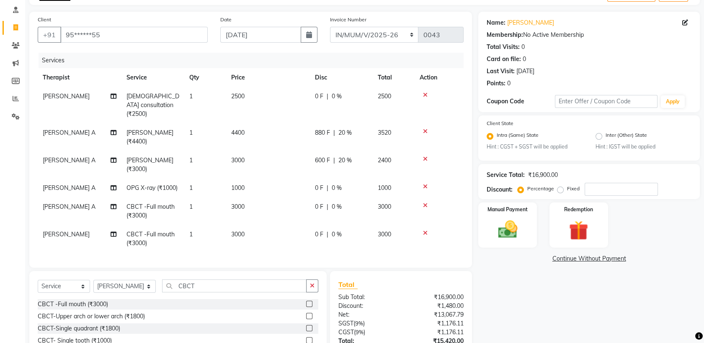
click at [426, 203] on icon at bounding box center [425, 206] width 5 height 6
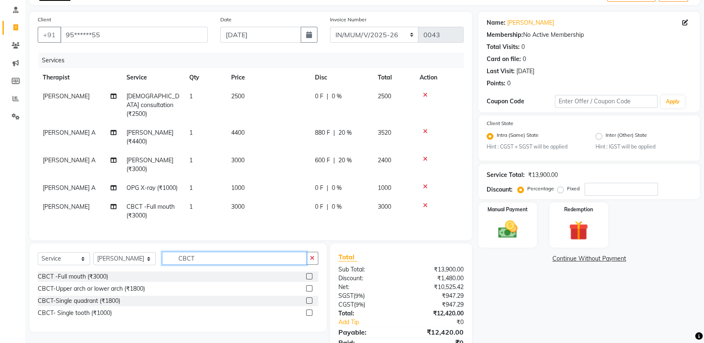
click at [231, 256] on input "CBCT" at bounding box center [234, 258] width 144 height 13
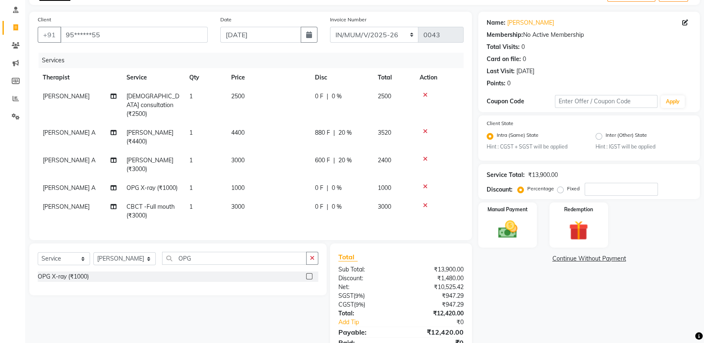
click at [308, 273] on label at bounding box center [309, 276] width 6 height 6
click at [308, 274] on input "checkbox" at bounding box center [308, 276] width 5 height 5
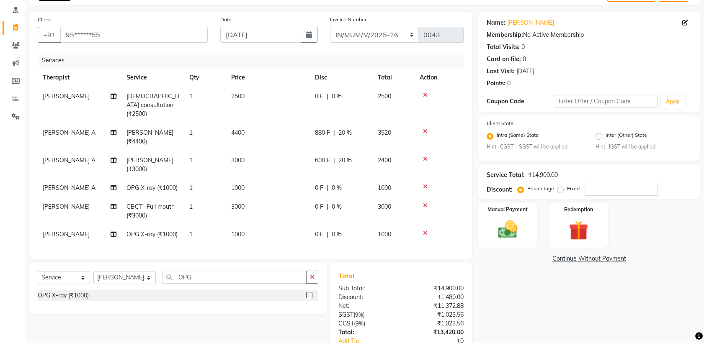
click at [424, 184] on icon at bounding box center [425, 187] width 5 height 6
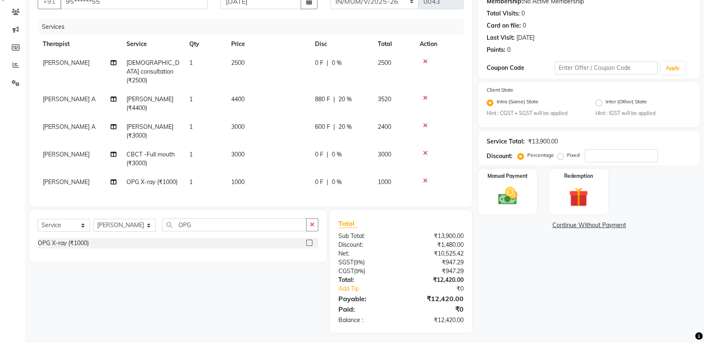
scroll to position [0, 0]
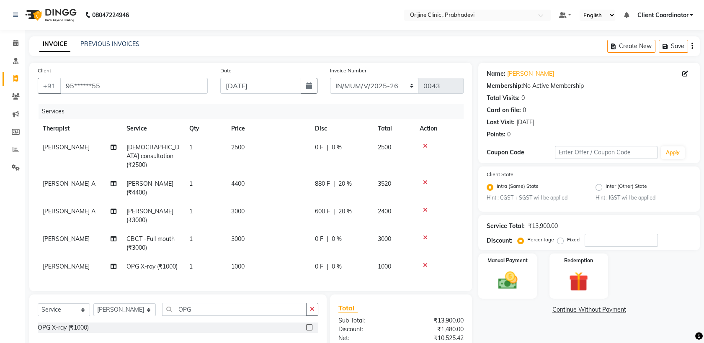
click at [692, 46] on icon "button" at bounding box center [692, 46] width 2 height 0
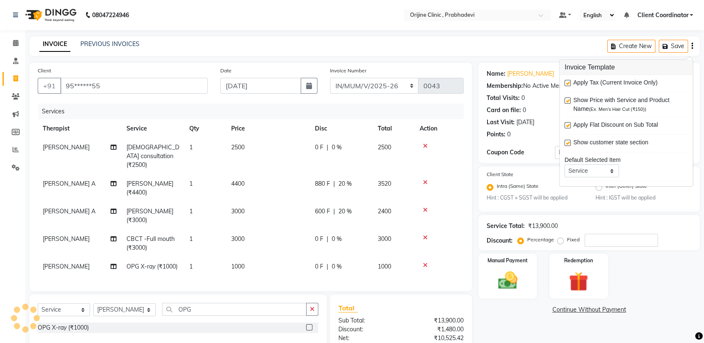
click at [567, 82] on label at bounding box center [567, 83] width 6 height 6
click at [567, 82] on input "checkbox" at bounding box center [566, 83] width 5 height 5
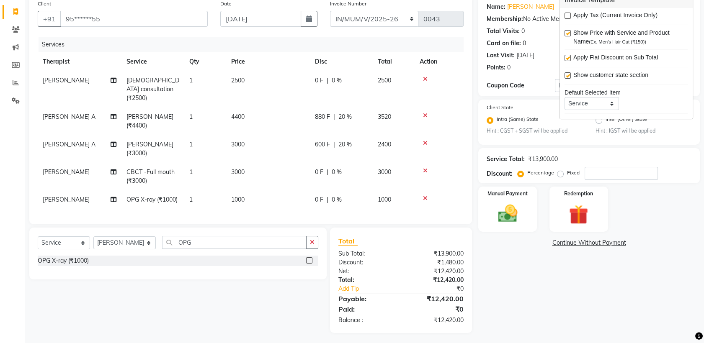
click at [174, 308] on div "Select Service Product Membership Package Voucher Prepaid Gift Card Select Ther…" at bounding box center [174, 280] width 303 height 105
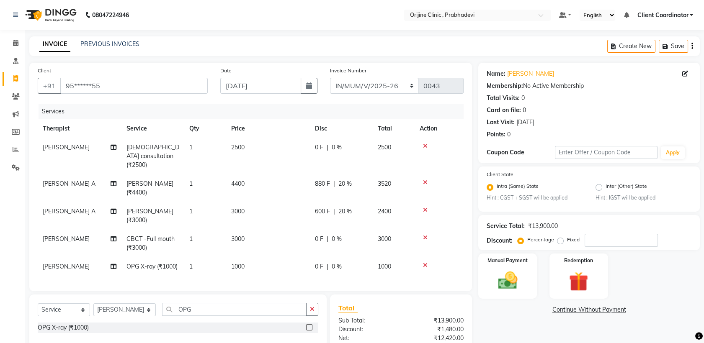
scroll to position [35, 0]
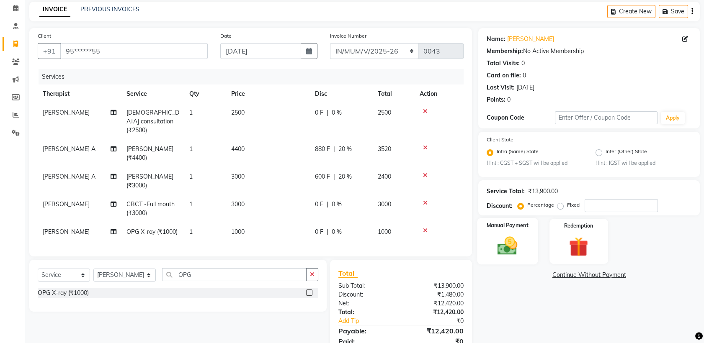
click at [501, 239] on img at bounding box center [507, 246] width 33 height 23
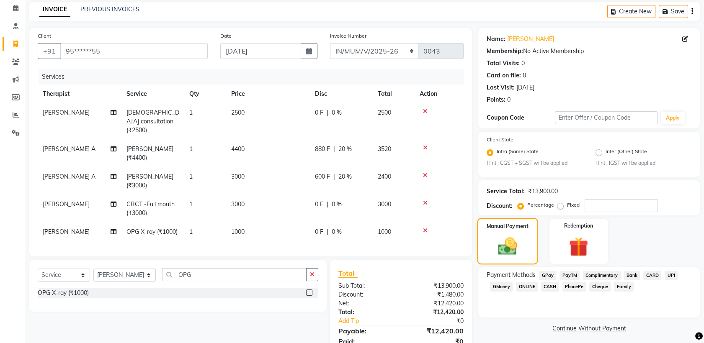
scroll to position [67, 0]
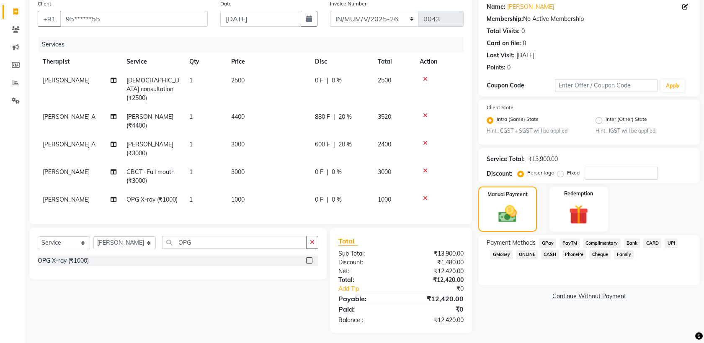
click at [550, 256] on span "CASH" at bounding box center [550, 255] width 18 height 10
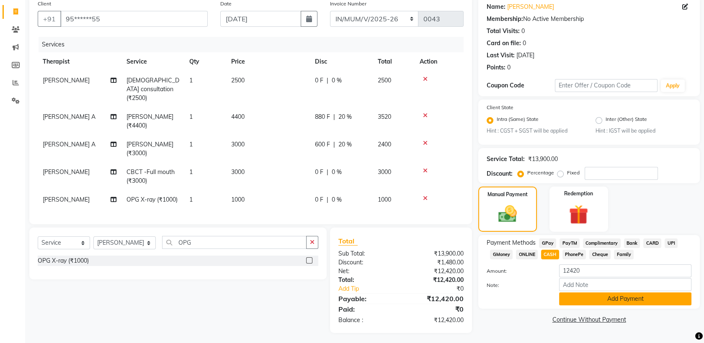
click at [581, 297] on button "Add Payment" at bounding box center [625, 299] width 132 height 13
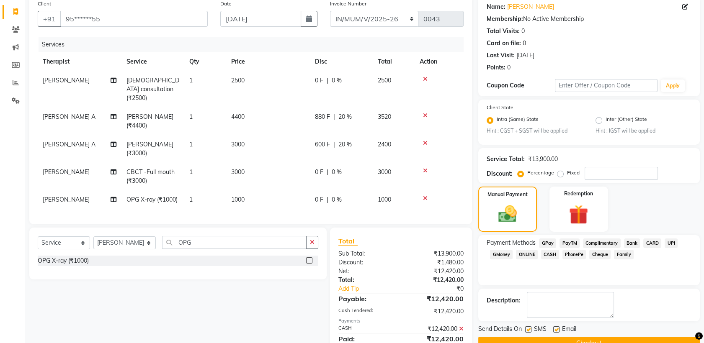
scroll to position [97, 0]
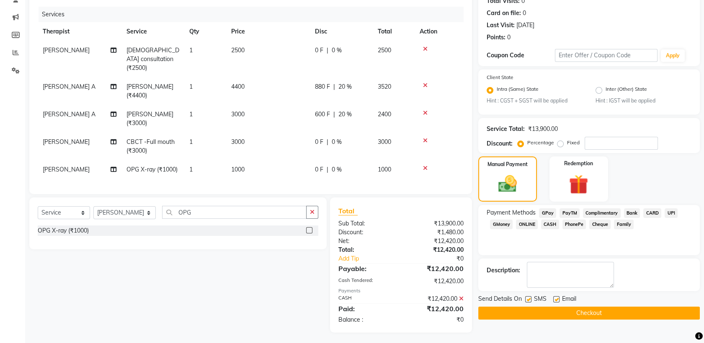
click at [556, 298] on label at bounding box center [556, 299] width 6 height 6
click at [556, 298] on input "checkbox" at bounding box center [555, 299] width 5 height 5
click at [528, 296] on label at bounding box center [528, 299] width 6 height 6
click at [528, 297] on input "checkbox" at bounding box center [527, 299] width 5 height 5
click at [532, 315] on button "Checkout" at bounding box center [588, 313] width 221 height 13
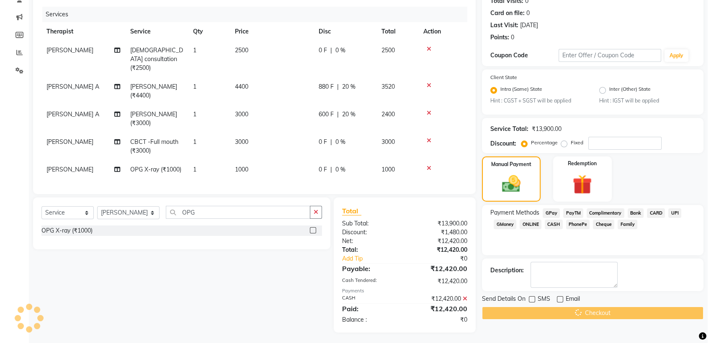
scroll to position [0, 0]
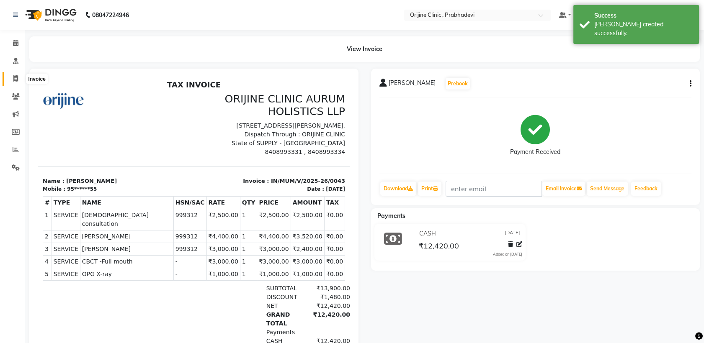
click at [14, 79] on icon at bounding box center [15, 78] width 5 height 6
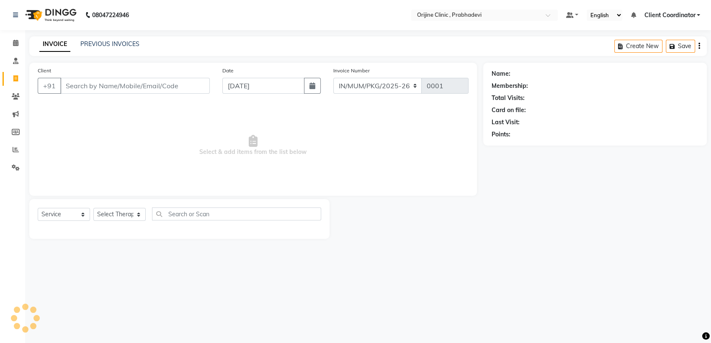
click at [101, 89] on input "Client" at bounding box center [134, 86] width 149 height 16
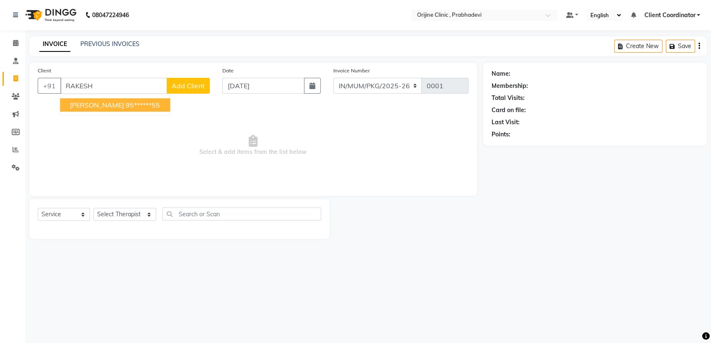
click at [126, 104] on ngb-highlight "95******55" at bounding box center [143, 105] width 34 height 8
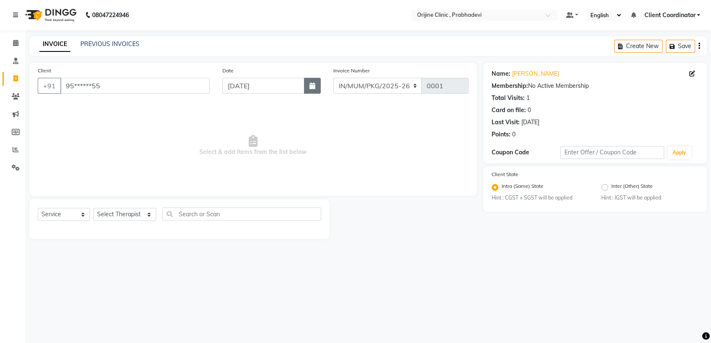
click at [312, 93] on button "button" at bounding box center [312, 86] width 17 height 16
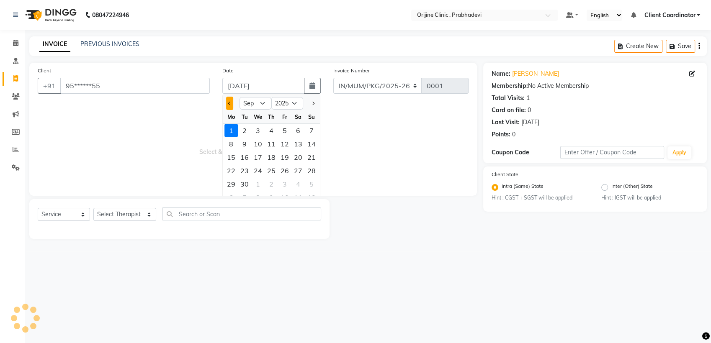
click at [232, 100] on button "Previous month" at bounding box center [229, 103] width 7 height 13
click at [273, 160] on div "17" at bounding box center [271, 157] width 13 height 13
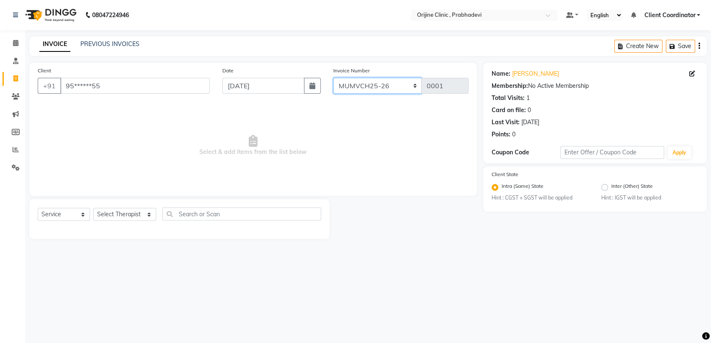
click at [379, 82] on select "MUMVCH25-26 IN/MUM/PKG/2025-26 IN/MUM/V/2025-26" at bounding box center [377, 86] width 89 height 16
click at [333, 78] on select "MUMVCH25-26 IN/MUM/PKG/2025-26 IN/MUM/V/2025-26" at bounding box center [377, 86] width 89 height 16
click at [52, 214] on select "Select Service Product Membership Package Voucher Prepaid Gift Card" at bounding box center [64, 214] width 52 height 13
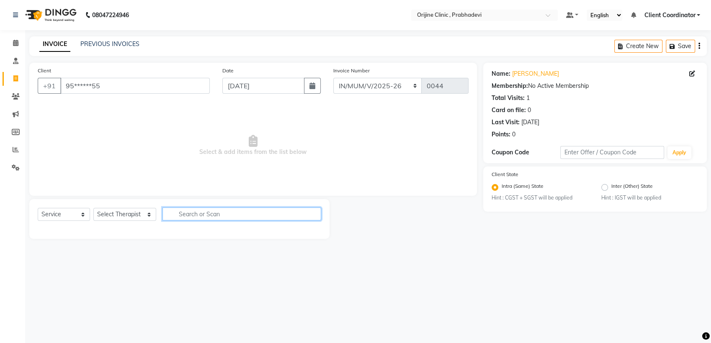
click at [210, 215] on input "text" at bounding box center [241, 214] width 159 height 13
click at [134, 217] on select "Select Therapist [PERSON_NAME] [PERSON_NAME] [PERSON_NAME] [PERSON_NAME] A Assi…" at bounding box center [124, 214] width 63 height 13
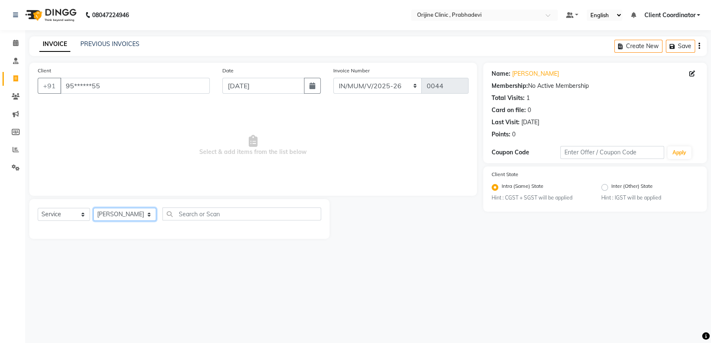
click at [93, 208] on select "Select Therapist [PERSON_NAME] [PERSON_NAME] [PERSON_NAME] [PERSON_NAME] A Assi…" at bounding box center [124, 214] width 63 height 13
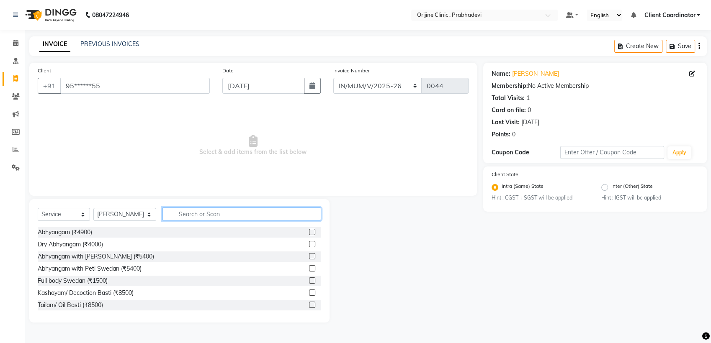
click at [183, 211] on input "text" at bounding box center [241, 214] width 159 height 13
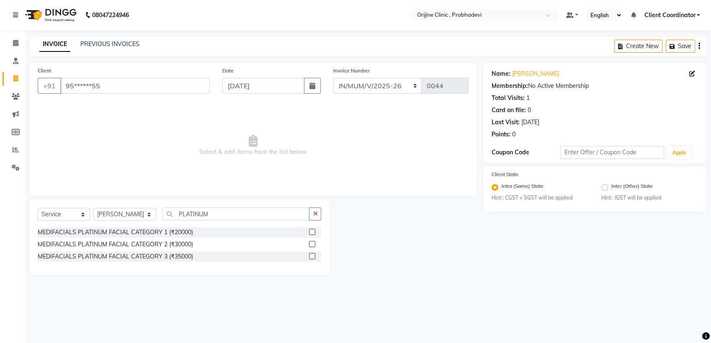
click at [313, 232] on label at bounding box center [312, 232] width 6 height 6
click at [313, 232] on input "checkbox" at bounding box center [311, 232] width 5 height 5
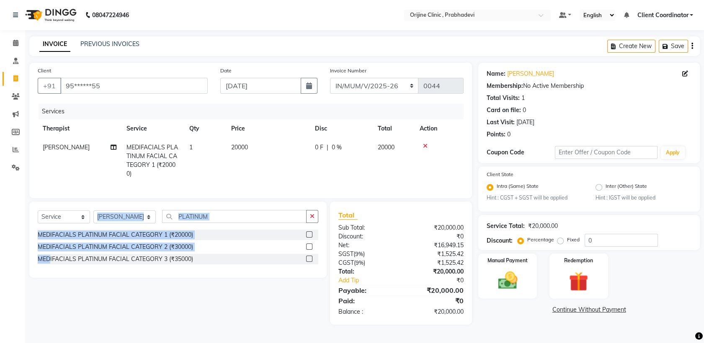
drag, startPoint x: 50, startPoint y: 267, endPoint x: 117, endPoint y: 224, distance: 79.6
click at [117, 224] on div "Select Service Product Membership Package Voucher Prepaid Gift Card Select Ther…" at bounding box center [177, 240] width 297 height 76
click at [117, 224] on select "Select Therapist [PERSON_NAME] [PERSON_NAME] [PERSON_NAME] [PERSON_NAME] A Assi…" at bounding box center [124, 217] width 62 height 13
click at [93, 218] on select "Select Therapist [PERSON_NAME] [PERSON_NAME] [PERSON_NAME] [PERSON_NAME] A Assi…" at bounding box center [124, 217] width 62 height 13
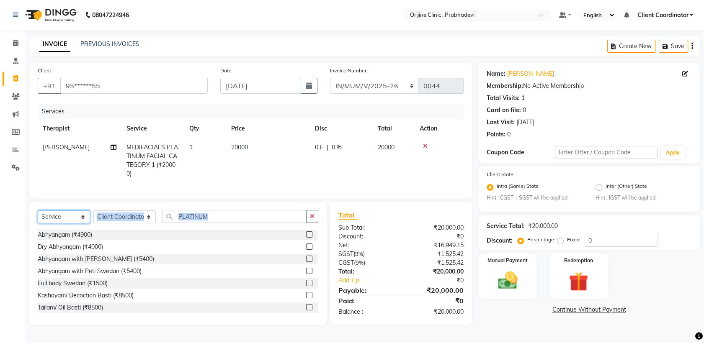
click at [71, 224] on select "Select Service Product Membership Package Voucher Prepaid Gift Card" at bounding box center [64, 217] width 52 height 13
click at [38, 218] on select "Select Service Product Membership Package Voucher Prepaid Gift Card" at bounding box center [64, 217] width 52 height 13
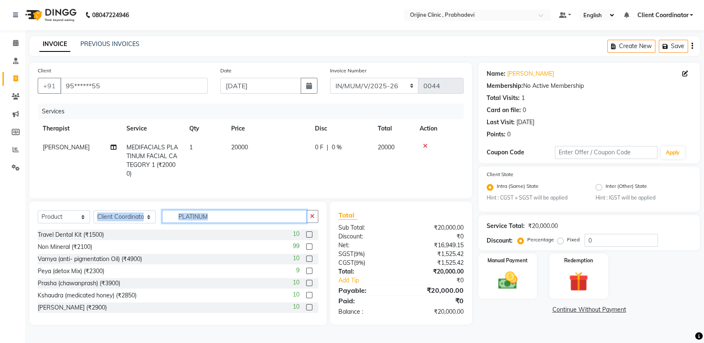
click at [224, 223] on input "PLATINUM" at bounding box center [234, 216] width 144 height 13
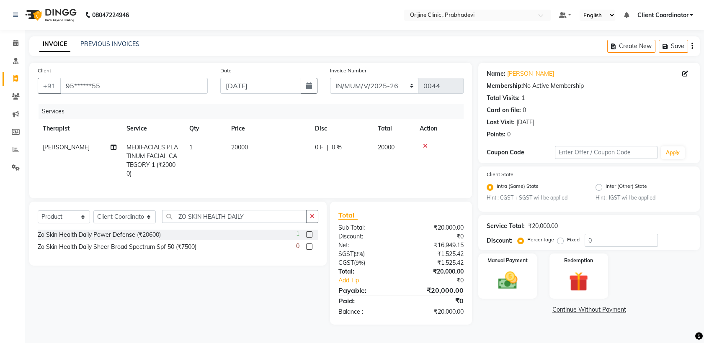
click at [310, 238] on label at bounding box center [309, 234] width 6 height 6
click at [310, 238] on input "checkbox" at bounding box center [308, 234] width 5 height 5
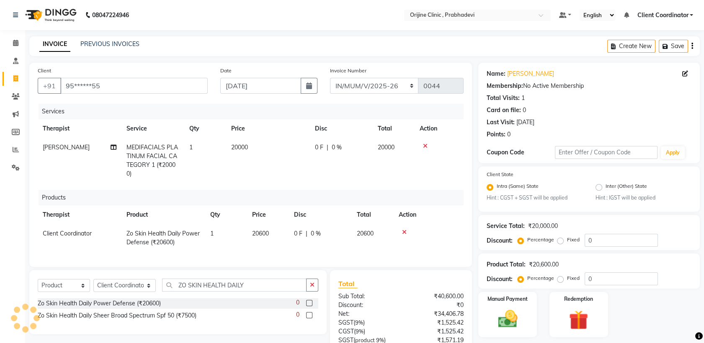
scroll to position [87, 0]
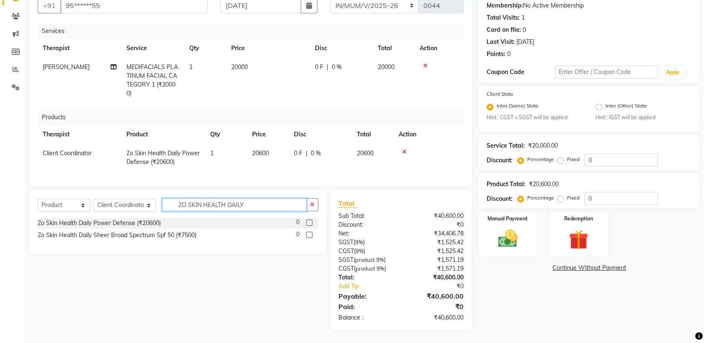
click at [249, 204] on input "ZO SKIN HEALTH DAILY" at bounding box center [234, 204] width 144 height 13
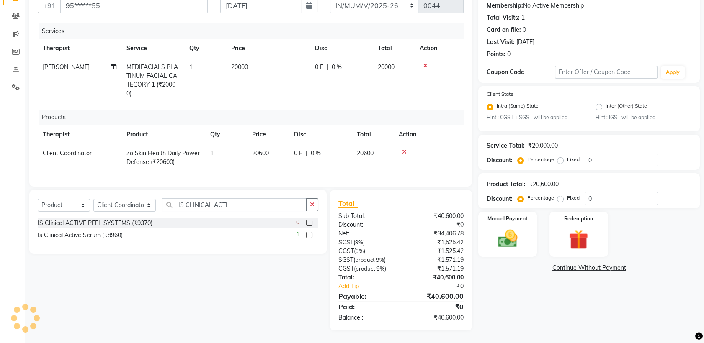
click at [308, 235] on label at bounding box center [309, 235] width 6 height 6
click at [308, 235] on input "checkbox" at bounding box center [308, 235] width 5 height 5
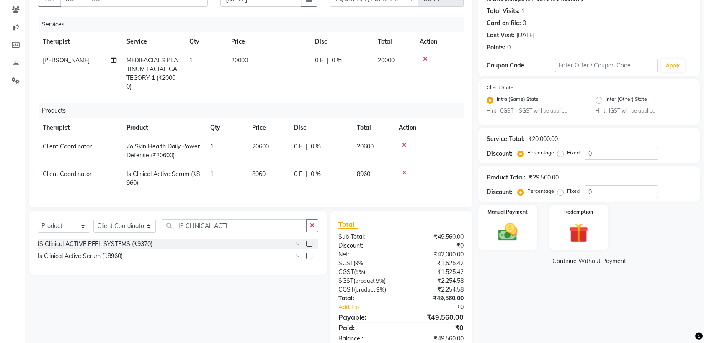
scroll to position [114, 0]
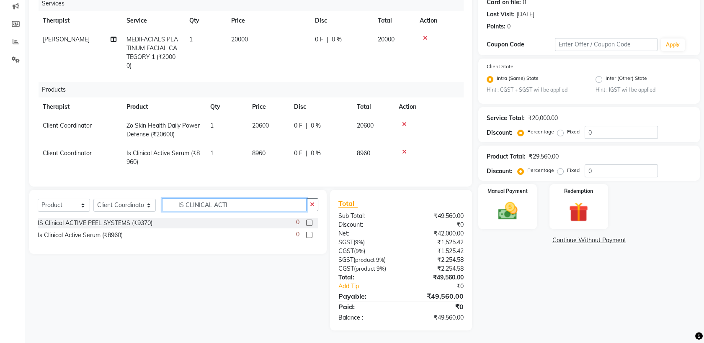
click at [254, 201] on input "IS CLINICAL ACTI" at bounding box center [234, 204] width 144 height 13
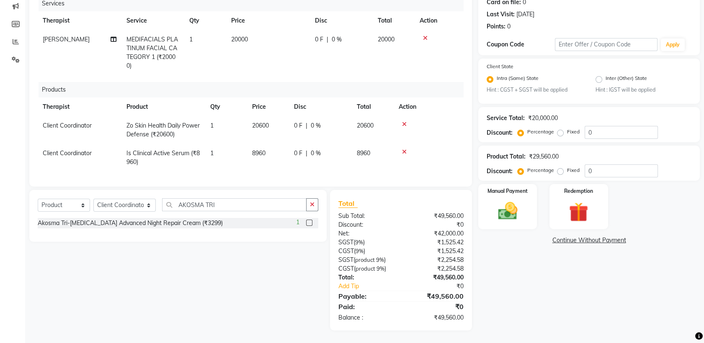
click at [309, 220] on label at bounding box center [309, 223] width 6 height 6
click at [309, 221] on input "checkbox" at bounding box center [308, 223] width 5 height 5
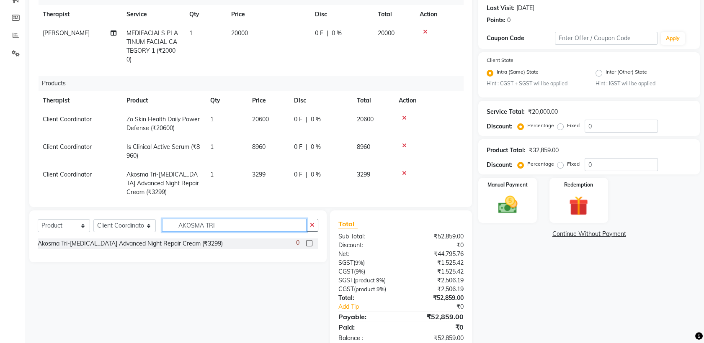
click at [240, 223] on input "AKOSMA TRI" at bounding box center [234, 225] width 144 height 13
click at [307, 243] on label at bounding box center [309, 243] width 6 height 6
click at [307, 243] on input "checkbox" at bounding box center [308, 243] width 5 height 5
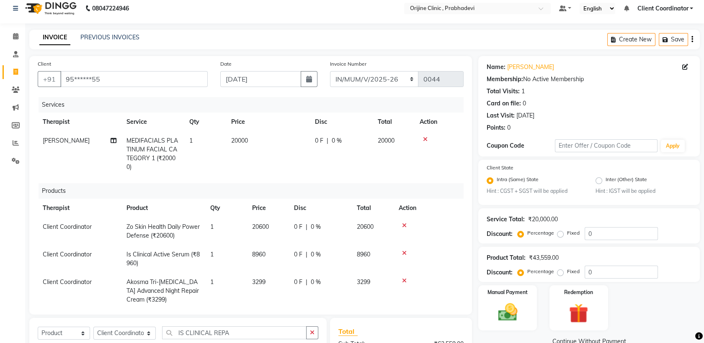
click at [343, 139] on div "0 F | 0 %" at bounding box center [341, 140] width 53 height 9
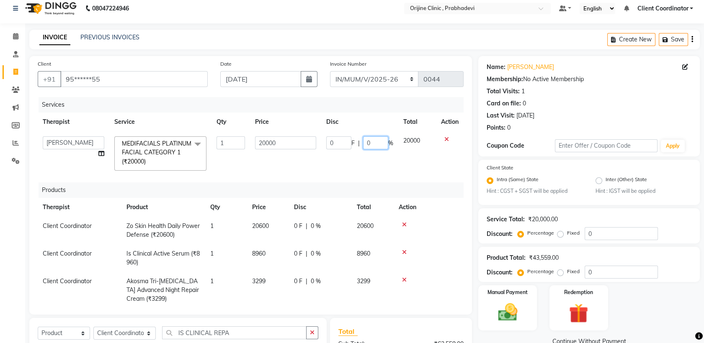
click at [368, 141] on input "0" at bounding box center [375, 142] width 25 height 13
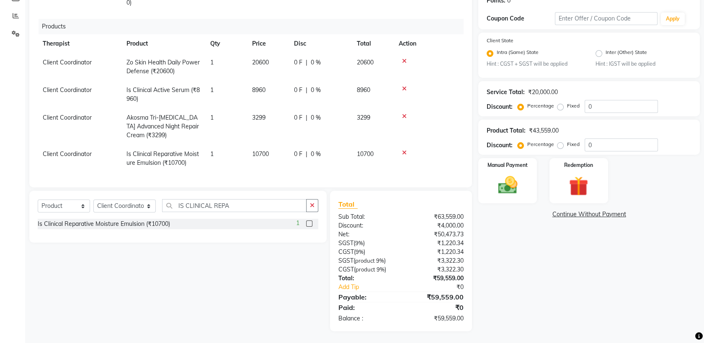
scroll to position [30, 0]
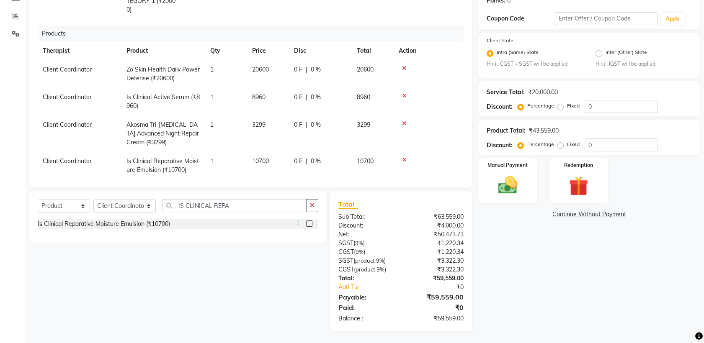
click at [406, 301] on div "₹59,559.00" at bounding box center [435, 297] width 69 height 10
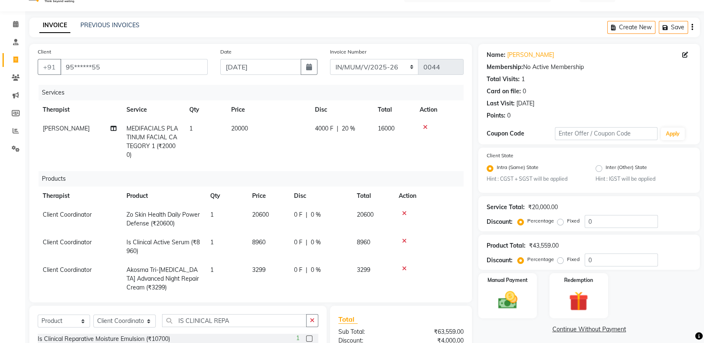
scroll to position [0, 0]
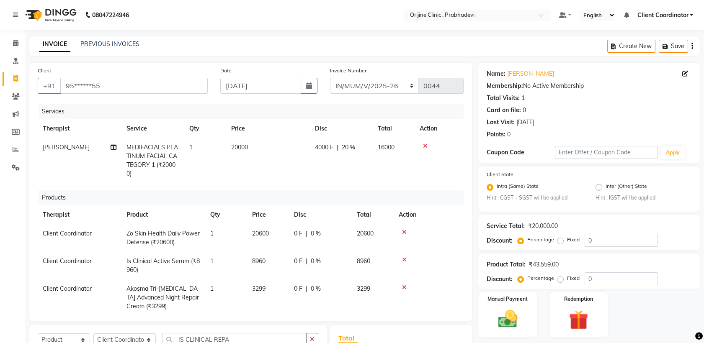
click at [348, 147] on span "20 %" at bounding box center [348, 147] width 13 height 9
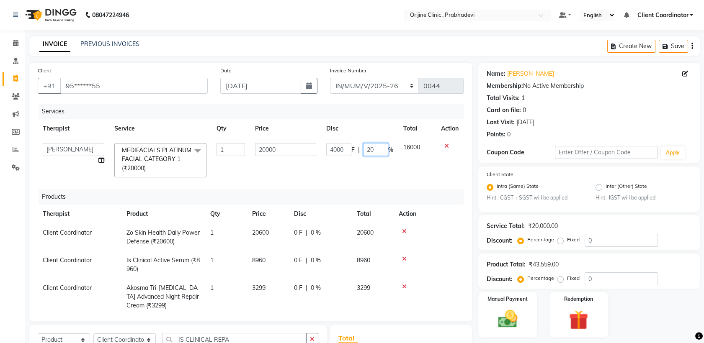
click at [370, 153] on input "20" at bounding box center [375, 149] width 25 height 13
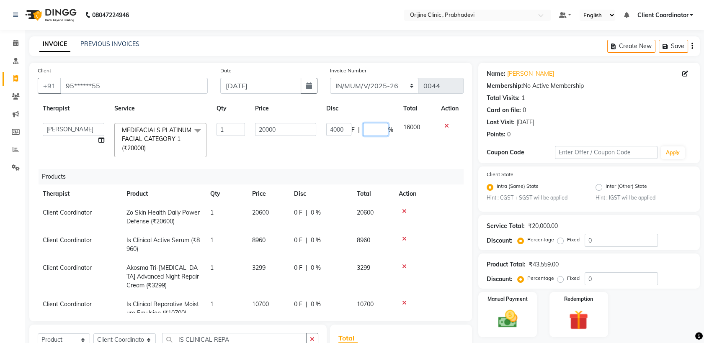
scroll to position [134, 0]
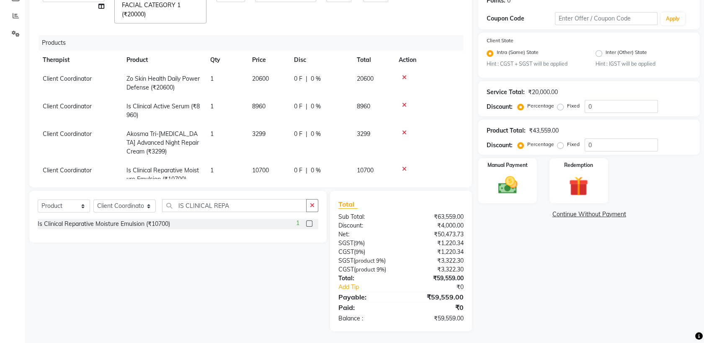
click at [399, 279] on div "Total:" at bounding box center [366, 278] width 69 height 9
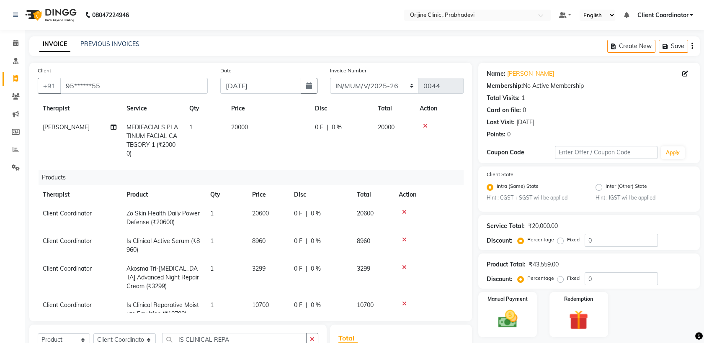
click at [339, 126] on span "0 %" at bounding box center [337, 127] width 10 height 9
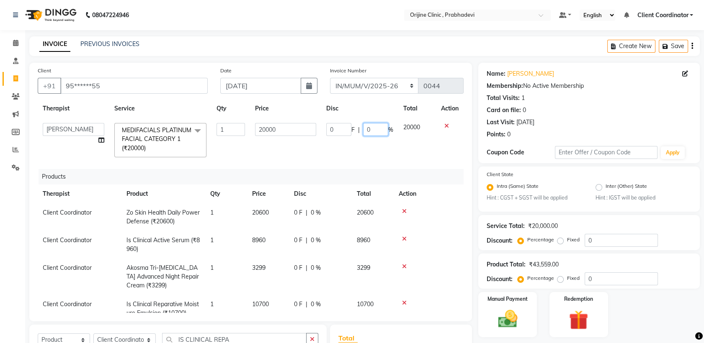
click at [371, 132] on input "0" at bounding box center [375, 129] width 25 height 13
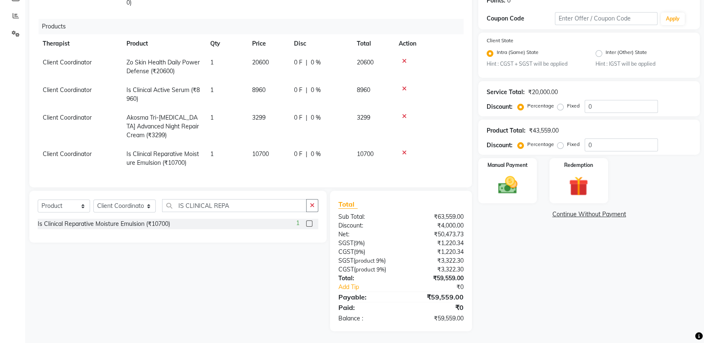
scroll to position [30, 0]
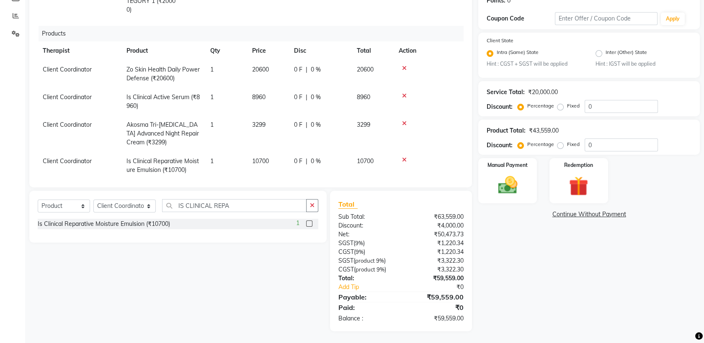
click at [352, 274] on div "Total:" at bounding box center [366, 278] width 69 height 9
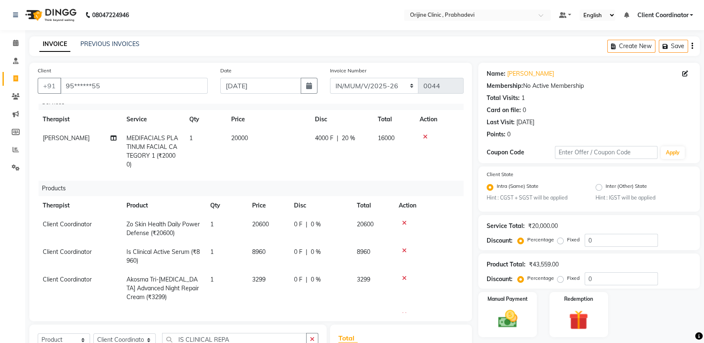
scroll to position [134, 0]
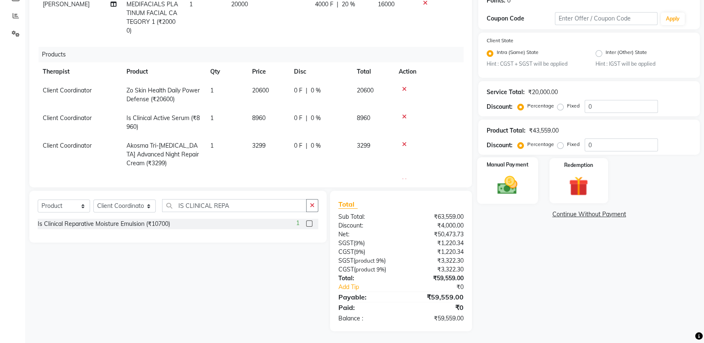
click at [522, 191] on img at bounding box center [507, 185] width 33 height 23
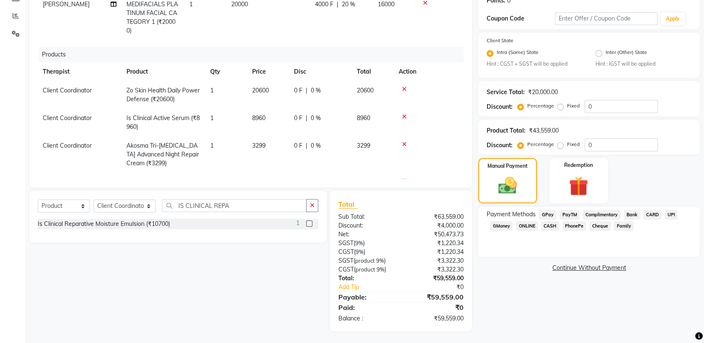
click at [543, 211] on span "GPay" at bounding box center [547, 215] width 17 height 10
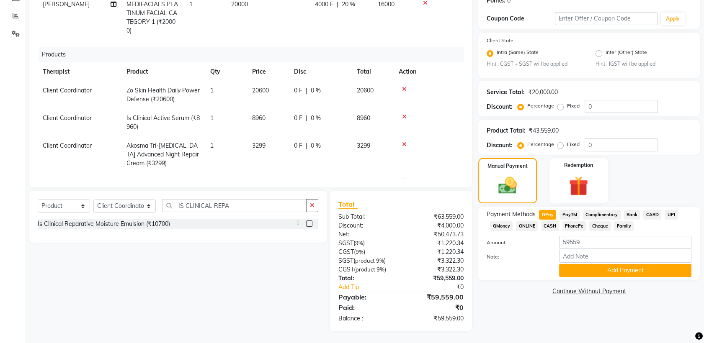
click at [551, 221] on span "CASH" at bounding box center [550, 226] width 18 height 10
click at [581, 244] on input "59559" at bounding box center [625, 242] width 132 height 13
click at [552, 215] on span "GPay" at bounding box center [547, 215] width 17 height 10
click at [548, 225] on span "CASH" at bounding box center [550, 226] width 18 height 10
click at [590, 243] on input "59559" at bounding box center [625, 242] width 132 height 13
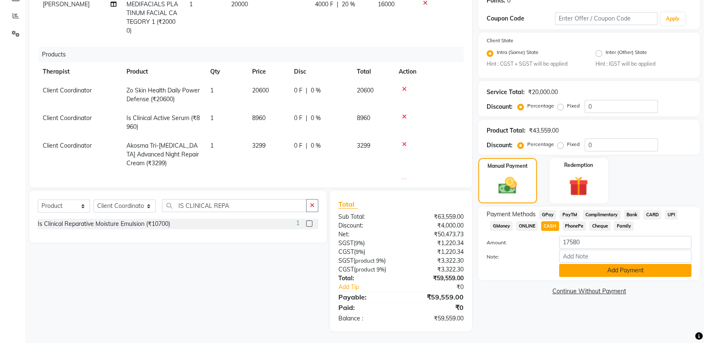
click at [592, 267] on button "Add Payment" at bounding box center [625, 270] width 132 height 13
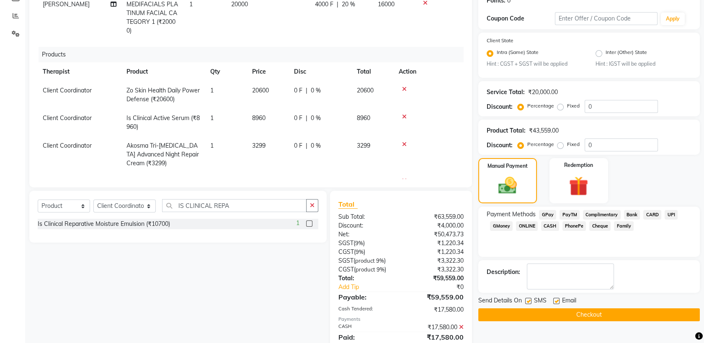
scroll to position [138, 0]
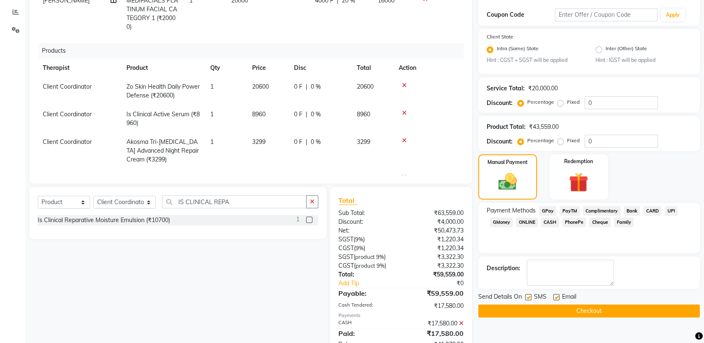
click at [541, 209] on span "GPay" at bounding box center [547, 211] width 17 height 10
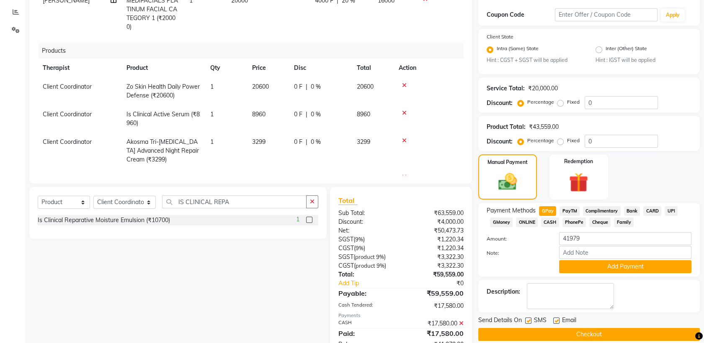
scroll to position [164, 0]
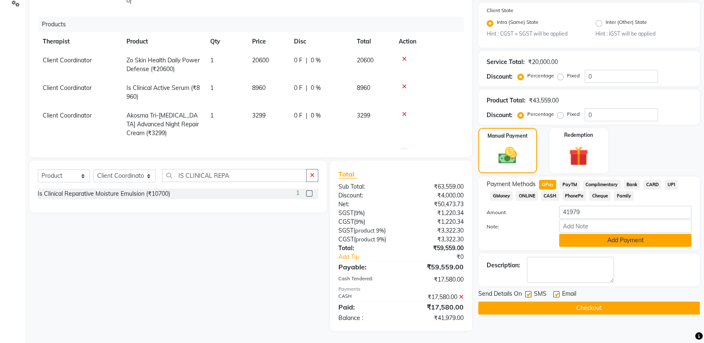
click at [596, 239] on button "Add Payment" at bounding box center [625, 240] width 132 height 13
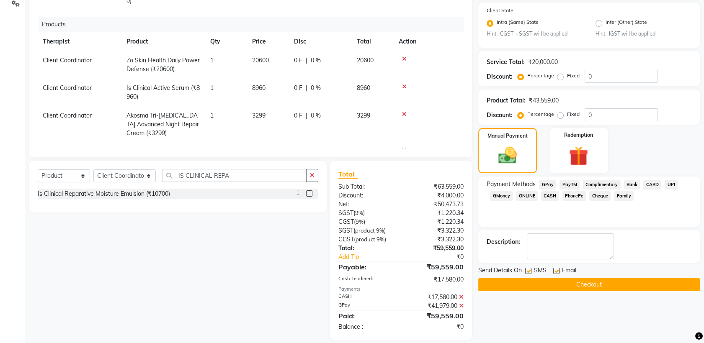
scroll to position [172, 0]
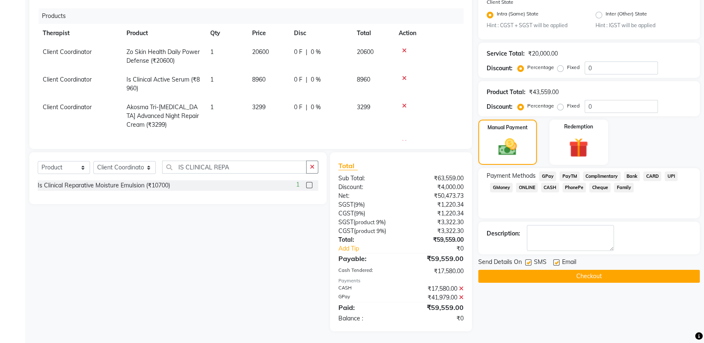
click at [529, 262] on label at bounding box center [528, 263] width 6 height 6
click at [529, 262] on input "checkbox" at bounding box center [527, 262] width 5 height 5
click at [554, 260] on label at bounding box center [556, 263] width 6 height 6
click at [554, 260] on input "checkbox" at bounding box center [555, 262] width 5 height 5
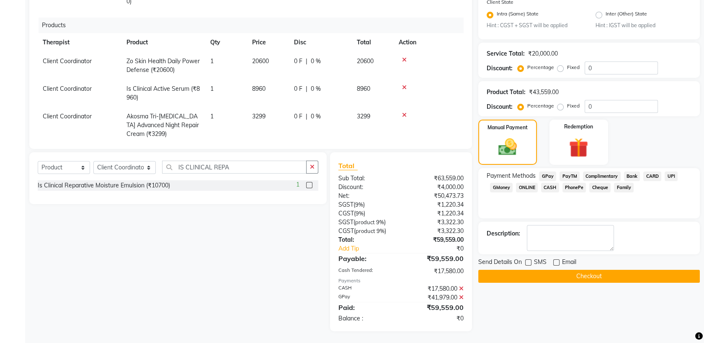
click at [514, 275] on button "Checkout" at bounding box center [588, 276] width 221 height 13
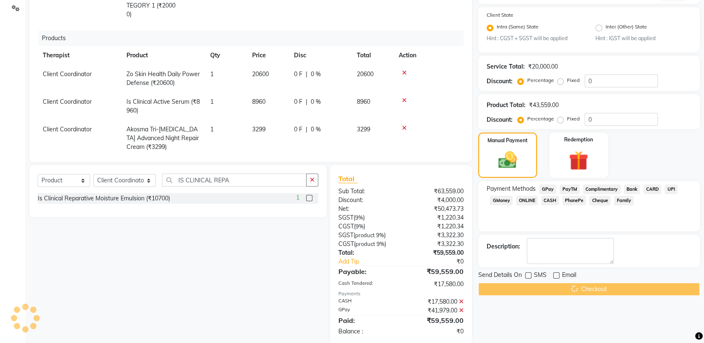
scroll to position [146, 0]
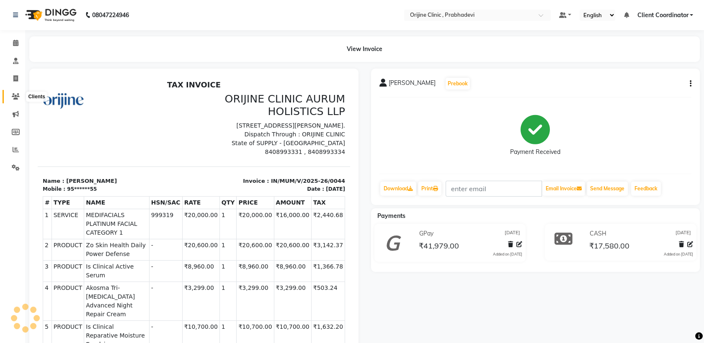
click at [17, 96] on icon at bounding box center [16, 96] width 8 height 6
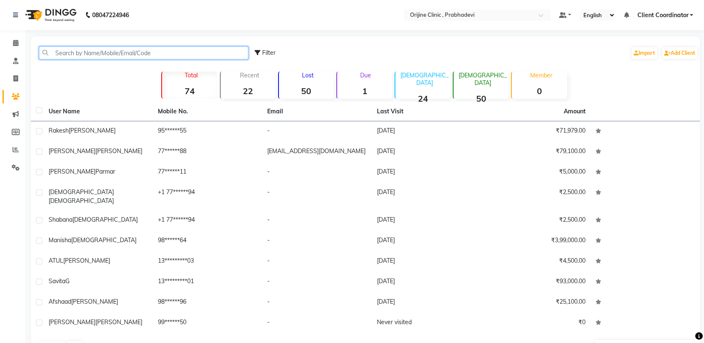
click at [111, 52] on input "text" at bounding box center [143, 52] width 209 height 13
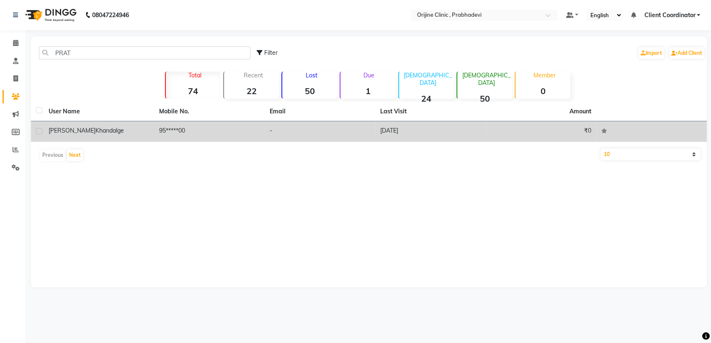
click at [157, 133] on td "95*****00" at bounding box center [209, 131] width 111 height 21
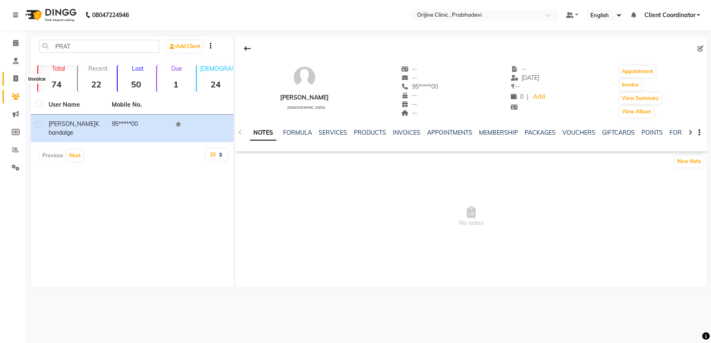
click at [15, 76] on icon at bounding box center [15, 78] width 5 height 6
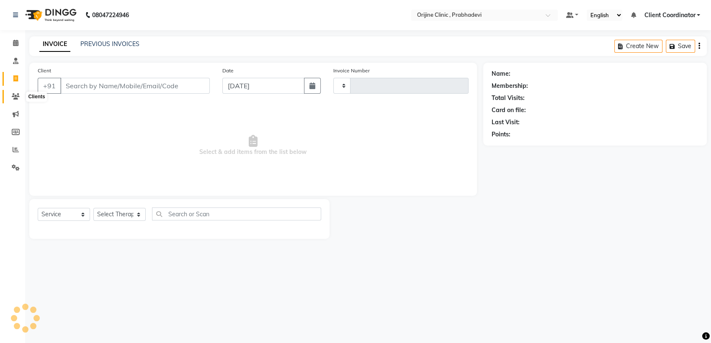
click at [17, 95] on icon at bounding box center [16, 96] width 8 height 6
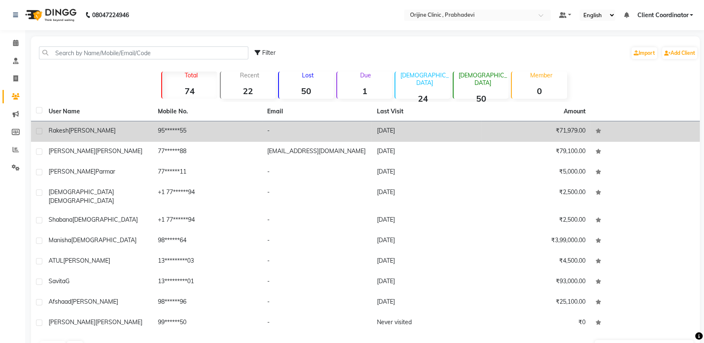
click at [151, 132] on td "[PERSON_NAME]" at bounding box center [98, 131] width 109 height 21
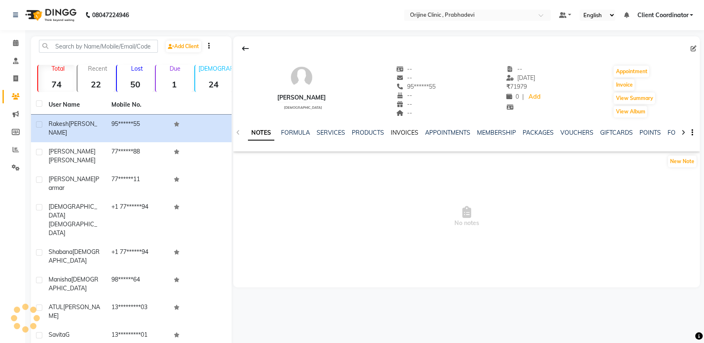
click at [405, 130] on link "INVOICES" at bounding box center [405, 133] width 28 height 8
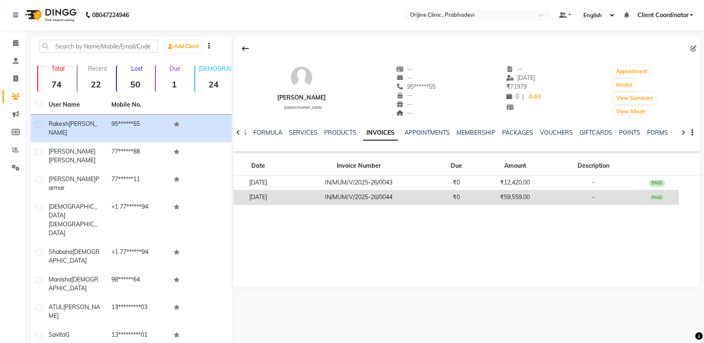
click at [434, 201] on td "IN/MUM/V/2025-26/0044" at bounding box center [358, 197] width 151 height 15
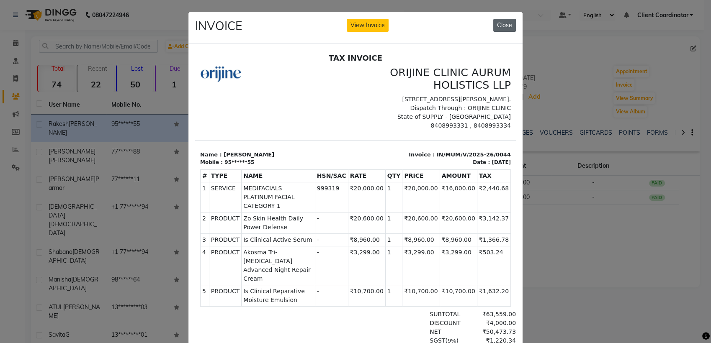
click at [496, 26] on button "Close" at bounding box center [504, 25] width 23 height 13
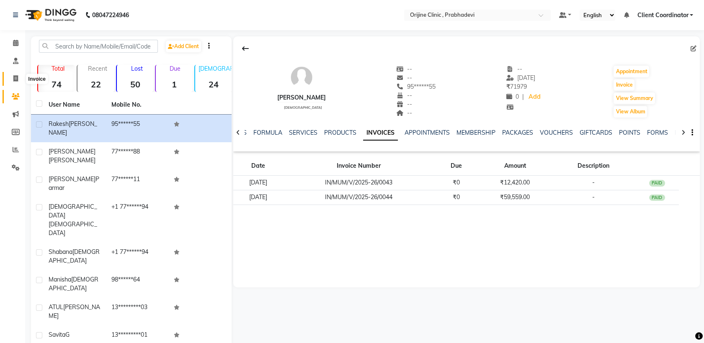
click at [17, 79] on icon at bounding box center [15, 78] width 5 height 6
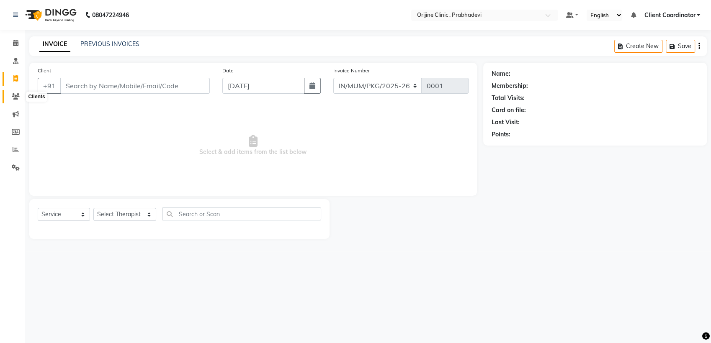
click at [13, 92] on span at bounding box center [15, 97] width 15 height 10
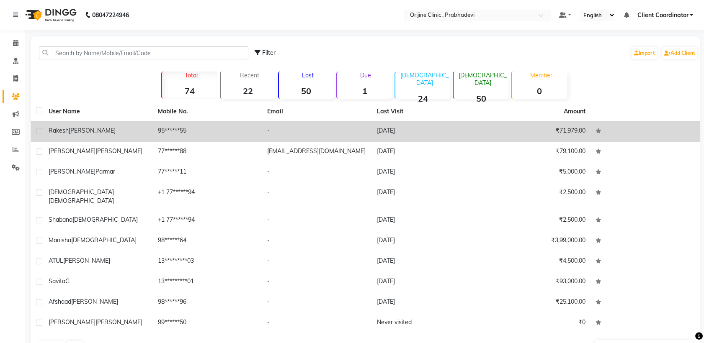
click at [178, 134] on td "95******55" at bounding box center [207, 131] width 109 height 21
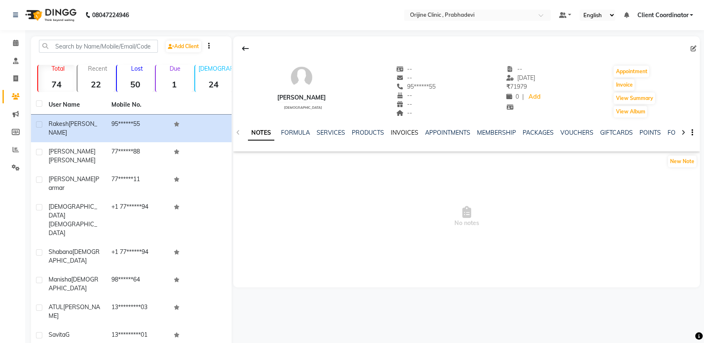
click at [406, 134] on link "INVOICES" at bounding box center [405, 133] width 28 height 8
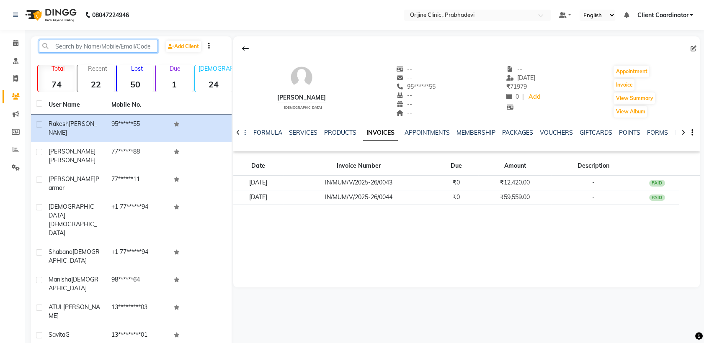
click at [117, 45] on input "text" at bounding box center [98, 46] width 119 height 13
click at [321, 269] on div "[PERSON_NAME] [DEMOGRAPHIC_DATA] -- -- 95******55 -- -- -- -- [DATE] ₹ 71979 0 …" at bounding box center [466, 161] width 466 height 251
click at [14, 79] on icon at bounding box center [15, 78] width 5 height 6
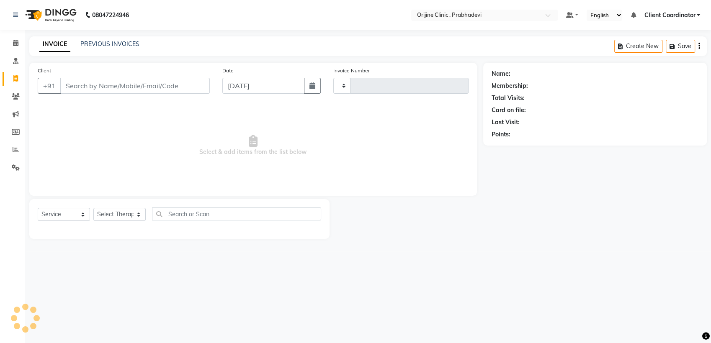
click at [85, 85] on input "Client" at bounding box center [134, 86] width 149 height 16
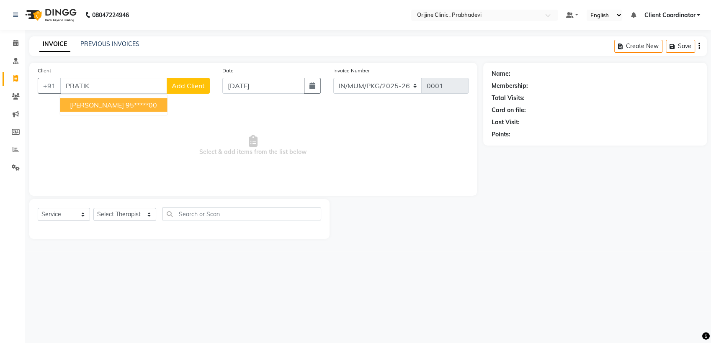
click at [93, 109] on span "[PERSON_NAME]" at bounding box center [97, 105] width 54 height 8
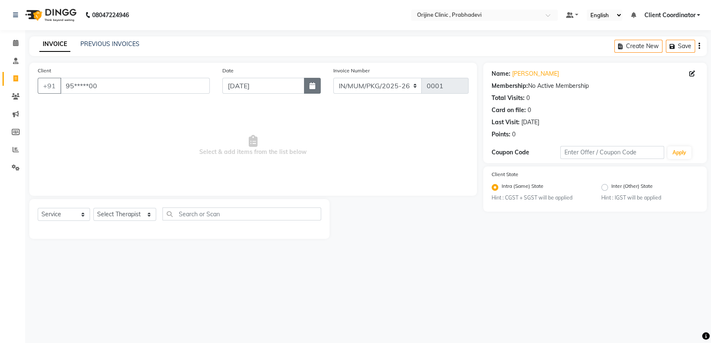
click at [314, 89] on button "button" at bounding box center [312, 86] width 17 height 16
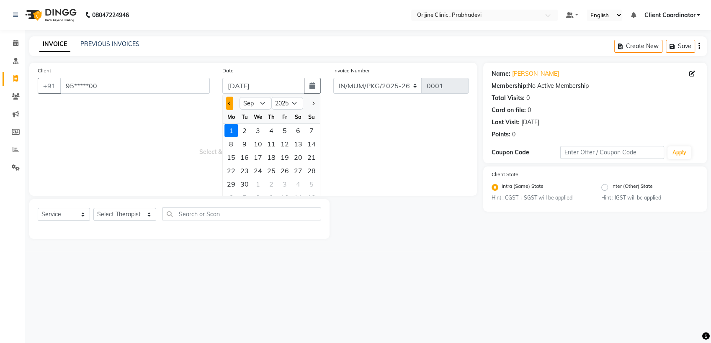
click at [231, 104] on button "Previous month" at bounding box center [229, 103] width 7 height 13
click at [269, 157] on div "17" at bounding box center [271, 157] width 13 height 13
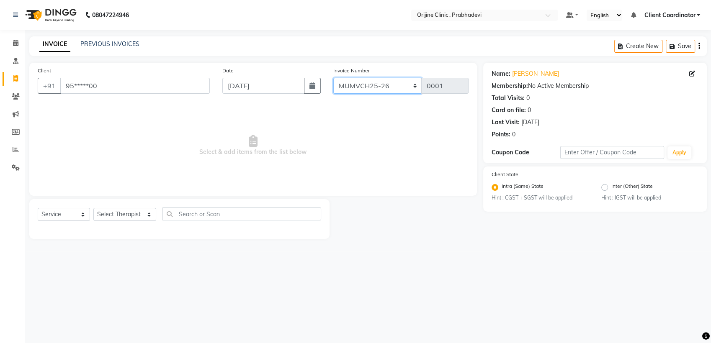
click at [379, 89] on select "MUMVCH25-26 IN/MUM/PKG/2025-26 IN/MUM/V/2025-26" at bounding box center [377, 86] width 89 height 16
click at [333, 78] on select "MUMVCH25-26 IN/MUM/PKG/2025-26 IN/MUM/V/2025-26" at bounding box center [377, 86] width 89 height 16
click at [104, 213] on select "Select Therapist [PERSON_NAME] [PERSON_NAME] [PERSON_NAME] [PERSON_NAME] A Assi…" at bounding box center [124, 214] width 63 height 13
click at [93, 208] on select "Select Therapist [PERSON_NAME] [PERSON_NAME] [PERSON_NAME] [PERSON_NAME] A Assi…" at bounding box center [124, 214] width 63 height 13
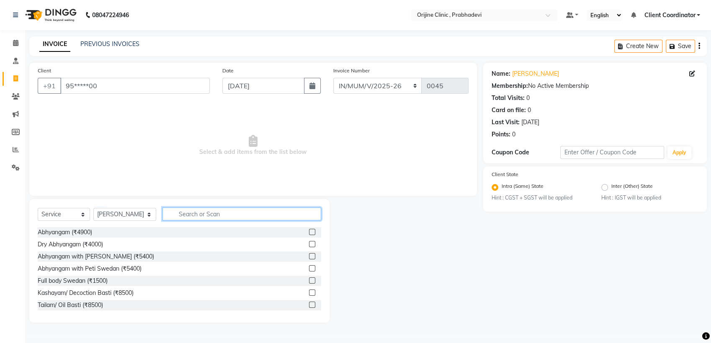
click at [222, 216] on input "text" at bounding box center [241, 214] width 159 height 13
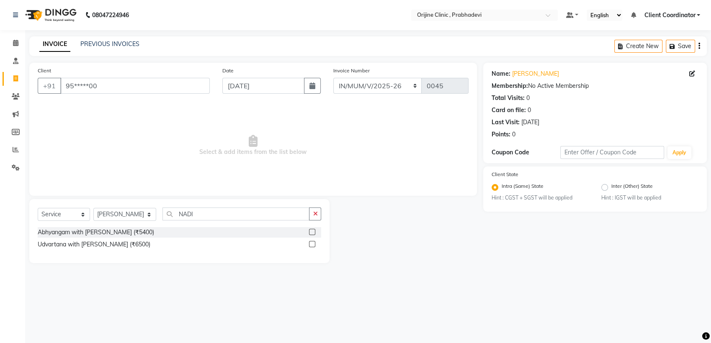
click at [310, 233] on label at bounding box center [312, 232] width 6 height 6
click at [310, 233] on input "checkbox" at bounding box center [311, 232] width 5 height 5
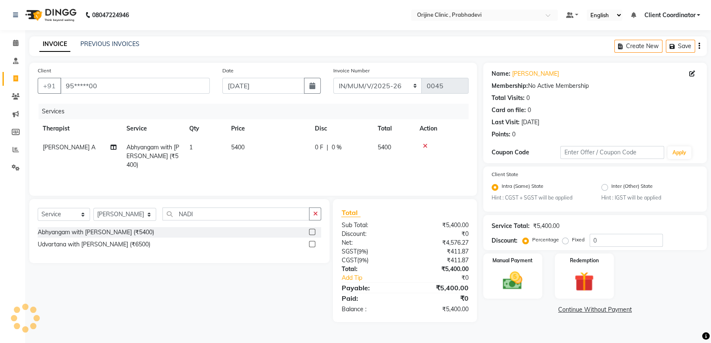
click at [321, 144] on span "0 F" at bounding box center [319, 147] width 8 height 9
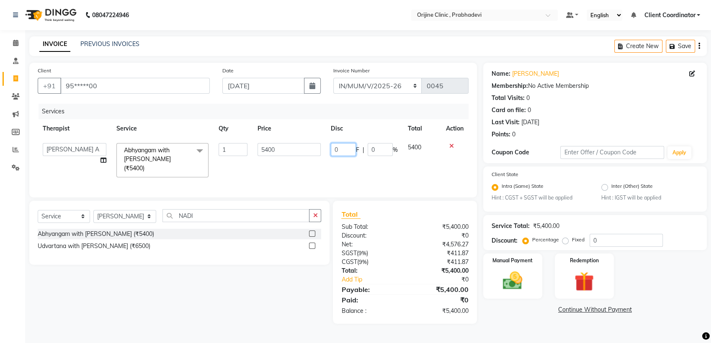
click at [344, 149] on input "0" at bounding box center [343, 149] width 25 height 13
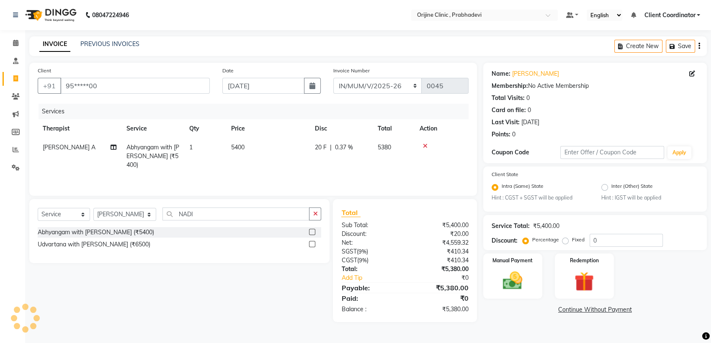
click at [700, 46] on icon "button" at bounding box center [699, 46] width 2 height 0
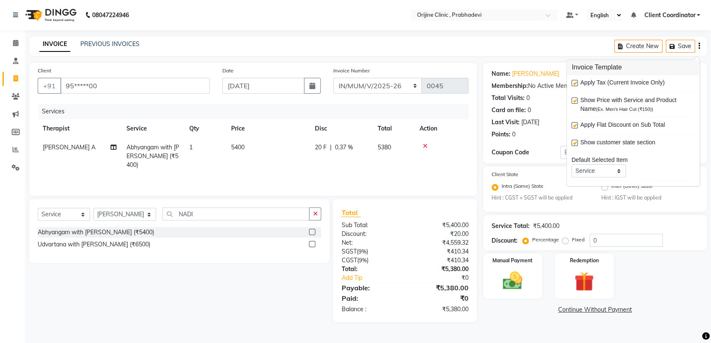
click at [574, 85] on label at bounding box center [574, 83] width 6 height 6
click at [574, 85] on input "checkbox" at bounding box center [573, 83] width 5 height 5
click at [265, 280] on div "Select Service Product Membership Package Voucher Prepaid Gift Card Select Ther…" at bounding box center [176, 251] width 306 height 105
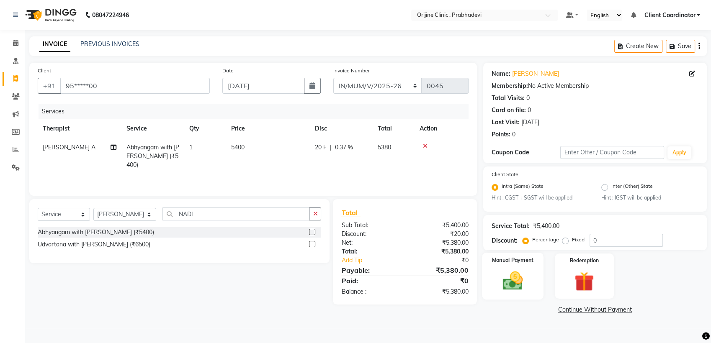
click at [501, 273] on img at bounding box center [512, 281] width 33 height 23
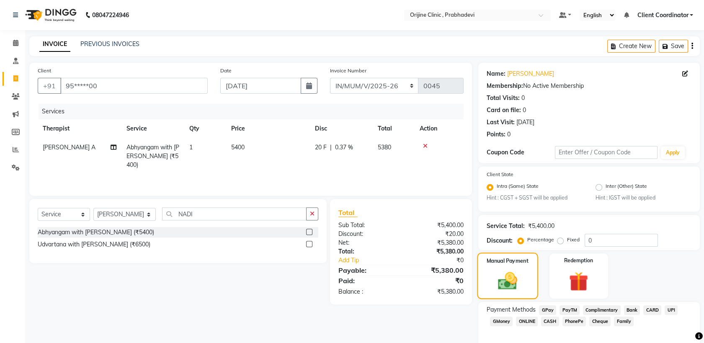
scroll to position [38, 0]
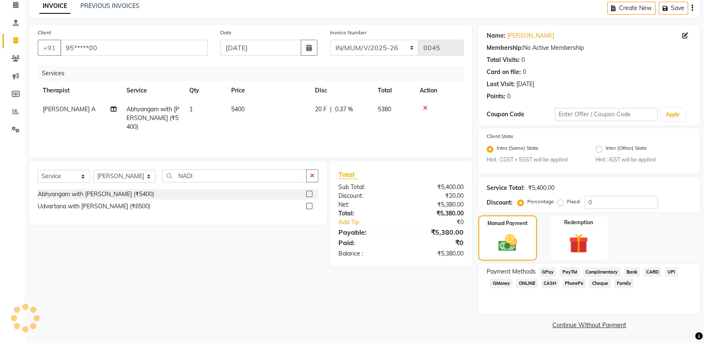
click at [548, 270] on span "GPay" at bounding box center [547, 272] width 17 height 10
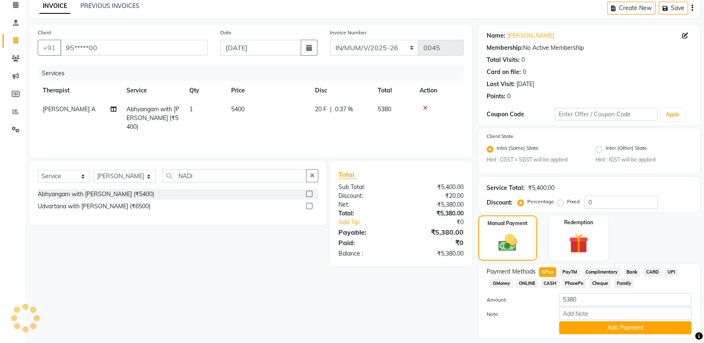
scroll to position [62, 0]
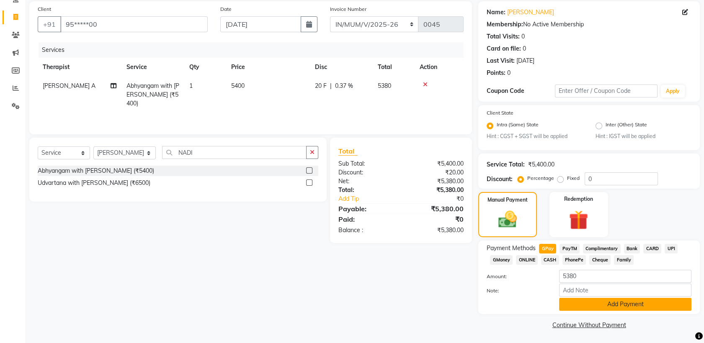
click at [586, 307] on button "Add Payment" at bounding box center [625, 304] width 132 height 13
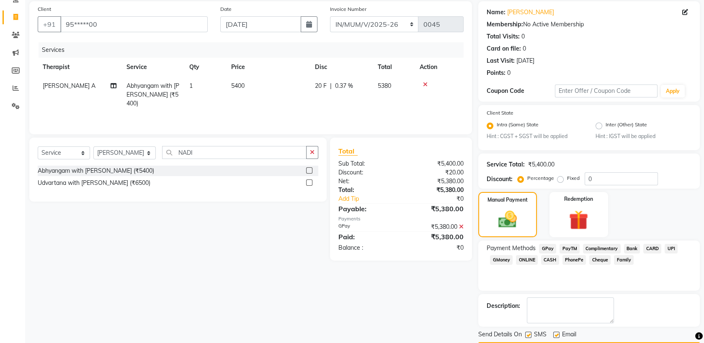
scroll to position [85, 0]
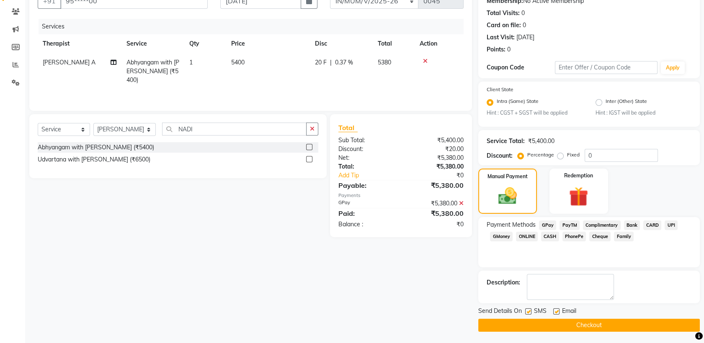
click at [530, 309] on label at bounding box center [528, 312] width 6 height 6
click at [530, 309] on input "checkbox" at bounding box center [527, 311] width 5 height 5
click at [554, 309] on label at bounding box center [556, 312] width 6 height 6
click at [554, 309] on input "checkbox" at bounding box center [555, 311] width 5 height 5
click at [515, 321] on button "Checkout" at bounding box center [588, 325] width 221 height 13
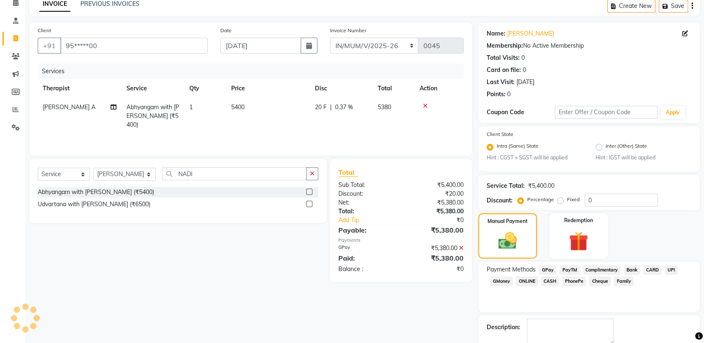
scroll to position [40, 0]
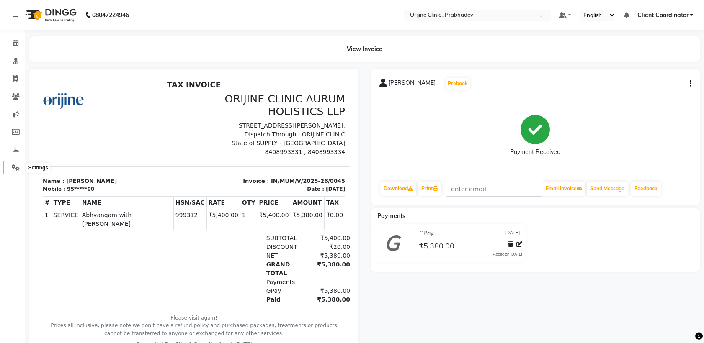
click at [13, 166] on icon at bounding box center [16, 168] width 8 height 6
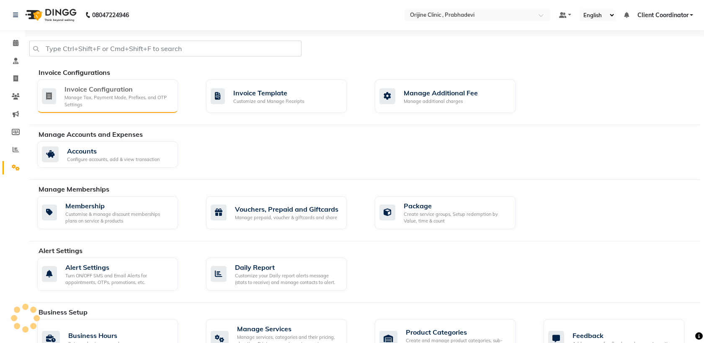
click at [96, 92] on div "Invoice Configuration" at bounding box center [117, 89] width 107 height 10
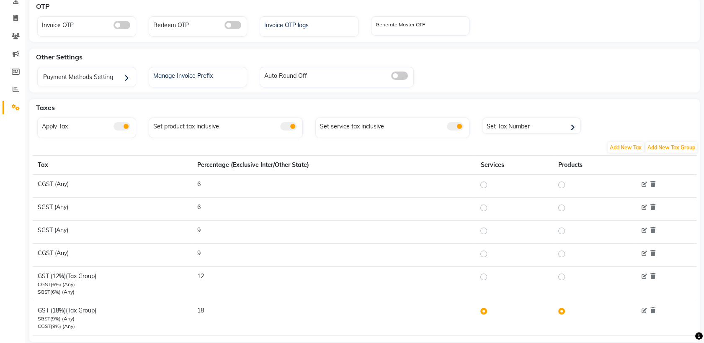
scroll to position [77, 0]
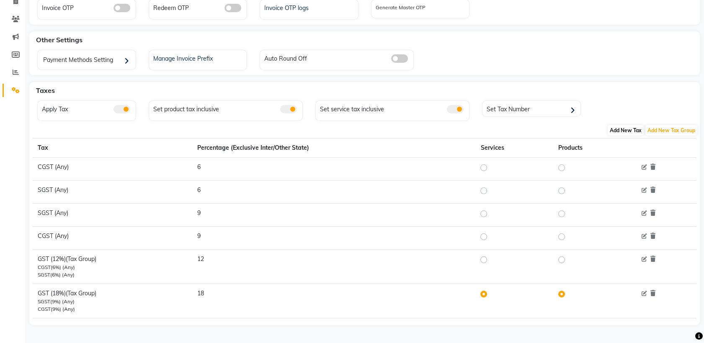
click at [626, 131] on span "Add New Tax" at bounding box center [625, 130] width 36 height 10
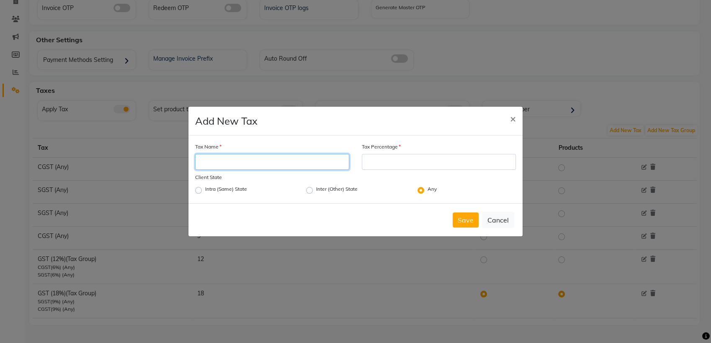
click at [227, 163] on input "Tax Name" at bounding box center [272, 162] width 154 height 16
click at [511, 121] on span "×" at bounding box center [513, 118] width 6 height 13
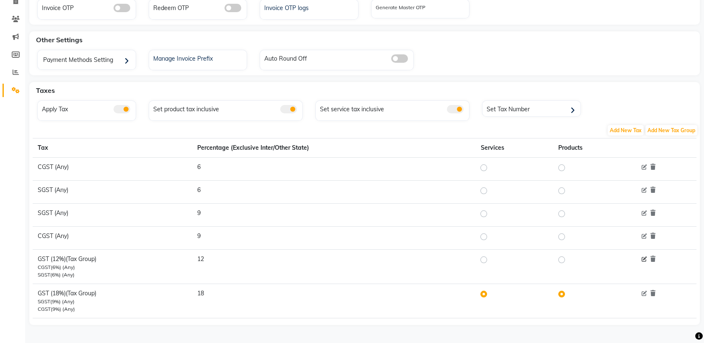
click at [645, 257] on icon at bounding box center [643, 259] width 5 height 5
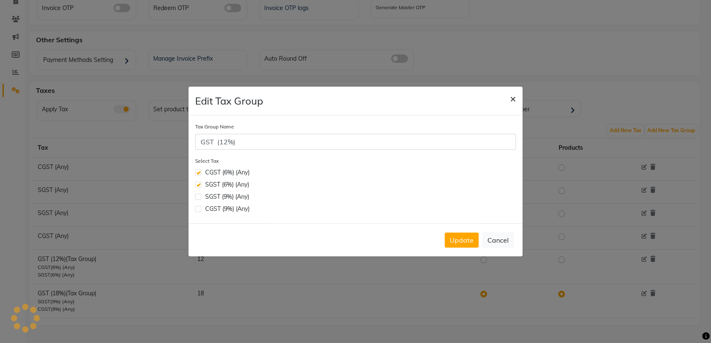
click at [516, 97] on button "×" at bounding box center [512, 98] width 19 height 23
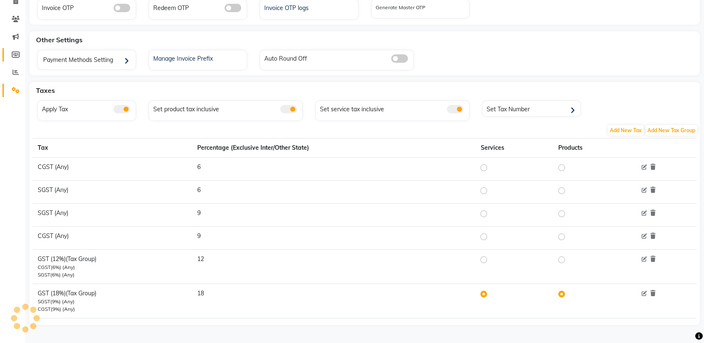
scroll to position [0, 0]
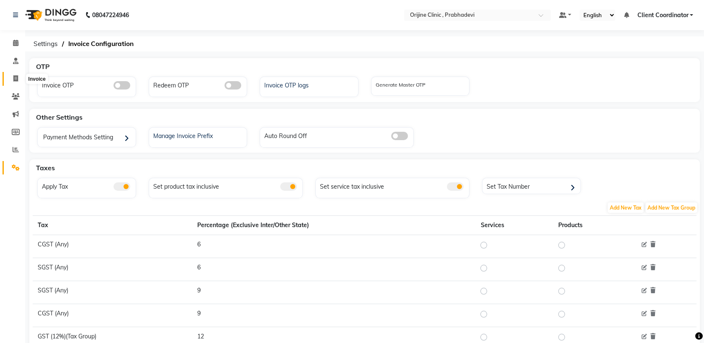
click at [17, 83] on span at bounding box center [15, 79] width 15 height 10
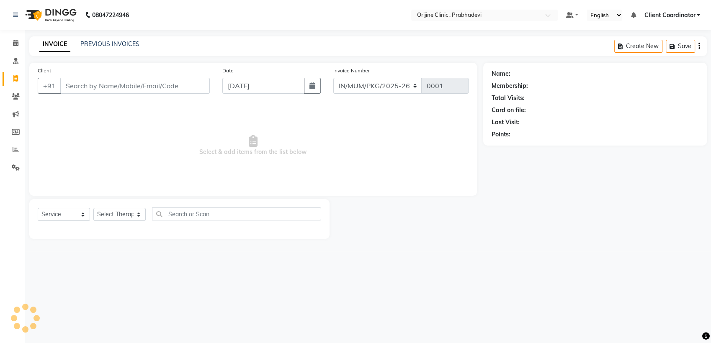
click at [142, 84] on input "Client" at bounding box center [134, 86] width 149 height 16
click at [144, 85] on input "Client" at bounding box center [134, 86] width 149 height 16
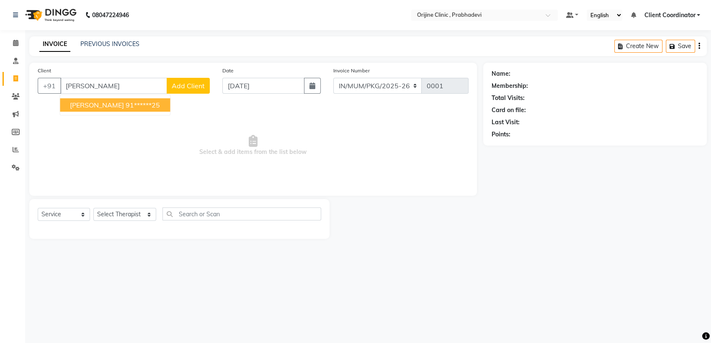
click at [144, 103] on ngb-highlight "91******25" at bounding box center [143, 105] width 34 height 8
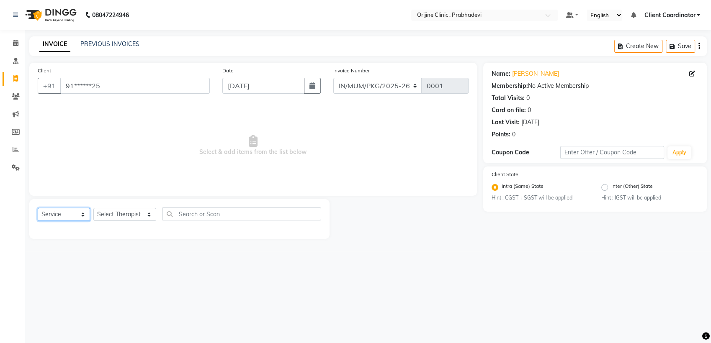
click at [77, 214] on select "Select Service Product Membership Package Voucher Prepaid Gift Card" at bounding box center [64, 214] width 52 height 13
click at [114, 218] on select "Select Therapist [PERSON_NAME] [PERSON_NAME] [PERSON_NAME] [PERSON_NAME] A Assi…" at bounding box center [124, 214] width 63 height 13
click at [93, 208] on select "Select Therapist [PERSON_NAME] [PERSON_NAME] [PERSON_NAME] [PERSON_NAME] A Assi…" at bounding box center [124, 214] width 63 height 13
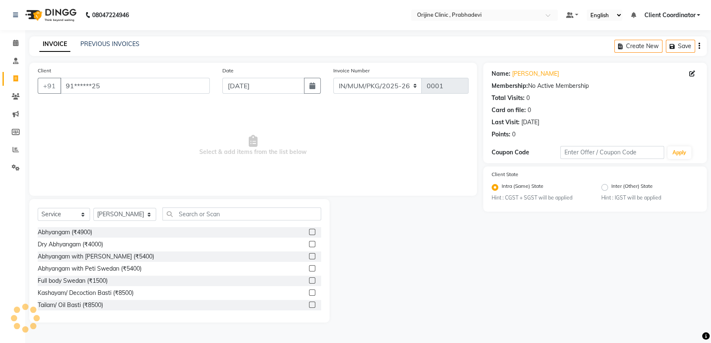
click at [309, 246] on label at bounding box center [312, 244] width 6 height 6
click at [309, 246] on input "checkbox" at bounding box center [311, 244] width 5 height 5
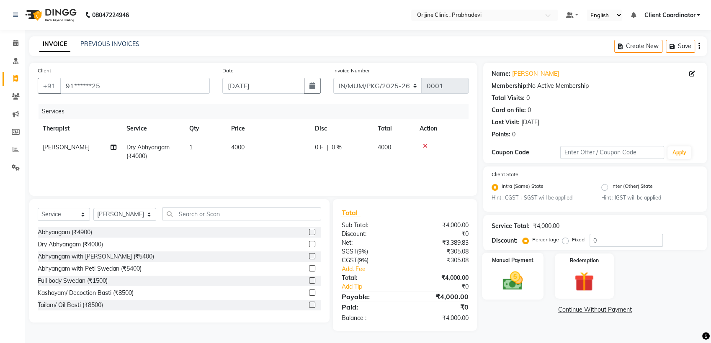
click at [516, 270] on img at bounding box center [512, 281] width 33 height 23
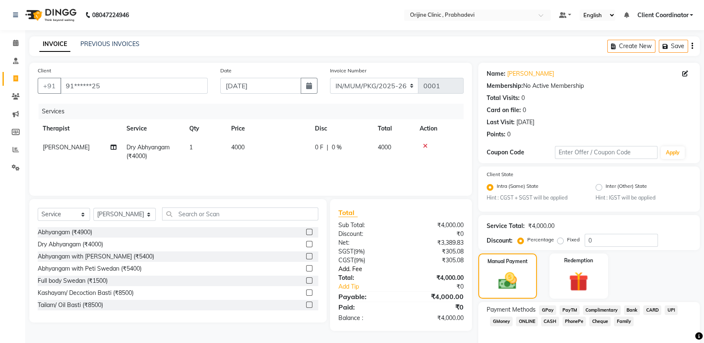
click at [349, 269] on link "Add. Fee" at bounding box center [401, 269] width 138 height 9
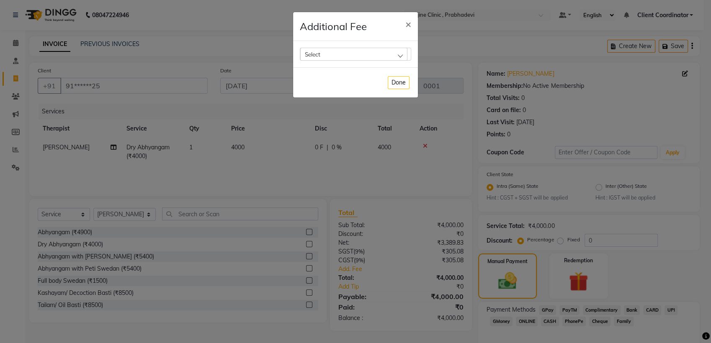
click at [401, 52] on div "Select" at bounding box center [353, 54] width 107 height 13
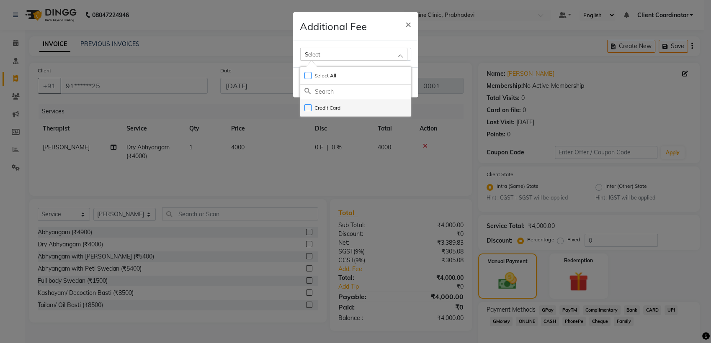
drag, startPoint x: 338, startPoint y: 90, endPoint x: 306, endPoint y: 105, distance: 36.0
click at [306, 105] on div "Select All UnSelect All Credit Card" at bounding box center [355, 92] width 111 height 50
click at [306, 105] on label "Credit Card" at bounding box center [322, 108] width 36 height 8
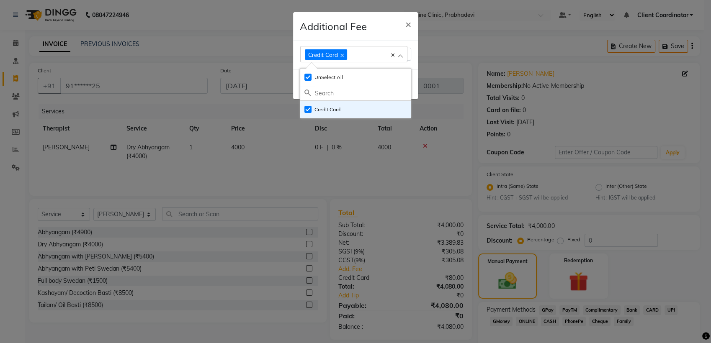
click at [391, 52] on c-icon at bounding box center [392, 54] width 3 height 7
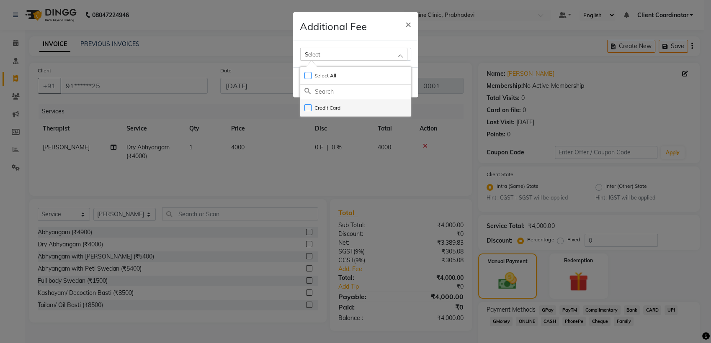
click at [306, 109] on label "Credit Card" at bounding box center [322, 108] width 36 height 8
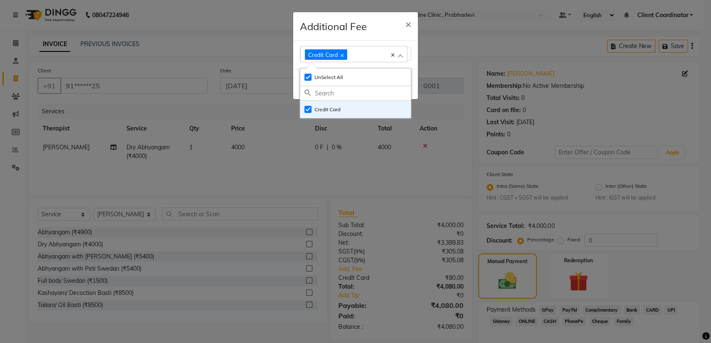
click at [417, 308] on ngb-modal-window "Additional Fee × Credit Card Select All UnSelect All Credit Card Done" at bounding box center [355, 171] width 711 height 343
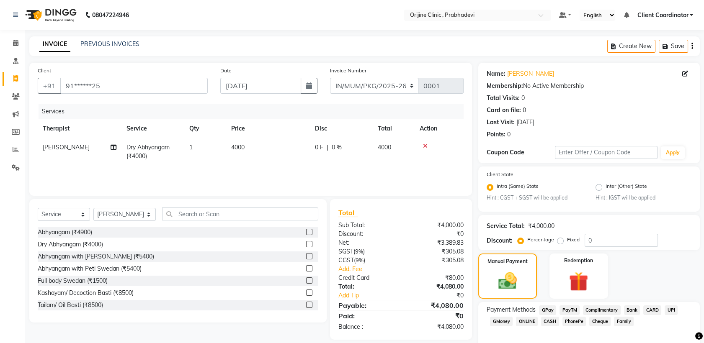
click at [691, 46] on icon "button" at bounding box center [692, 46] width 2 height 0
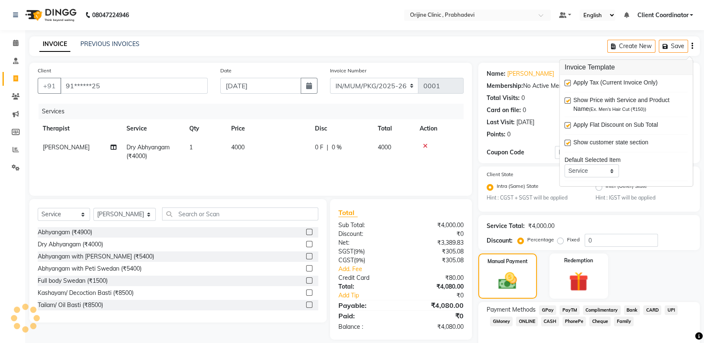
click at [567, 84] on label at bounding box center [567, 83] width 6 height 6
click at [567, 84] on input "checkbox" at bounding box center [566, 83] width 5 height 5
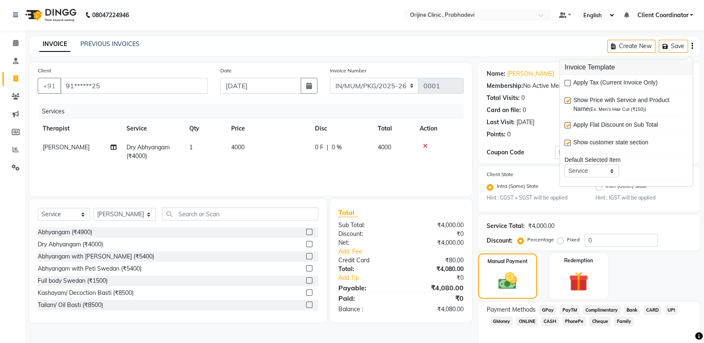
click at [424, 147] on icon at bounding box center [425, 146] width 5 height 6
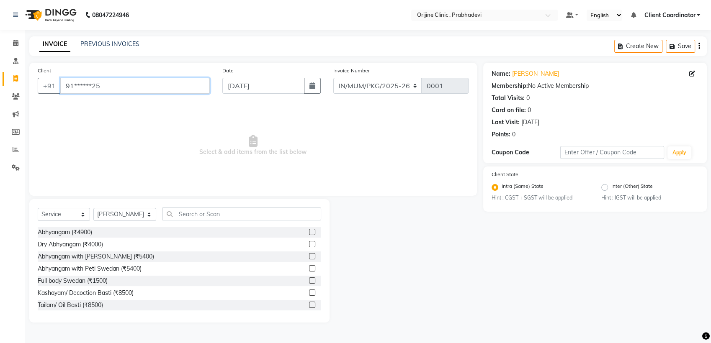
click at [150, 85] on input "91******25" at bounding box center [134, 86] width 149 height 16
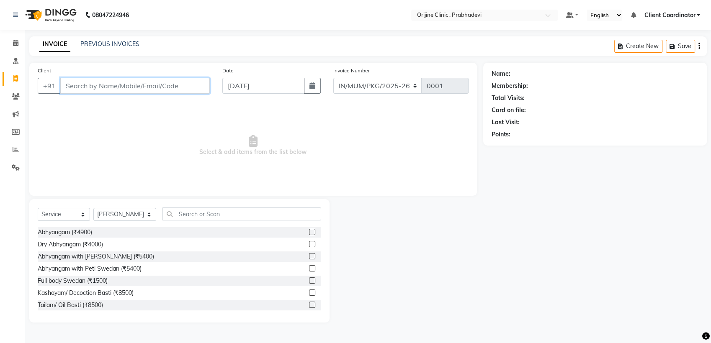
click at [187, 88] on input "Client" at bounding box center [134, 86] width 149 height 16
click at [314, 89] on icon "button" at bounding box center [312, 85] width 6 height 7
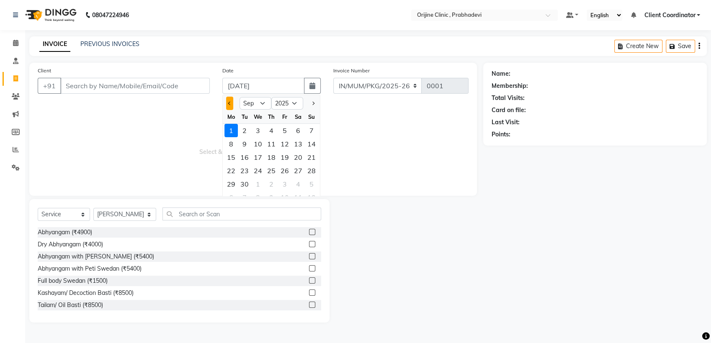
click at [230, 102] on span "Previous month" at bounding box center [229, 103] width 3 height 3
click at [298, 156] on div "19" at bounding box center [297, 157] width 13 height 13
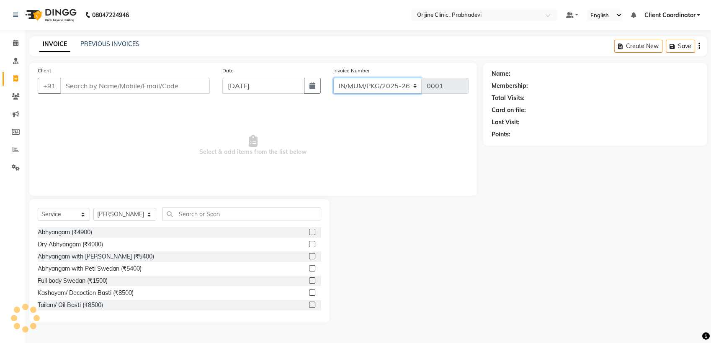
click at [395, 82] on select "MUMVCH25-26 IN/MUM/PKG/2025-26 IN/MUM/V/2025-26" at bounding box center [377, 86] width 89 height 16
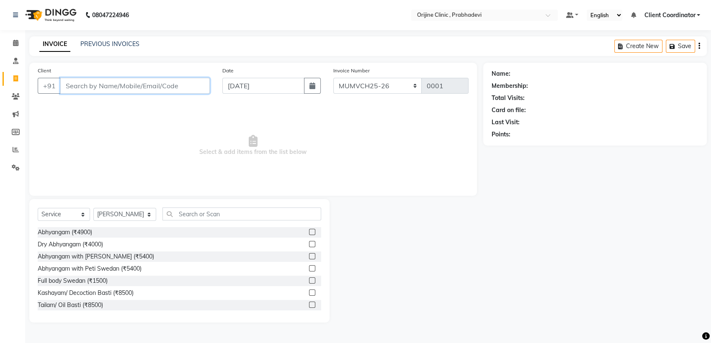
click at [139, 84] on input "Client" at bounding box center [134, 86] width 149 height 16
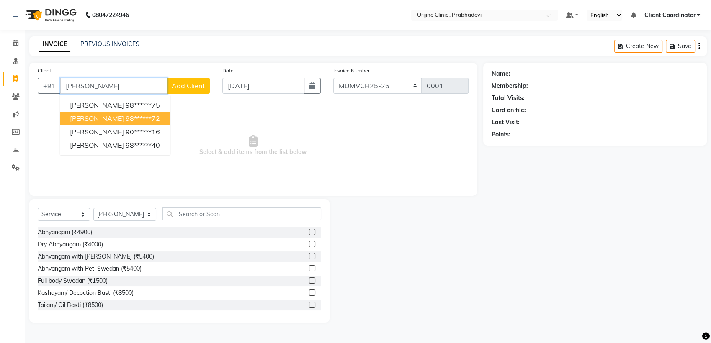
click at [137, 120] on ngb-highlight "98******72" at bounding box center [143, 118] width 34 height 8
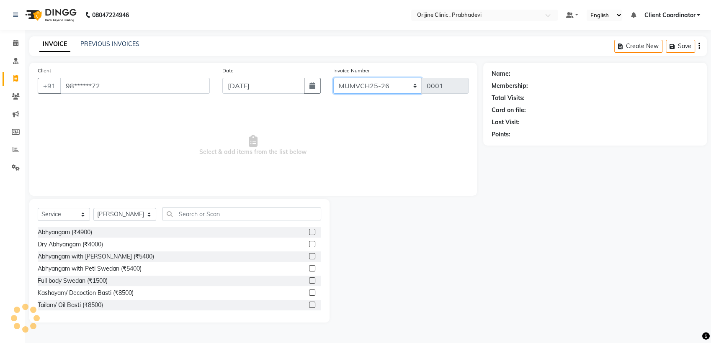
click at [379, 87] on select "MUMVCH25-26 IN/MUM/PKG/2025-26 IN/MUM/V/2025-26" at bounding box center [377, 86] width 89 height 16
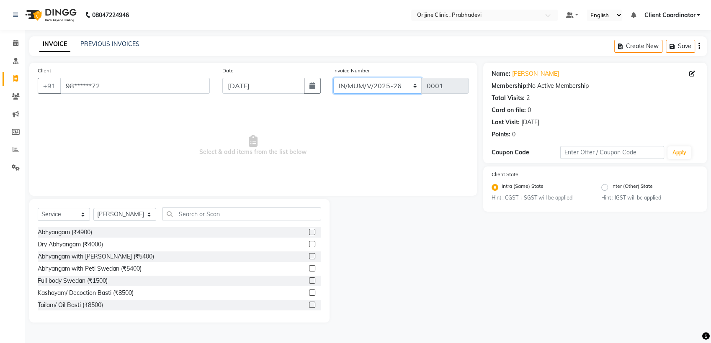
click at [333, 78] on select "MUMVCH25-26 IN/MUM/PKG/2025-26 IN/MUM/V/2025-26" at bounding box center [377, 86] width 89 height 16
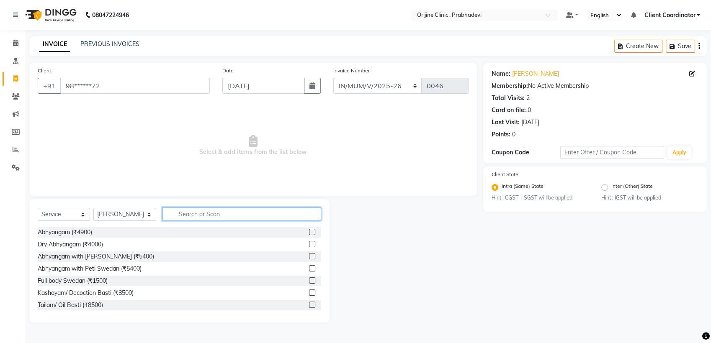
click at [221, 215] on input "text" at bounding box center [241, 214] width 159 height 13
click at [136, 213] on select "Select Therapist [PERSON_NAME] [PERSON_NAME] [PERSON_NAME] [PERSON_NAME] A Assi…" at bounding box center [124, 214] width 63 height 13
click at [93, 208] on select "Select Therapist [PERSON_NAME] [PERSON_NAME] [PERSON_NAME] [PERSON_NAME] A Assi…" at bounding box center [124, 214] width 63 height 13
click at [196, 213] on input "text" at bounding box center [241, 214] width 159 height 13
click at [211, 217] on input "text" at bounding box center [241, 214] width 159 height 13
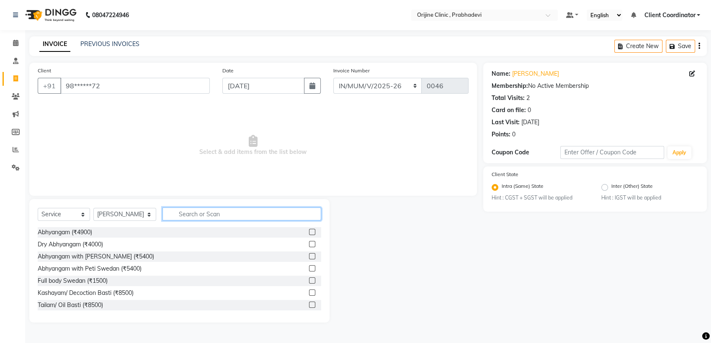
click at [211, 217] on input "text" at bounding box center [241, 214] width 159 height 13
click at [211, 215] on input "text" at bounding box center [241, 214] width 159 height 13
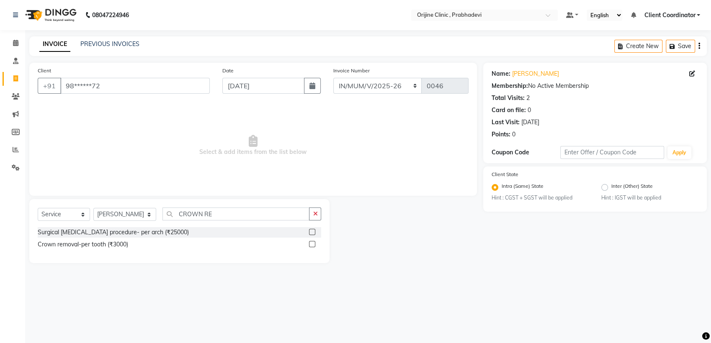
click at [311, 244] on label at bounding box center [312, 244] width 6 height 6
click at [311, 244] on input "checkbox" at bounding box center [311, 244] width 5 height 5
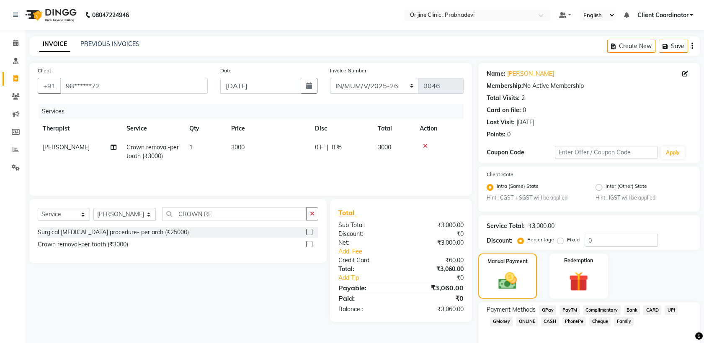
click at [246, 144] on td "3000" at bounding box center [268, 152] width 84 height 28
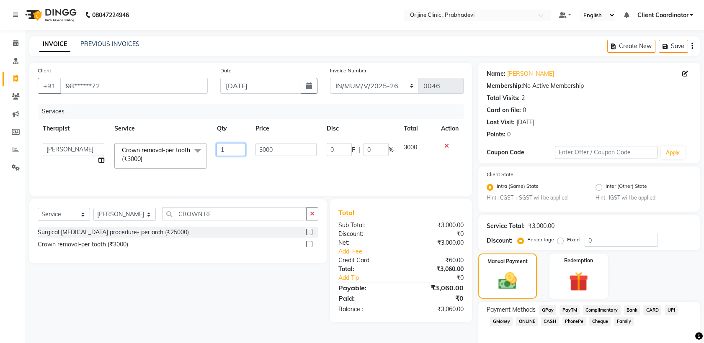
click at [231, 149] on input "1" at bounding box center [230, 149] width 28 height 13
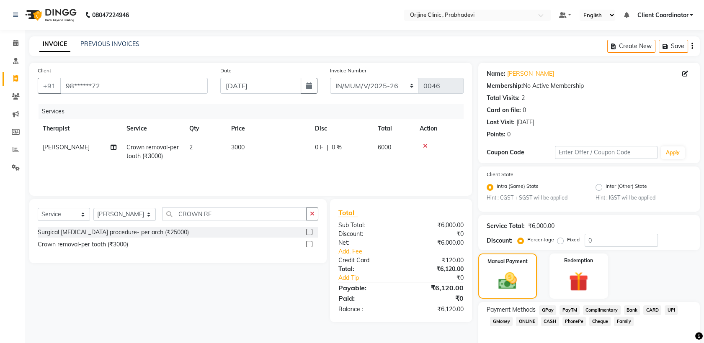
click at [194, 316] on div "Select Service Product Membership Package Voucher Prepaid Gift Card Select Ther…" at bounding box center [174, 260] width 303 height 123
click at [337, 145] on span "0 %" at bounding box center [337, 147] width 10 height 9
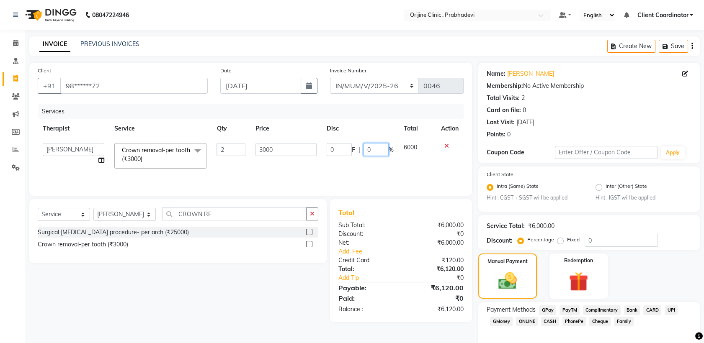
click at [376, 147] on input "0" at bounding box center [375, 149] width 25 height 13
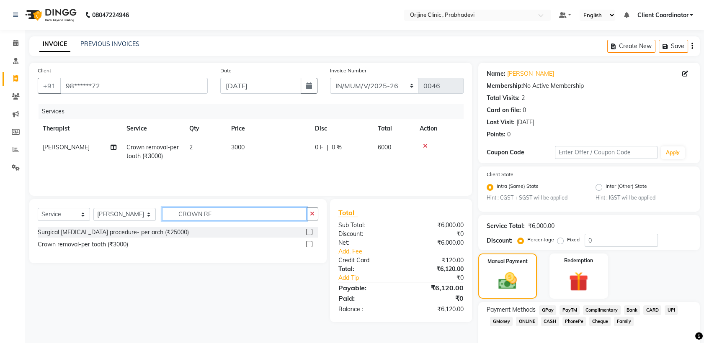
click at [244, 213] on input "CROWN RE" at bounding box center [234, 214] width 144 height 13
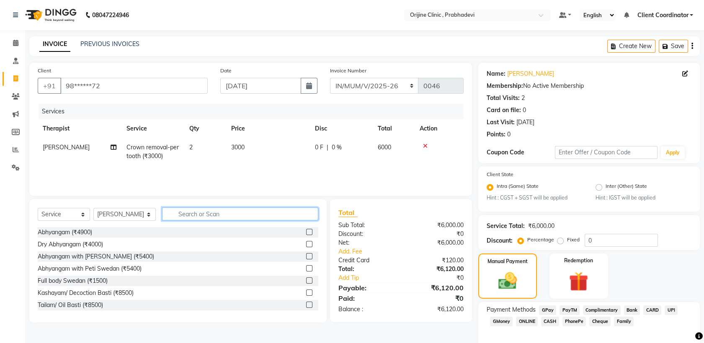
click at [225, 218] on input "text" at bounding box center [240, 214] width 156 height 13
click at [222, 214] on input "text" at bounding box center [240, 214] width 156 height 13
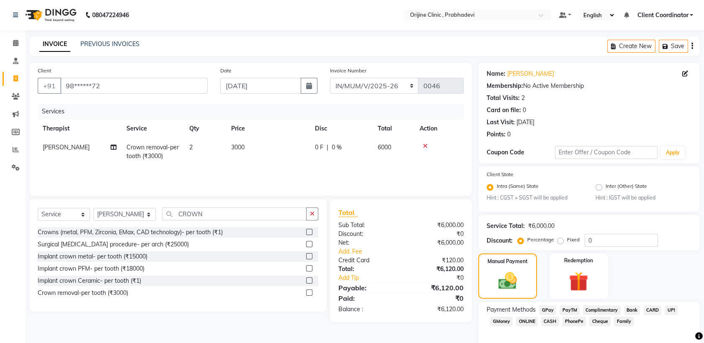
click at [311, 232] on label at bounding box center [309, 232] width 6 height 6
click at [311, 232] on input "checkbox" at bounding box center [308, 232] width 5 height 5
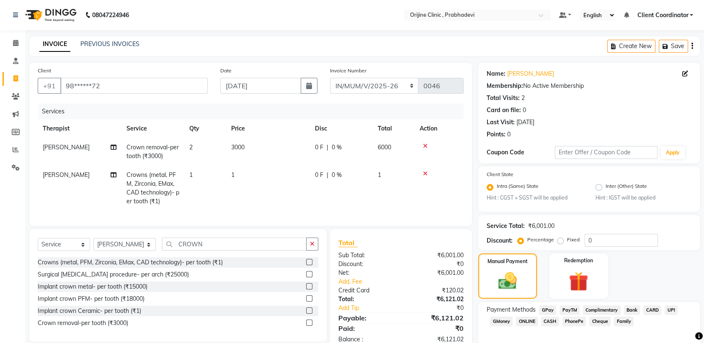
click at [245, 176] on td "1" at bounding box center [268, 188] width 84 height 45
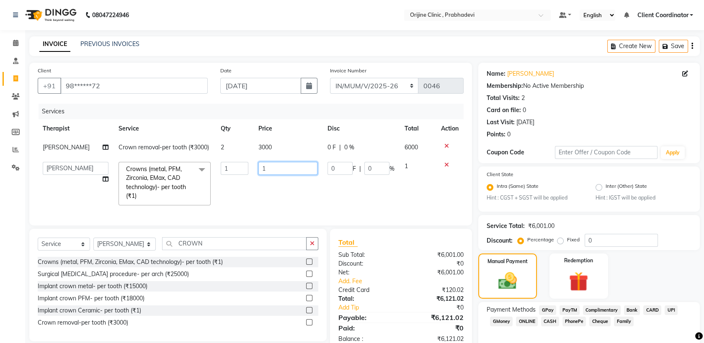
click at [277, 170] on input "1" at bounding box center [287, 168] width 59 height 13
select select "8674"
select select "84752"
select select "service"
select select "84752"
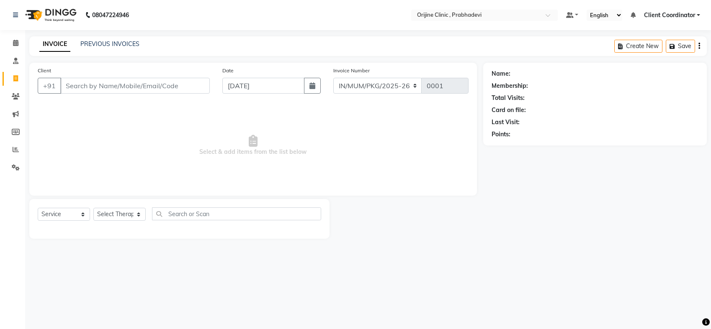
select select "8675"
select select "service"
